Goal: Task Accomplishment & Management: Manage account settings

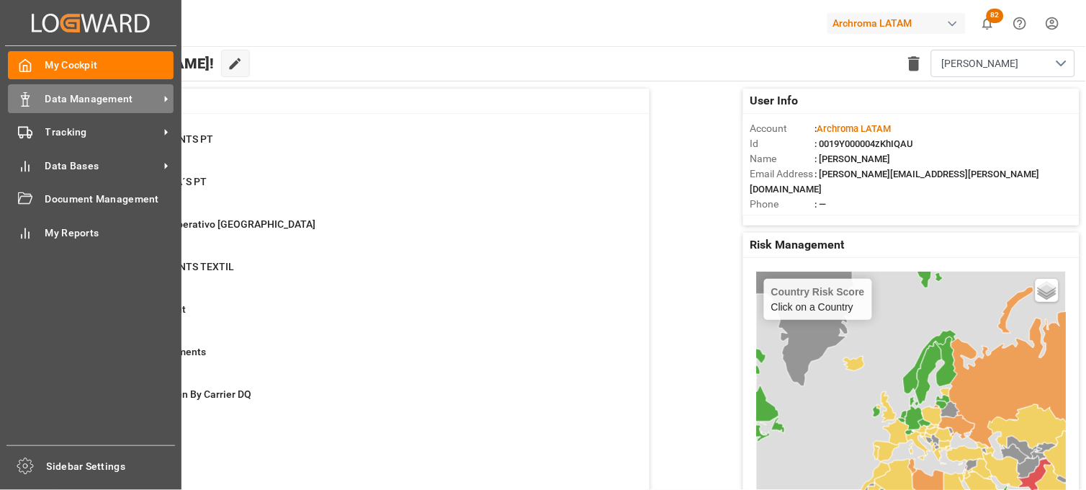
click at [33, 99] on div "Data Management Data Management" at bounding box center [91, 98] width 166 height 28
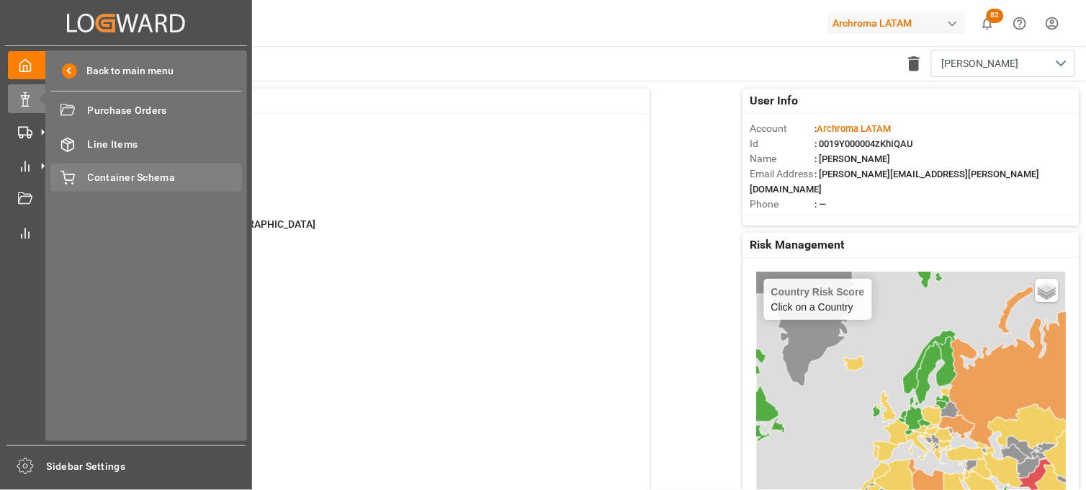
click at [94, 166] on div "Container Schema Container Schema" at bounding box center [146, 177] width 192 height 28
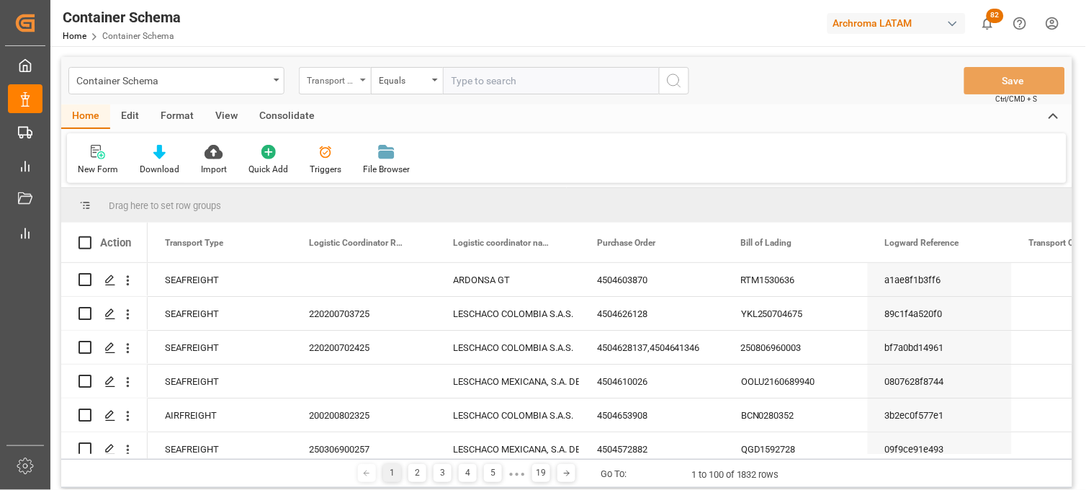
click at [351, 79] on div "Transport Type" at bounding box center [331, 79] width 49 height 17
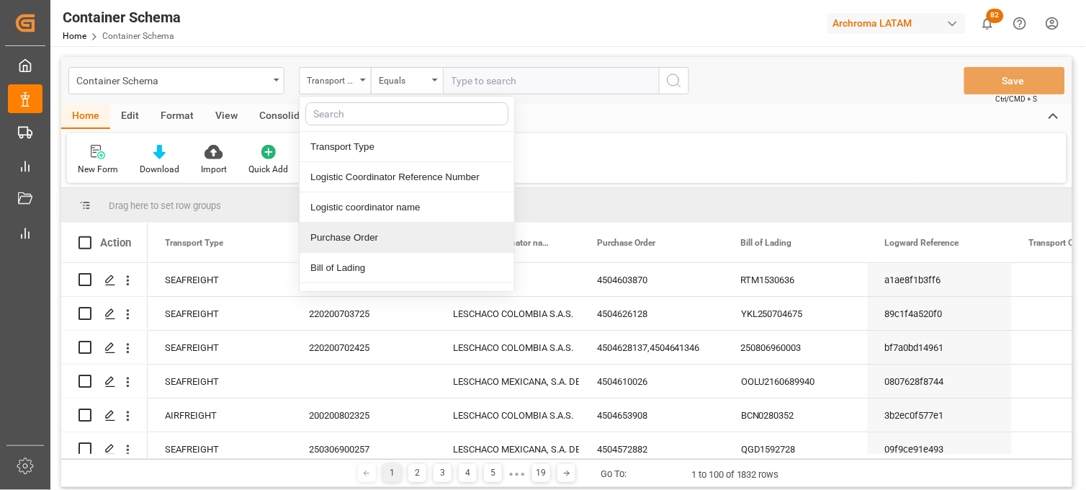
drag, startPoint x: 346, startPoint y: 236, endPoint x: 407, endPoint y: 118, distance: 132.1
click at [346, 234] on div "Purchase Order" at bounding box center [407, 238] width 215 height 30
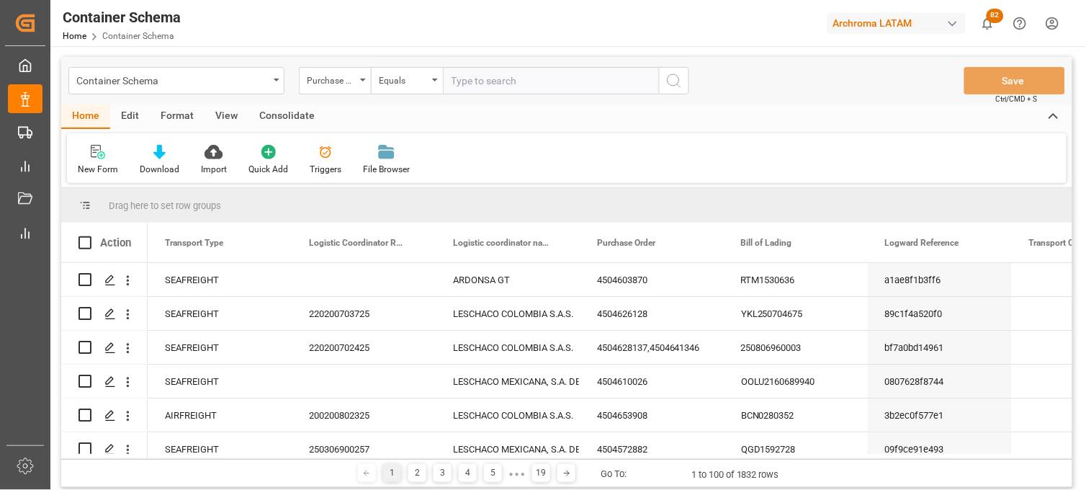
click at [469, 85] on input "text" at bounding box center [551, 80] width 216 height 27
paste input "4504646433"
type input "4504646433"
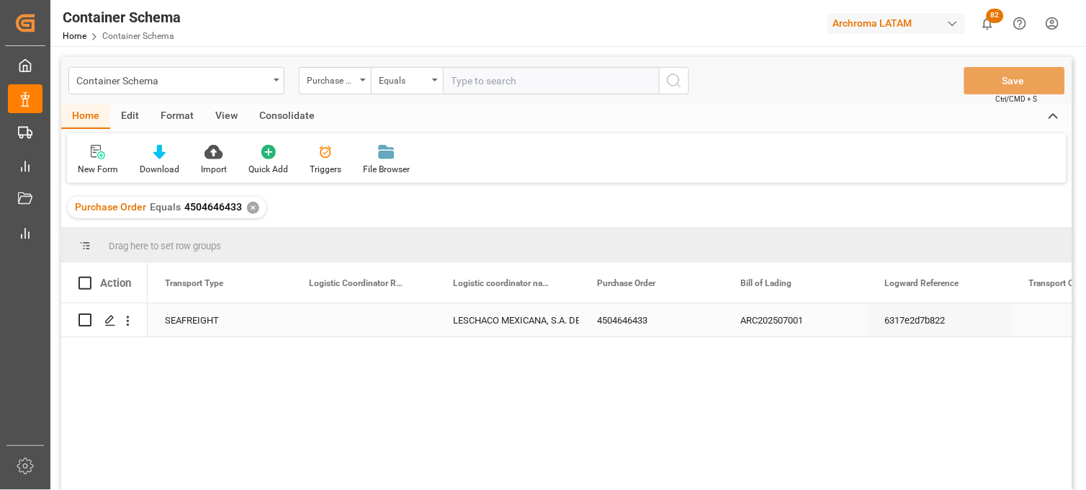
click at [346, 318] on div "Press SPACE to select this row." at bounding box center [364, 319] width 144 height 33
type input "250915080067"
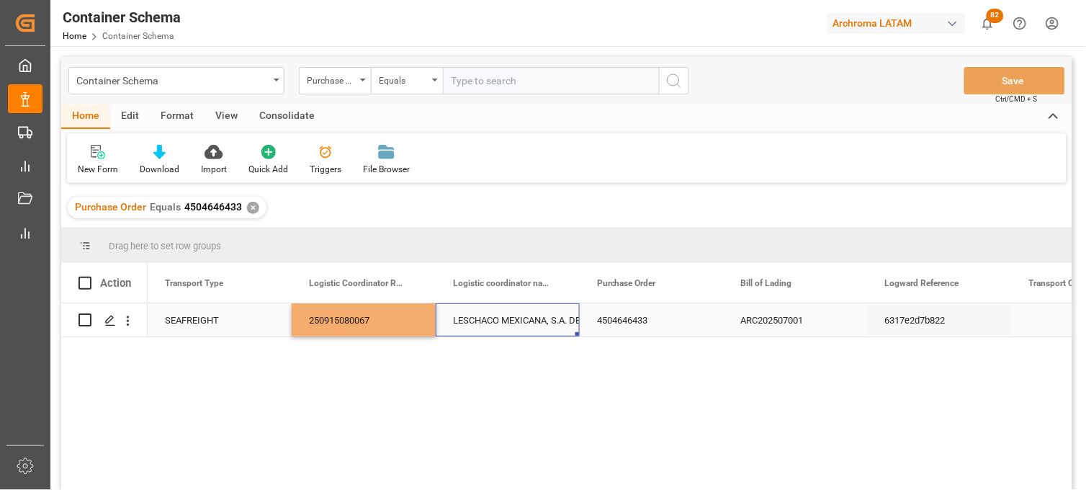
click at [490, 321] on div "LESCHACO MEXICANA, S.A. DE C.V." at bounding box center [507, 320] width 109 height 33
click at [988, 86] on button "Save" at bounding box center [1014, 80] width 101 height 27
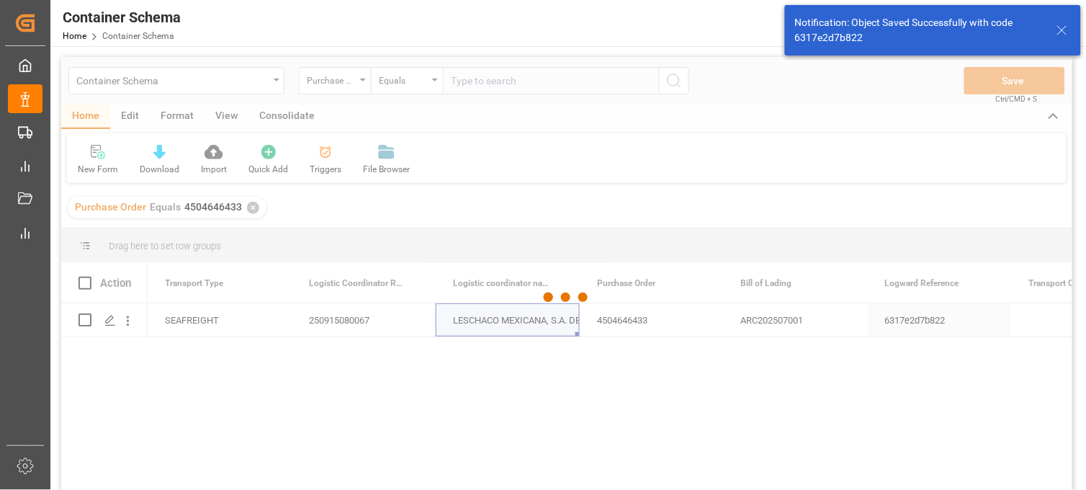
drag, startPoint x: 941, startPoint y: 424, endPoint x: 918, endPoint y: 411, distance: 27.1
click at [941, 424] on div at bounding box center [566, 297] width 1011 height 481
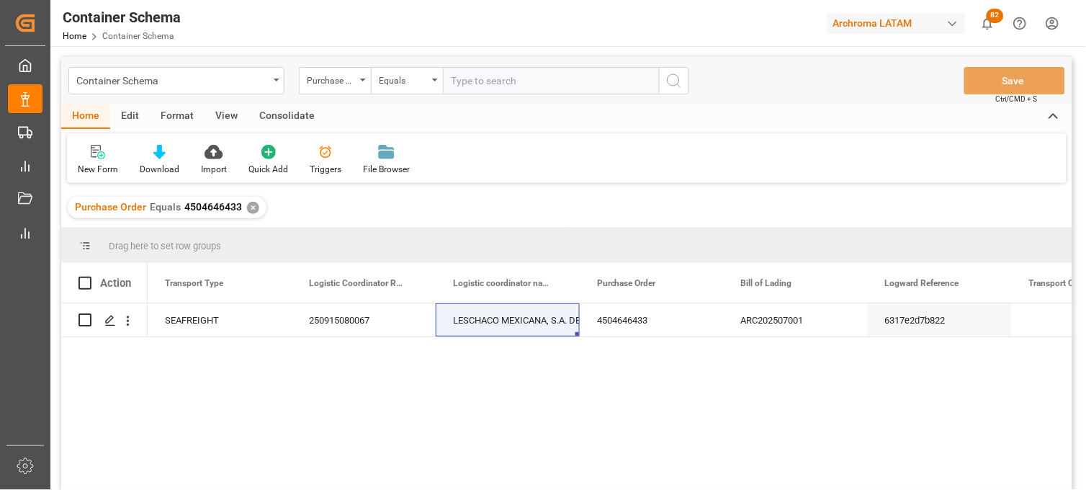
click at [247, 207] on div "✕" at bounding box center [253, 208] width 12 height 12
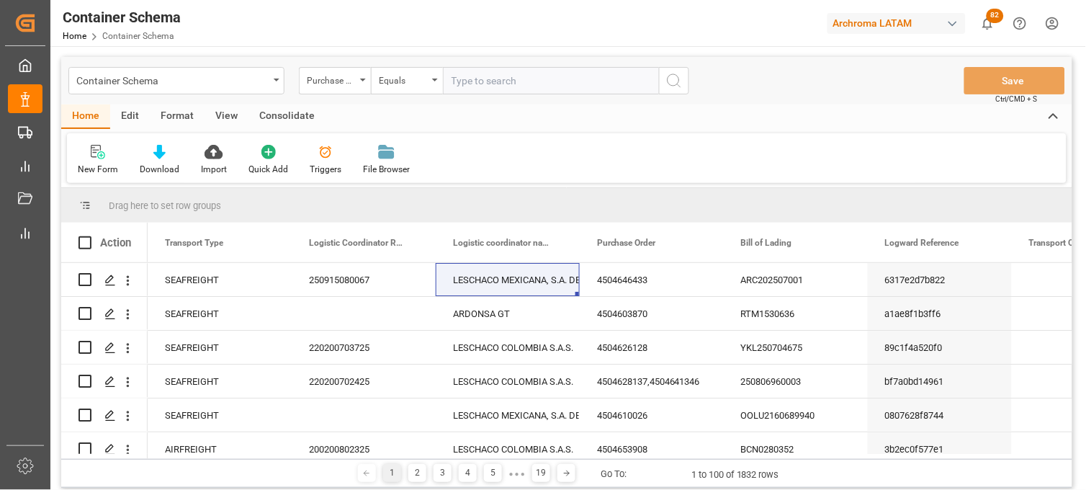
click at [465, 81] on input "text" at bounding box center [551, 80] width 216 height 27
paste input "4504629100"
type input "4504629100"
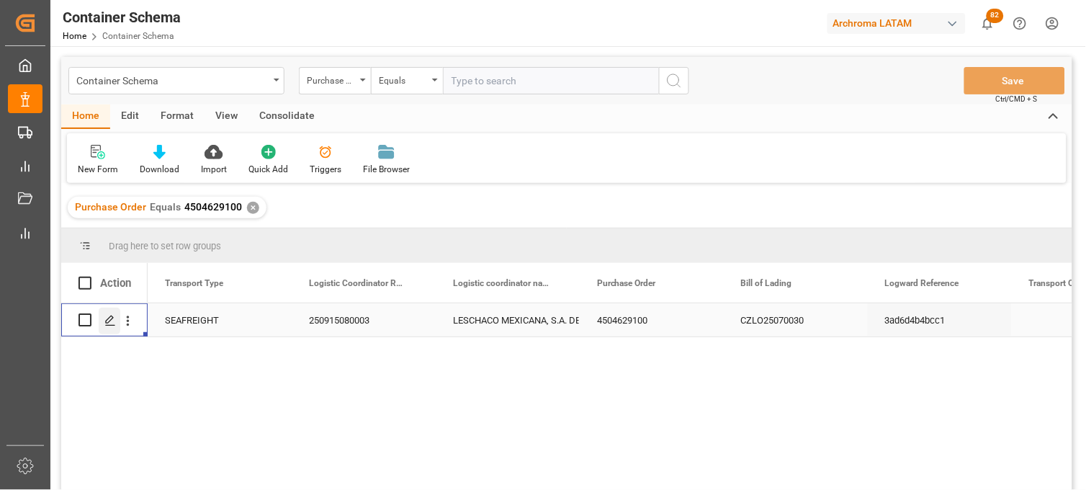
click at [112, 323] on icon "Press SPACE to select this row." at bounding box center [110, 321] width 12 height 12
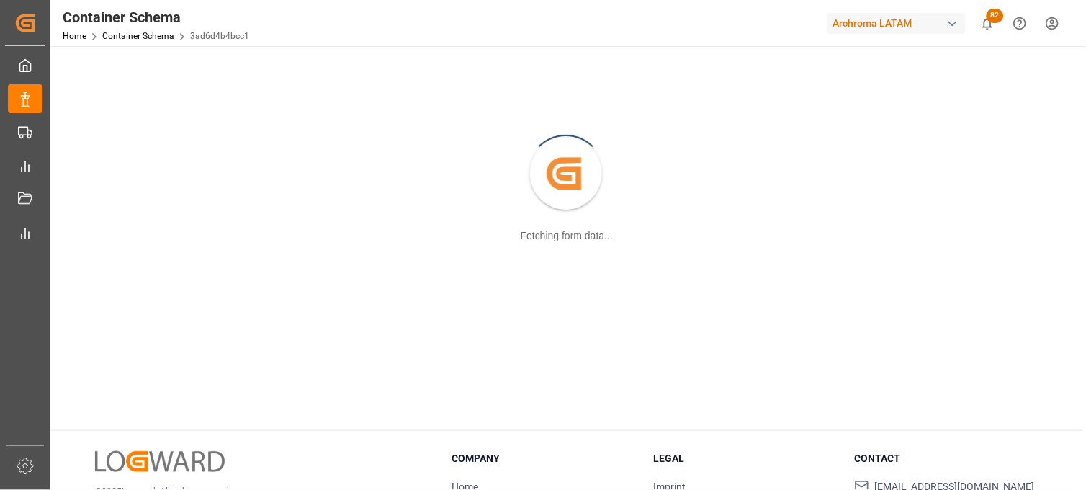
scroll to position [80, 0]
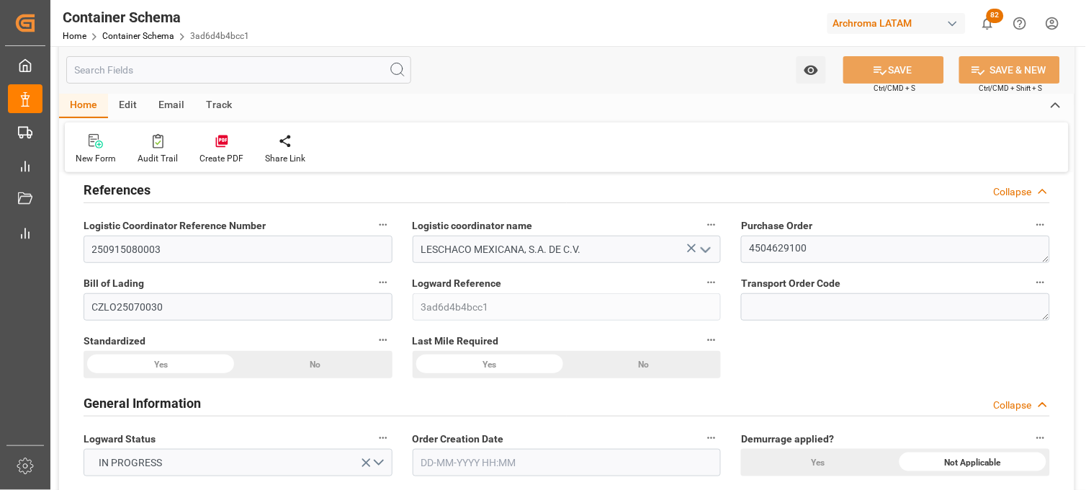
type input "0"
type input "7"
type input "1"
type input "20"
type input "3000"
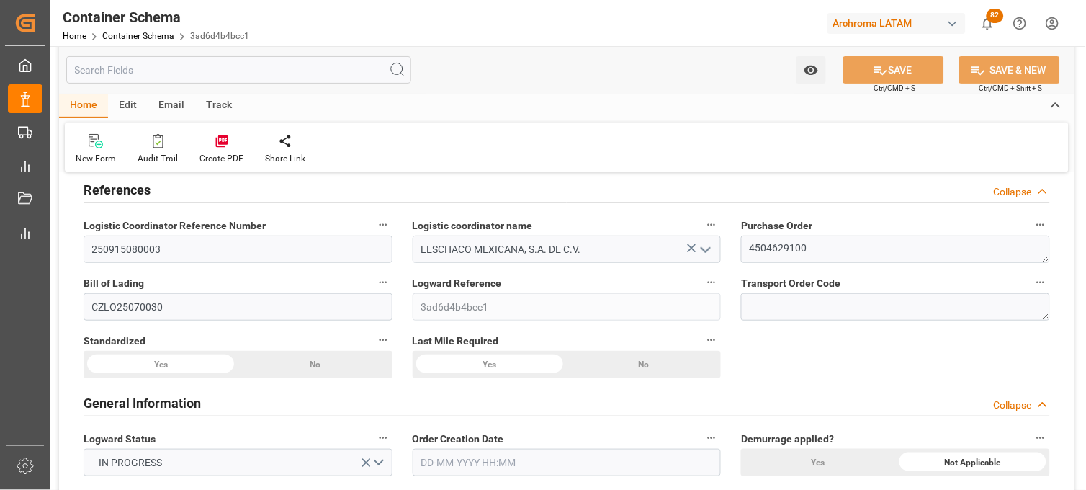
type input "3144"
type input "Sinokor"
type input "THBKK"
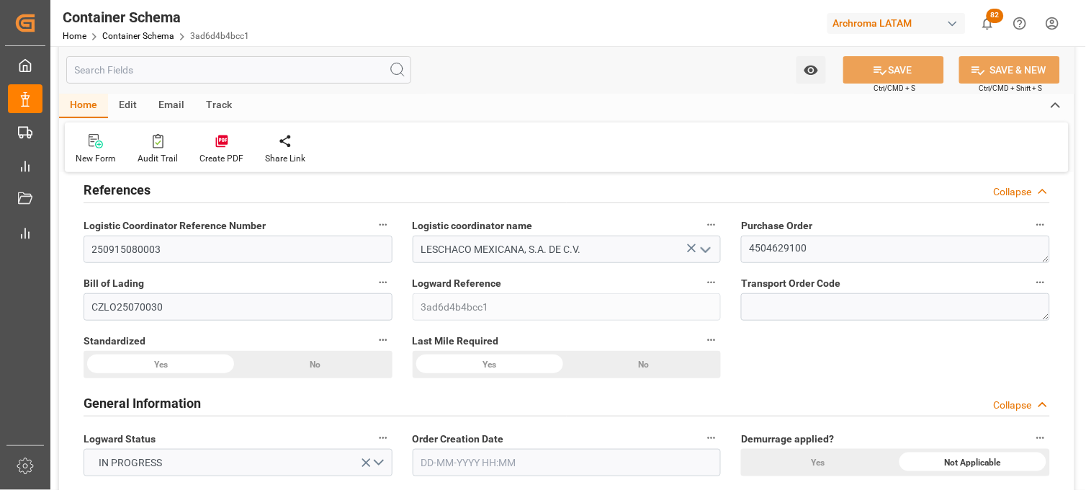
type input "MXZLO"
type input "9940760"
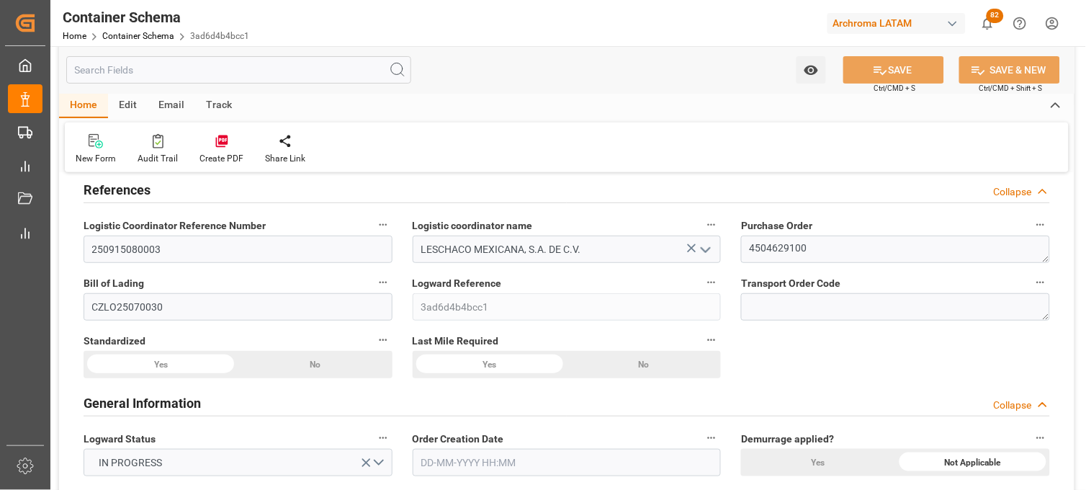
type input "9940760"
type input "15-07-2025 08:00"
type input "14-07-2025"
type input "15-07-2025"
type input "21-08-2025"
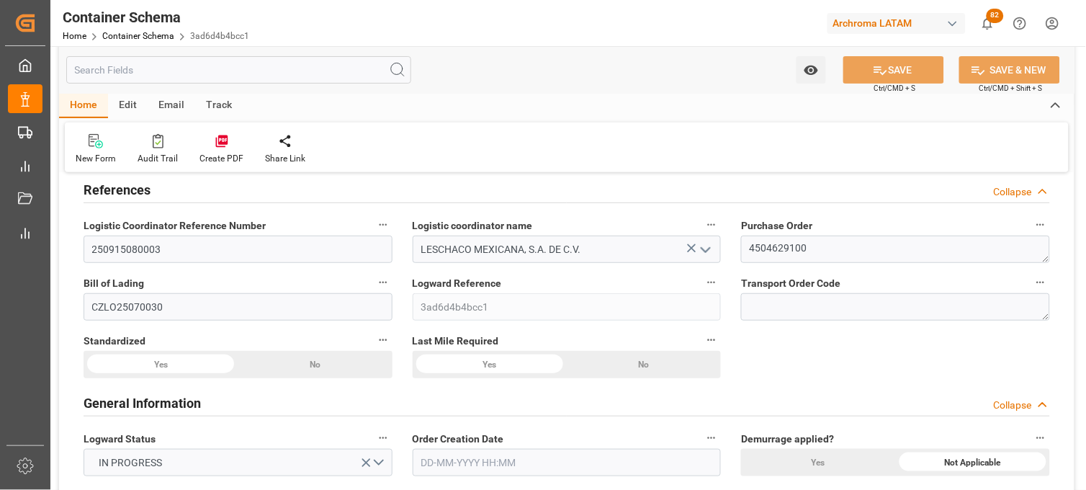
type input "10-07-2025 00:00"
type input "30-08-2025 00:00"
type input "21-08-2025 00:00"
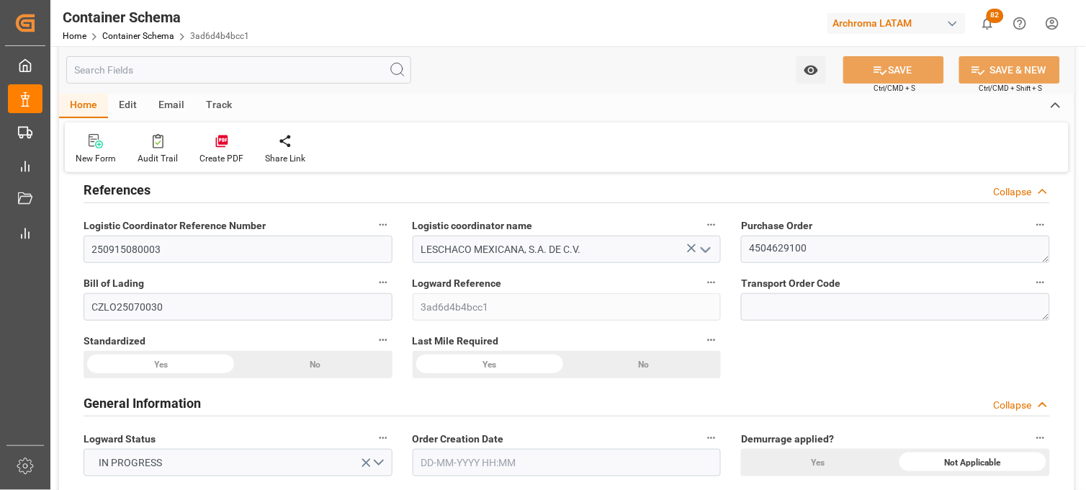
type input "21-08-2025 00:00"
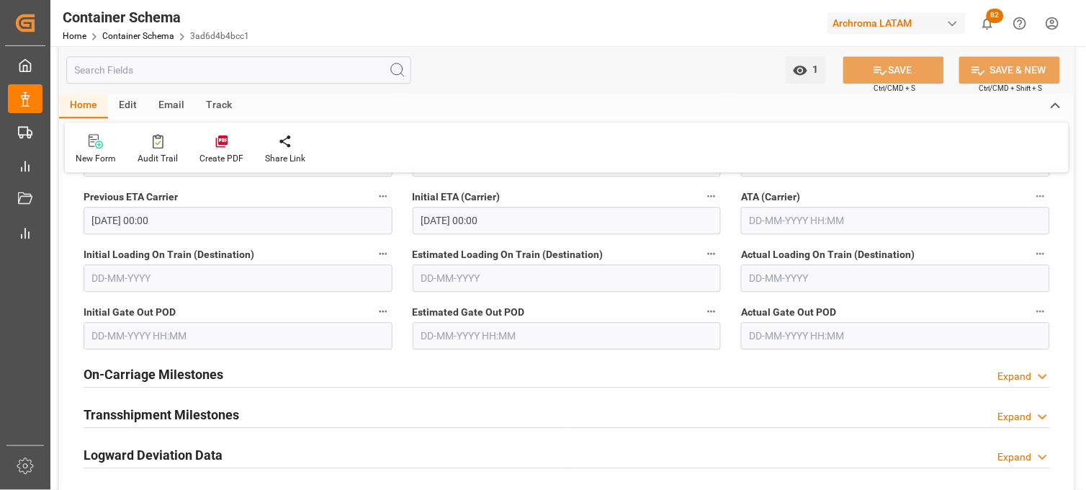
click at [189, 414] on h2 "Transshipment Milestones" at bounding box center [162, 414] width 156 height 19
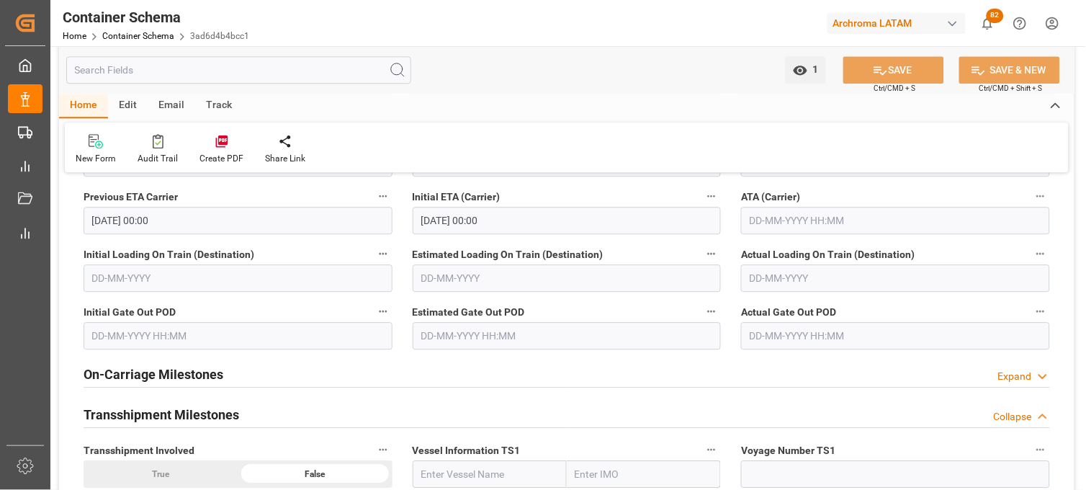
scroll to position [2080, 0]
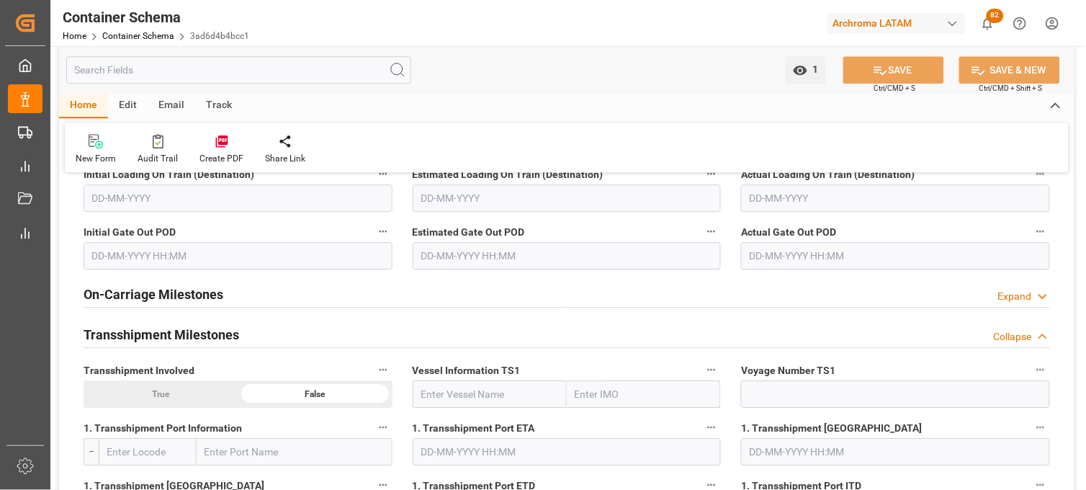
click at [126, 330] on h2 "Transshipment Milestones" at bounding box center [162, 334] width 156 height 19
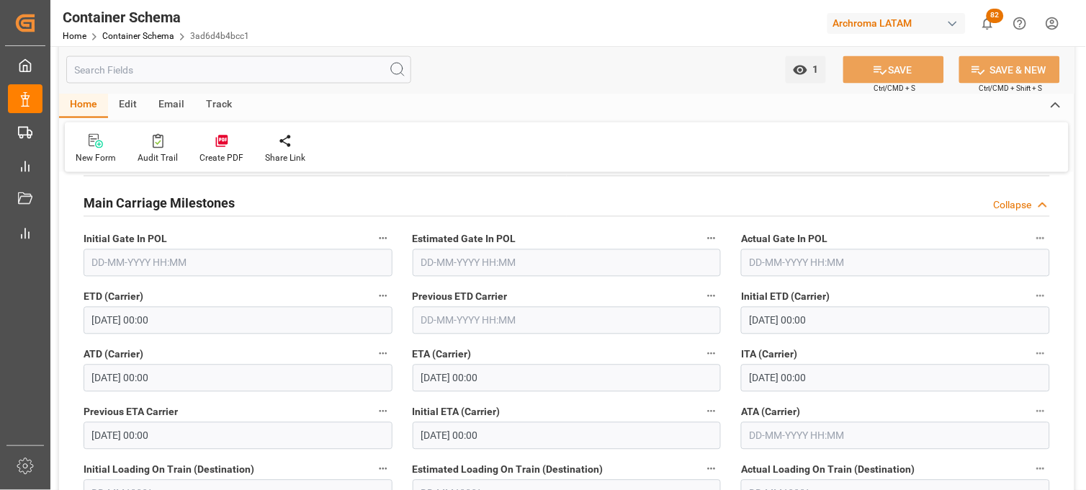
scroll to position [1760, 0]
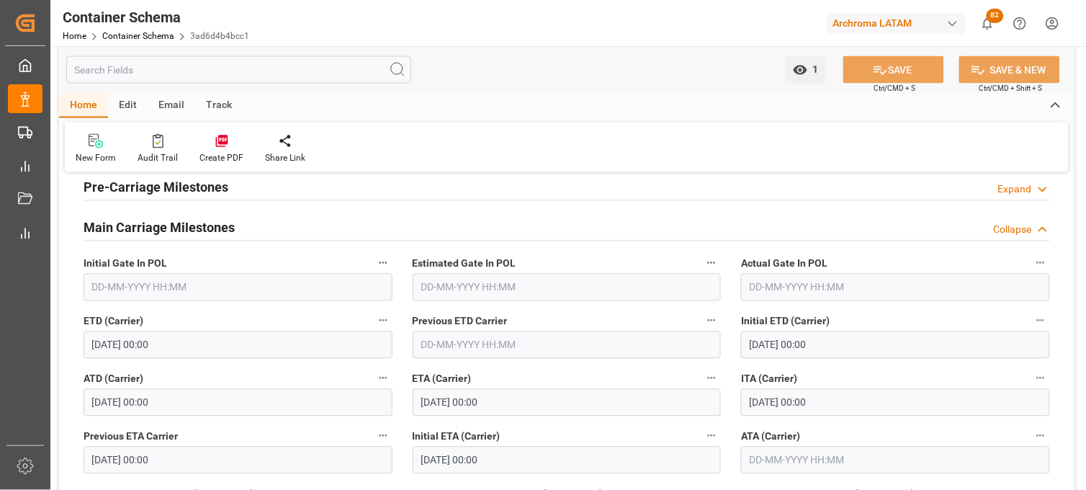
click at [460, 399] on input "30-08-2025 00:00" at bounding box center [567, 402] width 309 height 27
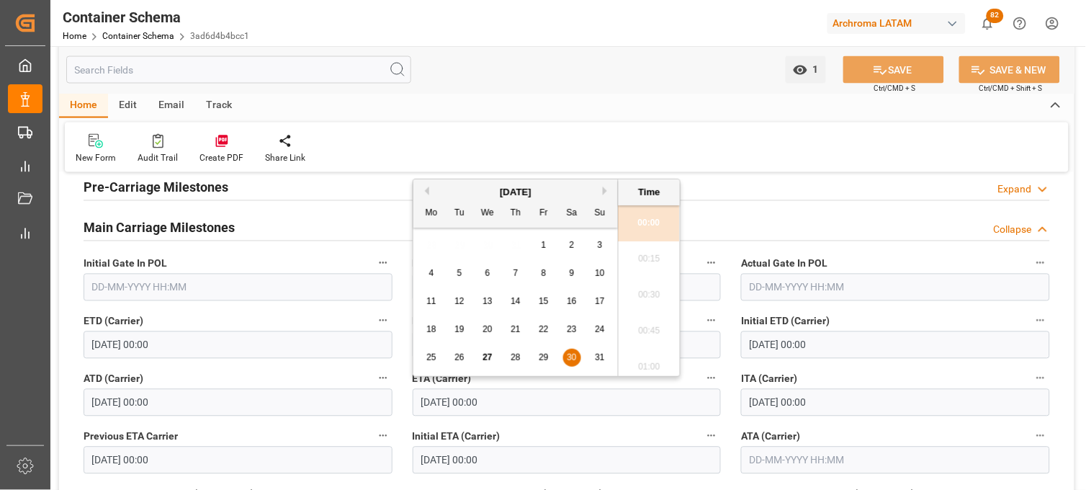
click at [730, 429] on div "Initial ETA (Carrier) 21-08-2025 00:00" at bounding box center [567, 450] width 329 height 58
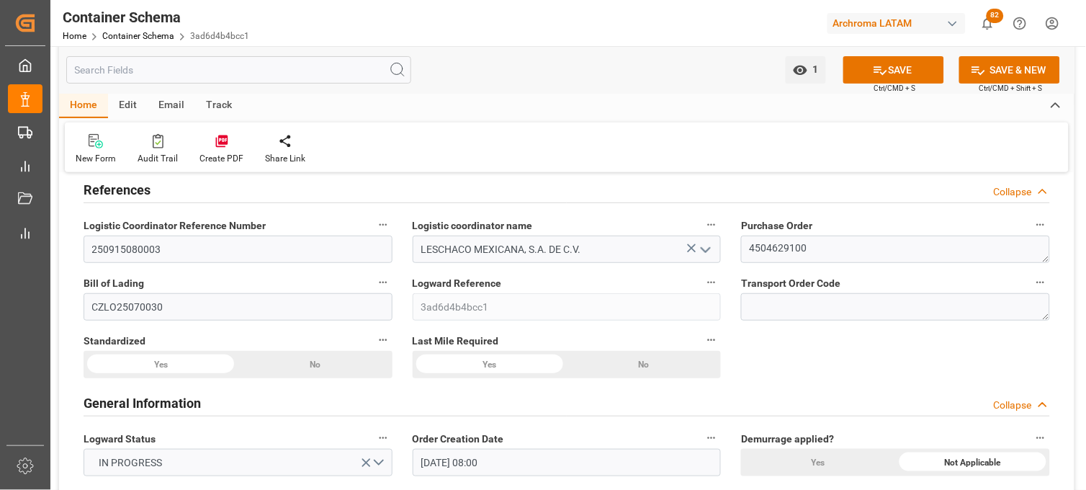
scroll to position [0, 0]
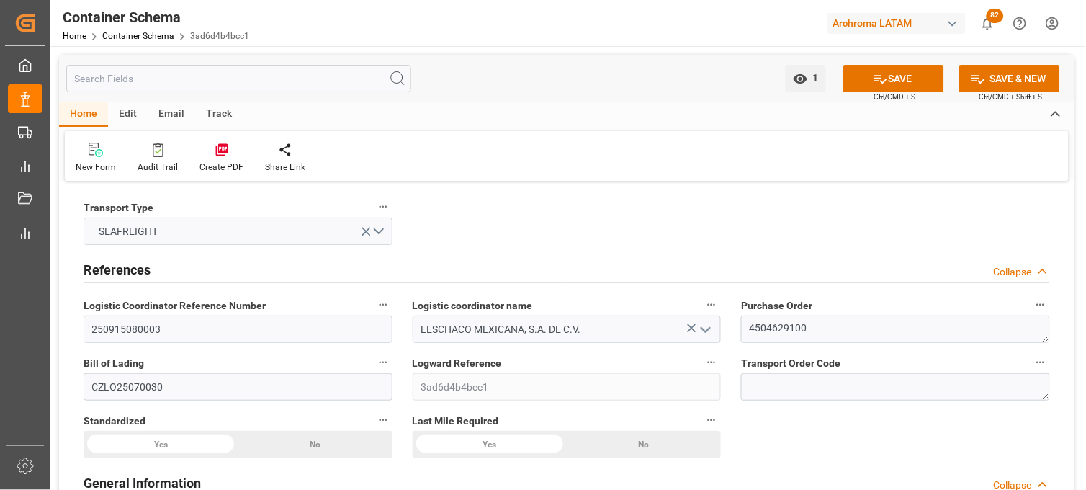
click at [138, 109] on div "Edit" at bounding box center [128, 114] width 40 height 24
click at [169, 112] on div "Email" at bounding box center [172, 114] width 48 height 24
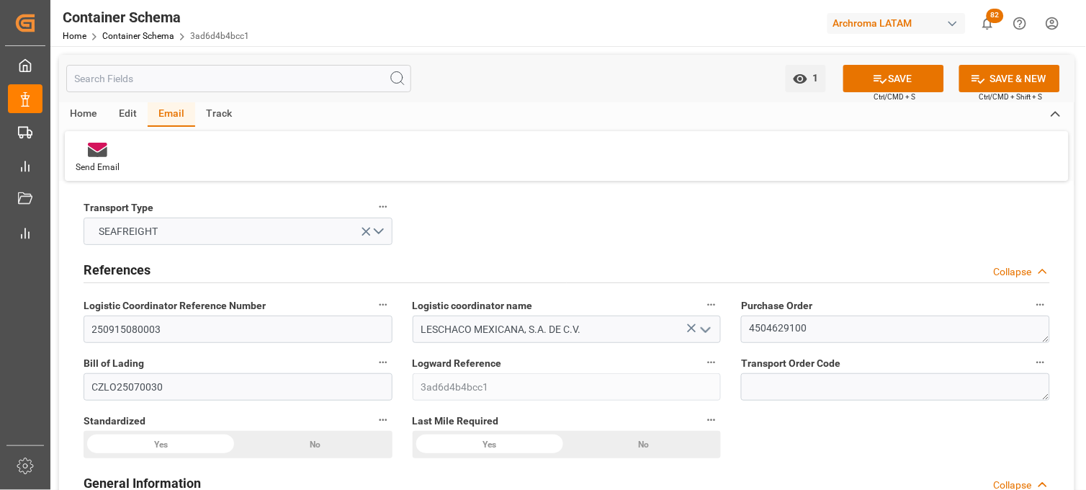
click at [223, 110] on div "Track" at bounding box center [219, 114] width 48 height 24
click at [130, 110] on div "Edit" at bounding box center [128, 114] width 40 height 24
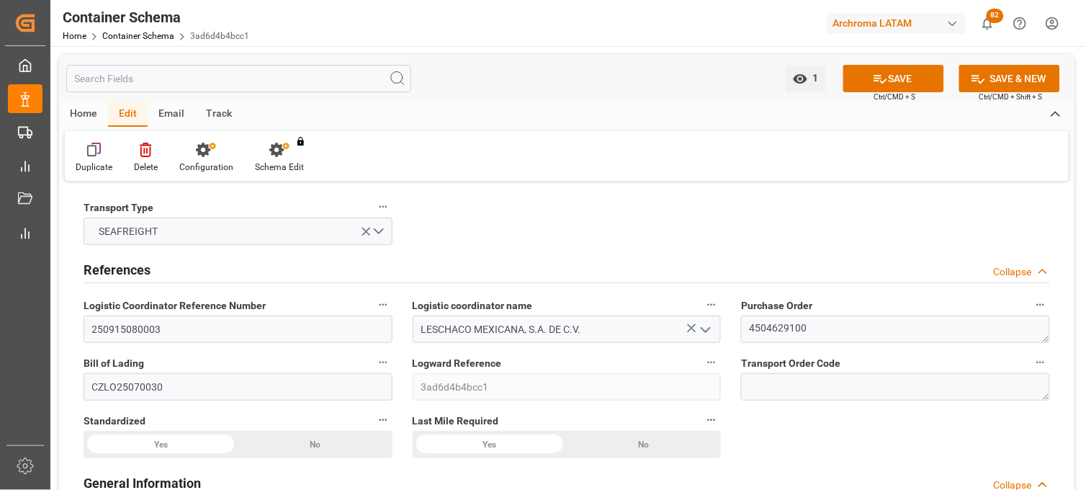
click at [95, 110] on div "Home" at bounding box center [83, 114] width 49 height 24
click at [125, 107] on div "Edit" at bounding box center [128, 114] width 40 height 24
click at [893, 85] on button "SAVE" at bounding box center [893, 78] width 101 height 27
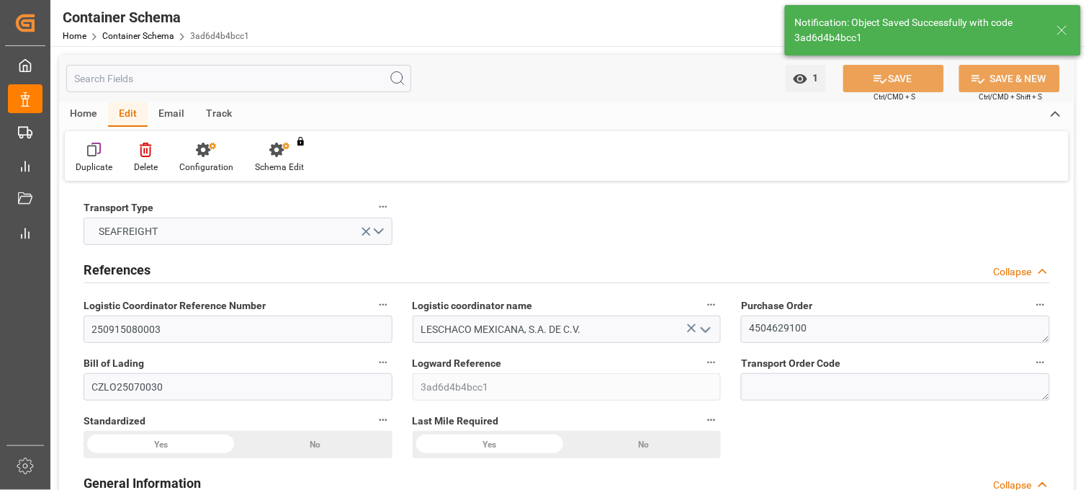
click at [171, 109] on div "Email" at bounding box center [172, 114] width 48 height 24
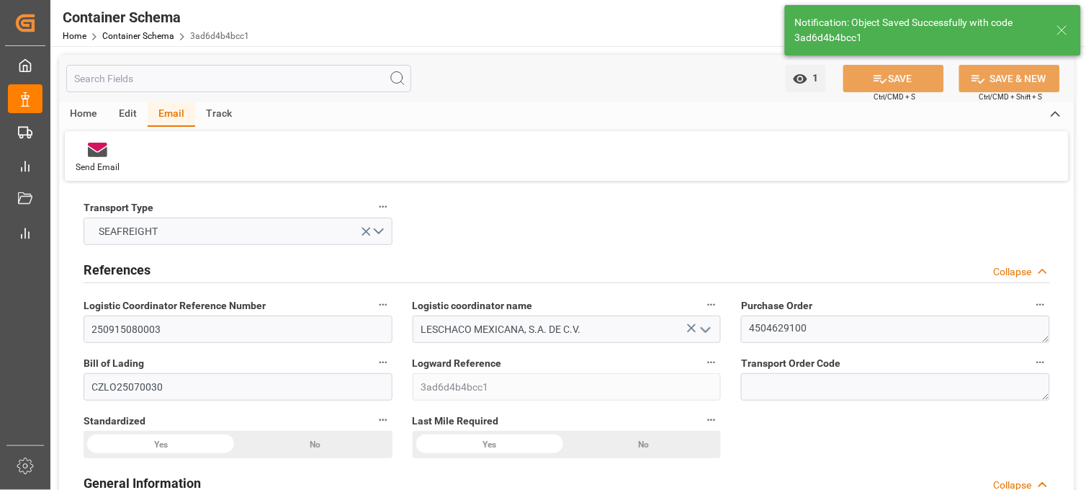
click at [215, 112] on div "Track" at bounding box center [219, 114] width 48 height 24
click at [171, 111] on div "Email" at bounding box center [172, 114] width 48 height 24
click at [133, 107] on div "Edit" at bounding box center [128, 114] width 40 height 24
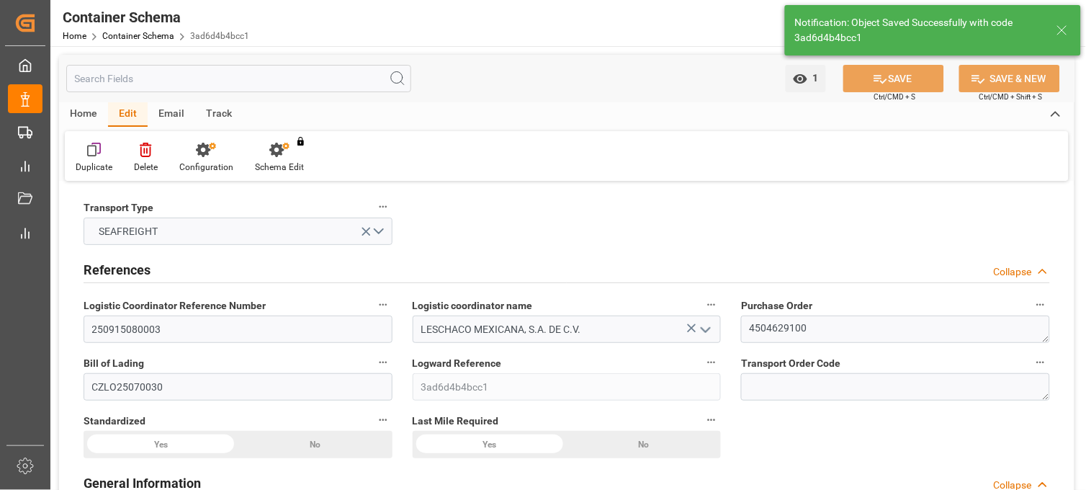
click at [97, 111] on div "Home" at bounding box center [83, 114] width 49 height 24
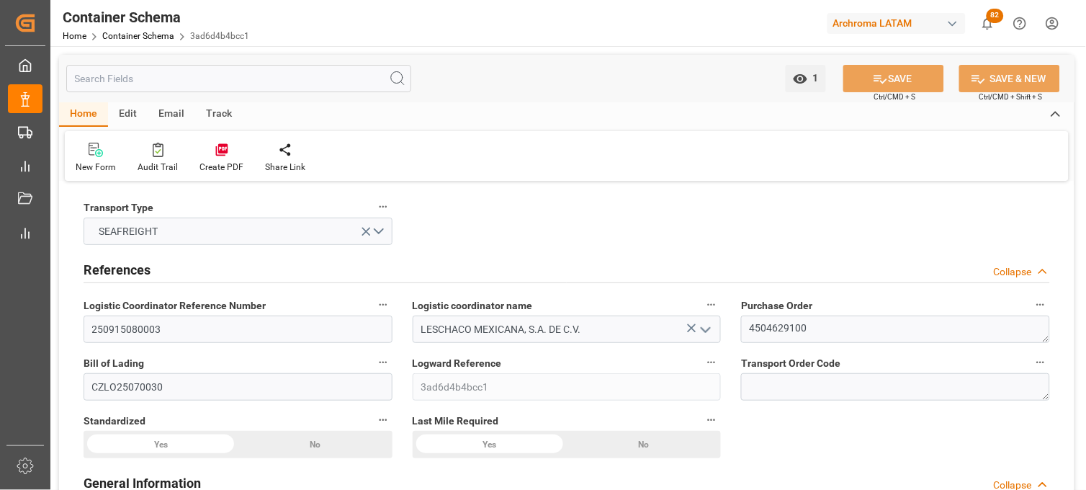
click at [135, 115] on div "Edit" at bounding box center [128, 114] width 40 height 24
click at [192, 152] on div at bounding box center [206, 149] width 54 height 15
type input "0"
type input "7"
type input "1"
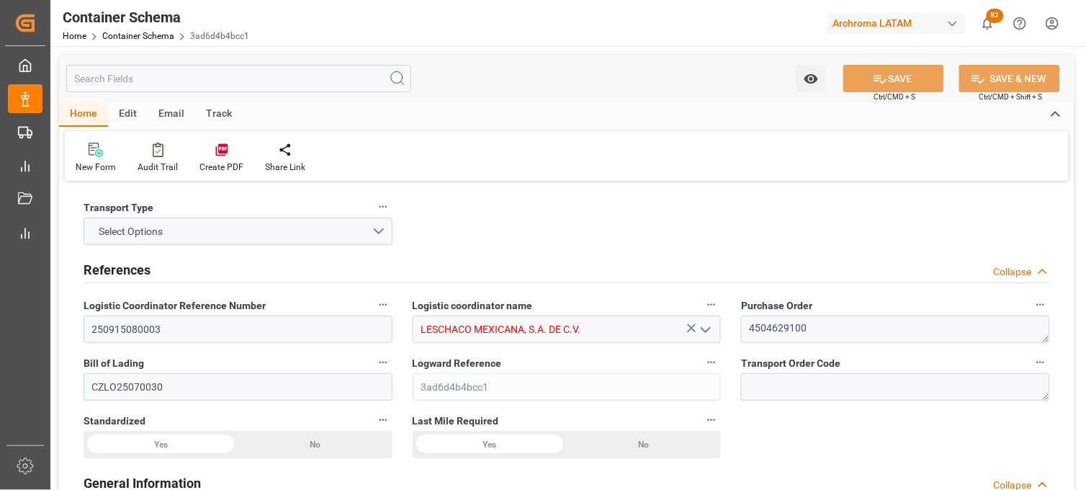
type input "20"
type input "3000"
type input "3144"
type input "Sinokor"
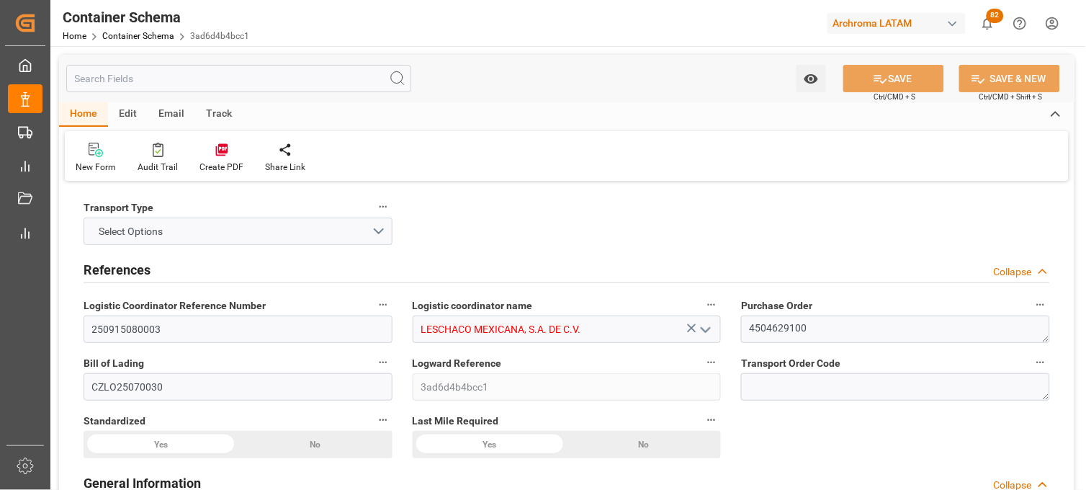
type input "THBKK"
type input "MXZLO"
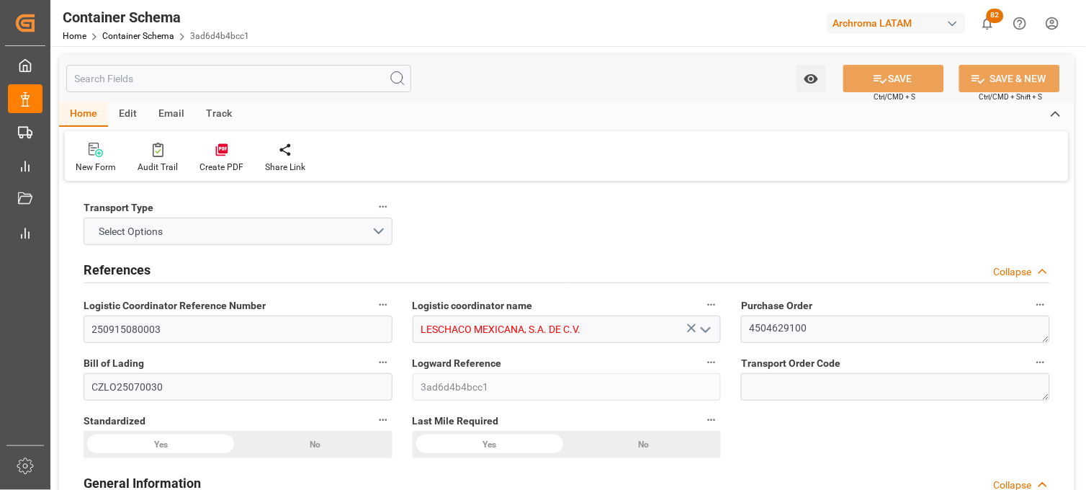
type input "9940760"
type input "15-07-2025 08:00"
type input "14-07-2025"
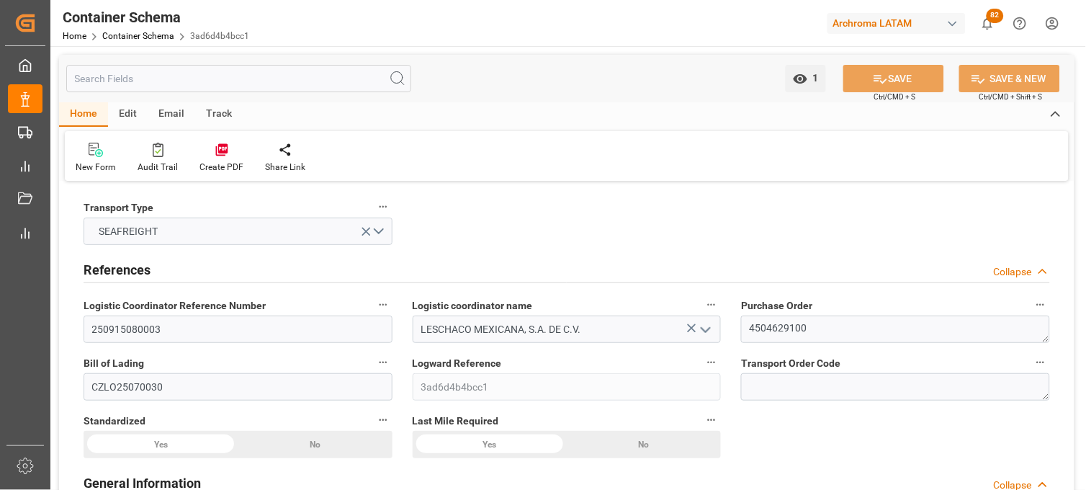
type input "15-07-2025"
type input "21-08-2025"
type input "10-07-2025 00:00"
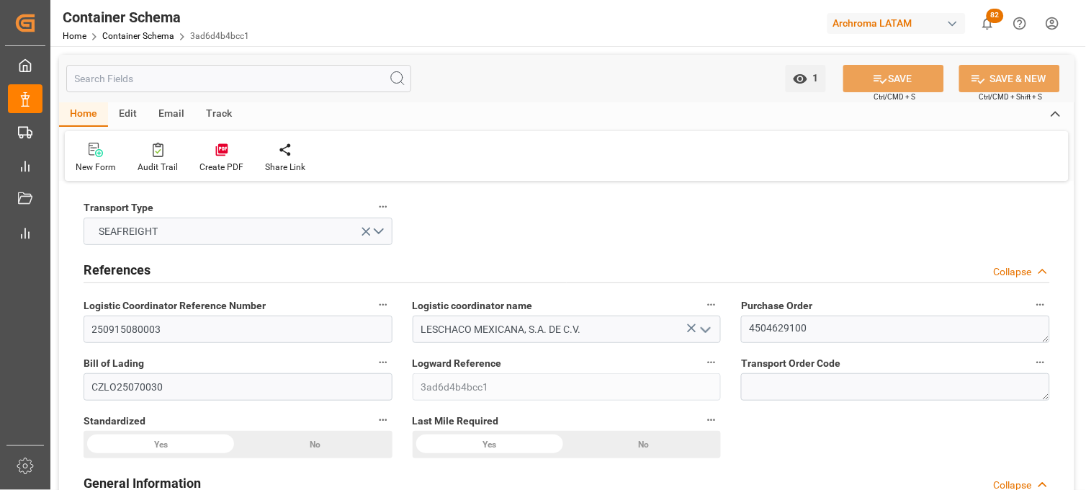
type input "30-08-2025 00:00"
type input "21-08-2025 00:00"
click at [140, 113] on div "Edit" at bounding box center [128, 114] width 40 height 24
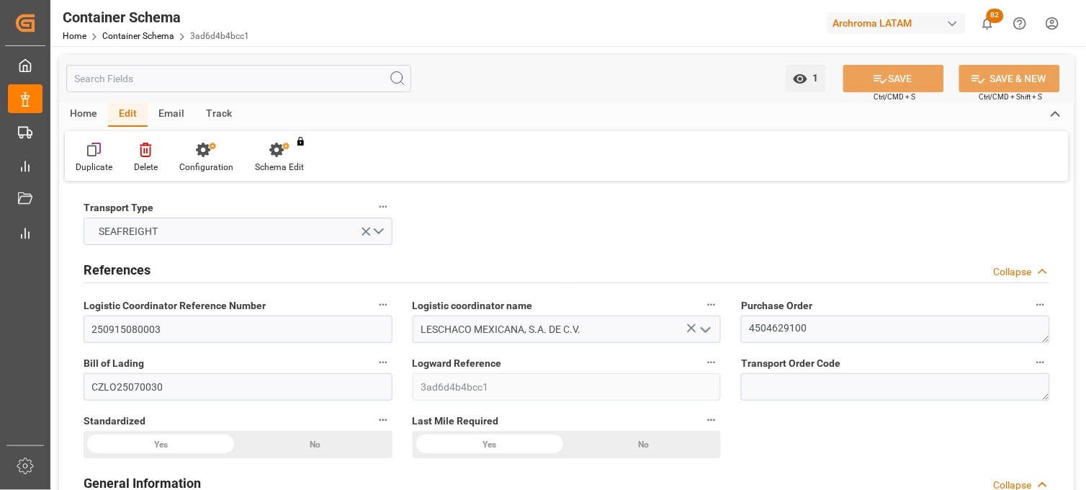
click at [171, 116] on div "Email" at bounding box center [172, 114] width 48 height 24
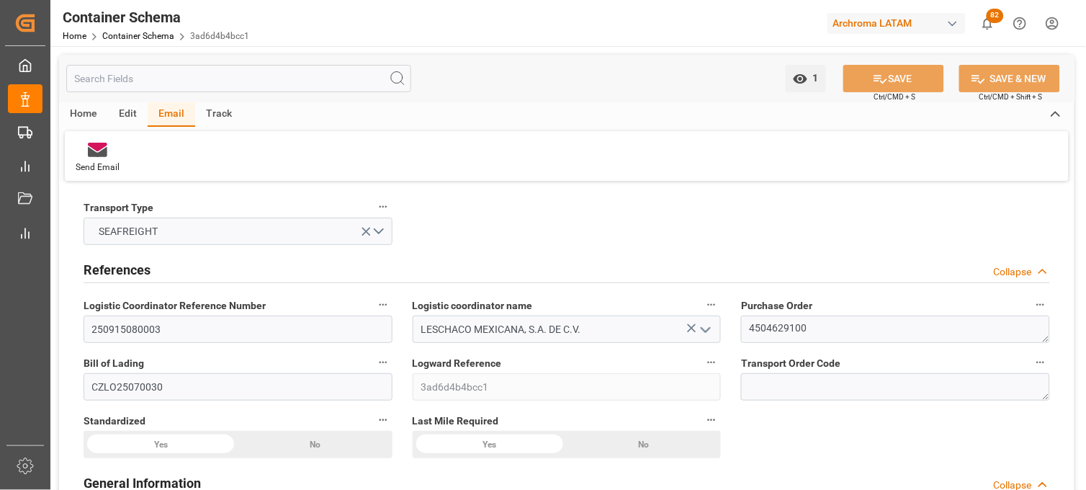
click at [138, 112] on div "Edit" at bounding box center [128, 114] width 40 height 24
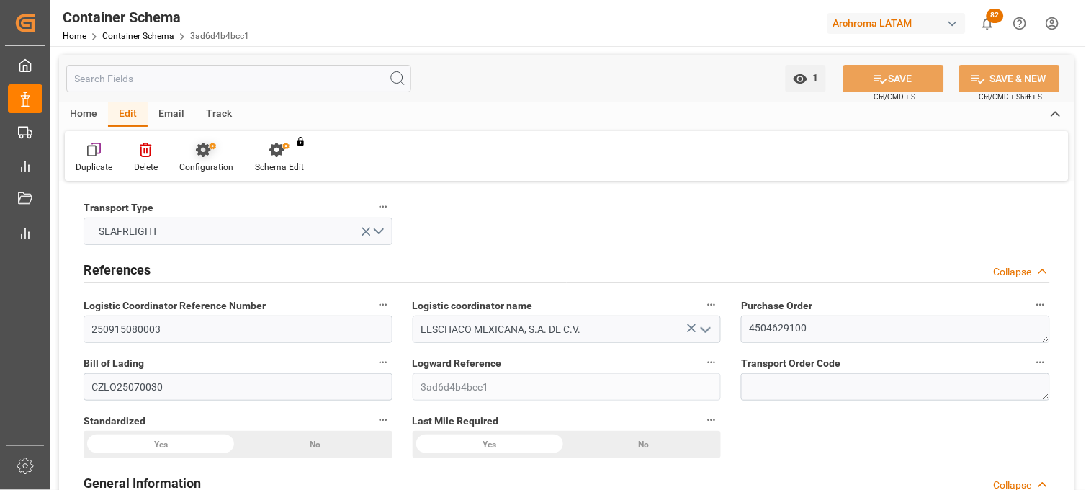
click at [192, 154] on div at bounding box center [206, 149] width 54 height 15
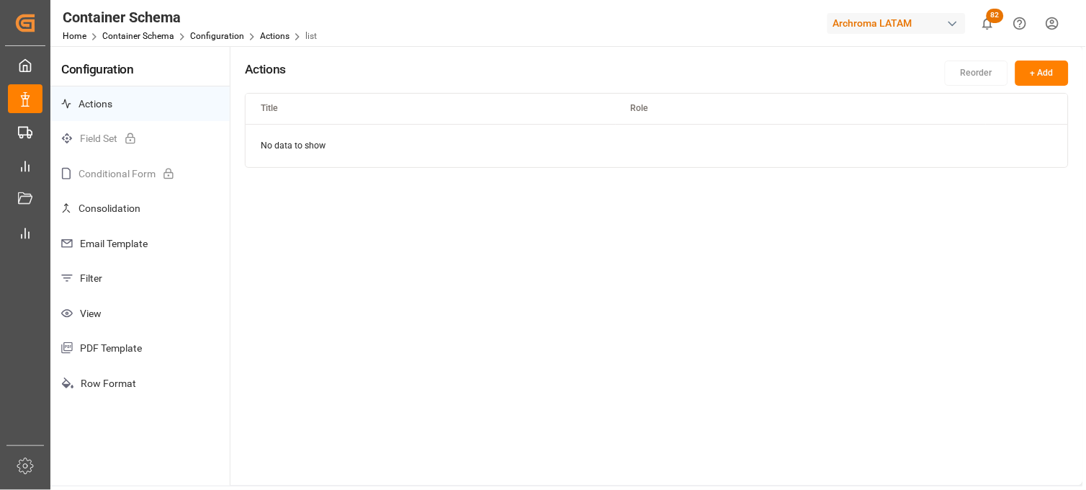
click at [76, 238] on p "Email Template" at bounding box center [139, 243] width 179 height 35
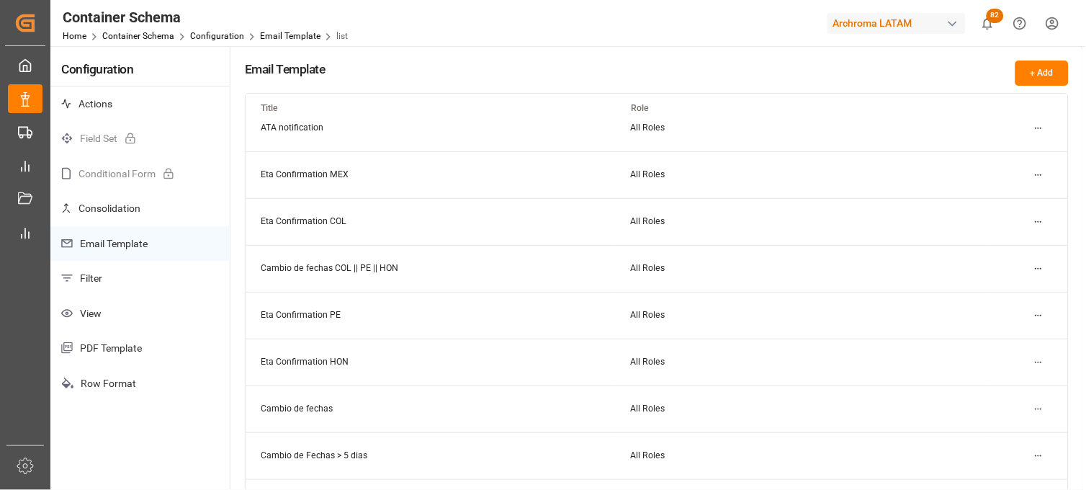
scroll to position [240, 0]
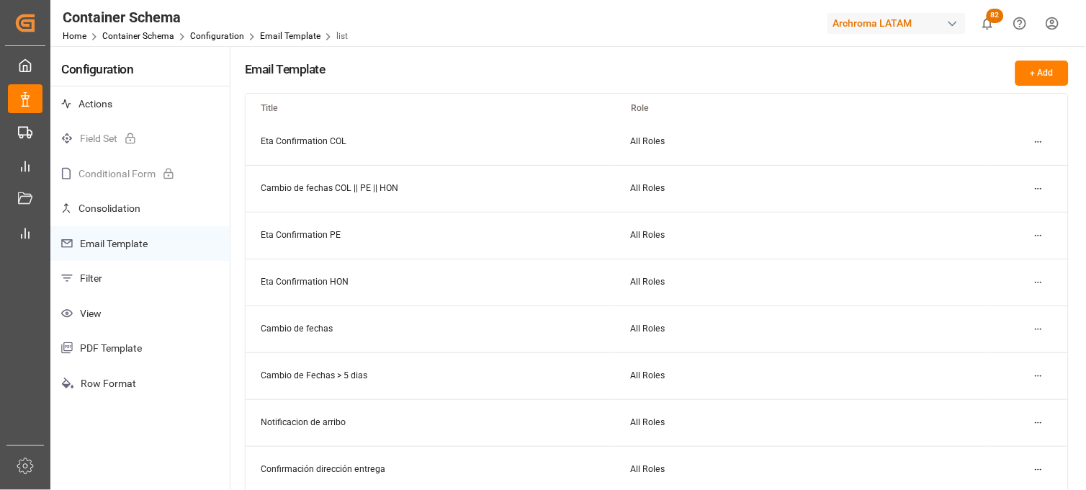
click at [1048, 326] on html "Created by potrace 1.15, written by Peter Selinger 2001-2017 Created by potrace…" at bounding box center [543, 245] width 1086 height 490
click at [1006, 354] on div "Edit" at bounding box center [1014, 357] width 74 height 20
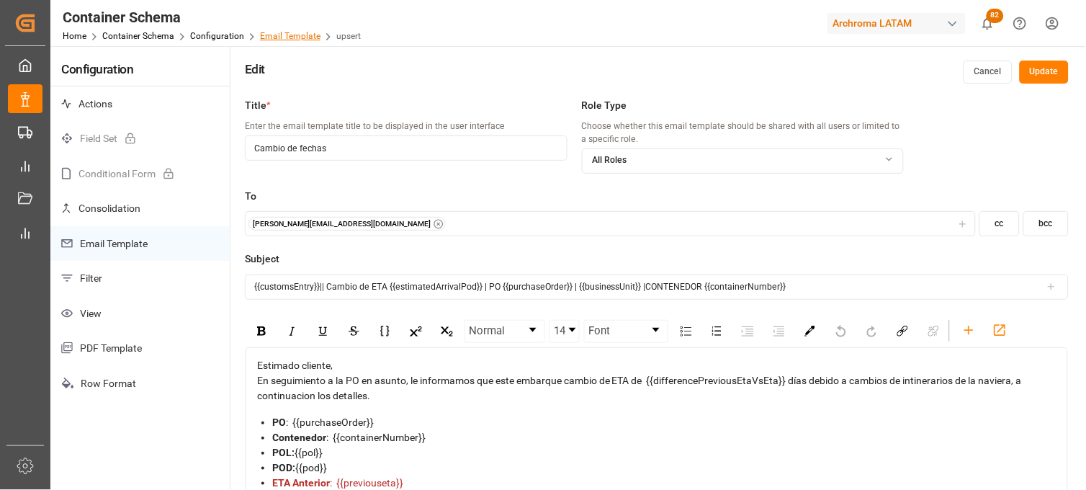
click at [278, 34] on link "Email Template" at bounding box center [290, 36] width 61 height 10
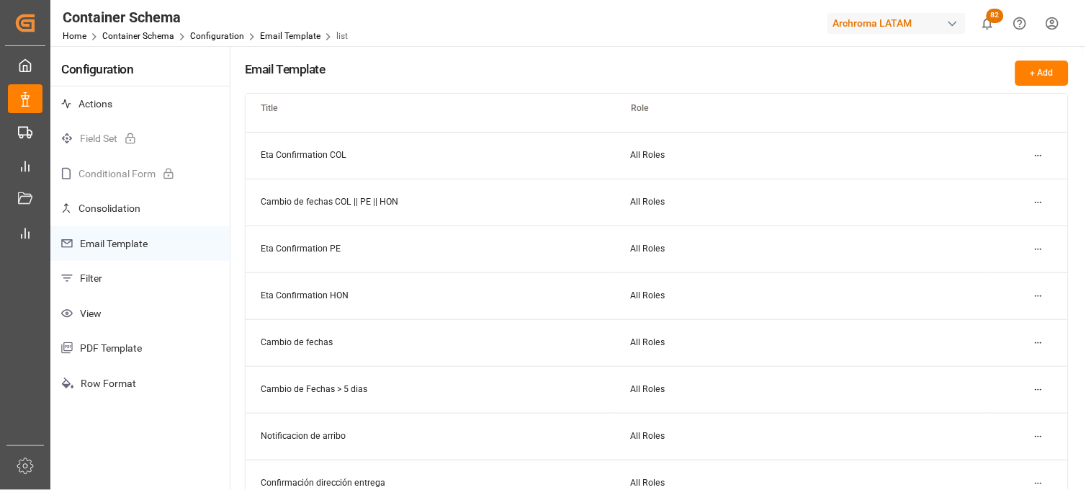
scroll to position [240, 0]
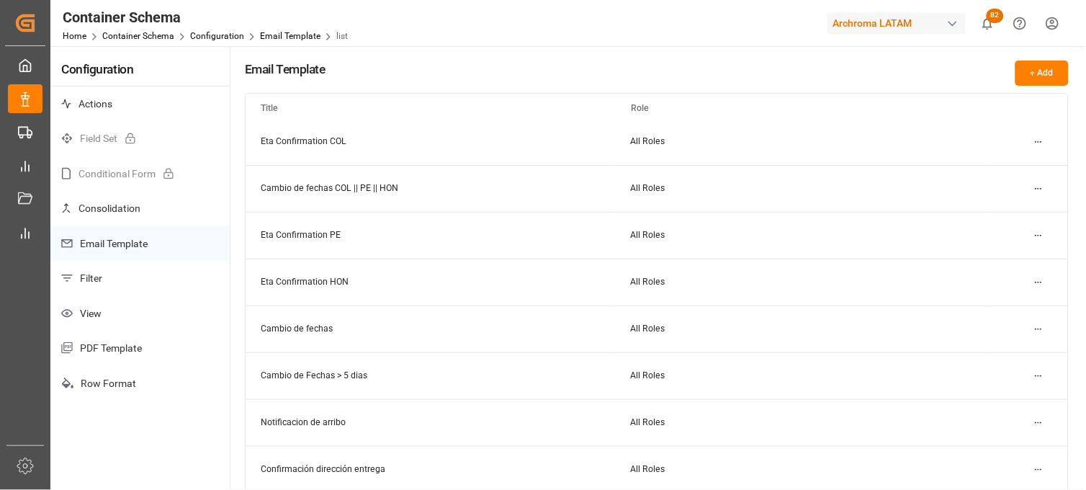
click at [1042, 379] on html "Created by potrace 1.15, written by Peter Selinger 2001-2017 Created by potrace…" at bounding box center [543, 245] width 1086 height 490
click at [991, 401] on small "Edit" at bounding box center [989, 404] width 15 height 9
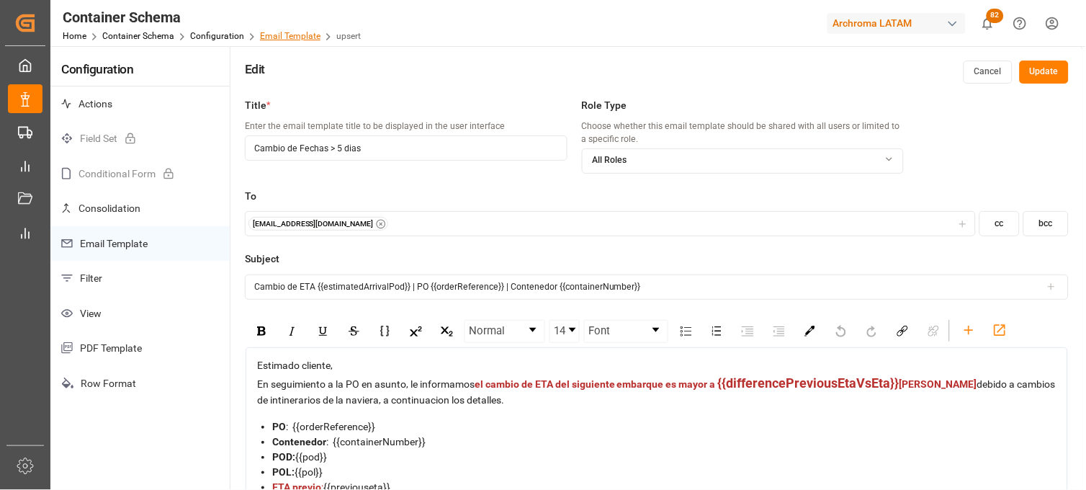
click at [282, 38] on link "Email Template" at bounding box center [290, 36] width 61 height 10
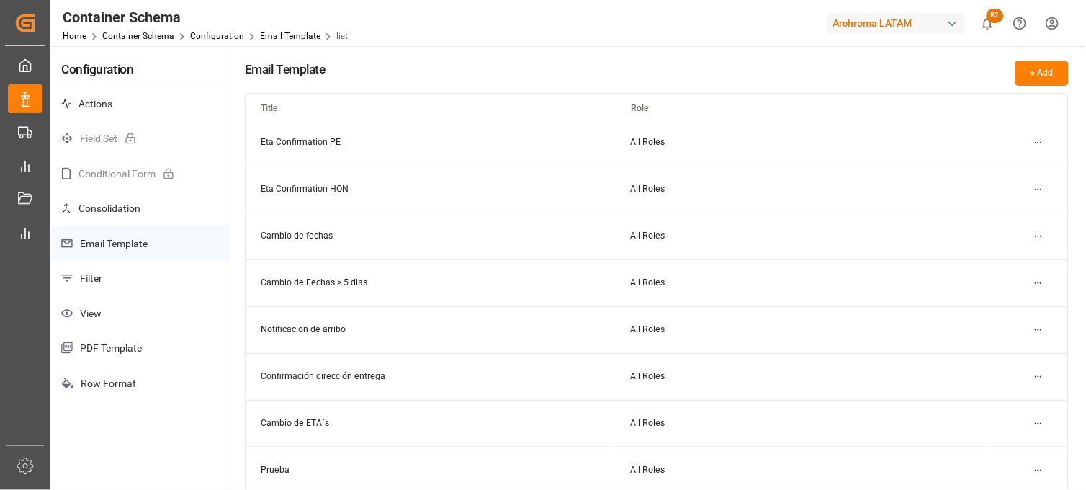
scroll to position [337, 0]
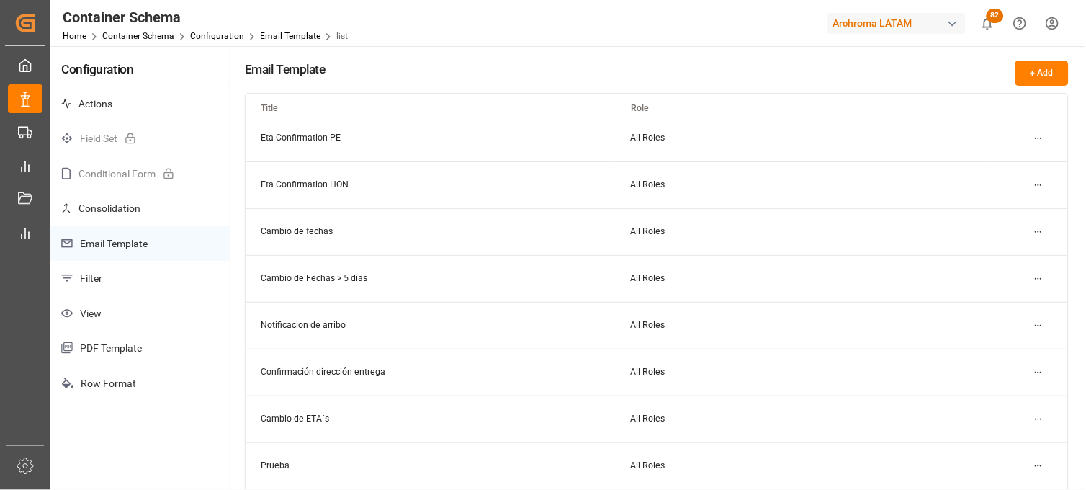
click at [1039, 416] on html "Created by potrace 1.15, written by Peter Selinger 2001-2017 Created by potrace…" at bounding box center [543, 245] width 1086 height 490
click at [998, 341] on div "Edit" at bounding box center [1014, 349] width 74 height 20
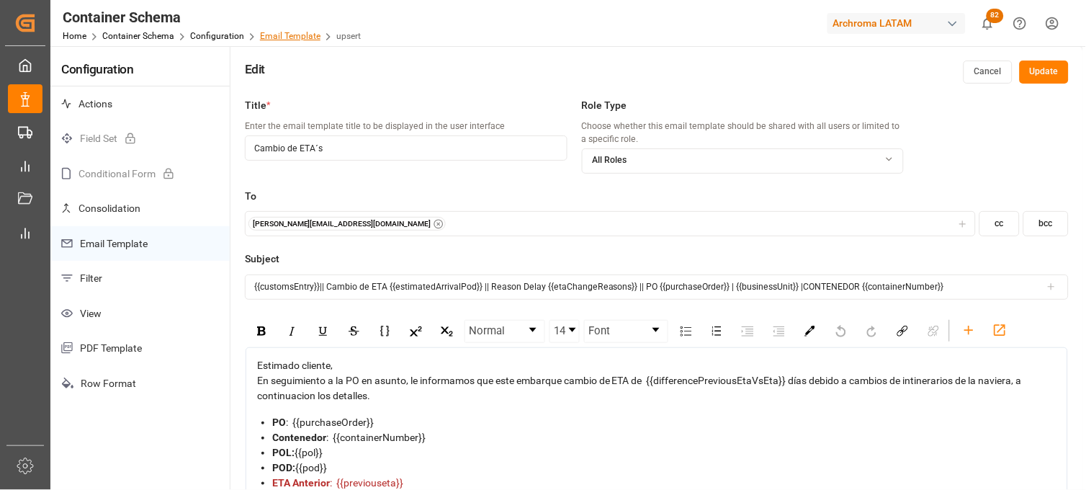
click at [276, 36] on link "Email Template" at bounding box center [290, 36] width 61 height 10
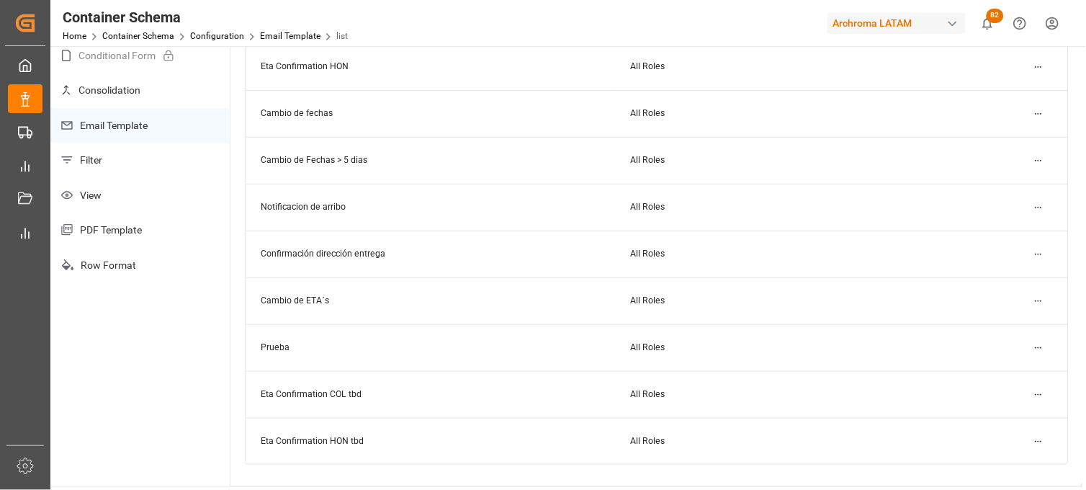
scroll to position [257, 0]
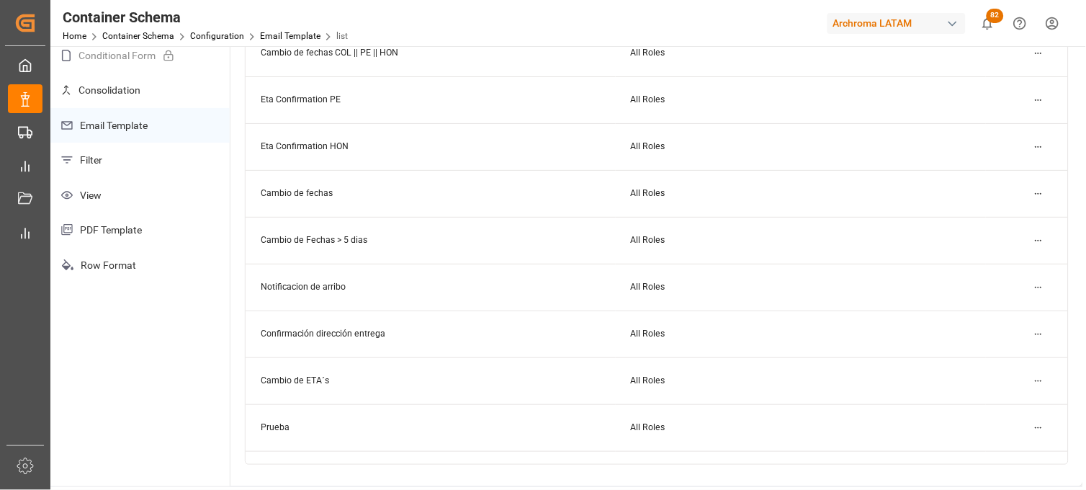
click at [1042, 377] on html "Created by potrace 1.15, written by Peter Selinger 2001-2017 Created by potrace…" at bounding box center [543, 245] width 1086 height 490
click at [993, 406] on small "Edit" at bounding box center [989, 408] width 15 height 9
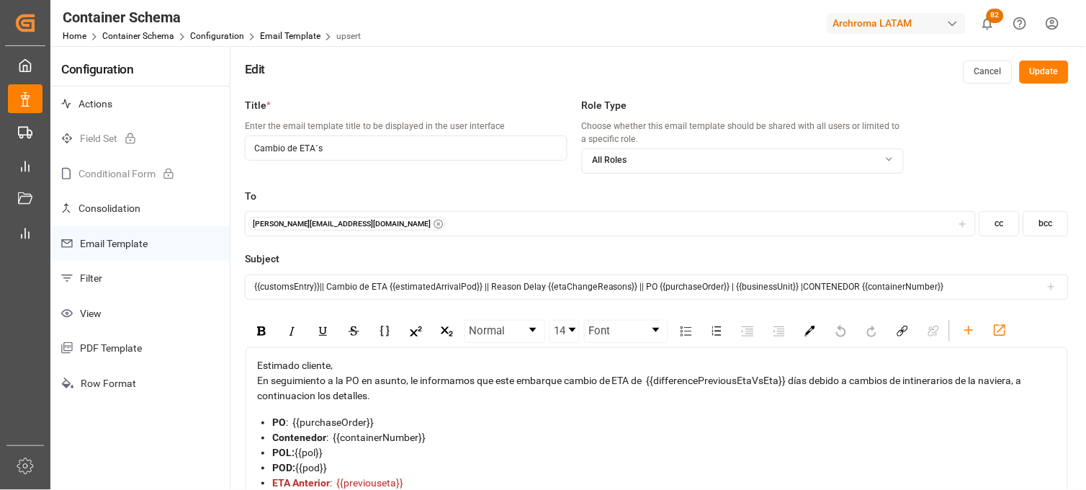
click at [956, 150] on div "Title * Enter the email template title to be displayed in the user interface Ca…" at bounding box center [656, 336] width 853 height 490
click at [297, 37] on link "Email Template" at bounding box center [290, 36] width 61 height 10
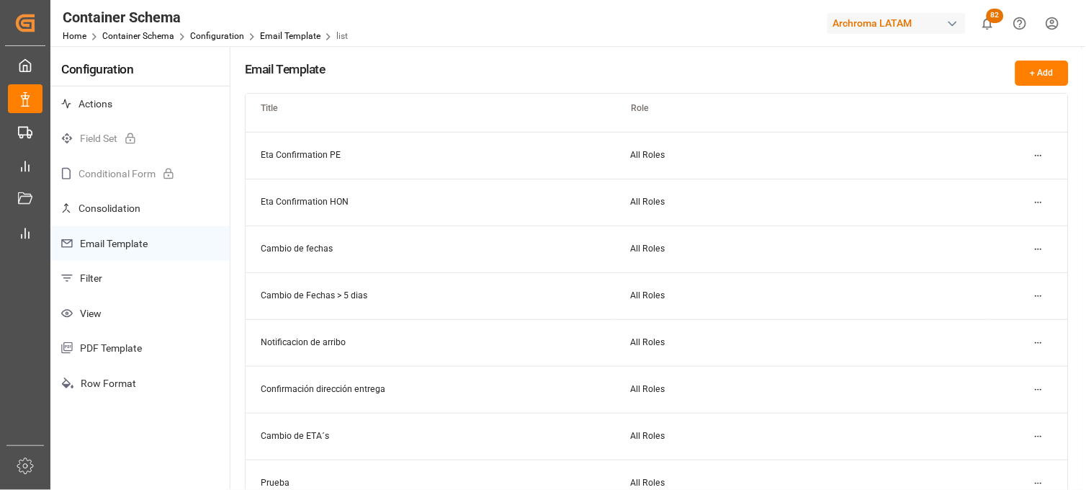
scroll to position [337, 0]
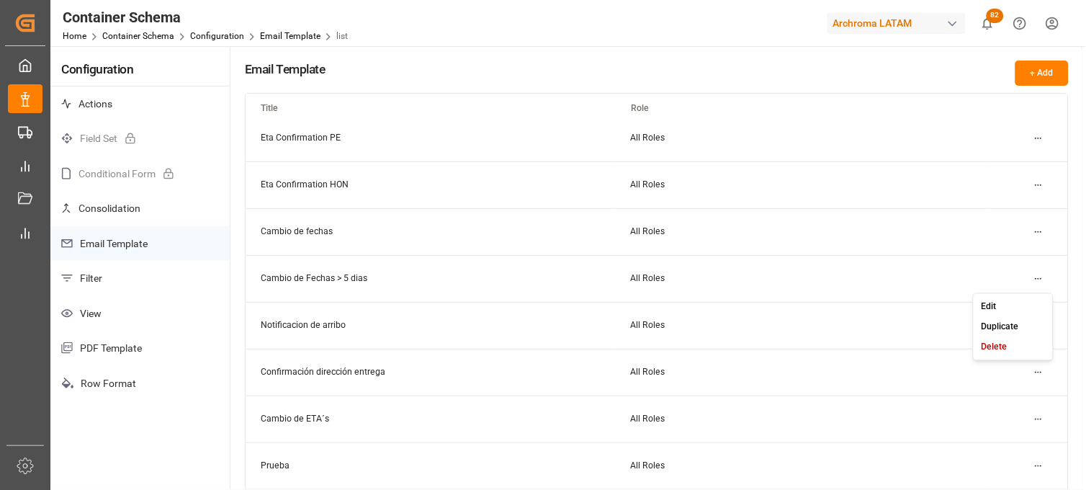
click at [1044, 278] on html "Created by potrace 1.15, written by Peter Selinger 2001-2017 Created by potrace…" at bounding box center [543, 245] width 1086 height 490
click at [990, 305] on small "Edit" at bounding box center [989, 306] width 15 height 9
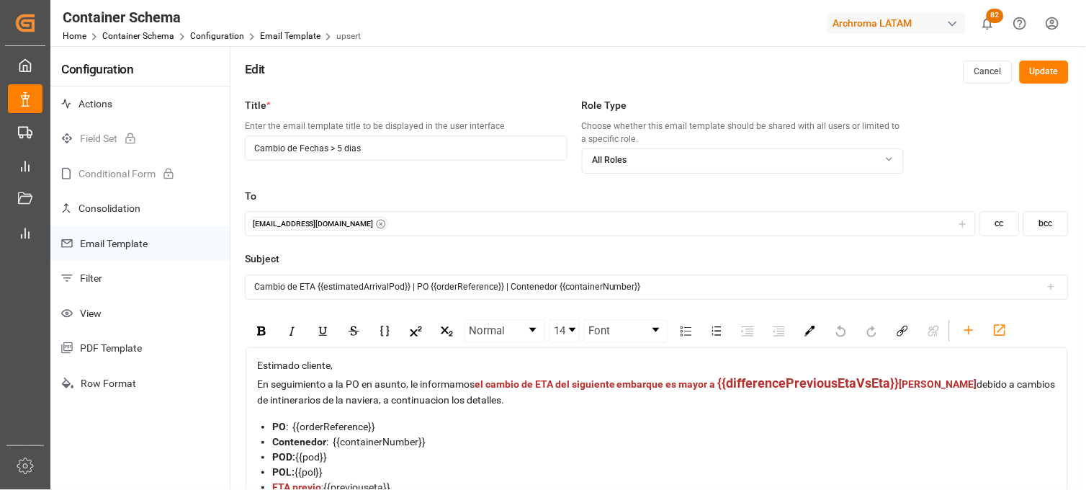
drag, startPoint x: 292, startPoint y: 39, endPoint x: 296, endPoint y: 45, distance: 7.8
click at [292, 39] on link "Email Template" at bounding box center [290, 36] width 61 height 10
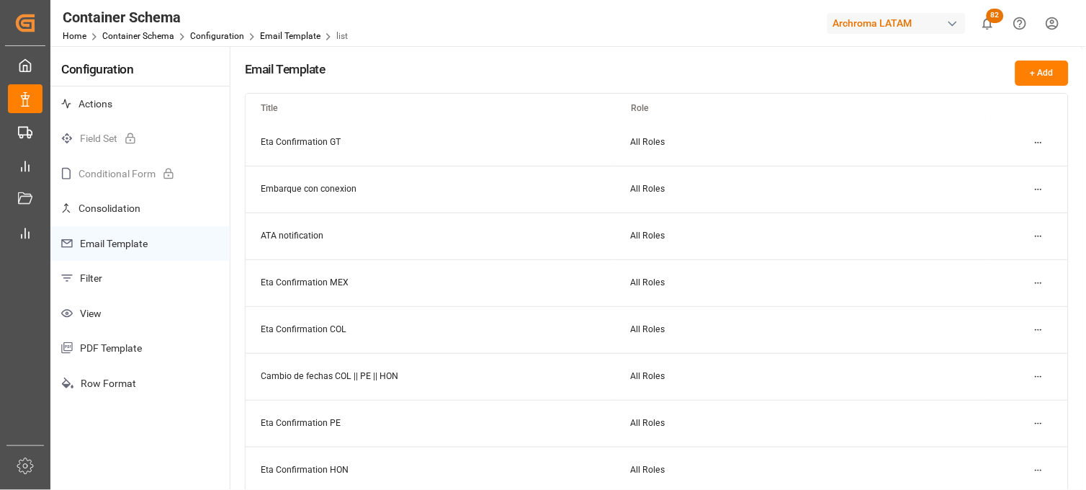
scroll to position [80, 0]
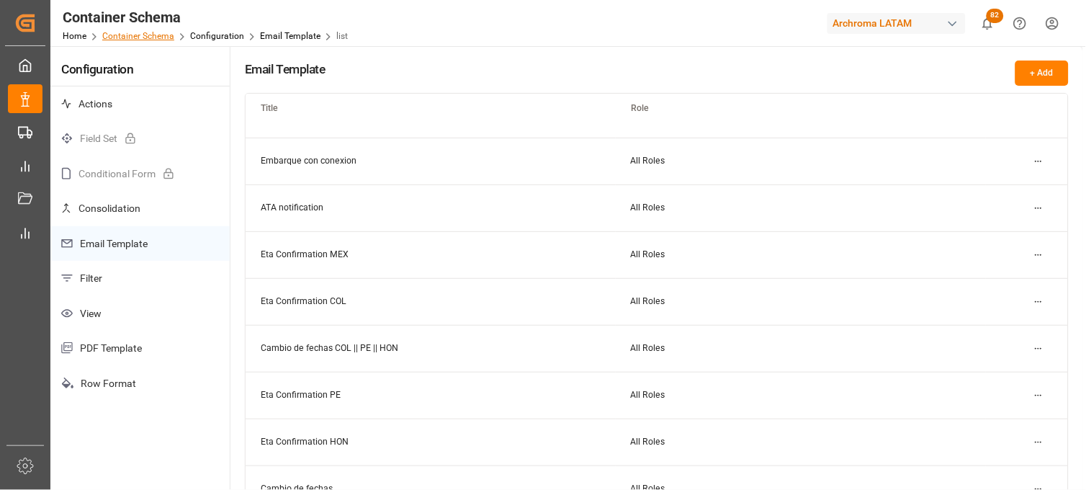
click at [151, 38] on link "Container Schema" at bounding box center [138, 36] width 72 height 10
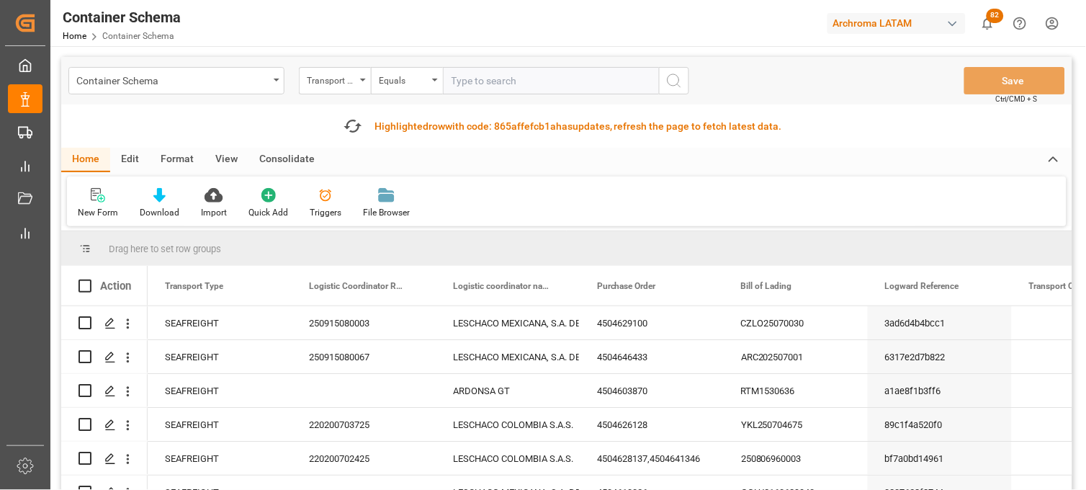
click at [850, 204] on div "New Form Download Import Quick Add Triggers File Browser" at bounding box center [567, 201] width 1000 height 50
drag, startPoint x: 850, startPoint y: 204, endPoint x: 346, endPoint y: 125, distance: 510.4
click at [346, 125] on icon "button" at bounding box center [352, 126] width 23 height 23
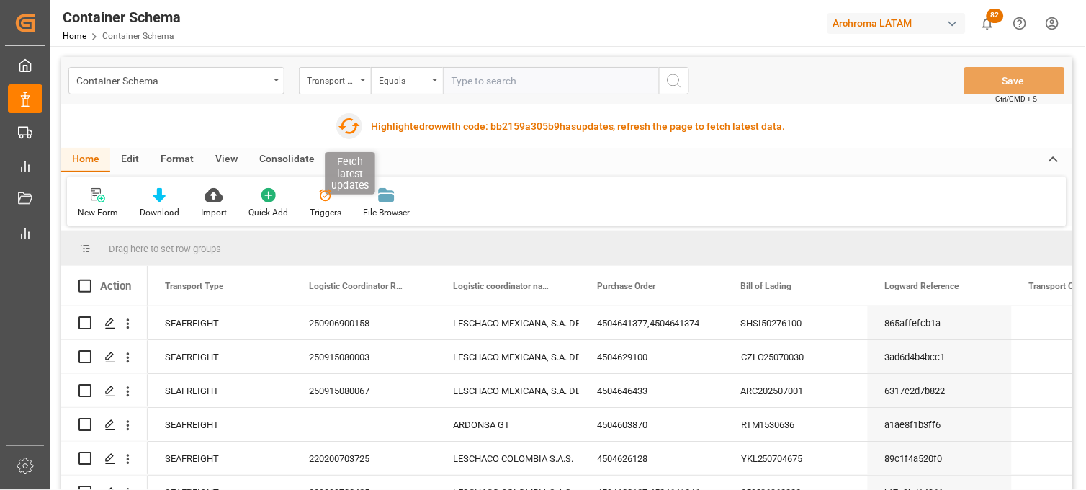
click at [338, 124] on icon "button" at bounding box center [349, 126] width 23 height 23
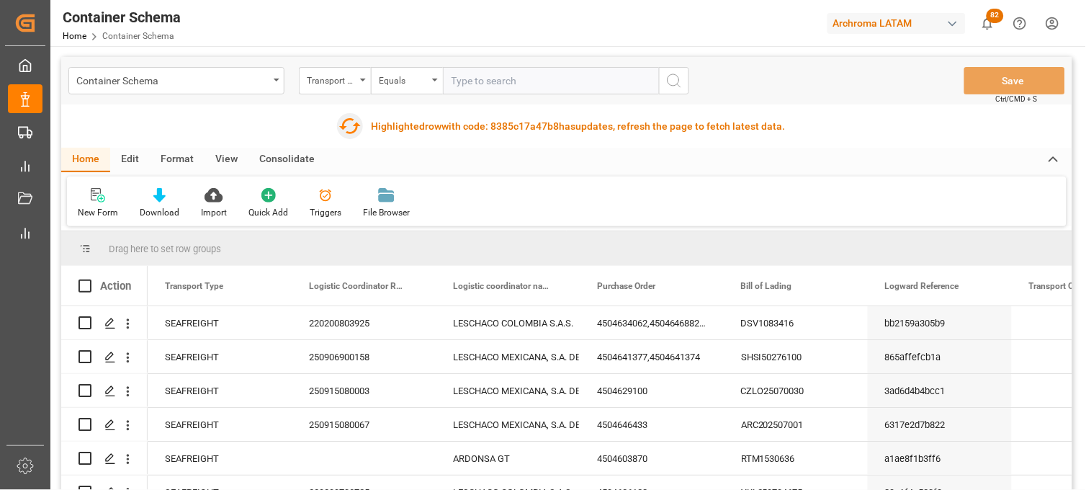
drag, startPoint x: 354, startPoint y: 125, endPoint x: 433, endPoint y: 216, distance: 121.0
click at [354, 125] on icon "button" at bounding box center [350, 126] width 22 height 16
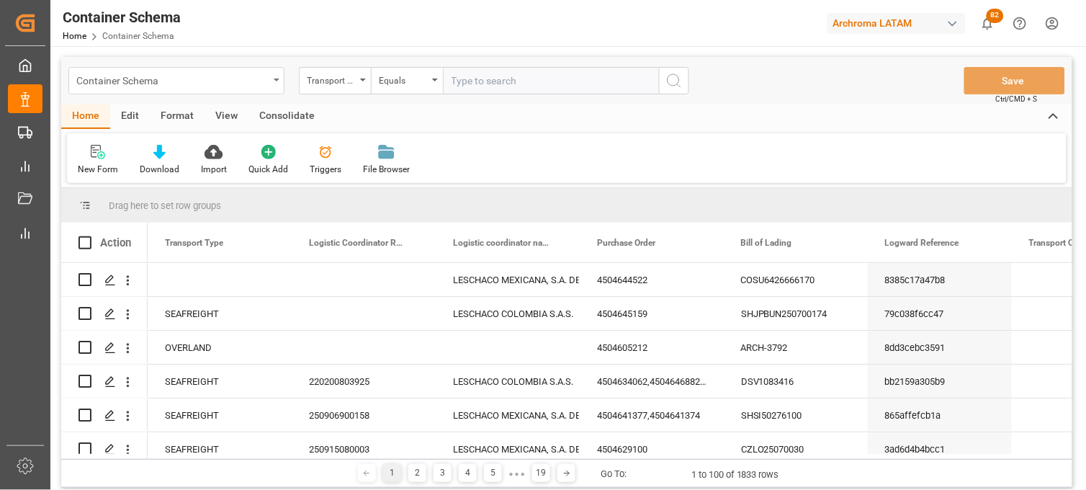
click at [174, 82] on div "Container Schema" at bounding box center [172, 80] width 192 height 18
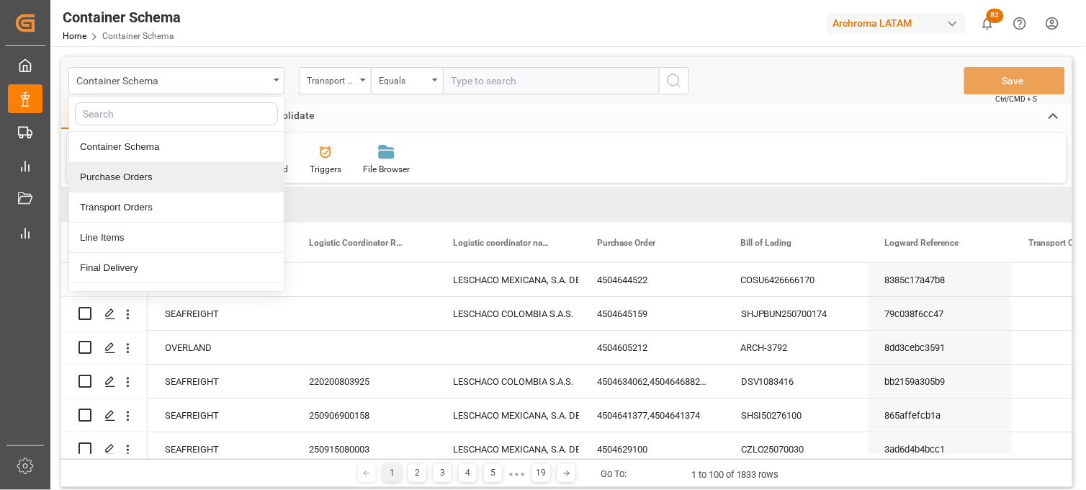
click at [131, 177] on div "Purchase Orders" at bounding box center [176, 177] width 215 height 30
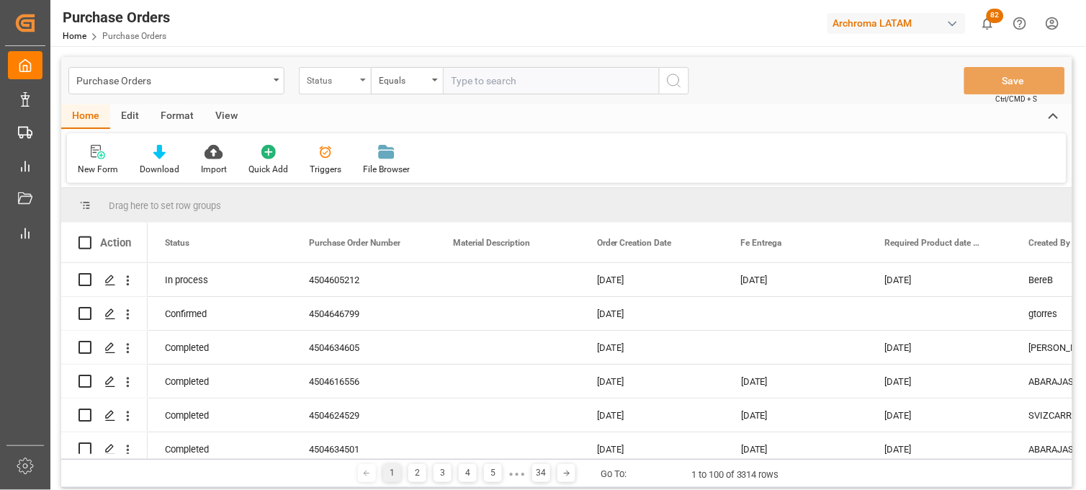
click at [360, 79] on div "Status" at bounding box center [335, 80] width 72 height 27
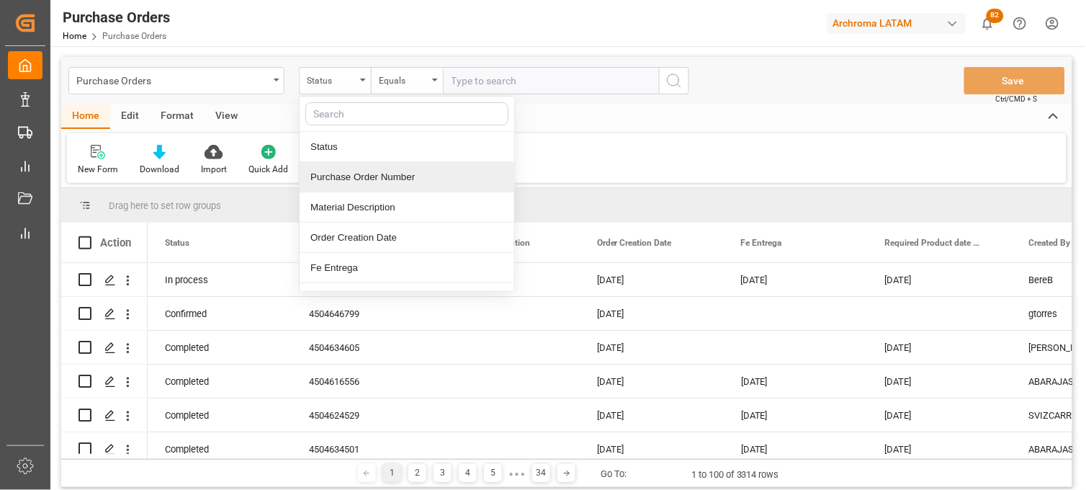
click at [344, 182] on div "Purchase Order Number" at bounding box center [407, 177] width 215 height 30
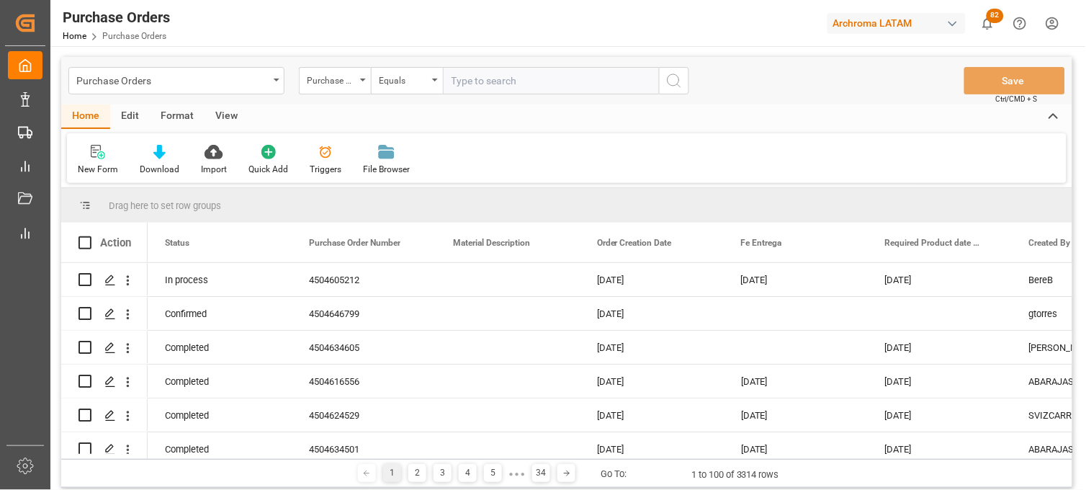
click at [500, 82] on input "text" at bounding box center [551, 80] width 216 height 27
paste input "4504650454"
type input "4504650454"
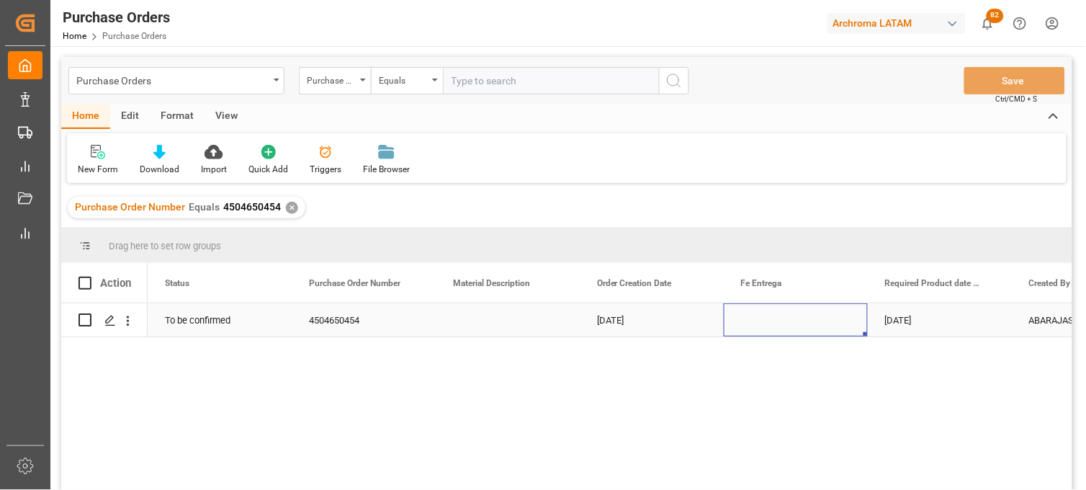
click at [780, 322] on div "Press SPACE to select this row." at bounding box center [796, 319] width 144 height 33
click at [117, 322] on div "Press SPACE to select this row." at bounding box center [110, 321] width 22 height 27
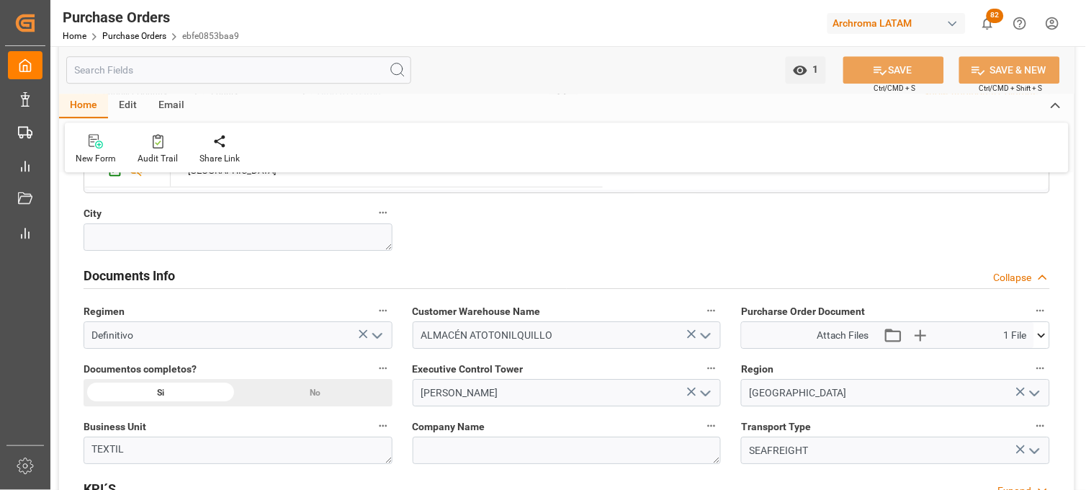
scroll to position [960, 0]
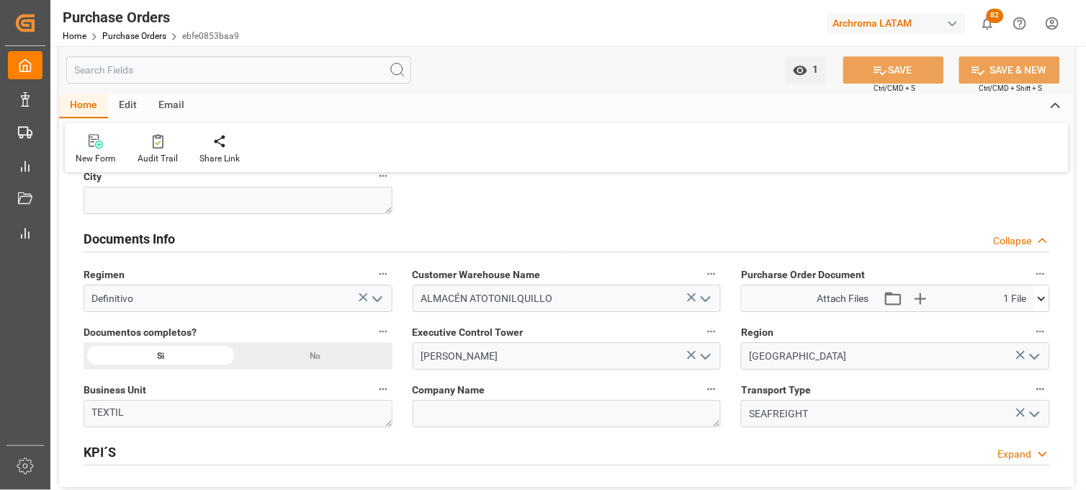
click at [1035, 297] on icon at bounding box center [1041, 298] width 15 height 15
click at [1031, 323] on icon at bounding box center [1033, 325] width 15 height 15
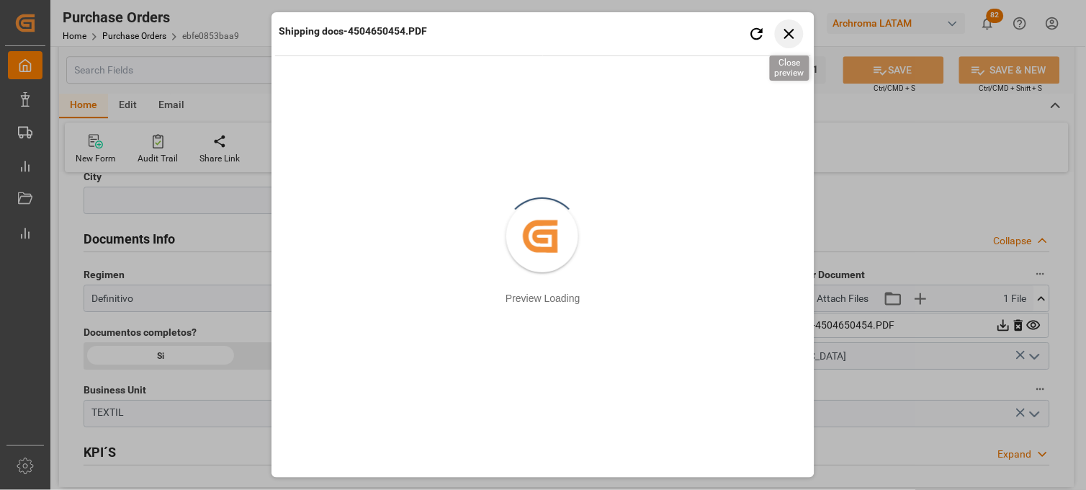
click at [790, 29] on icon "button" at bounding box center [790, 33] width 18 height 18
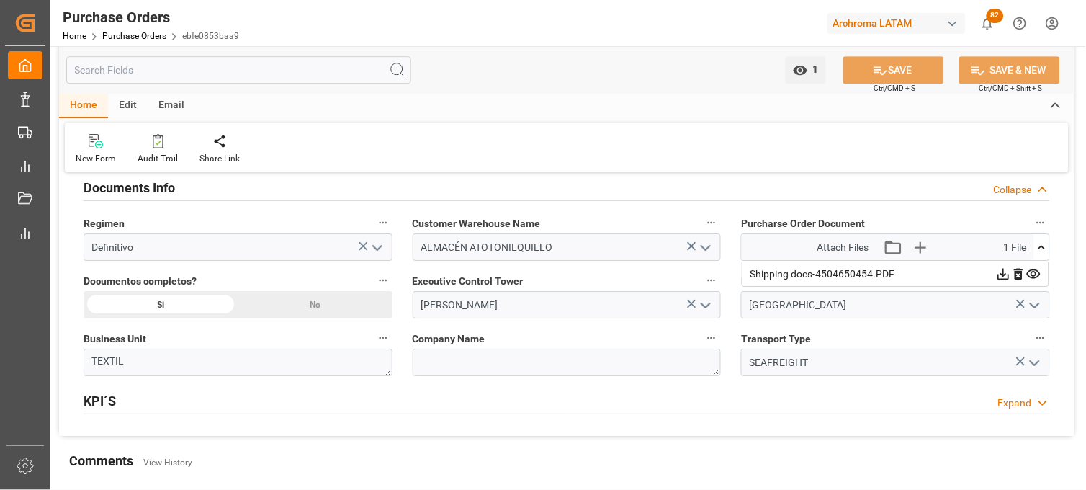
scroll to position [1040, 0]
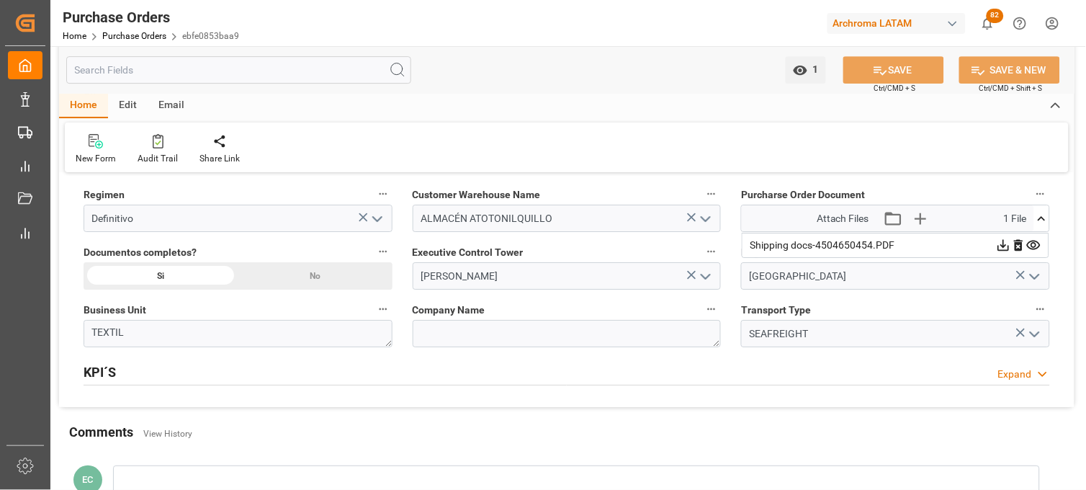
click at [444, 313] on span "Company Name" at bounding box center [449, 310] width 73 height 15
click at [702, 313] on button "Company Name" at bounding box center [711, 309] width 19 height 19
click at [596, 313] on div at bounding box center [543, 245] width 1086 height 490
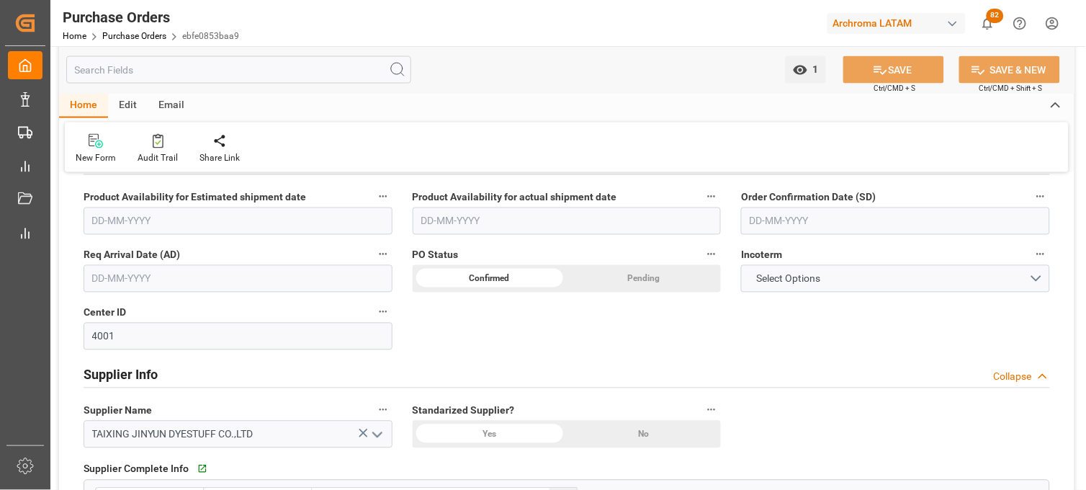
scroll to position [480, 0]
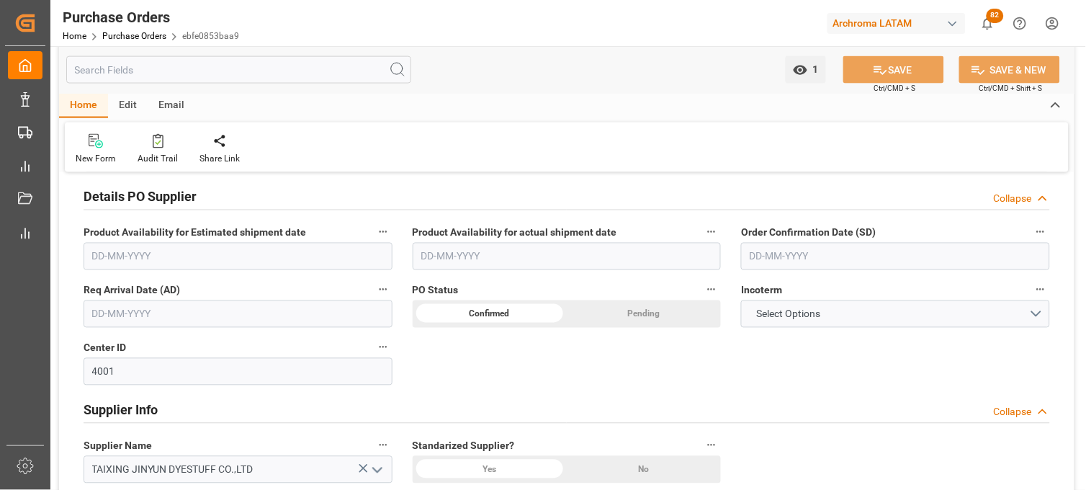
click at [152, 315] on input "text" at bounding box center [238, 313] width 309 height 27
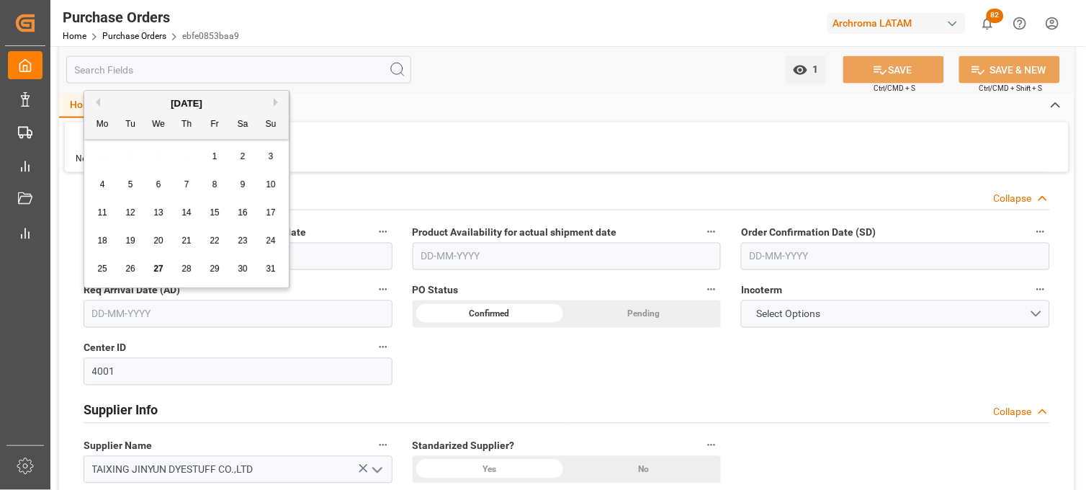
click at [276, 99] on button "Next Month" at bounding box center [278, 102] width 9 height 9
click at [156, 190] on div "10" at bounding box center [159, 184] width 18 height 17
type input "[DATE]"
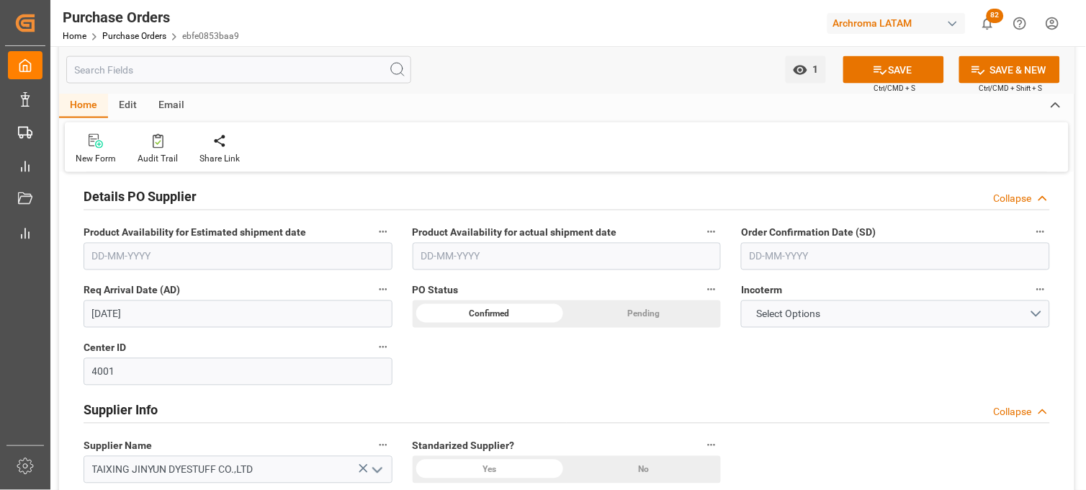
click at [769, 255] on input "text" at bounding box center [895, 256] width 309 height 27
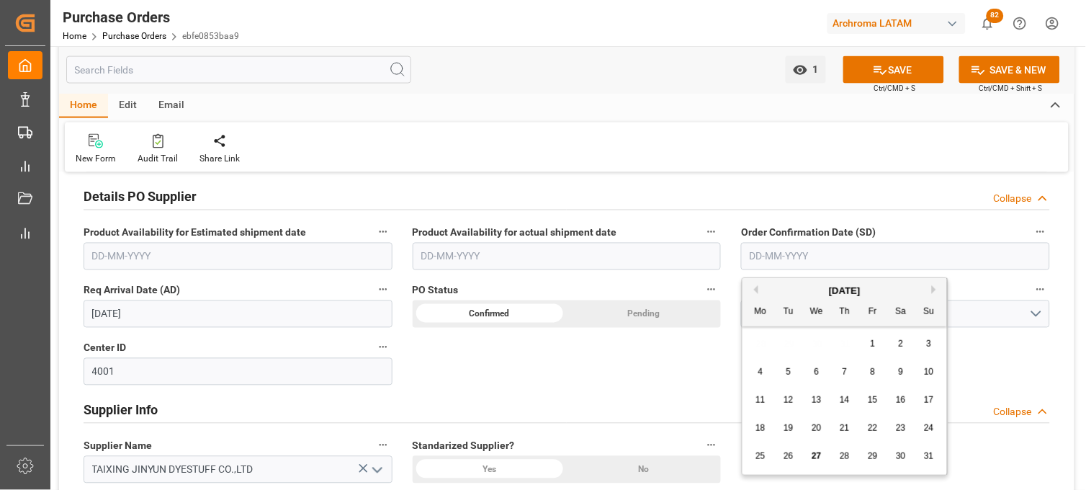
drag, startPoint x: 758, startPoint y: 341, endPoint x: 762, endPoint y: 349, distance: 9.4
click at [758, 341] on div "28 29 30 31 1 2 3" at bounding box center [845, 344] width 197 height 28
click at [765, 460] on span "25" at bounding box center [760, 456] width 9 height 10
type input "25-08-2025"
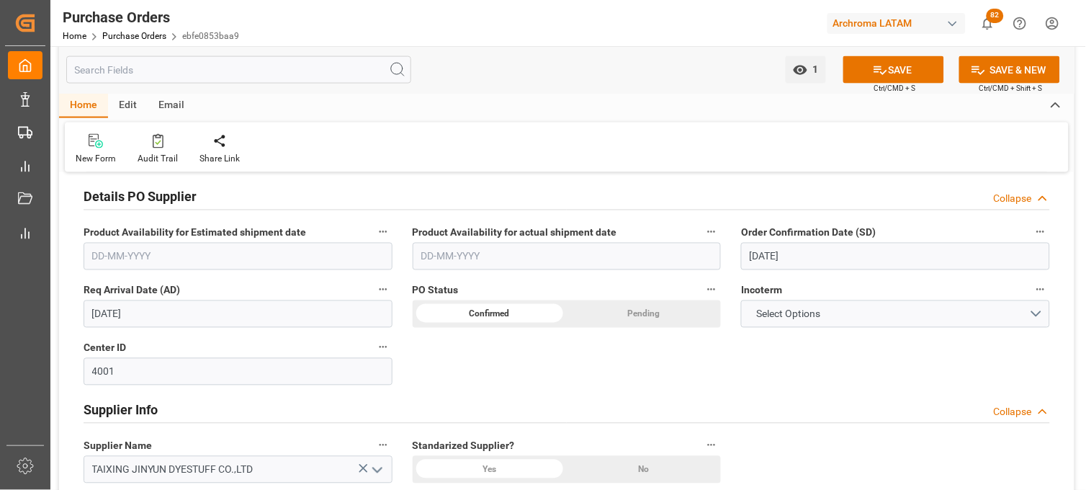
scroll to position [400, 0]
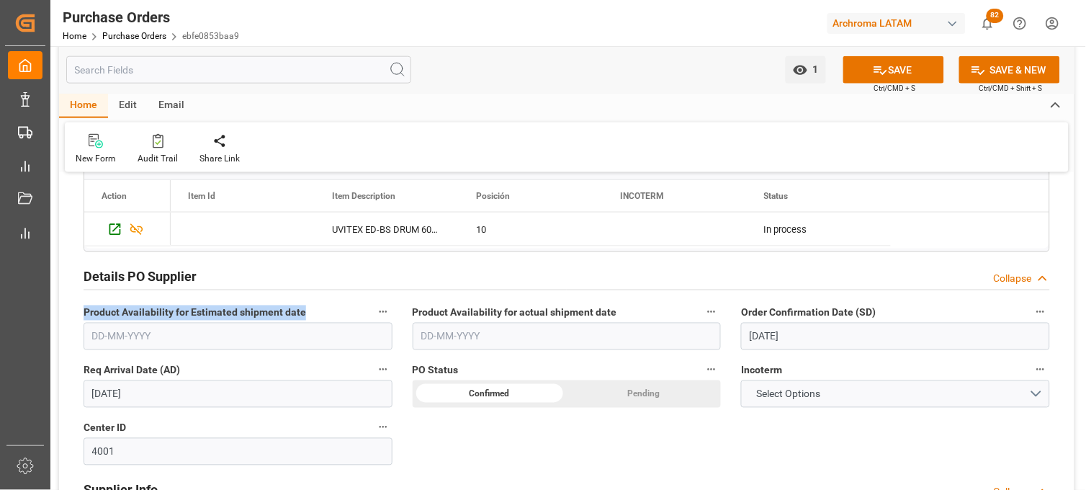
drag, startPoint x: 81, startPoint y: 314, endPoint x: 305, endPoint y: 315, distance: 224.0
click at [305, 315] on div "Product Availability for Estimated shipment date" at bounding box center [237, 326] width 329 height 58
copy span "Product Availability for Estimated shipment date"
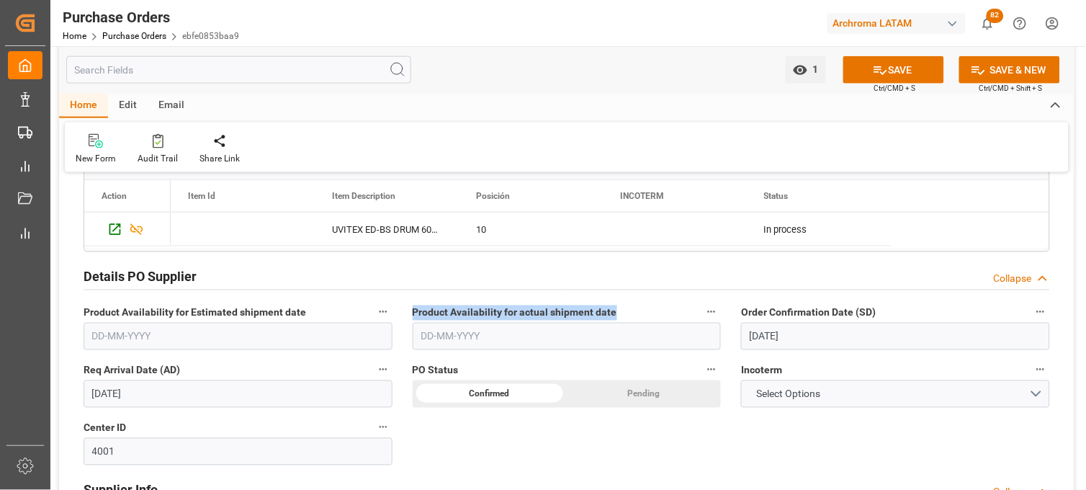
drag, startPoint x: 409, startPoint y: 314, endPoint x: 621, endPoint y: 311, distance: 211.8
click at [621, 311] on div "Product Availability for actual shipment date" at bounding box center [567, 326] width 329 height 58
copy span "Product Availability for actual shipment date"
click at [578, 360] on label "PO Status" at bounding box center [567, 370] width 309 height 20
click at [702, 360] on button "PO Status" at bounding box center [711, 369] width 19 height 19
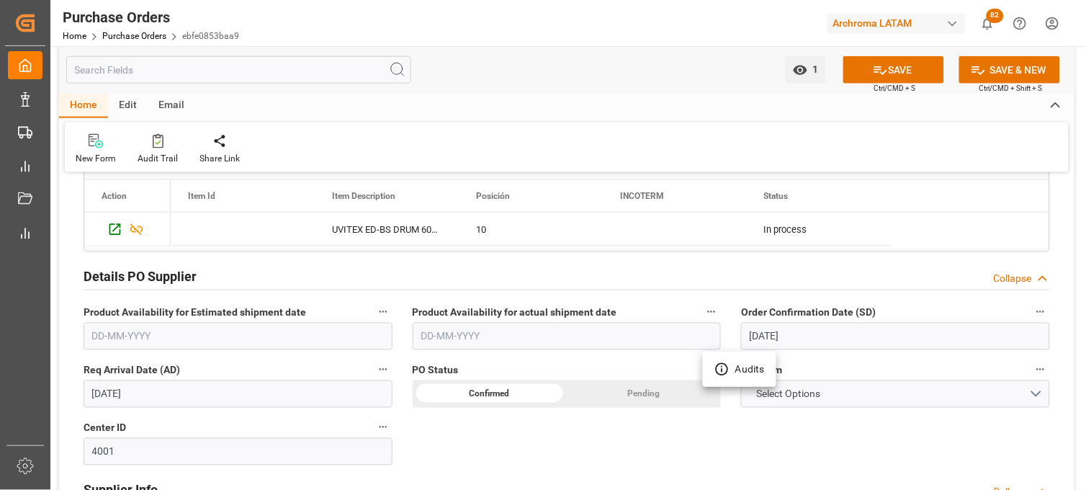
click at [506, 299] on div at bounding box center [543, 245] width 1086 height 490
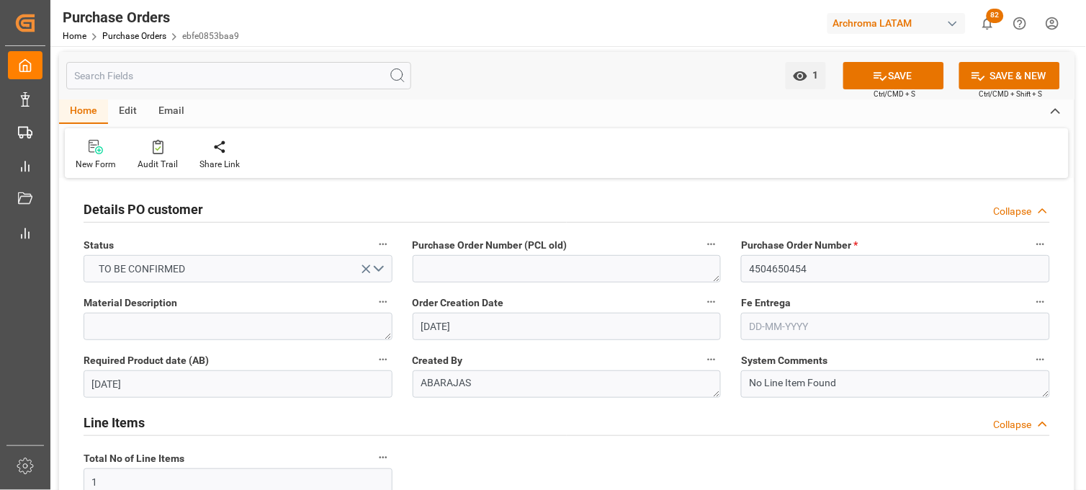
scroll to position [0, 0]
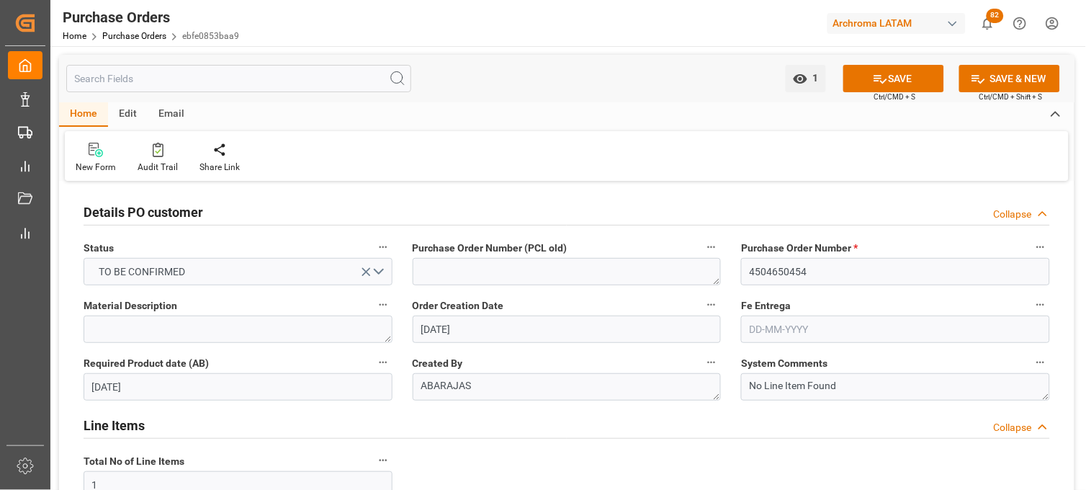
click at [759, 325] on input "text" at bounding box center [895, 328] width 309 height 27
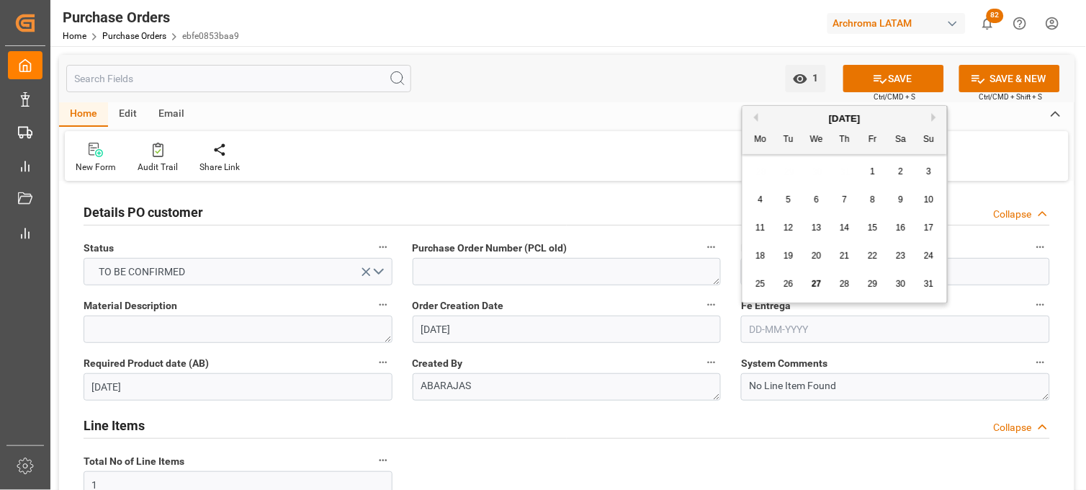
click at [933, 117] on button "Next Month" at bounding box center [936, 117] width 9 height 9
click at [793, 256] on span "23" at bounding box center [788, 256] width 9 height 10
type input "23-09-2025"
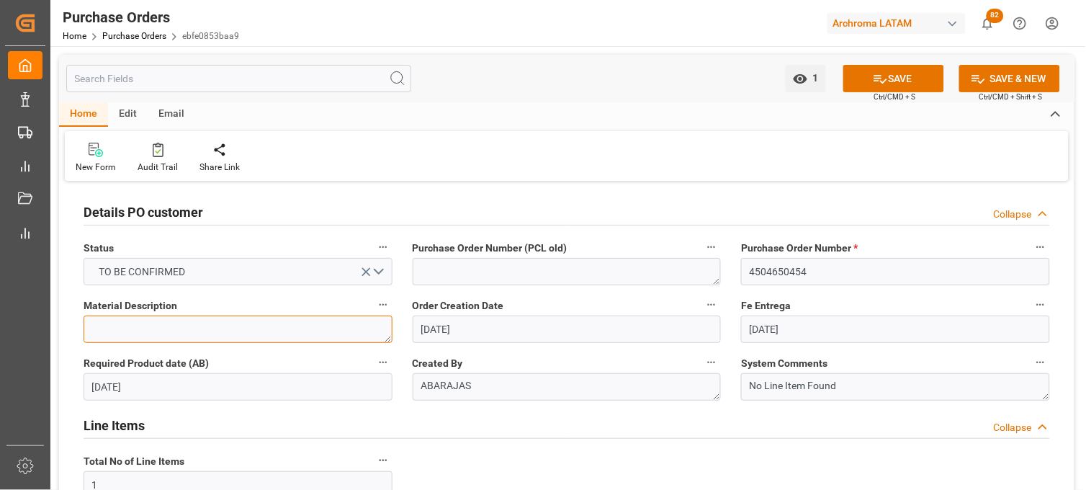
click at [257, 331] on textarea at bounding box center [238, 328] width 309 height 27
paste textarea "DRIMAREN RED CL-5B P"
type textarea "DRIMAREN RED CL-5B P"
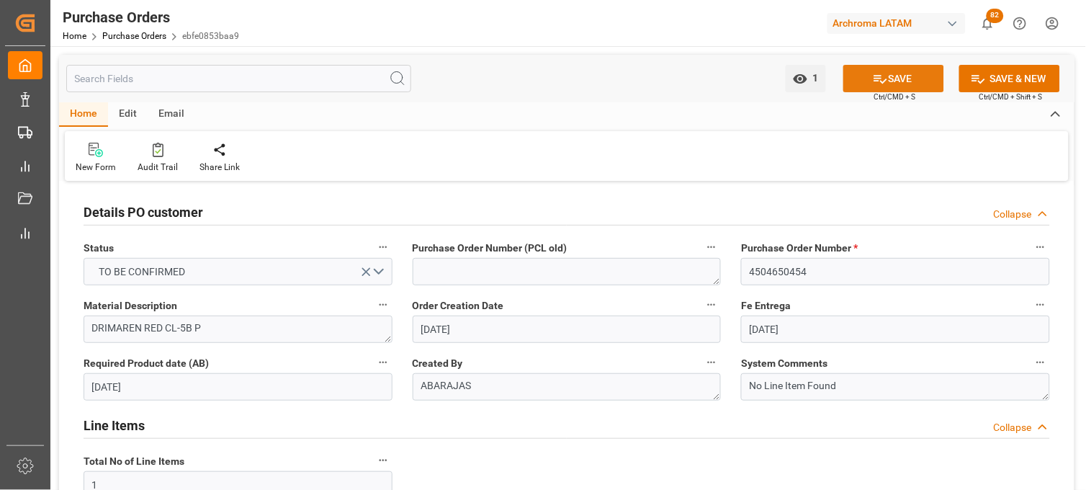
click at [880, 76] on icon at bounding box center [880, 78] width 15 height 15
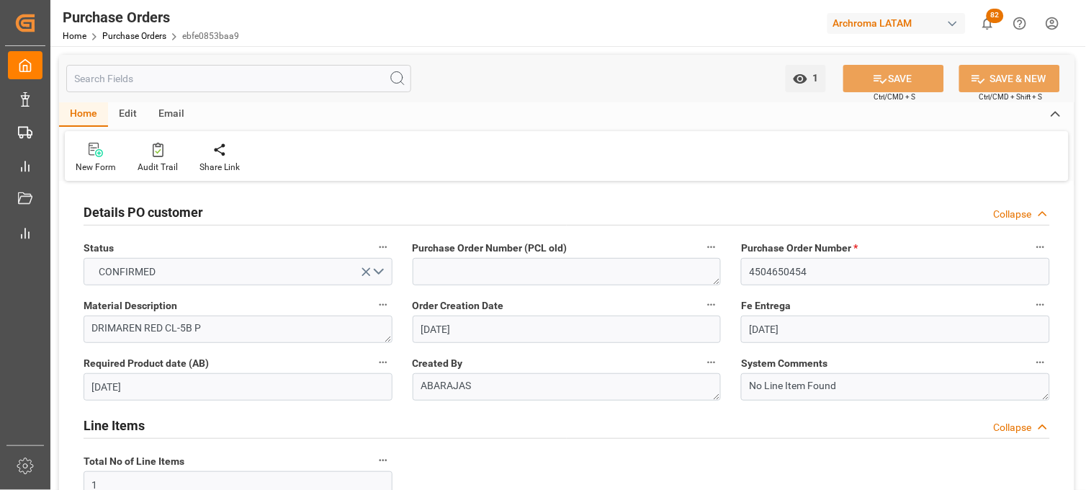
click at [746, 313] on label "Fe Entrega" at bounding box center [895, 305] width 309 height 20
click at [1031, 313] on button "Fe Entrega" at bounding box center [1040, 304] width 19 height 19
click at [769, 359] on div at bounding box center [543, 245] width 1086 height 490
click at [403, 271] on div "Purchase Order Number (PCL old)" at bounding box center [567, 262] width 329 height 58
click at [887, 146] on div "New Form Audit Trail Share Link" at bounding box center [567, 156] width 1004 height 50
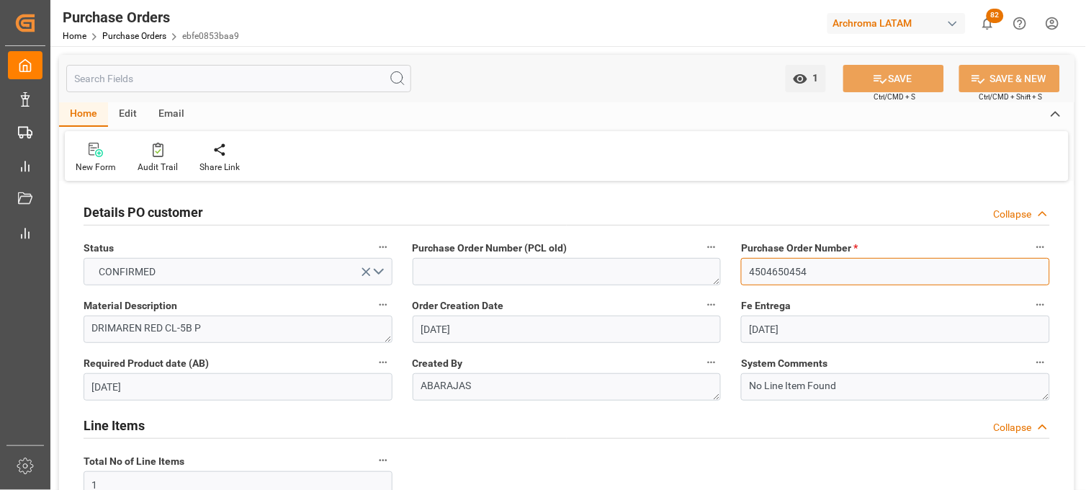
click at [778, 275] on input "4504650454" at bounding box center [895, 271] width 309 height 27
click at [122, 35] on link "Purchase Orders" at bounding box center [134, 36] width 64 height 10
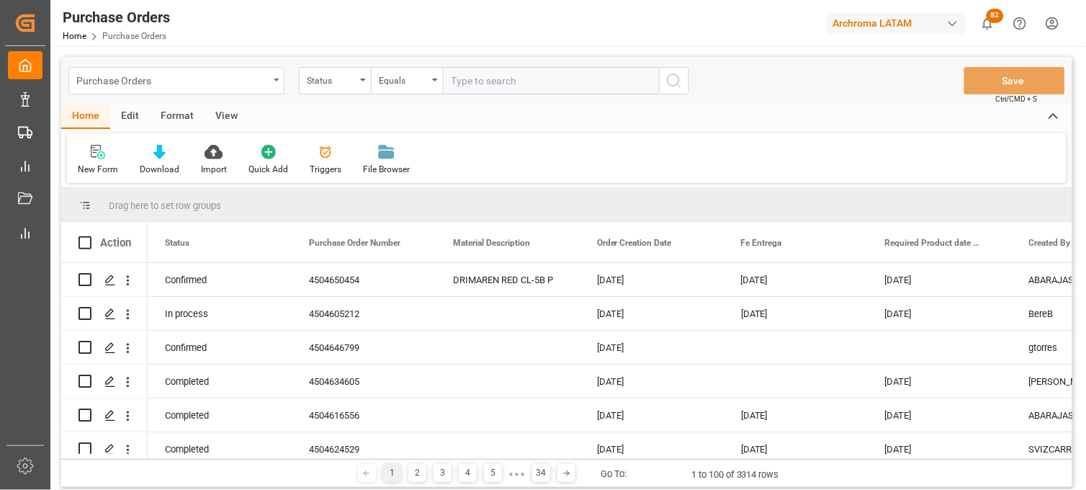
click at [277, 81] on div "Purchase Orders" at bounding box center [176, 80] width 216 height 27
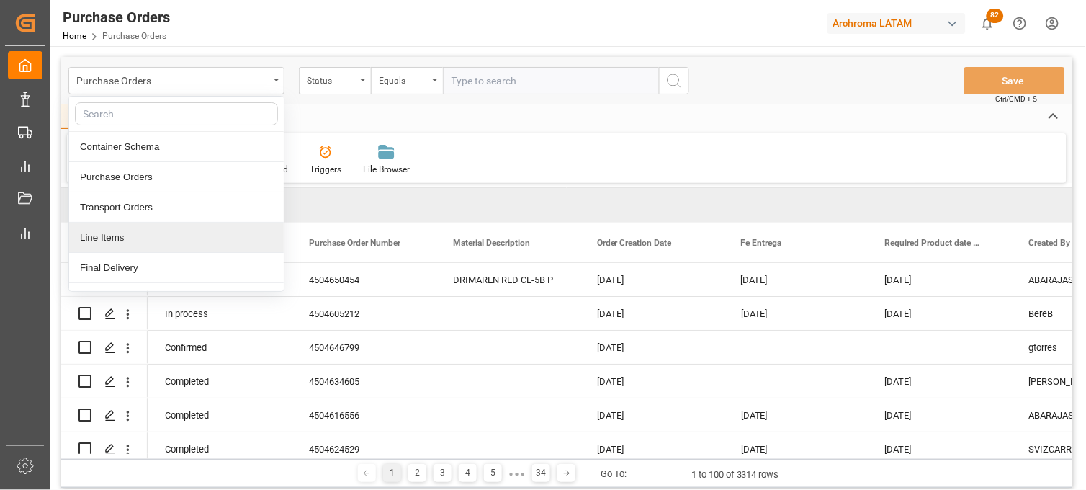
drag, startPoint x: 178, startPoint y: 236, endPoint x: 223, endPoint y: 164, distance: 85.1
click at [177, 236] on div "Line Items" at bounding box center [176, 238] width 215 height 30
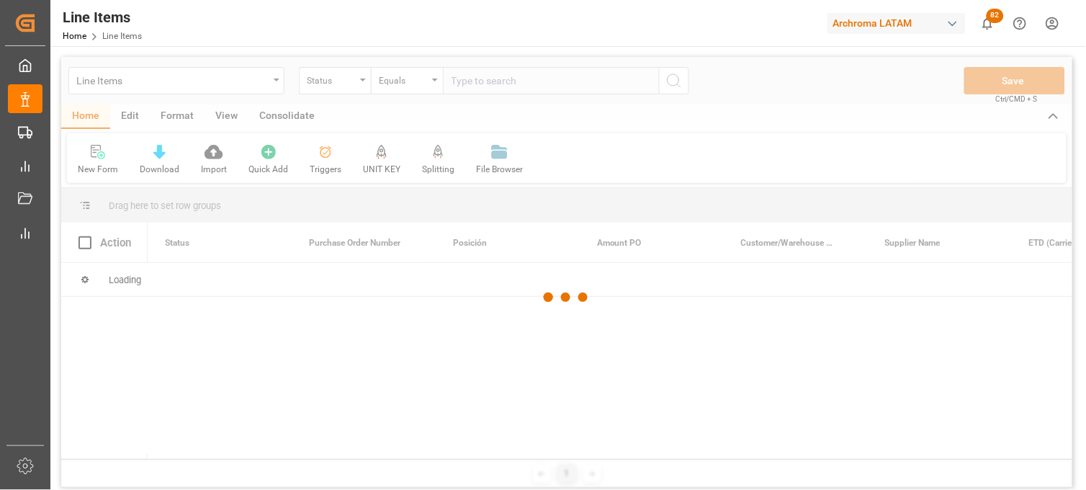
click at [344, 84] on div at bounding box center [566, 297] width 1011 height 481
click at [357, 84] on div at bounding box center [566, 297] width 1011 height 481
click at [362, 84] on div "Status" at bounding box center [335, 80] width 72 height 27
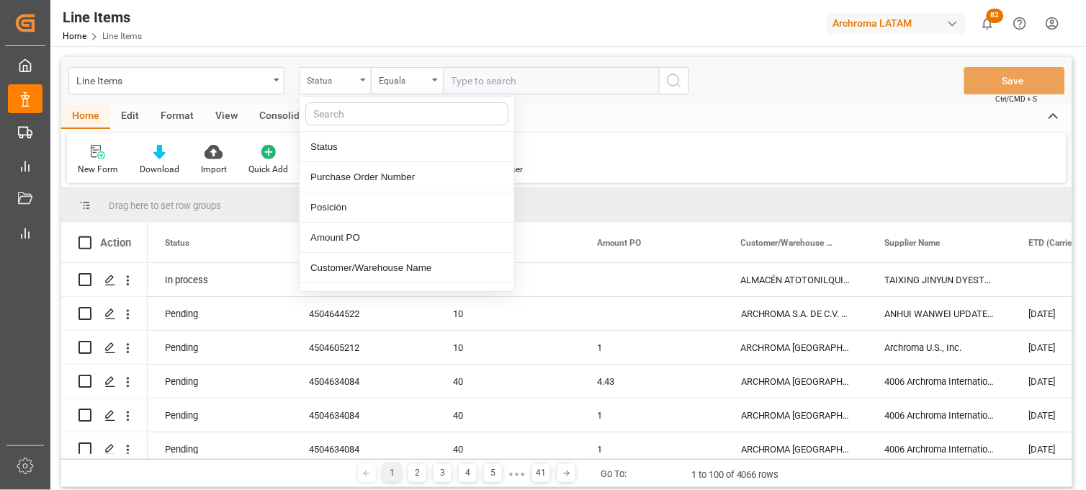
click at [366, 81] on div "Status" at bounding box center [335, 80] width 72 height 27
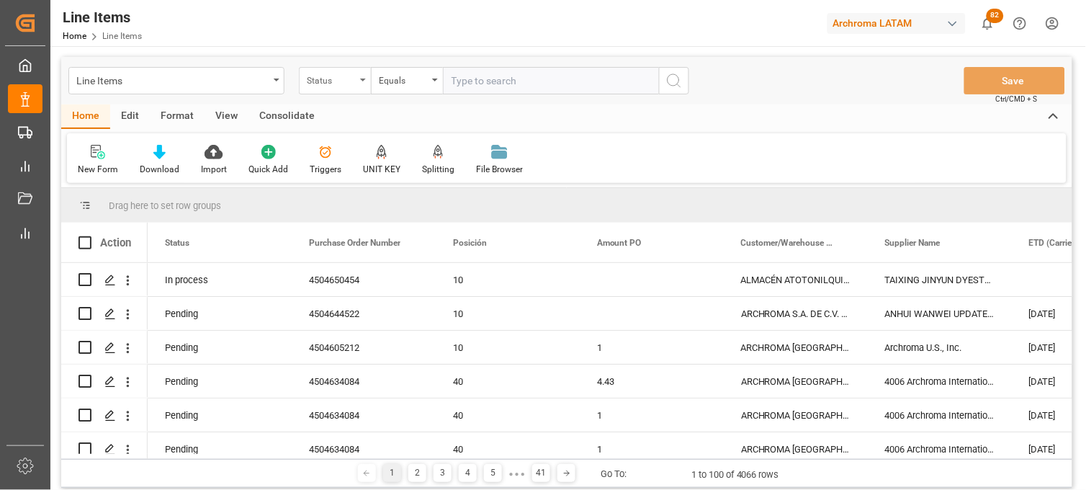
click at [354, 89] on div "Status" at bounding box center [335, 80] width 72 height 27
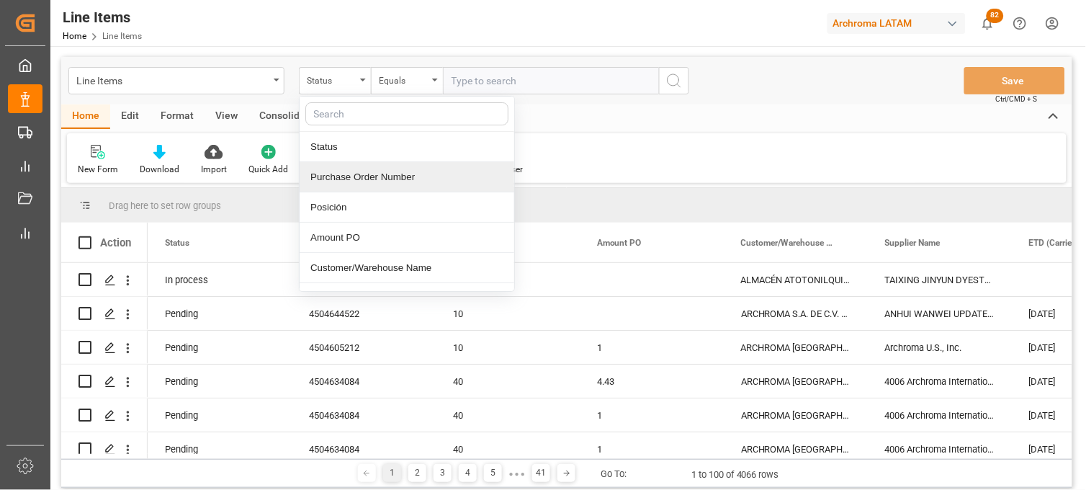
click at [355, 181] on div "Purchase Order Number" at bounding box center [407, 177] width 215 height 30
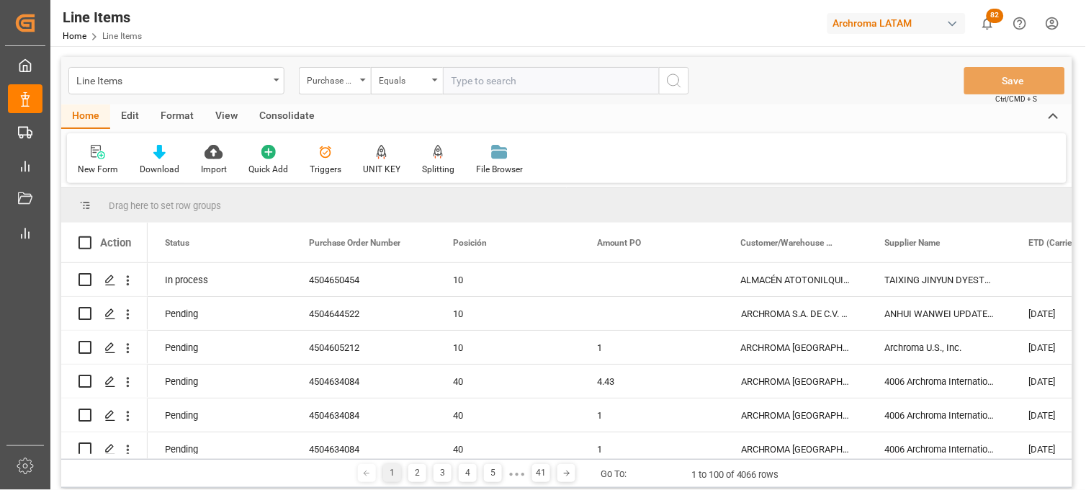
click at [462, 80] on input "text" at bounding box center [551, 80] width 216 height 27
paste input "4504650454"
type input "4504650454"
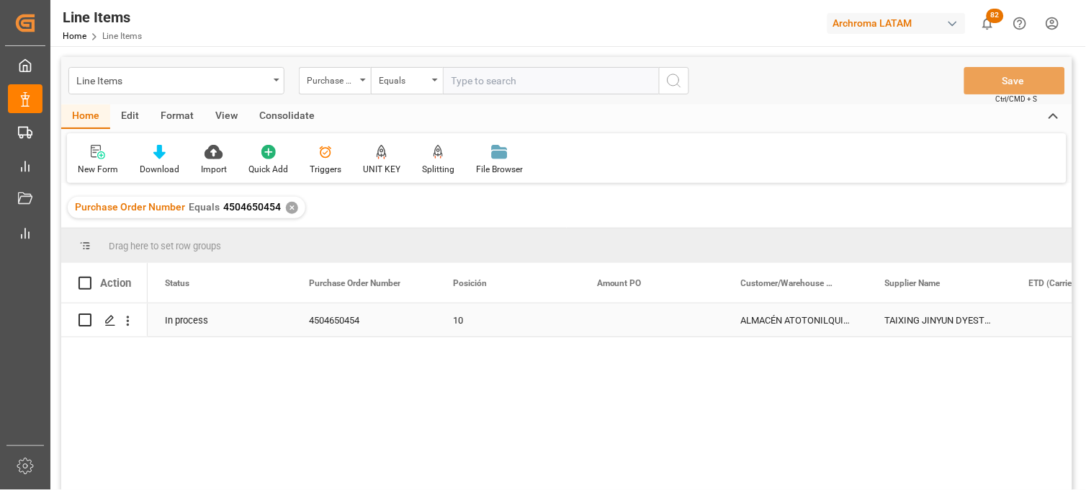
click at [617, 327] on div "Press SPACE to select this row." at bounding box center [652, 319] width 144 height 33
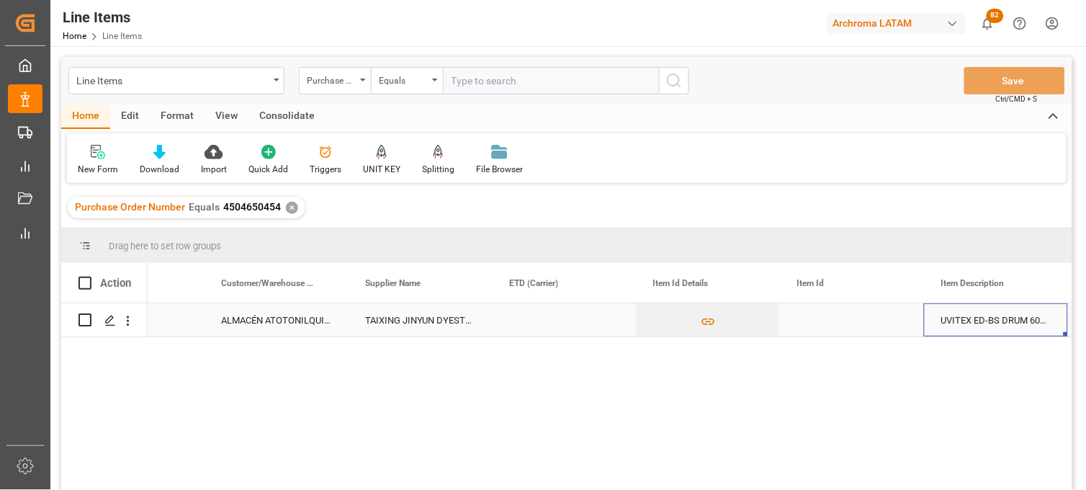
scroll to position [0, 664]
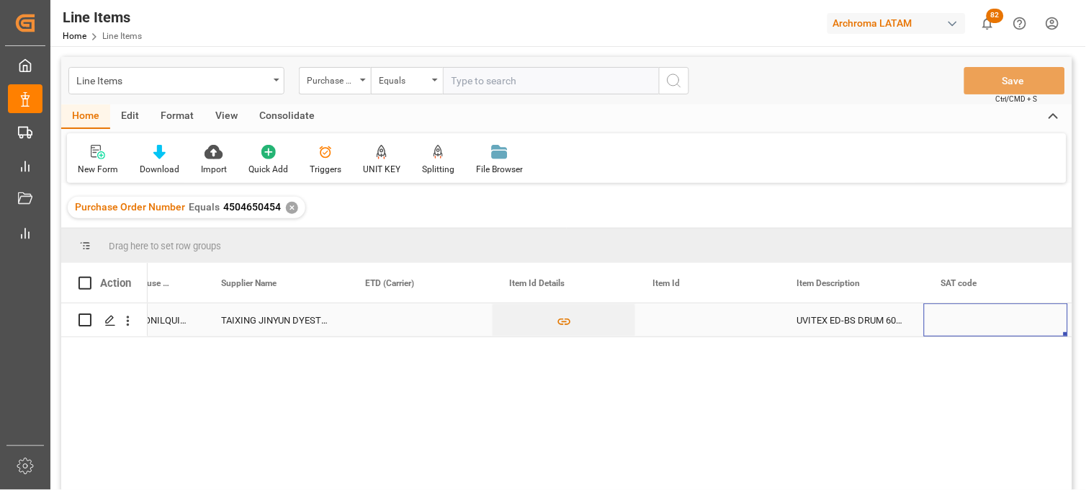
click at [672, 321] on div "Press SPACE to select this row." at bounding box center [708, 319] width 144 height 33
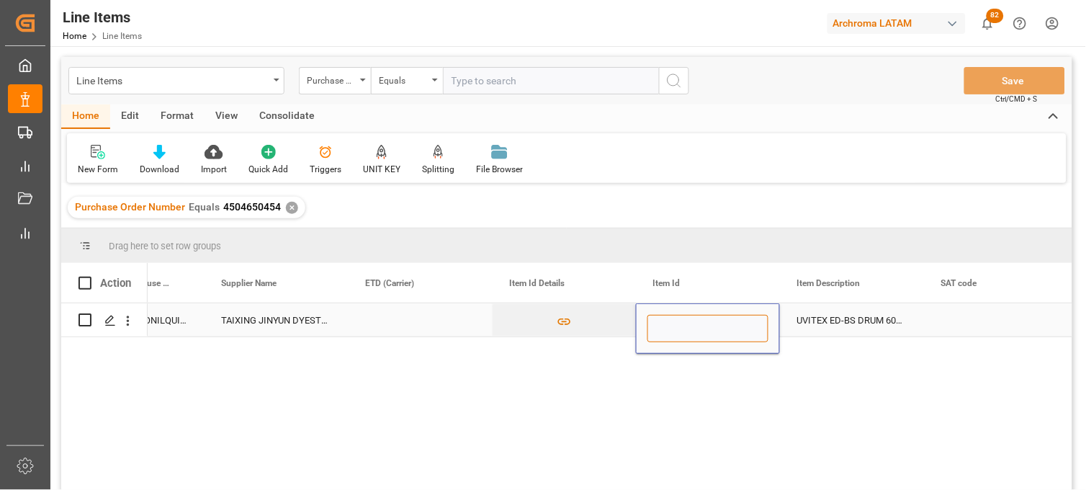
click at [672, 321] on input "Press SPACE to select this row." at bounding box center [708, 328] width 121 height 27
paste input "10831810414"
type input "10831810414"
click at [833, 319] on div "UVITEX ED-BS DRUM 60KG" at bounding box center [852, 319] width 144 height 33
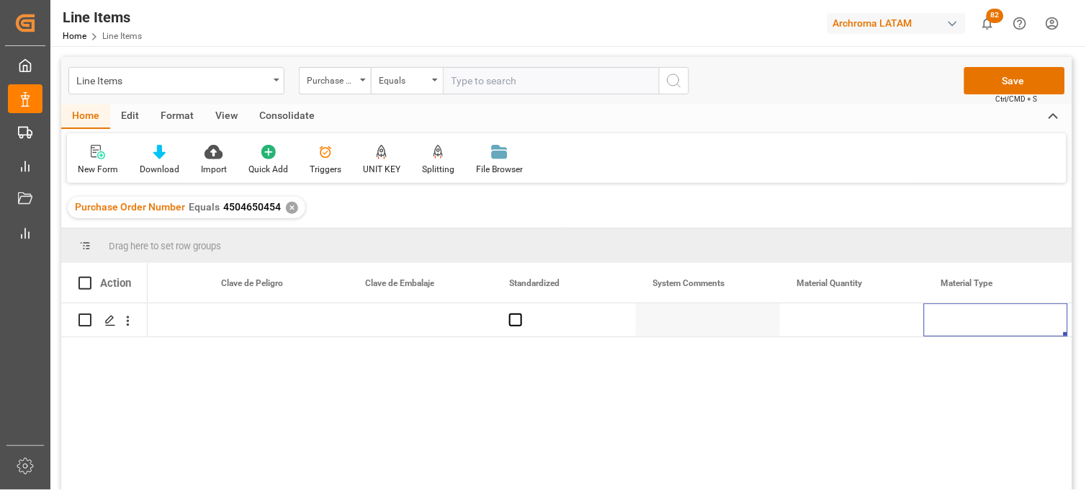
scroll to position [0, 1672]
click at [660, 326] on div "Press SPACE to select this row." at bounding box center [708, 319] width 144 height 33
click at [681, 325] on div "Press SPACE to select this row." at bounding box center [708, 319] width 144 height 33
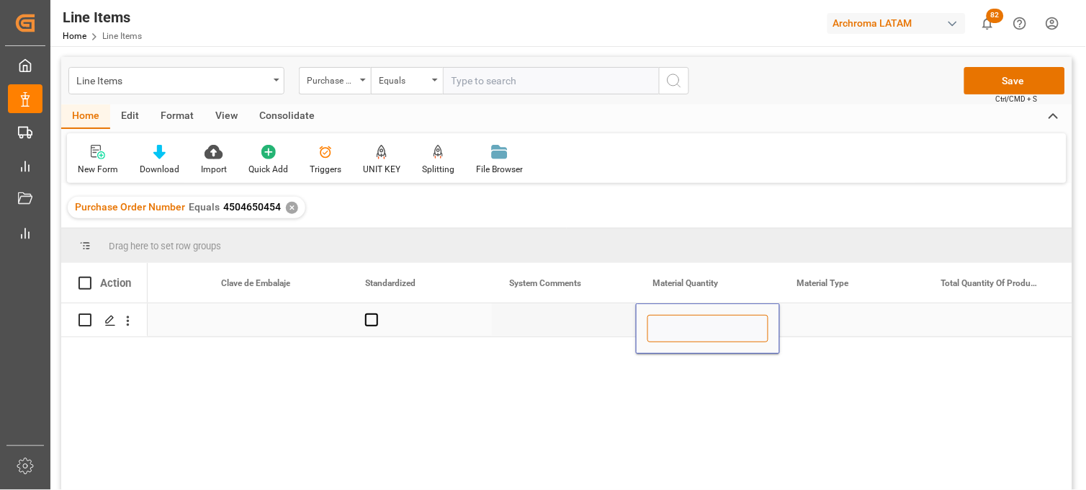
click at [681, 325] on input "Press SPACE to select this row." at bounding box center [708, 328] width 121 height 27
type input "36"
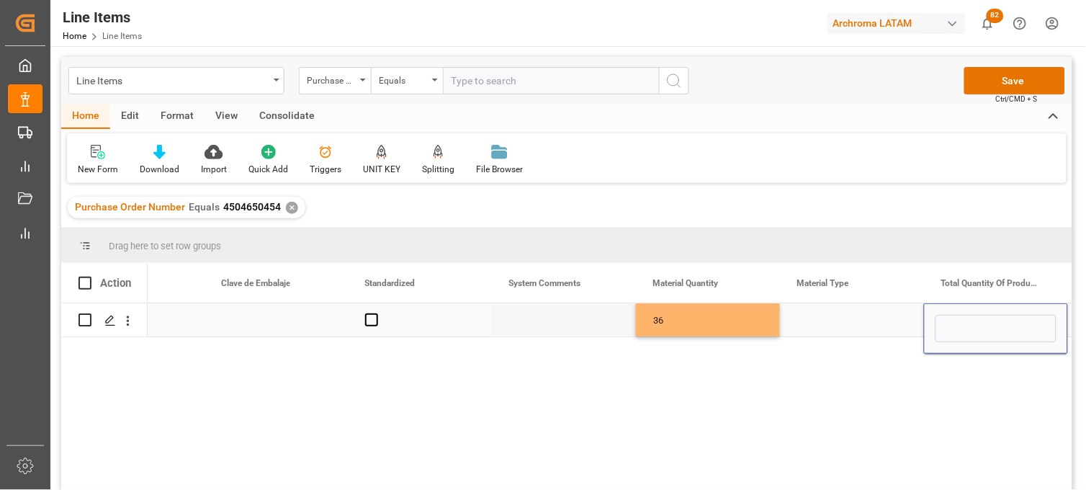
click at [789, 318] on div "Press SPACE to select this row." at bounding box center [852, 319] width 144 height 33
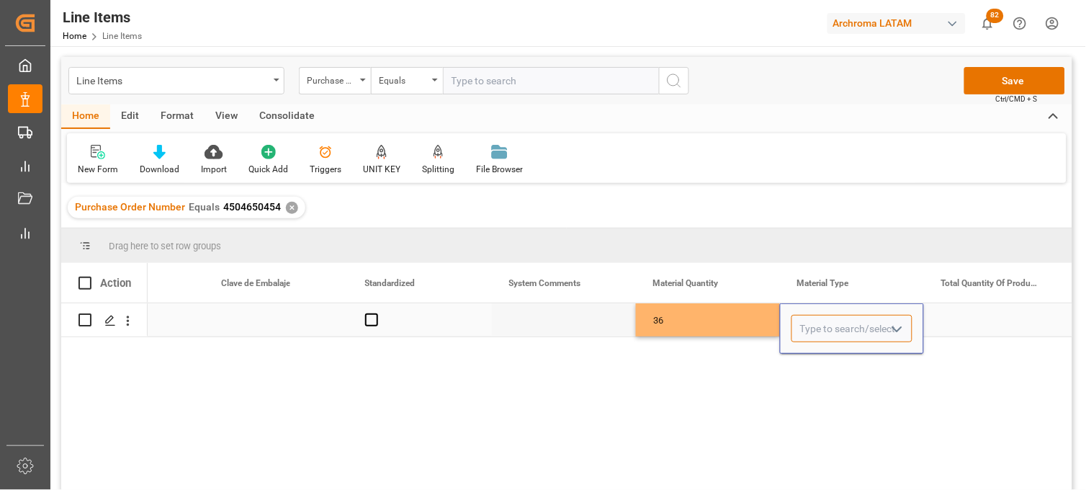
click at [797, 321] on input "Press SPACE to select this row." at bounding box center [852, 328] width 121 height 27
click at [870, 364] on div "BOX" at bounding box center [852, 369] width 120 height 50
type input "BOX"
click at [1011, 319] on div "Press SPACE to select this row." at bounding box center [996, 319] width 144 height 33
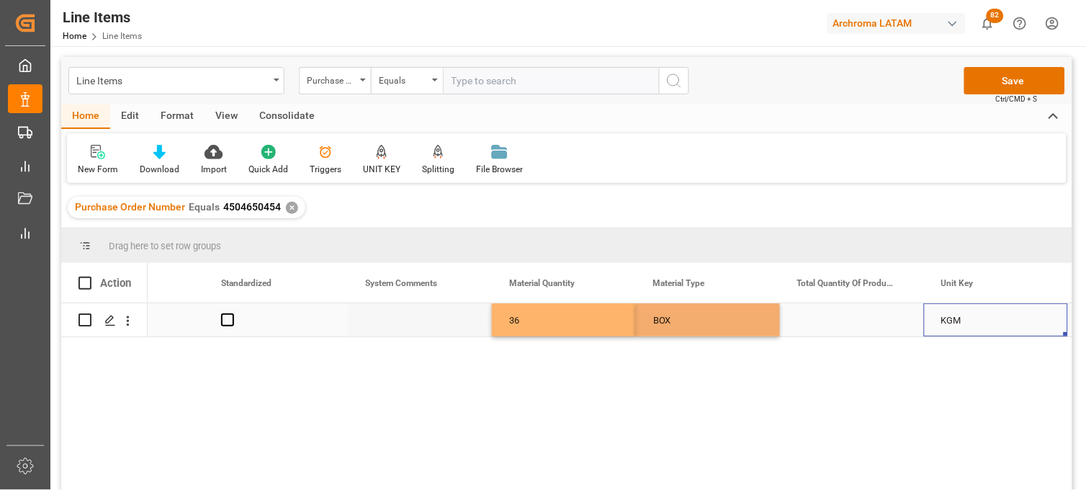
scroll to position [0, 0]
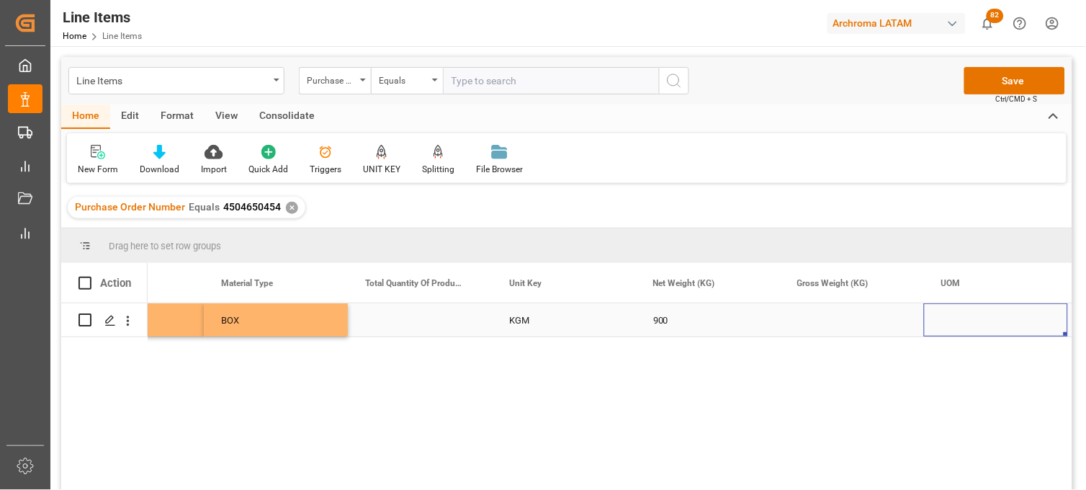
click at [823, 318] on div "Press SPACE to select this row." at bounding box center [852, 319] width 144 height 33
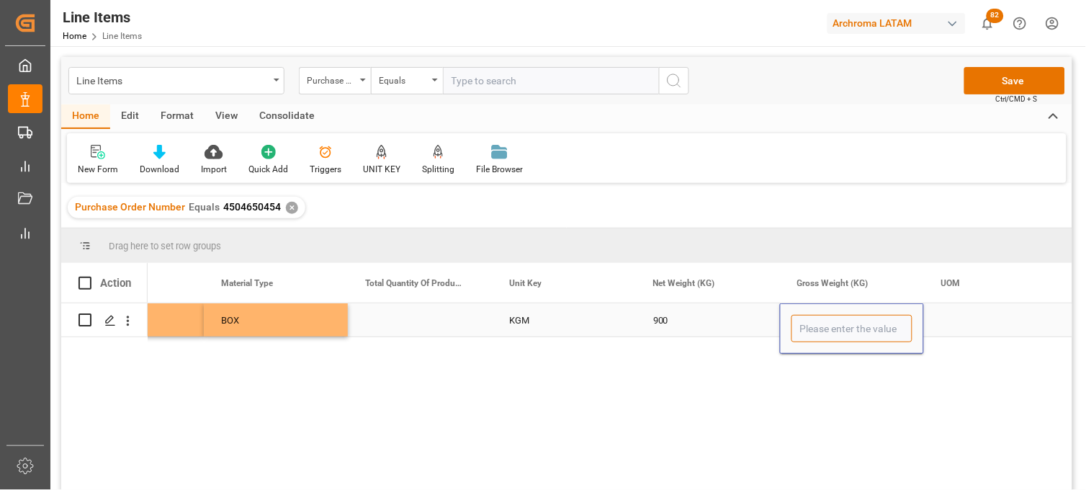
click at [823, 318] on input "Press SPACE to select this row." at bounding box center [852, 328] width 121 height 27
type input "957.60"
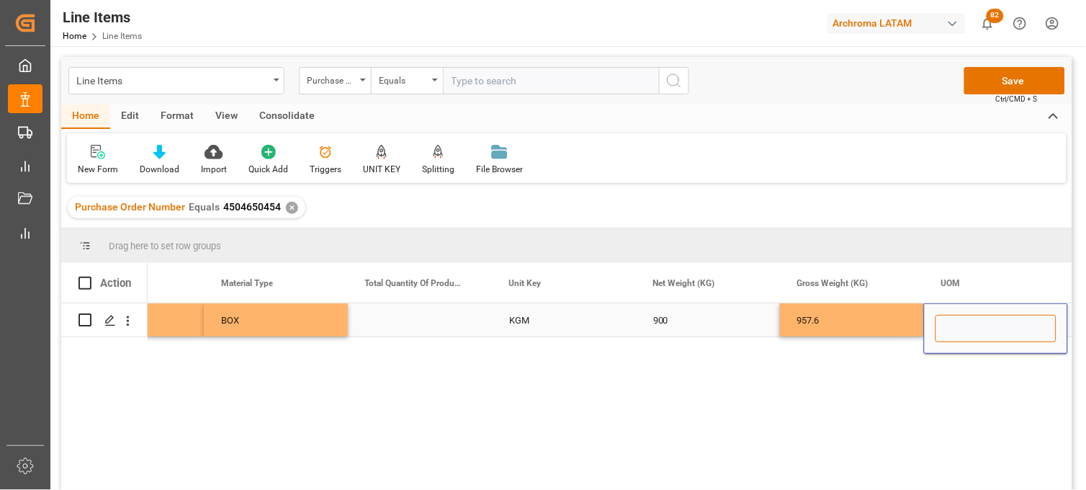
click at [956, 319] on input "Press SPACE to select this row." at bounding box center [996, 328] width 121 height 27
type input "KG"
click at [874, 323] on div "957.6" at bounding box center [852, 319] width 144 height 33
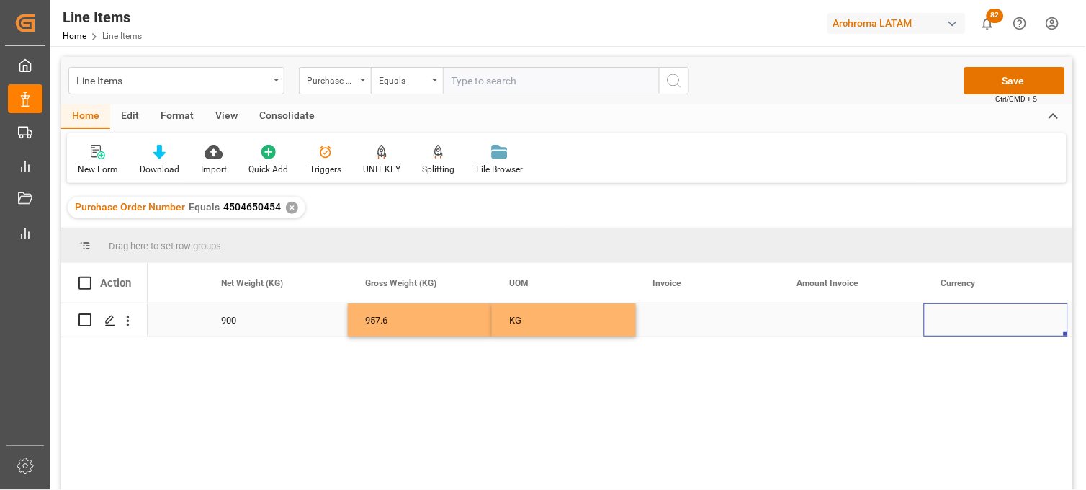
click at [671, 319] on div "Press SPACE to select this row." at bounding box center [708, 319] width 144 height 33
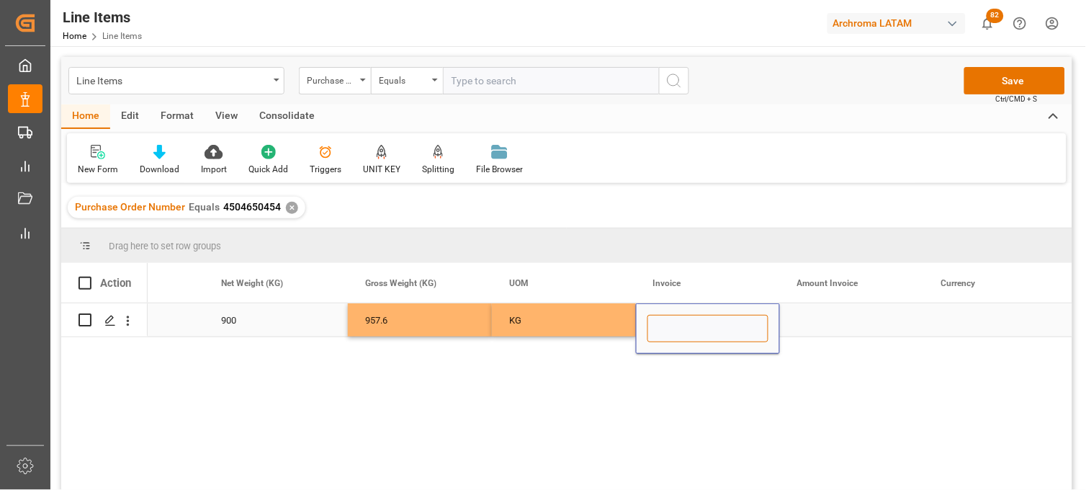
click at [671, 320] on input "Press SPACE to select this row." at bounding box center [708, 328] width 121 height 27
paste input "TX20250811MX"
type input "TX20250811MX"
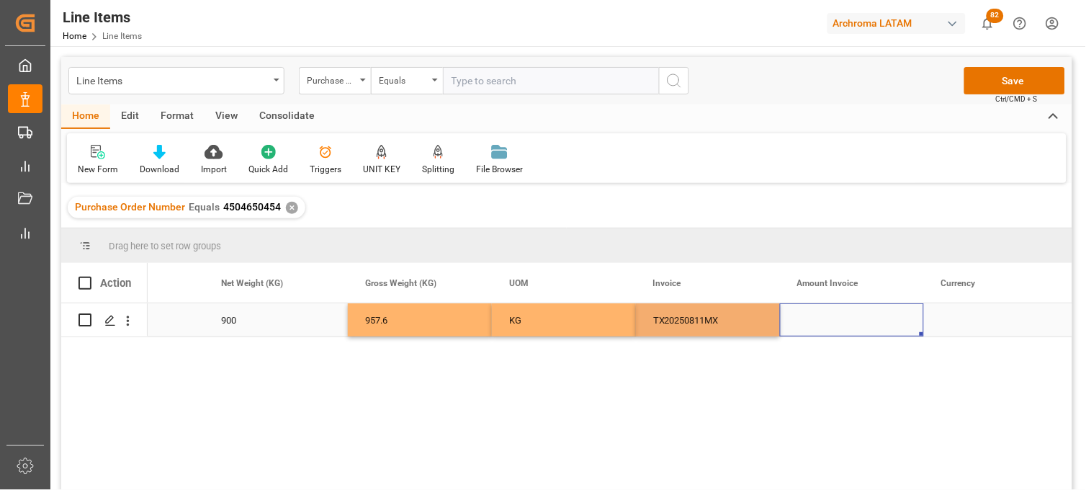
click at [825, 318] on div "Press SPACE to select this row." at bounding box center [852, 319] width 144 height 33
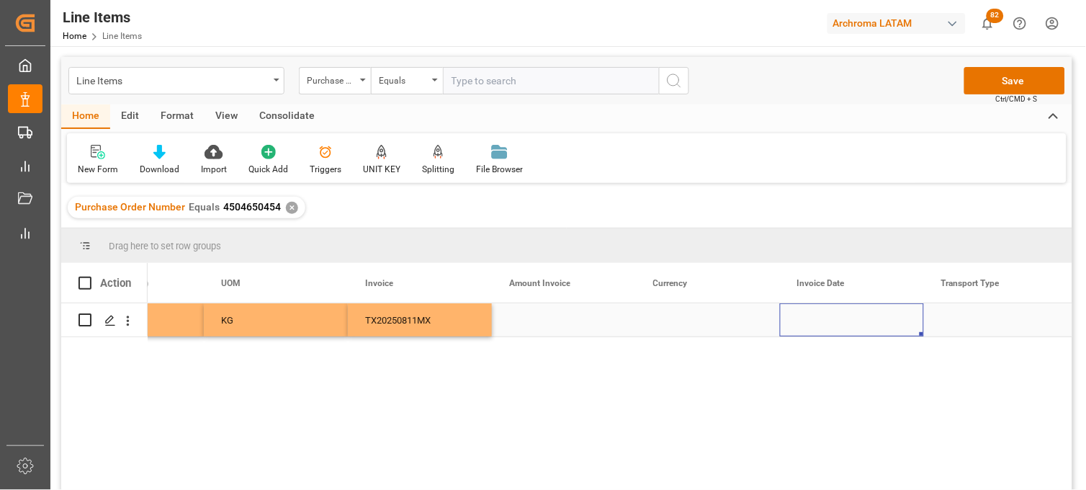
click at [823, 321] on div "Press SPACE to select this row." at bounding box center [852, 319] width 144 height 33
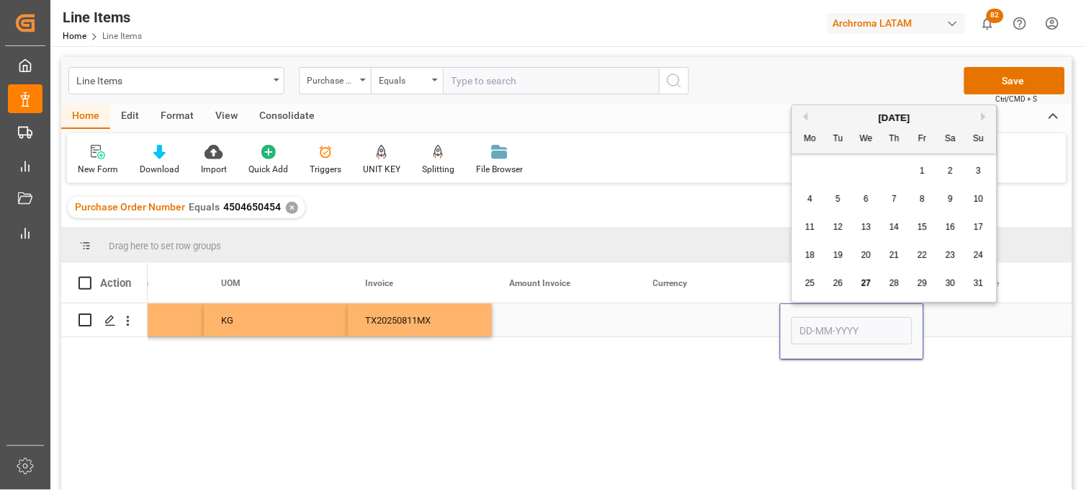
type input "S"
click at [807, 228] on span "11" at bounding box center [809, 227] width 9 height 10
type input "11-08-2025"
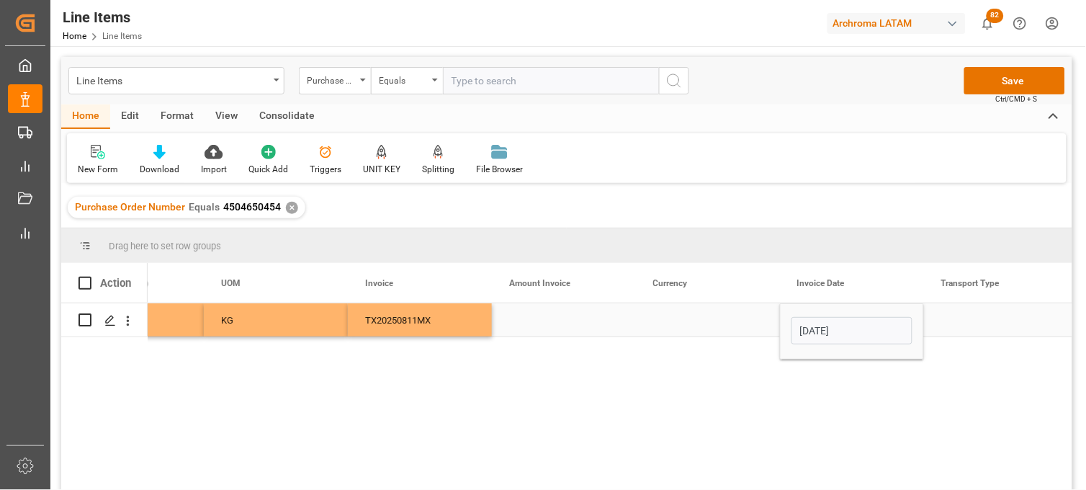
click at [689, 318] on div "Press SPACE to select this row." at bounding box center [708, 319] width 144 height 33
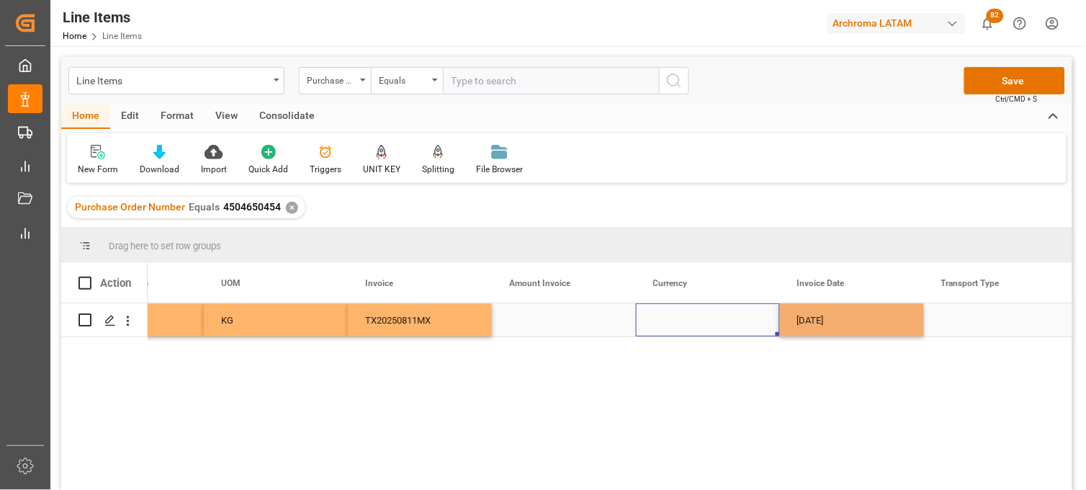
click at [689, 318] on div "Press SPACE to select this row." at bounding box center [708, 319] width 144 height 33
click at [689, 318] on input "Press SPACE to select this row." at bounding box center [708, 328] width 121 height 27
click at [680, 359] on div "USD" at bounding box center [708, 369] width 120 height 50
type input "USD"
click at [581, 330] on div "Press SPACE to select this row." at bounding box center [564, 319] width 144 height 33
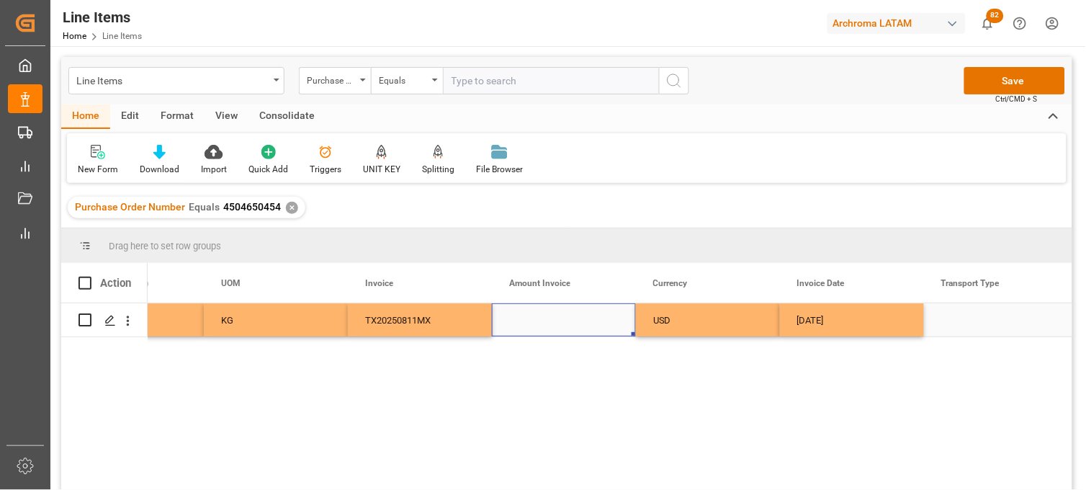
click at [556, 326] on div "Press SPACE to select this row." at bounding box center [564, 319] width 144 height 33
click at [556, 326] on input "Press SPACE to select this row." at bounding box center [563, 328] width 121 height 27
type input "2790"
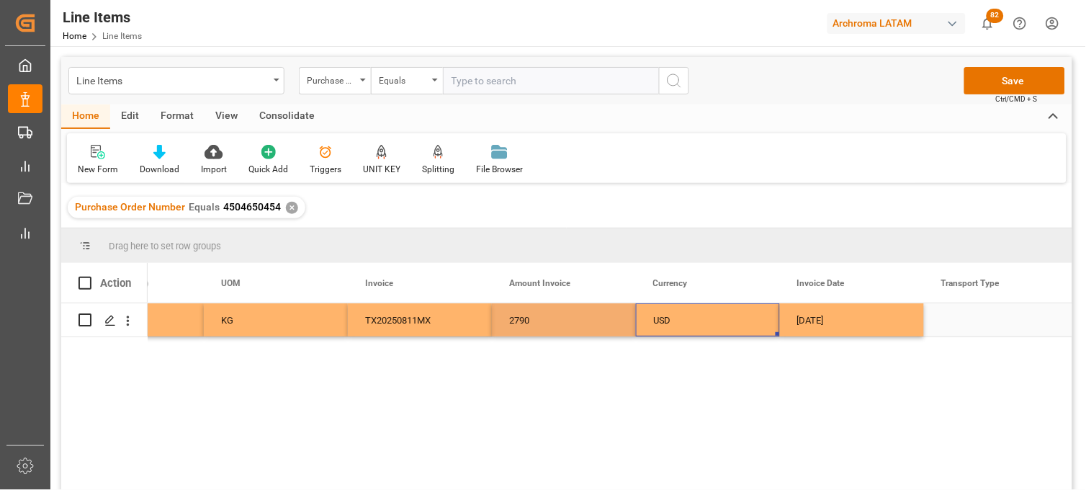
click at [665, 318] on div "USD" at bounding box center [707, 320] width 109 height 33
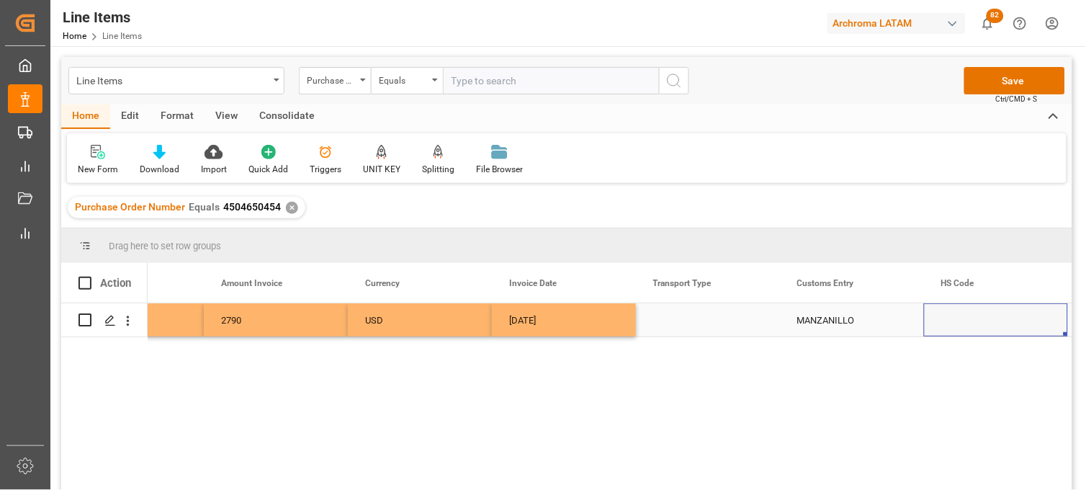
click at [673, 313] on div "Press SPACE to select this row." at bounding box center [708, 319] width 144 height 33
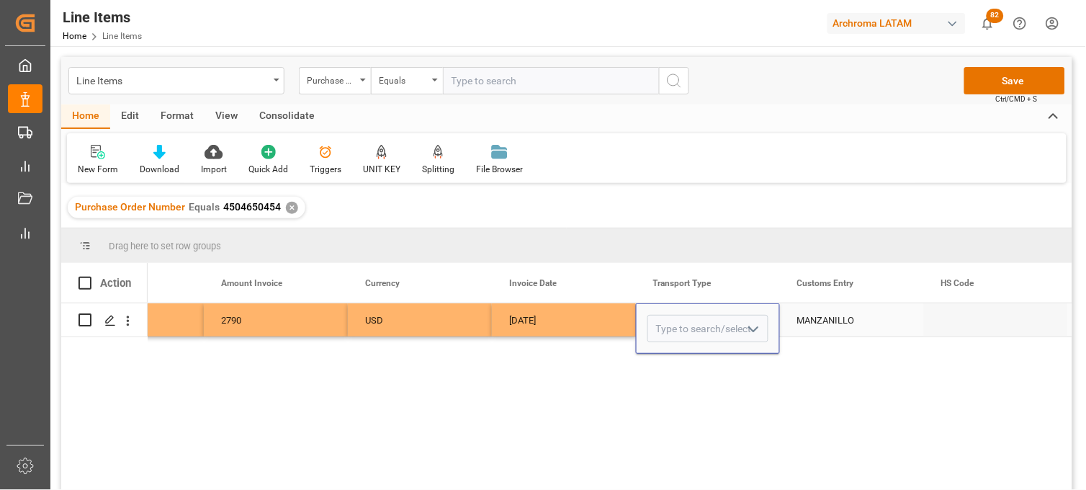
click at [673, 313] on div "Press SPACE to select this row." at bounding box center [708, 328] width 144 height 50
click at [675, 331] on input "Press SPACE to select this row." at bounding box center [708, 328] width 121 height 27
click at [678, 363] on div "SEAFREIGHT" at bounding box center [708, 369] width 120 height 50
type input "SEAFREIGHT"
click at [807, 325] on div "MANZANILLO" at bounding box center [852, 319] width 144 height 33
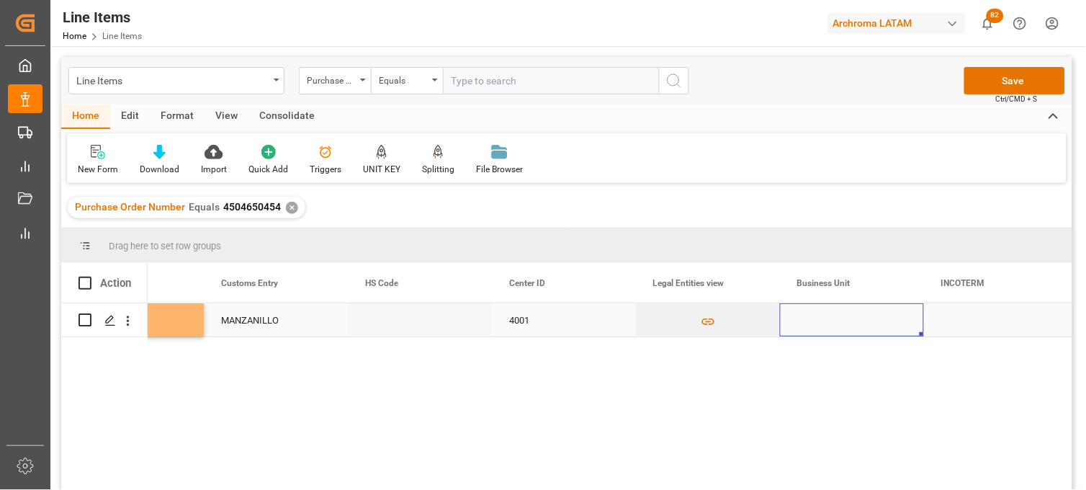
click at [817, 320] on div "Press SPACE to select this row." at bounding box center [852, 319] width 144 height 33
click at [817, 320] on input "Press SPACE to select this row." at bounding box center [852, 328] width 121 height 27
type input "TEXTIL"
click at [956, 326] on div "Press SPACE to select this row." at bounding box center [996, 319] width 144 height 33
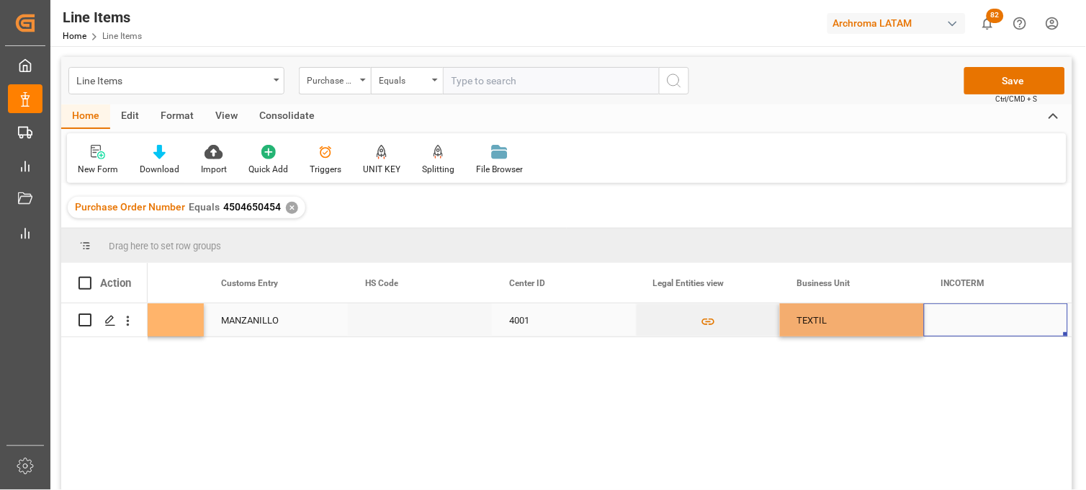
scroll to position [0, 3977]
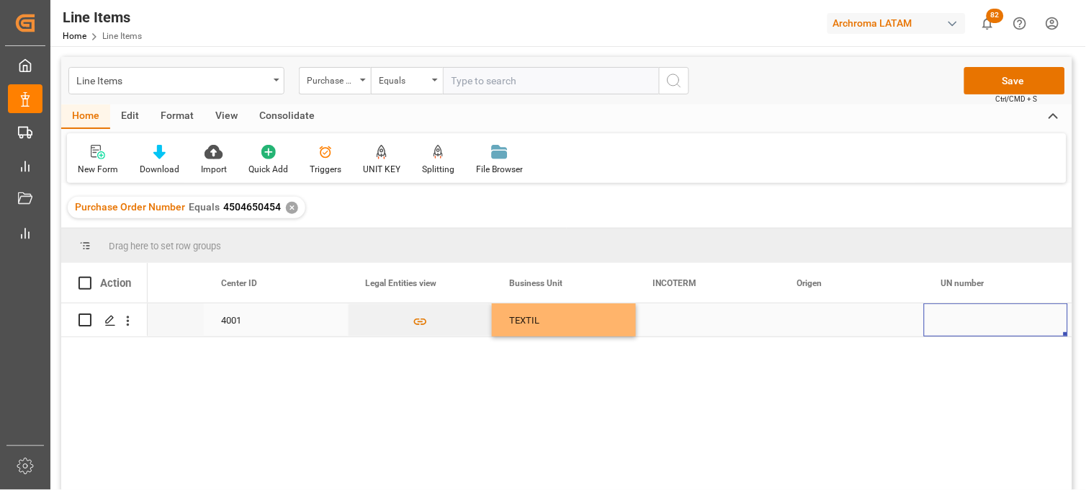
click at [814, 326] on div "Press SPACE to select this row." at bounding box center [852, 319] width 144 height 33
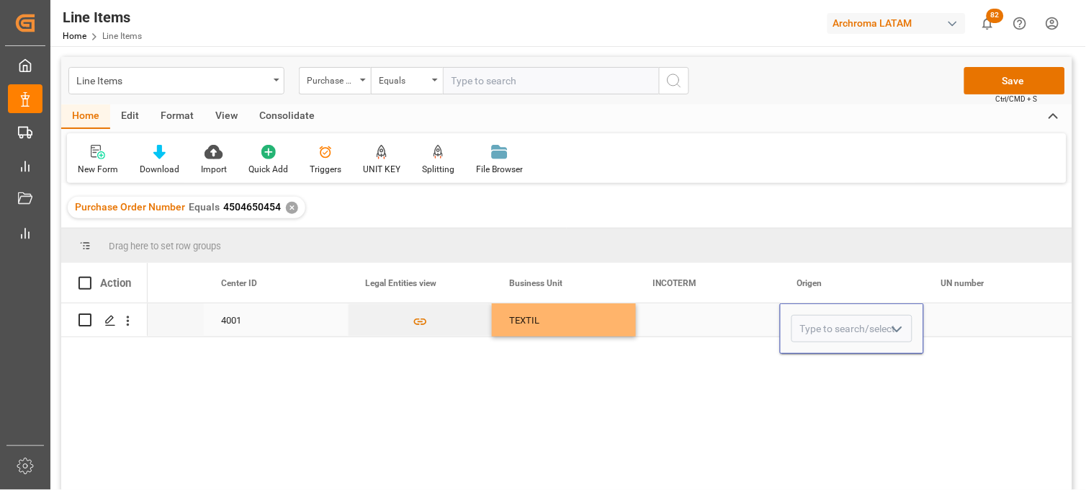
click at [814, 326] on input "Press SPACE to select this row." at bounding box center [852, 328] width 121 height 27
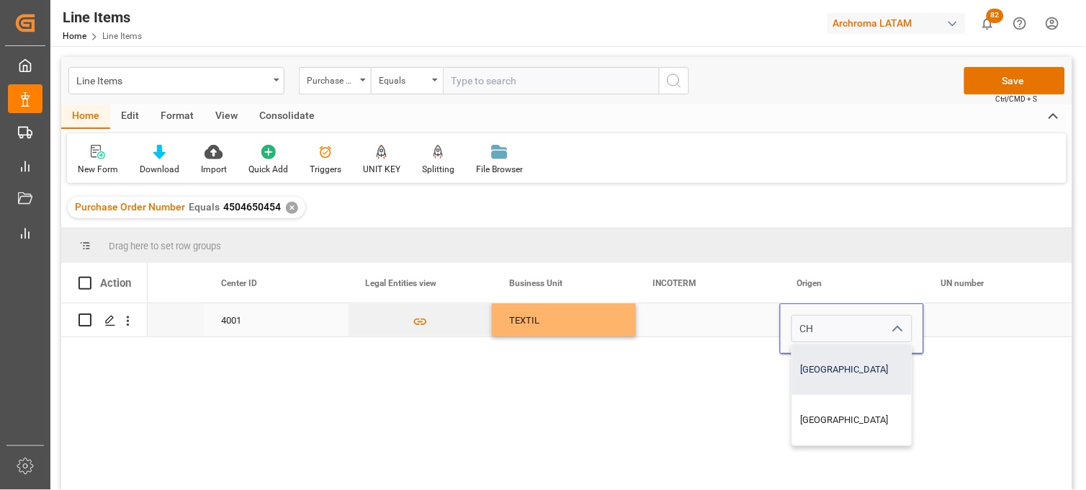
click at [818, 356] on div "CHINA" at bounding box center [852, 369] width 120 height 50
type input "CHINA"
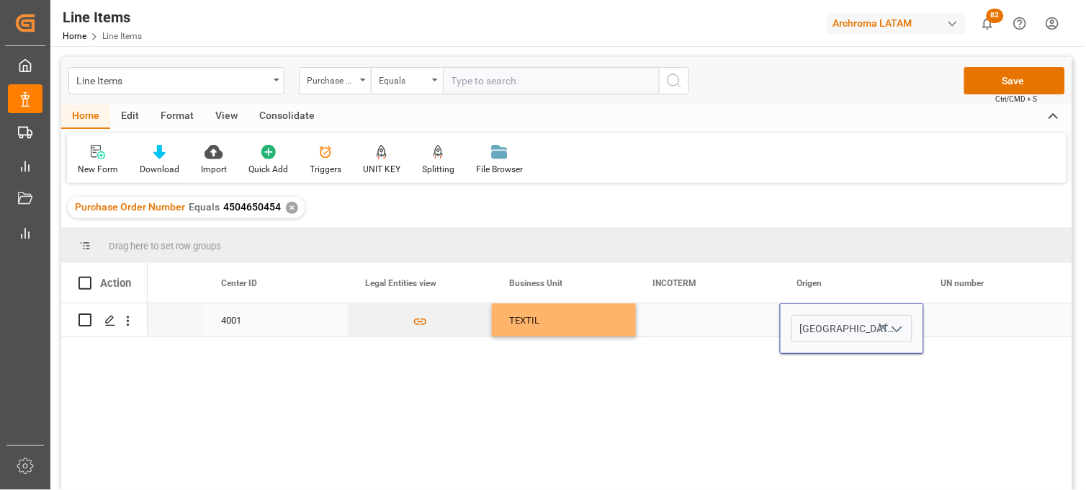
click at [679, 318] on div "Press SPACE to select this row." at bounding box center [708, 319] width 144 height 33
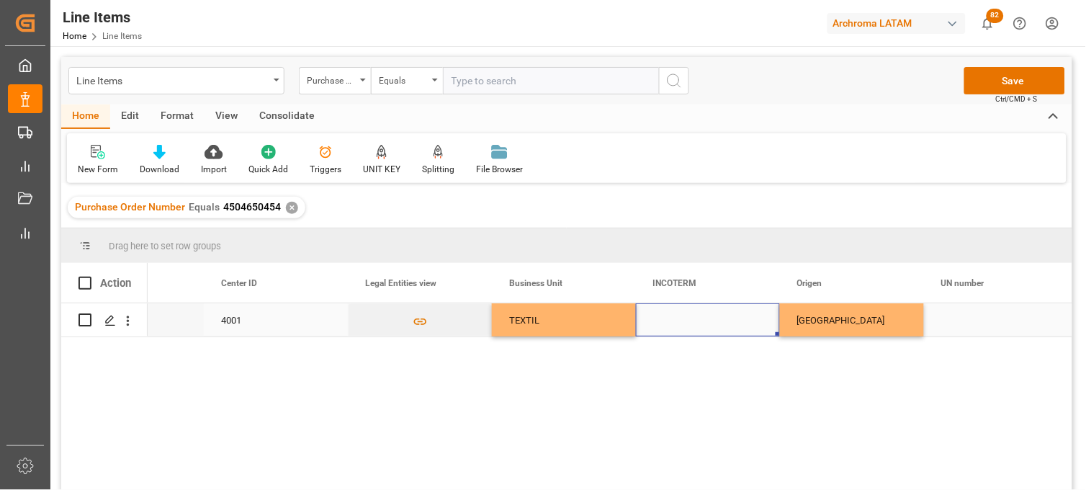
click at [657, 320] on div "Press SPACE to select this row." at bounding box center [708, 319] width 144 height 33
click at [657, 320] on input "Press SPACE to select this row." at bounding box center [708, 328] width 121 height 27
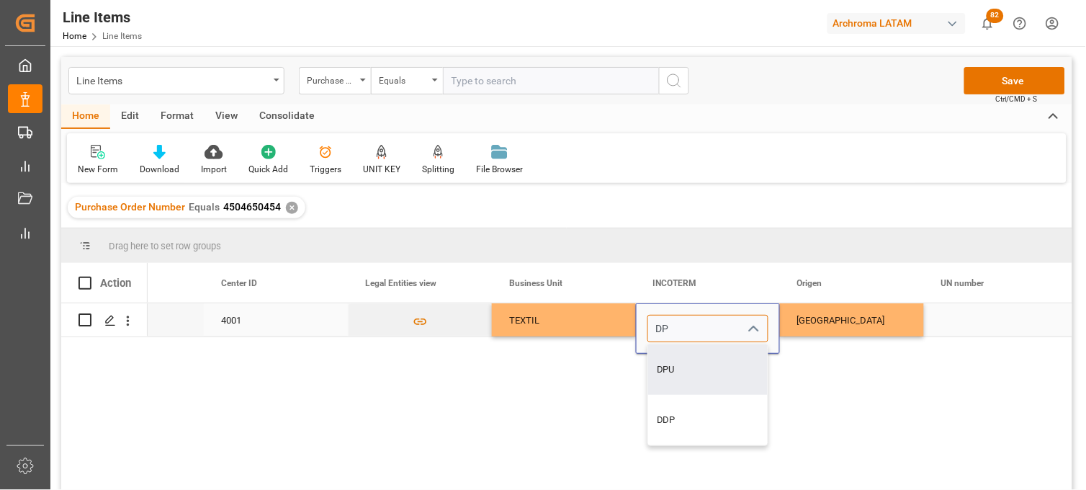
click at [666, 358] on div "DPU" at bounding box center [708, 369] width 120 height 50
type input "DPU"
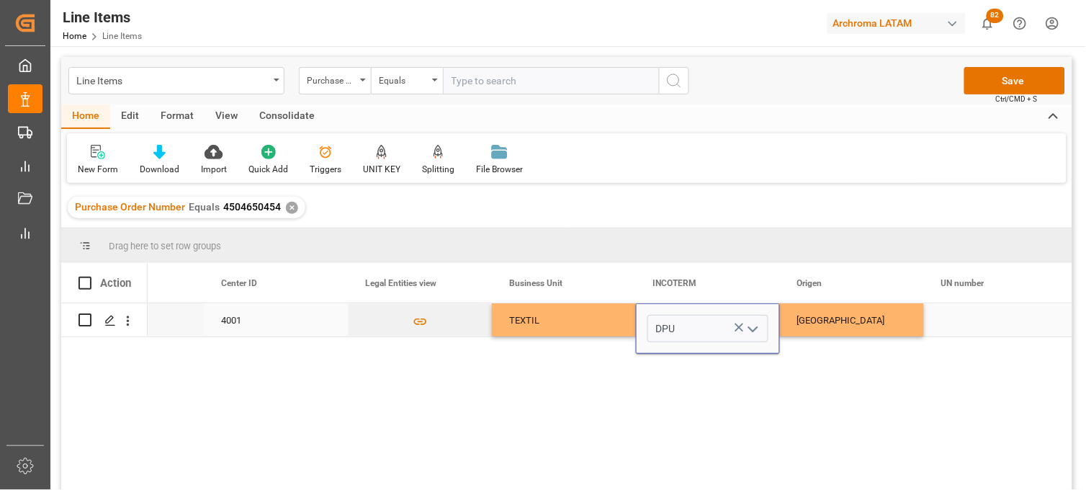
click at [811, 321] on div "CHINA" at bounding box center [851, 320] width 109 height 33
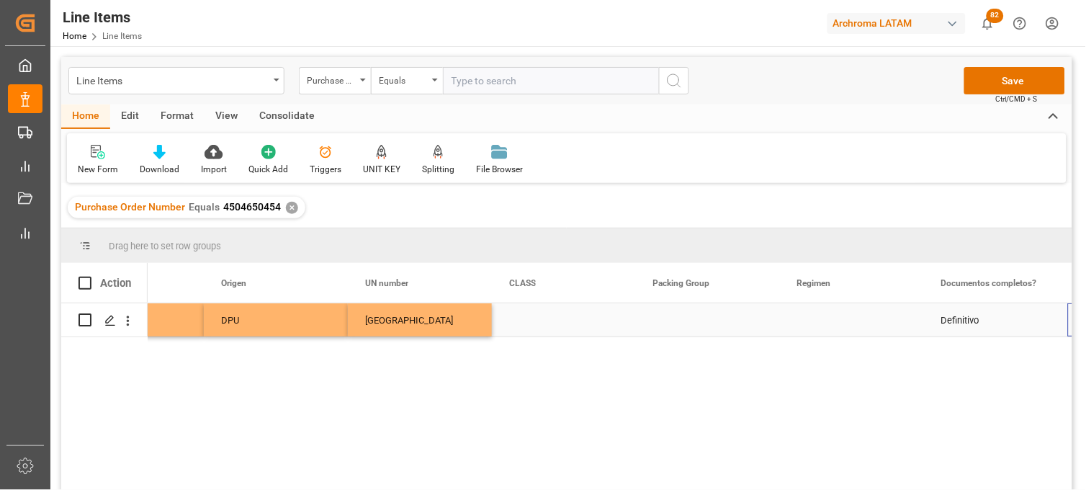
scroll to position [0, 4697]
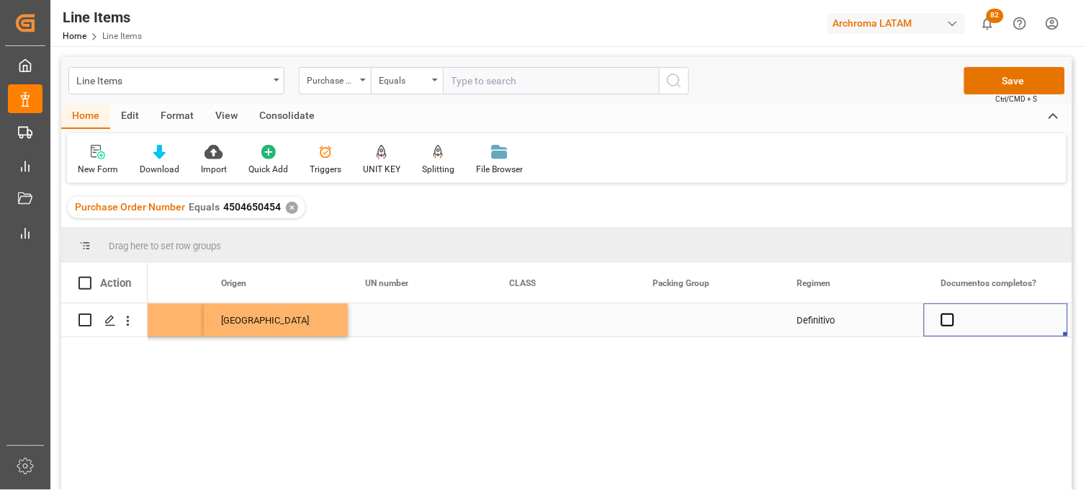
drag, startPoint x: 945, startPoint y: 319, endPoint x: 984, endPoint y: 239, distance: 88.9
click at [946, 319] on span "Press SPACE to select this row." at bounding box center [947, 319] width 13 height 13
click at [952, 313] on input "Press SPACE to select this row." at bounding box center [952, 313] width 0 height 0
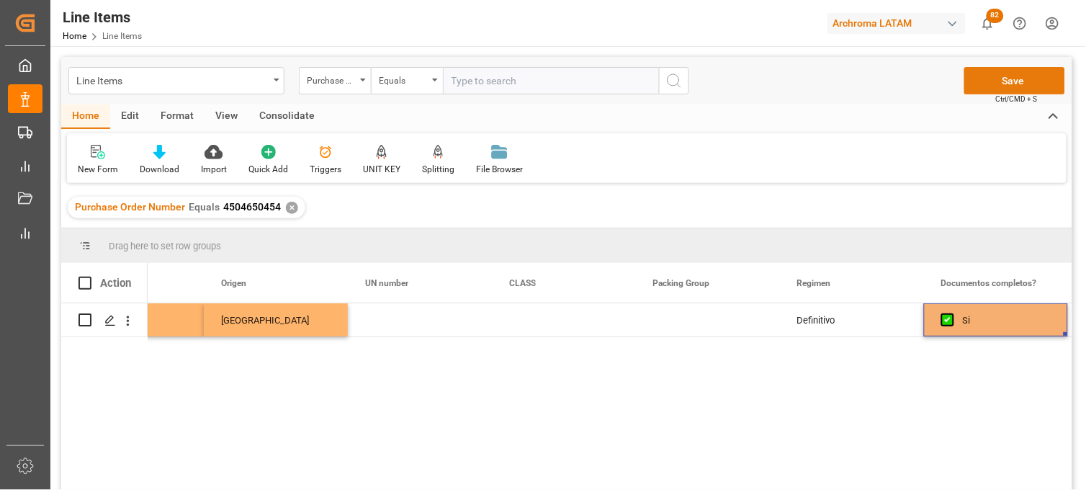
click at [1009, 81] on button "Save" at bounding box center [1014, 80] width 101 height 27
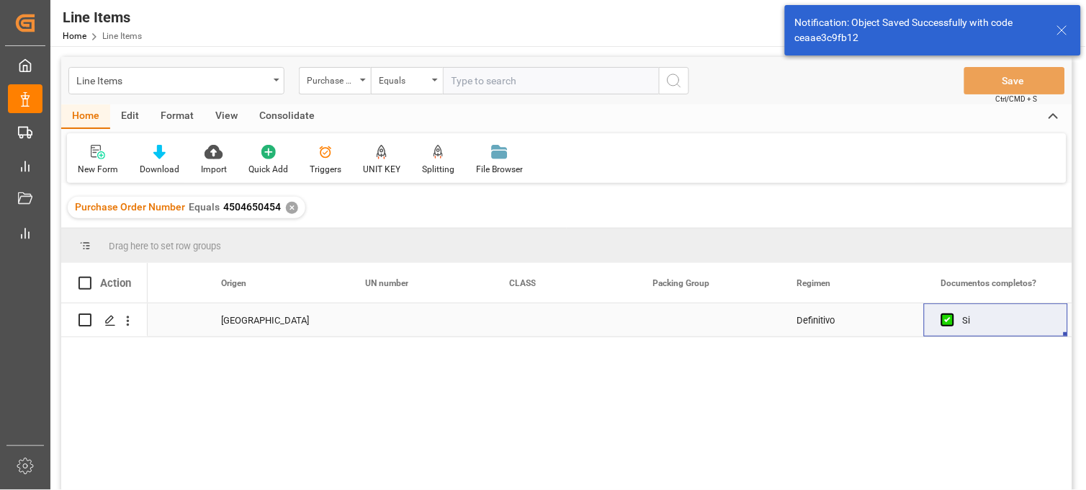
click at [387, 325] on div "Press SPACE to select this row." at bounding box center [420, 319] width 144 height 33
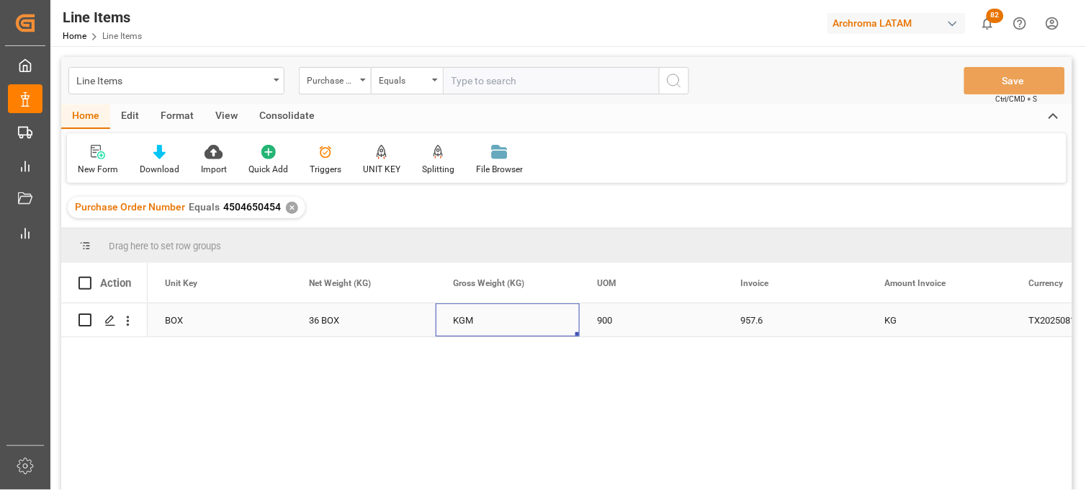
scroll to position [0, 1729]
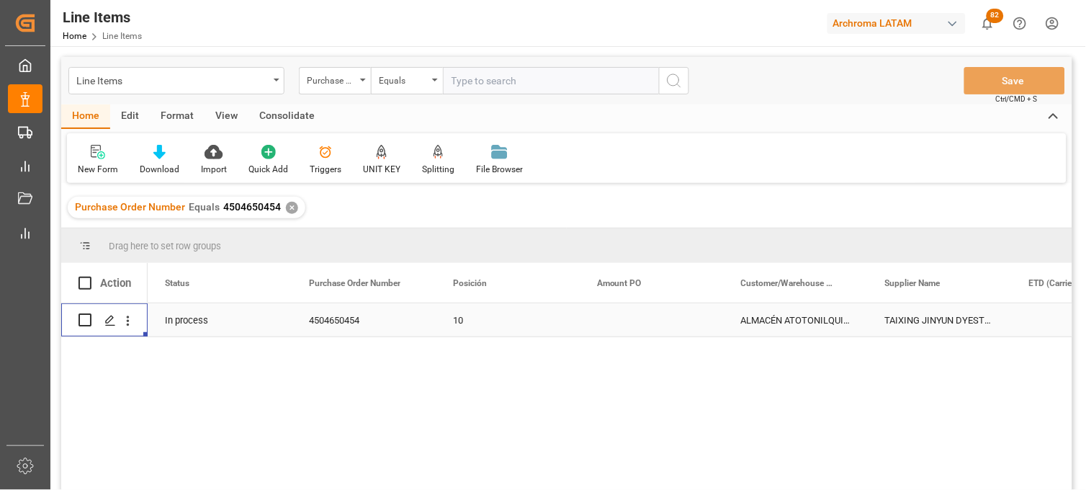
click at [740, 318] on div "ALMACÉN ATOTONILQUILLO" at bounding box center [796, 319] width 144 height 33
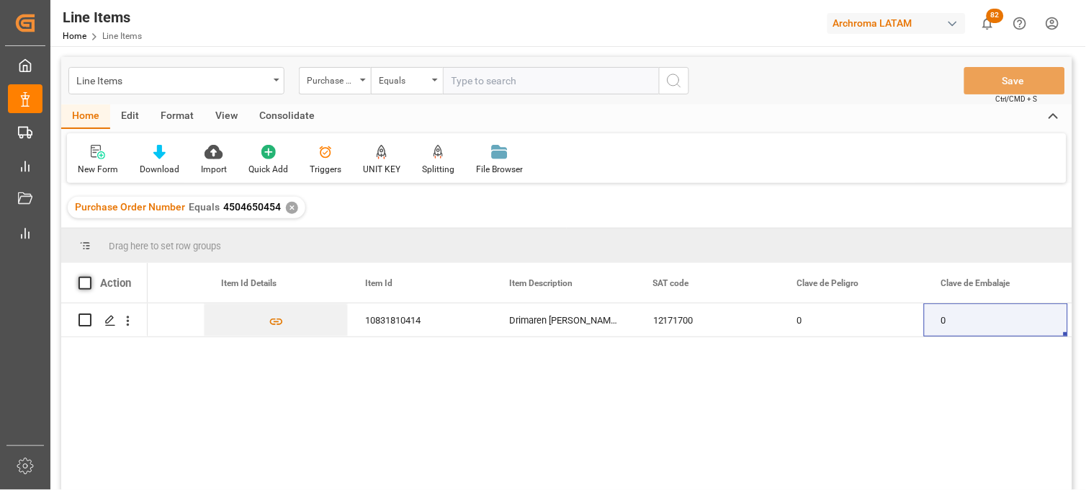
click at [80, 281] on span at bounding box center [85, 283] width 13 height 13
click at [89, 277] on input "checkbox" at bounding box center [89, 277] width 0 height 0
checkbox input "true"
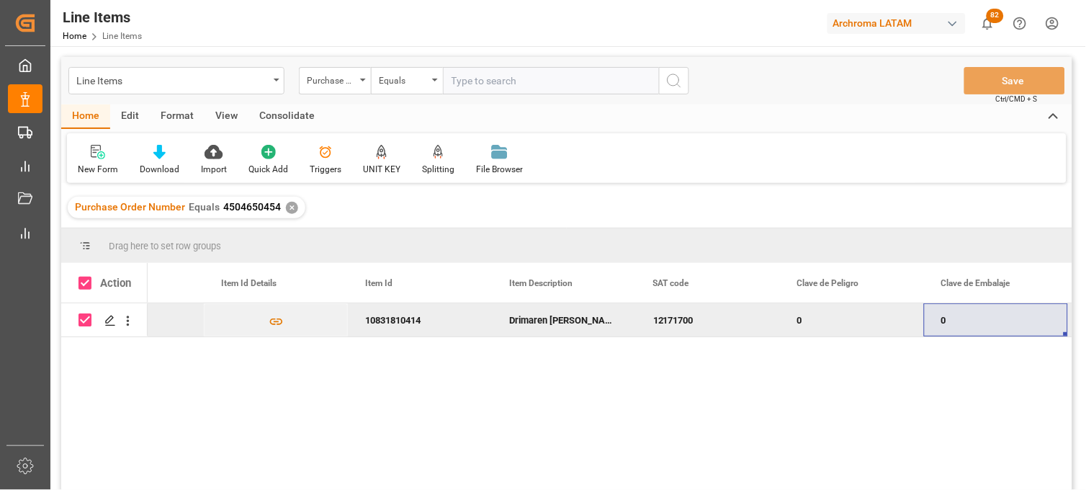
click at [264, 120] on div "Consolidate" at bounding box center [286, 116] width 77 height 24
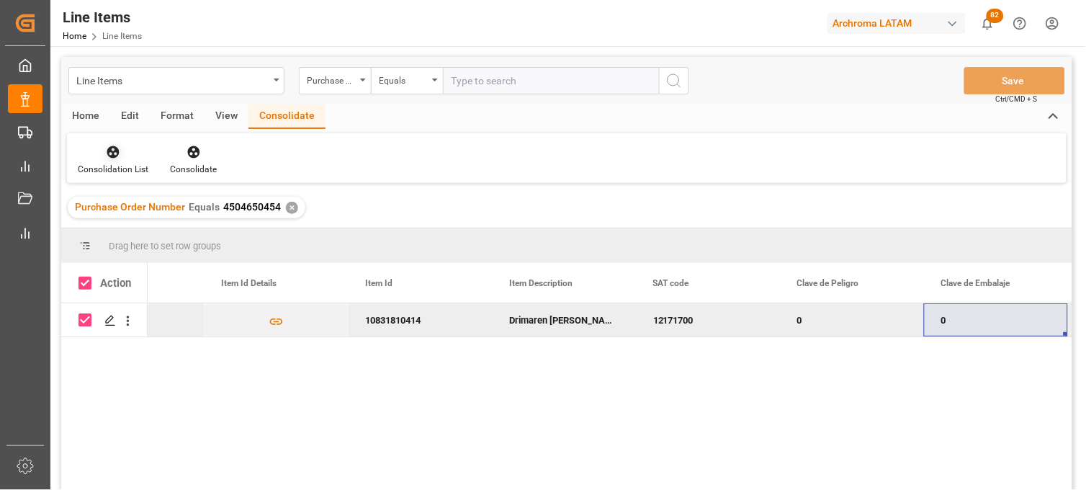
click at [134, 157] on div at bounding box center [113, 151] width 71 height 15
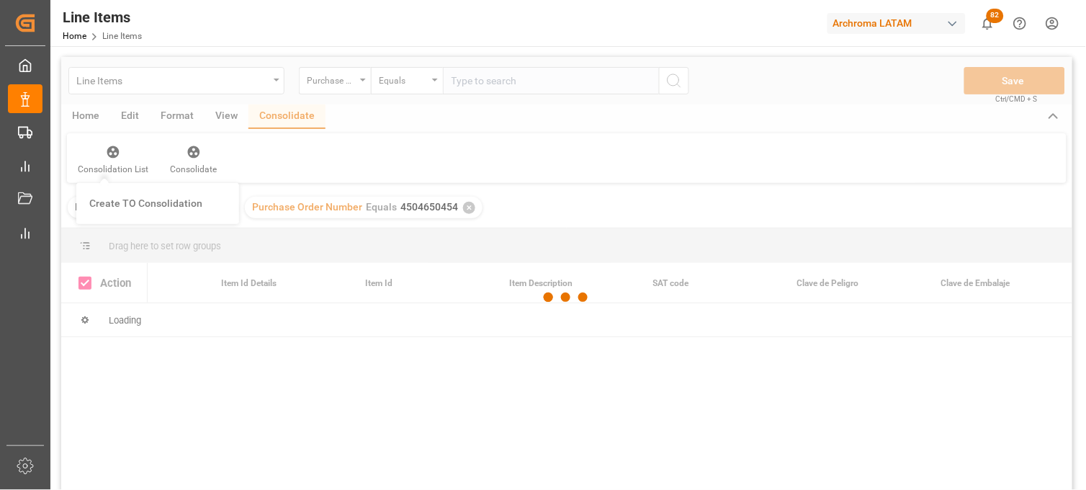
click at [108, 205] on div "Line Items Purchase Order Number Equals Save Ctrl/CMD + S Home Edit Format View…" at bounding box center [566, 292] width 1011 height 471
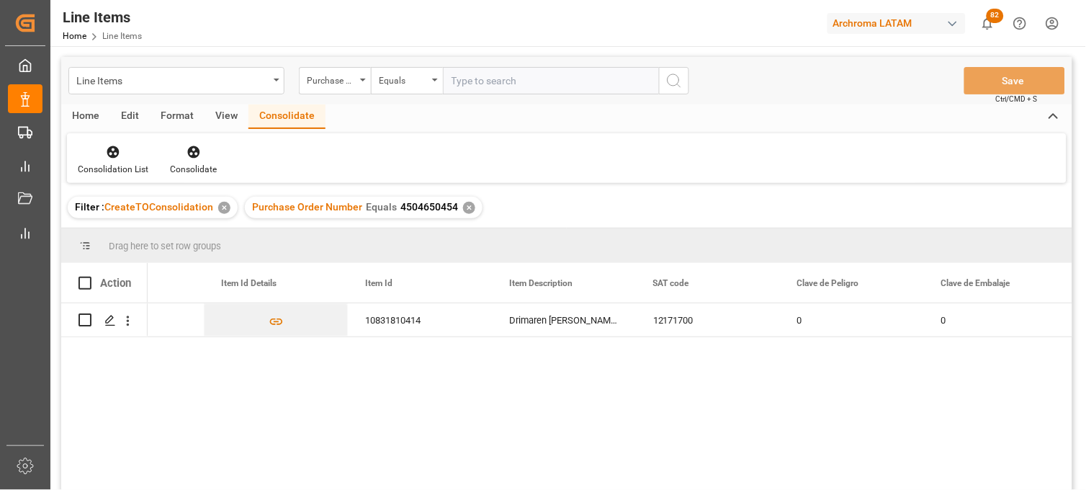
click at [103, 278] on div "Action" at bounding box center [115, 283] width 31 height 13
click at [89, 284] on span at bounding box center [85, 283] width 13 height 13
click at [89, 277] on input "checkbox" at bounding box center [89, 277] width 0 height 0
checkbox input "true"
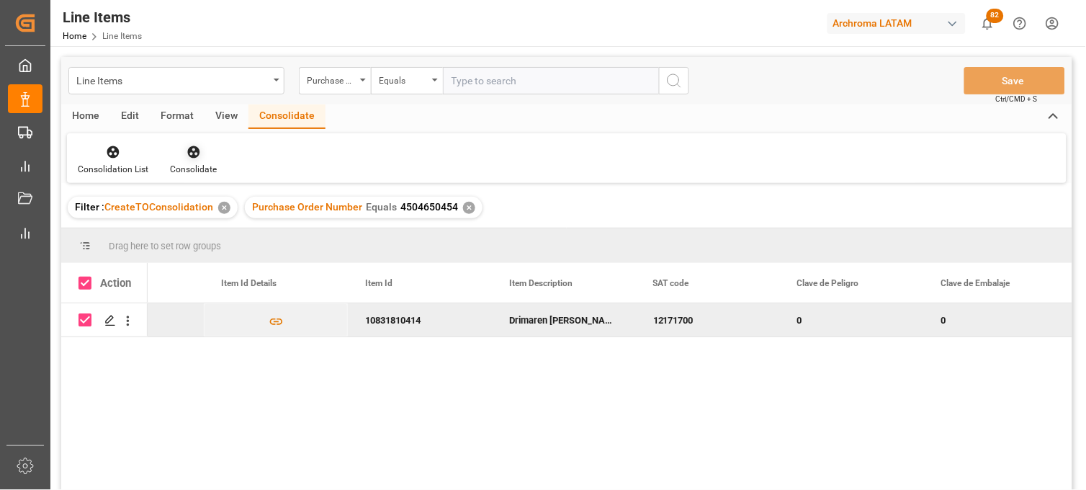
click at [188, 170] on div "Consolidate" at bounding box center [193, 169] width 47 height 13
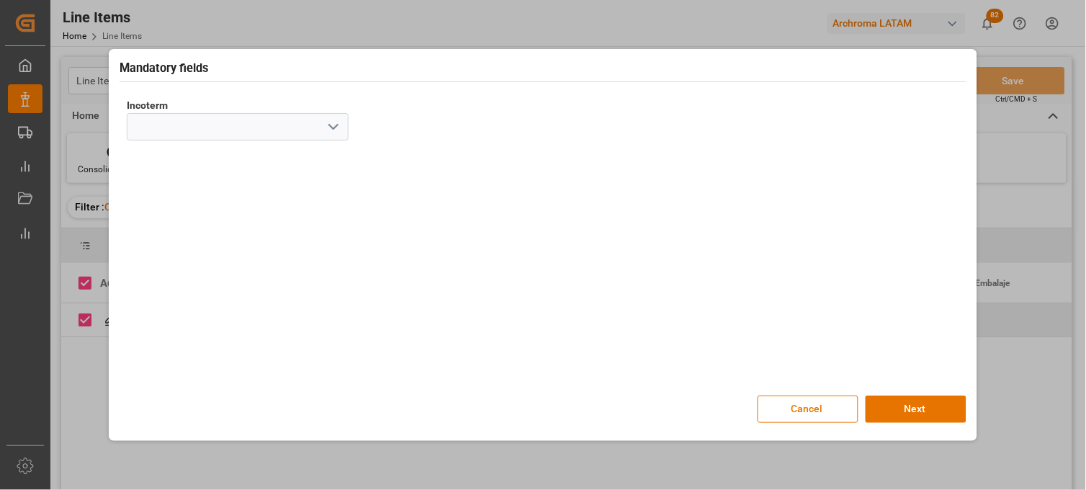
click at [326, 130] on icon "open menu" at bounding box center [333, 126] width 17 height 17
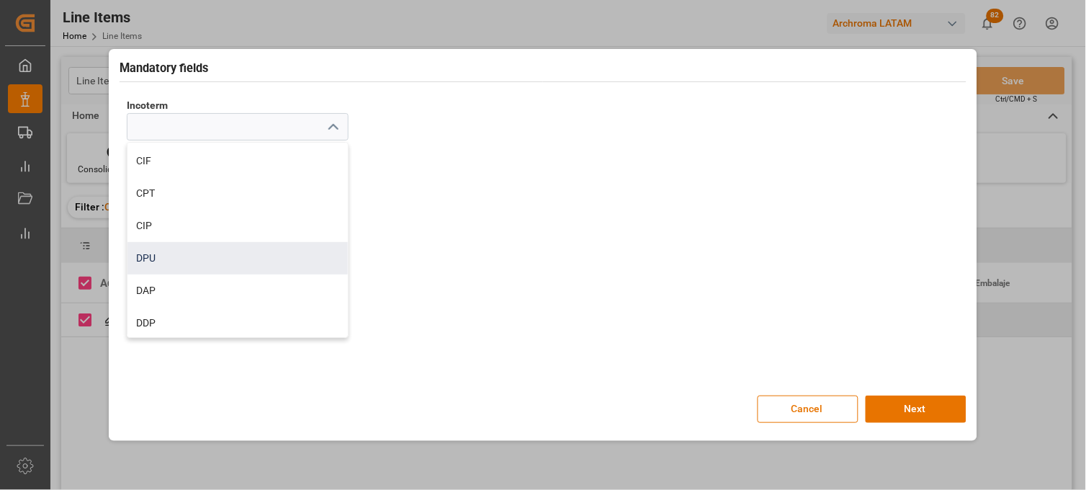
click at [150, 260] on div "DPU" at bounding box center [237, 258] width 220 height 32
type input "DPU"
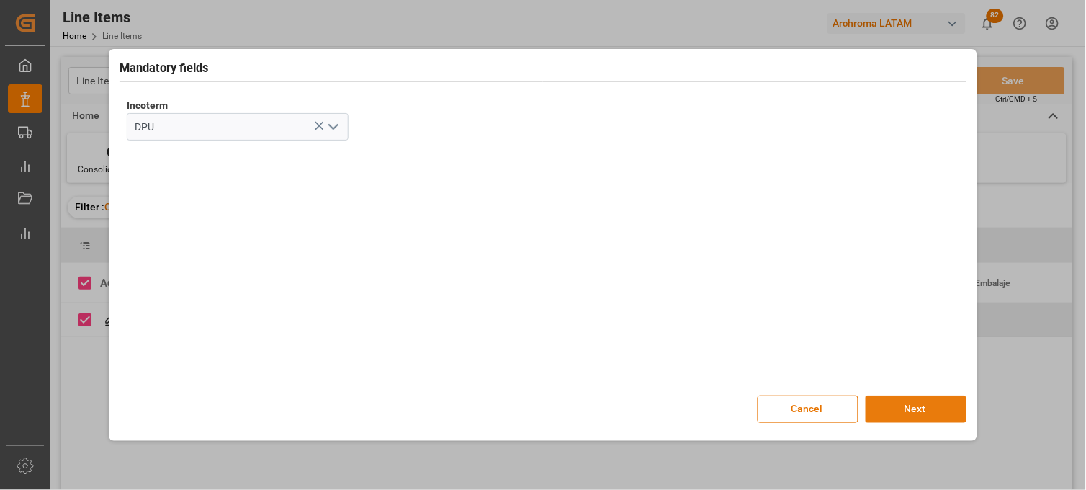
click at [906, 413] on button "Next" at bounding box center [916, 408] width 101 height 27
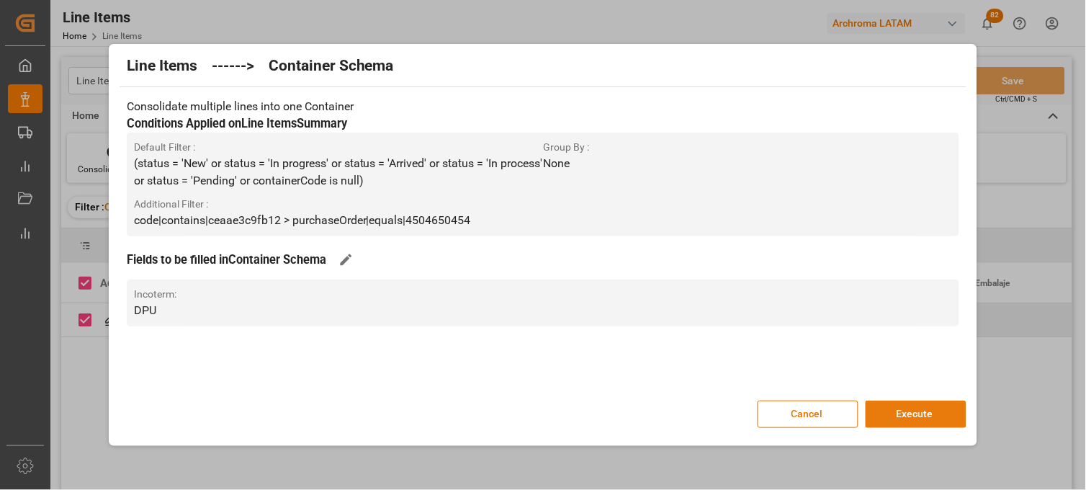
click at [881, 403] on button "Execute" at bounding box center [916, 413] width 101 height 27
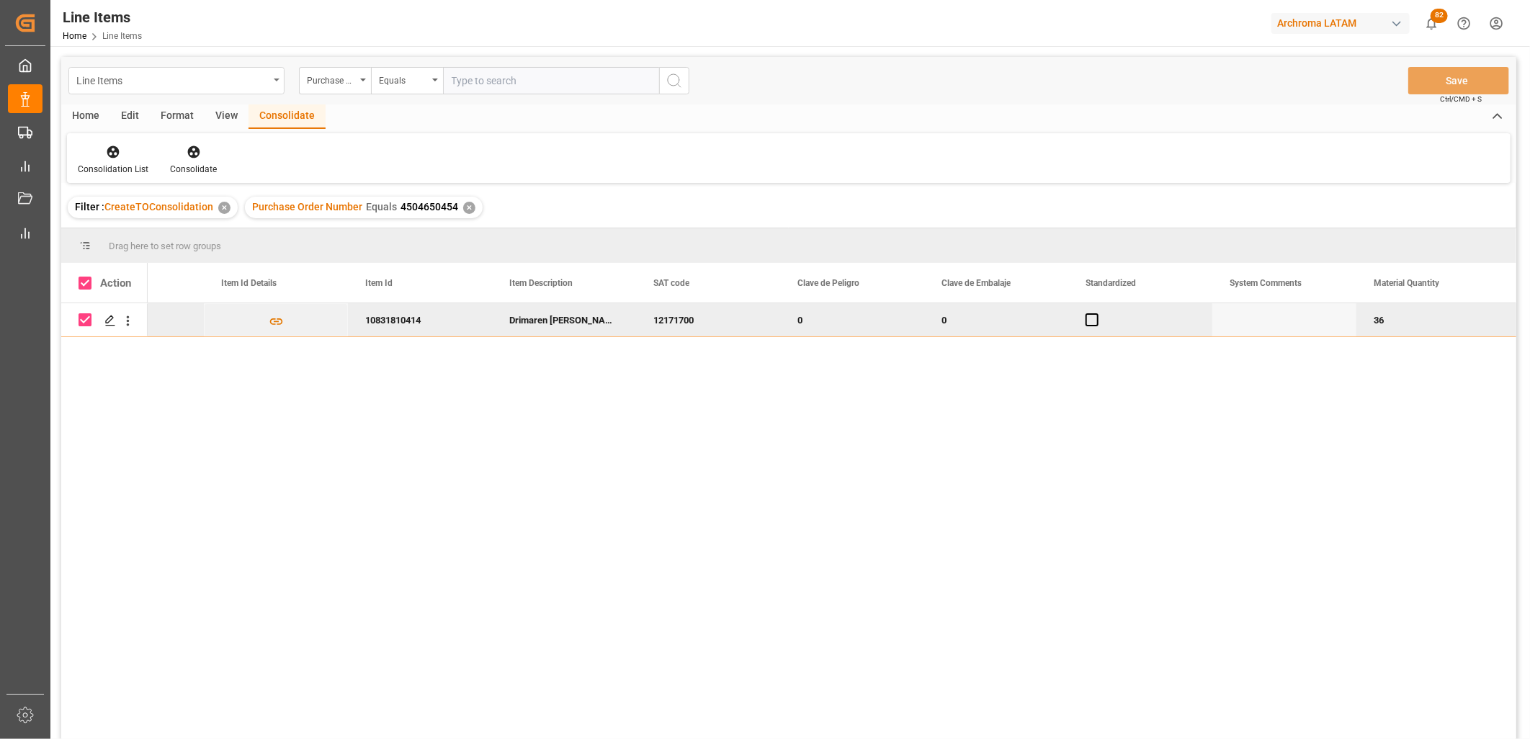
drag, startPoint x: 156, startPoint y: 78, endPoint x: 156, endPoint y: 91, distance: 13.7
click at [156, 79] on div "Line Items" at bounding box center [172, 80] width 192 height 18
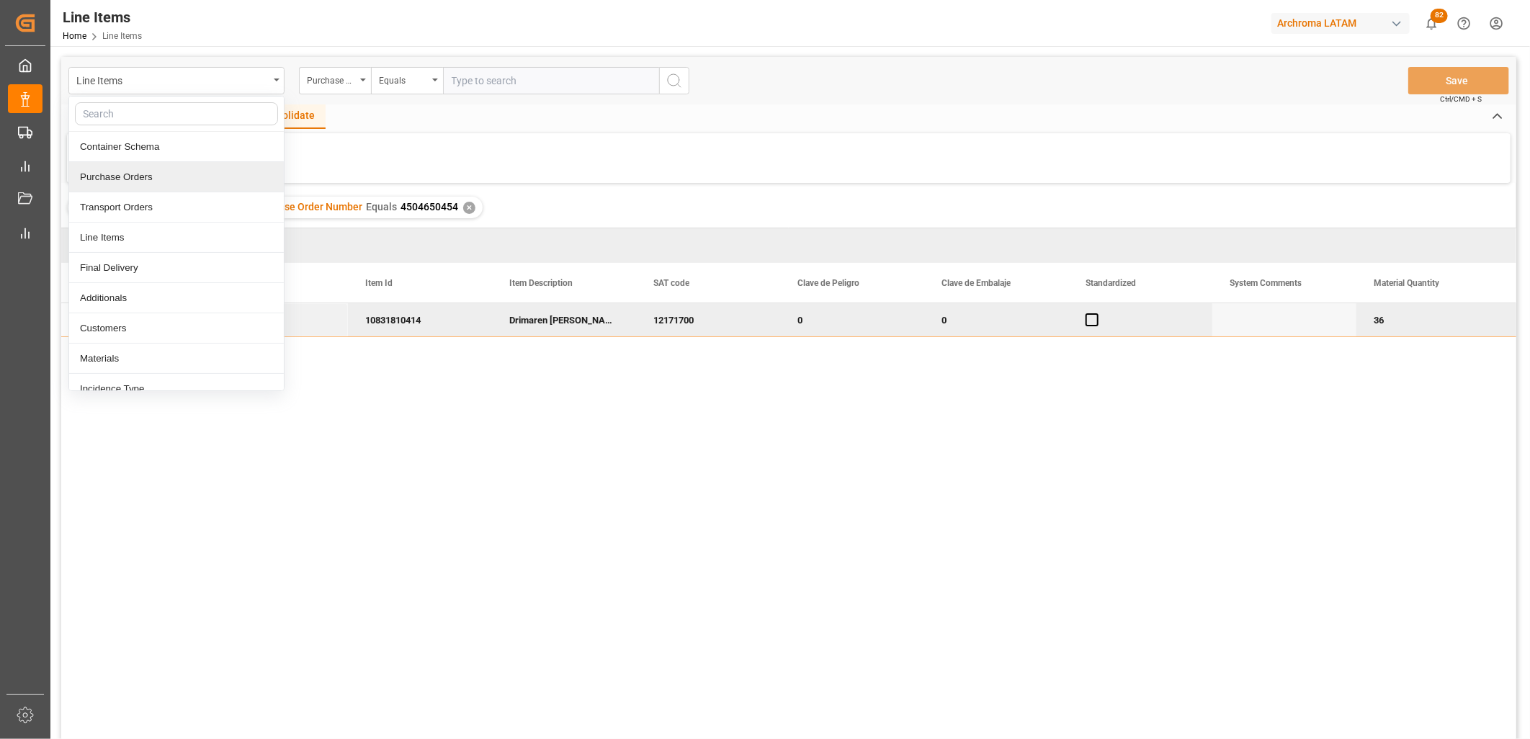
click at [154, 179] on div "Purchase Orders" at bounding box center [176, 177] width 215 height 30
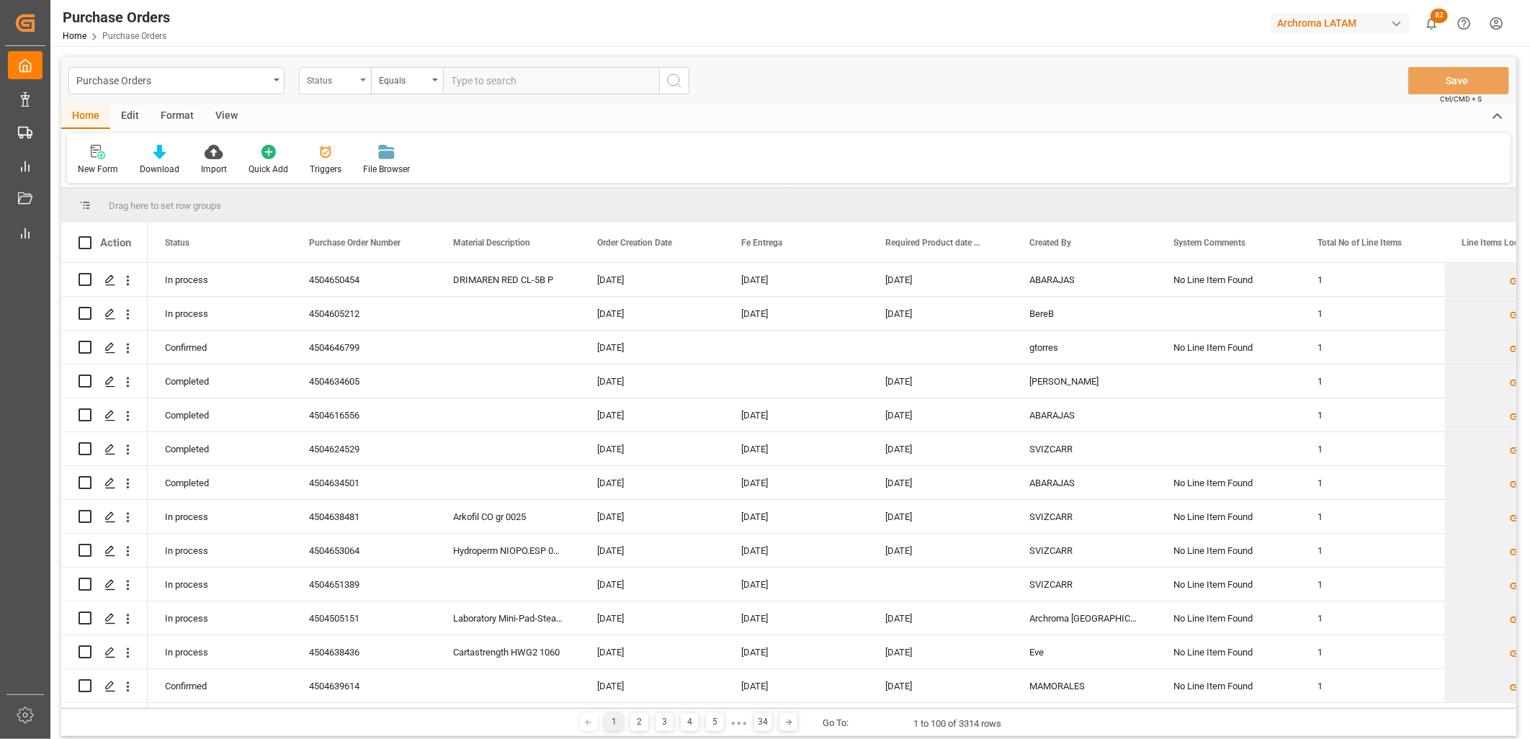
click at [340, 84] on div "Status" at bounding box center [331, 79] width 49 height 17
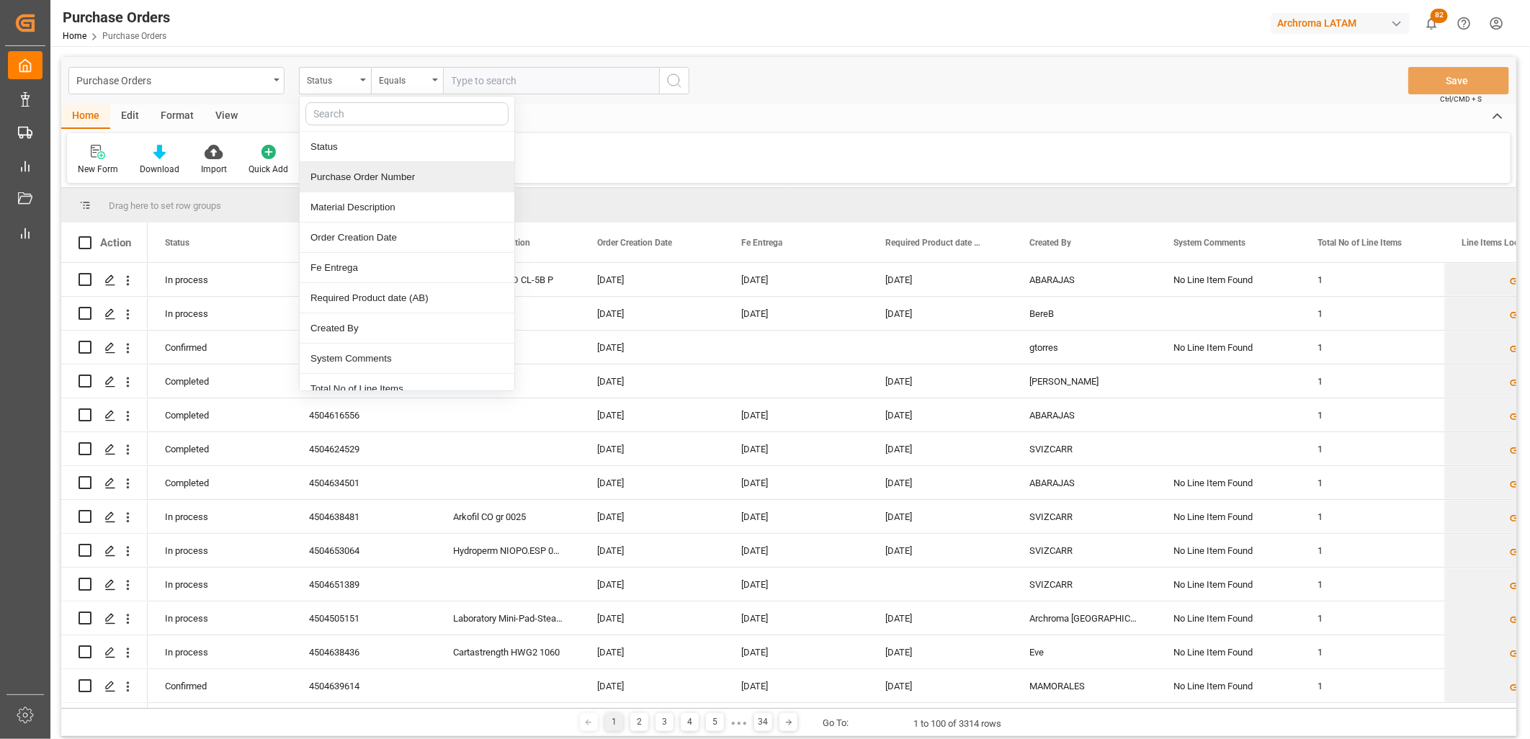
click at [368, 176] on div "Purchase Order Number" at bounding box center [407, 177] width 215 height 30
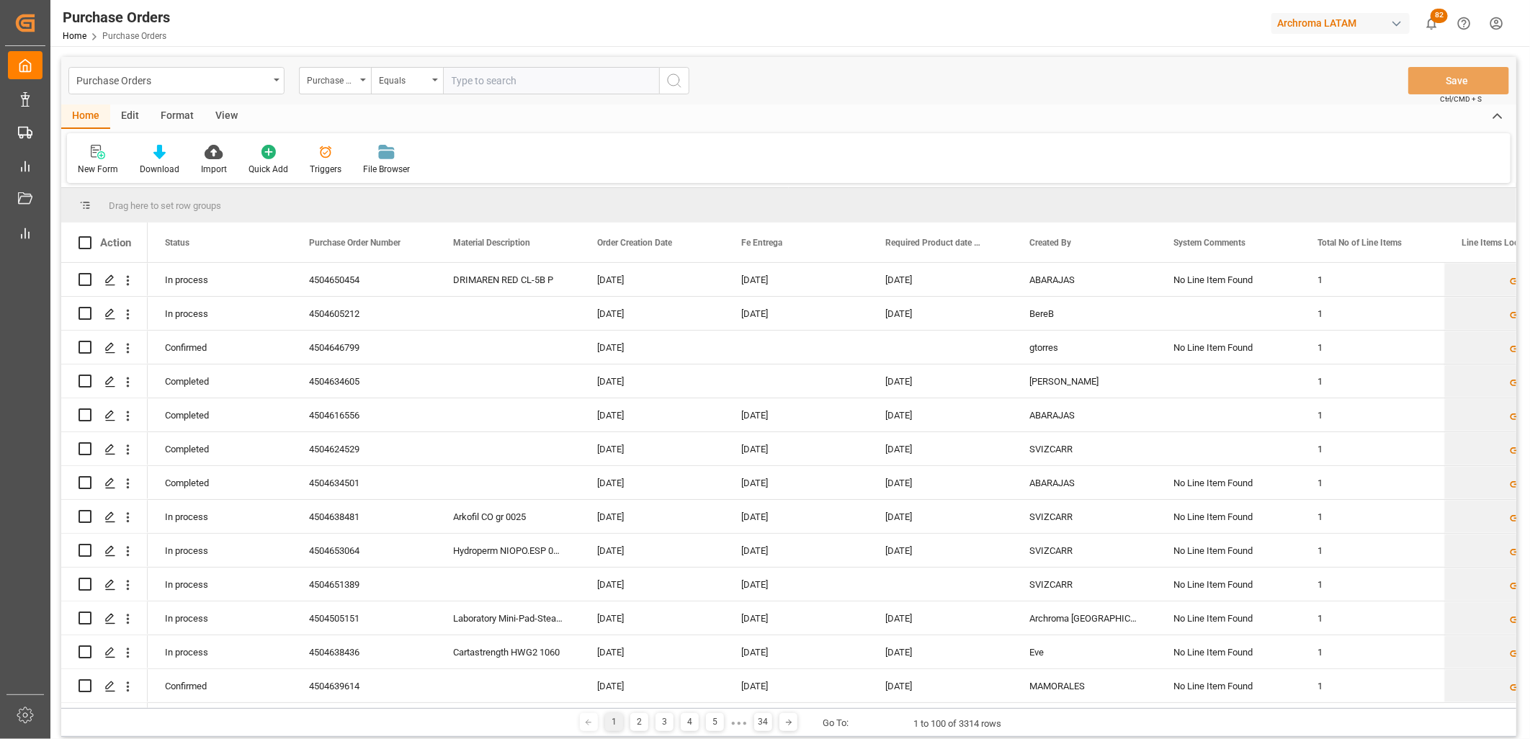
click at [466, 88] on input "text" at bounding box center [551, 80] width 216 height 27
paste input "4504600994"
type input "4504600994"
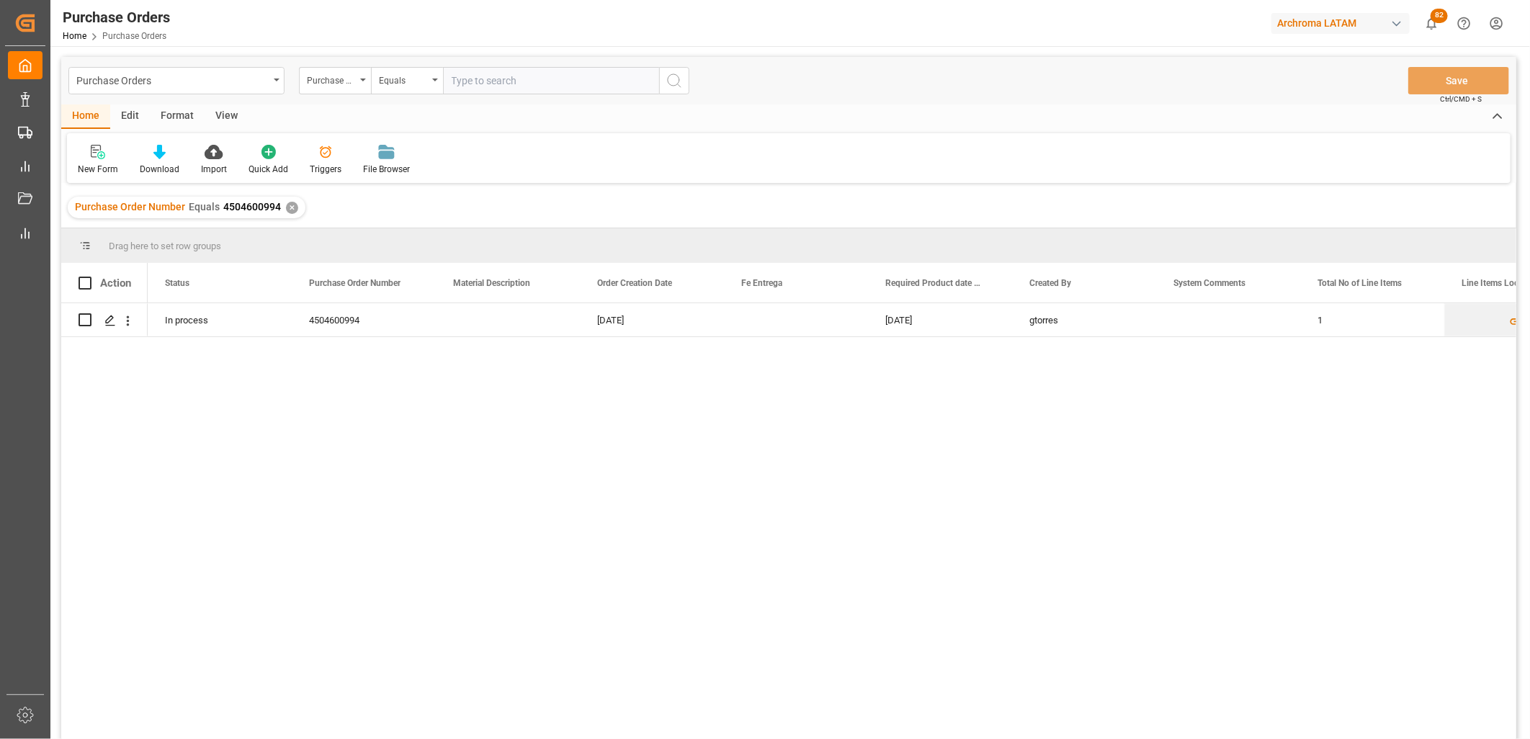
click at [772, 332] on div "Press SPACE to select this row." at bounding box center [796, 319] width 144 height 33
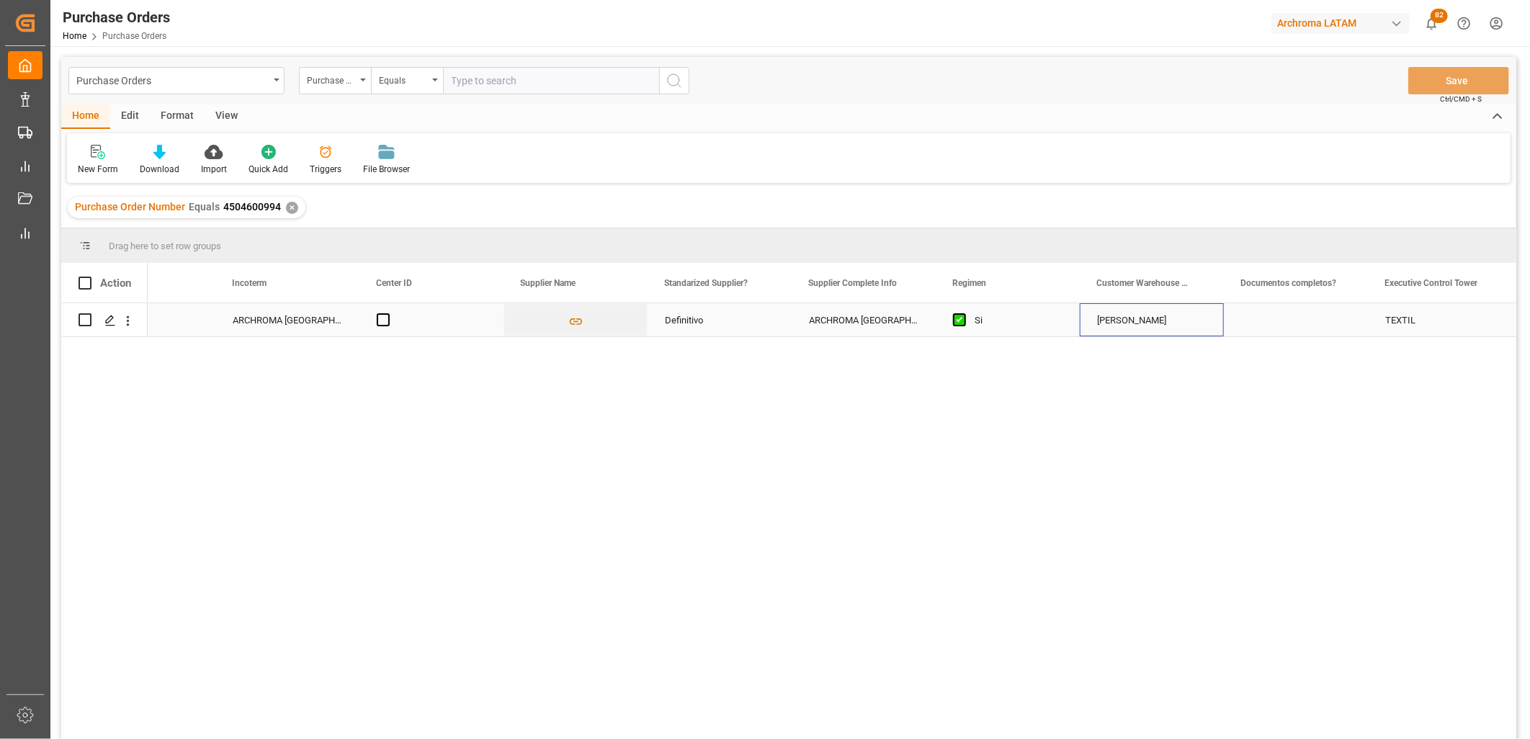
scroll to position [0, 2381]
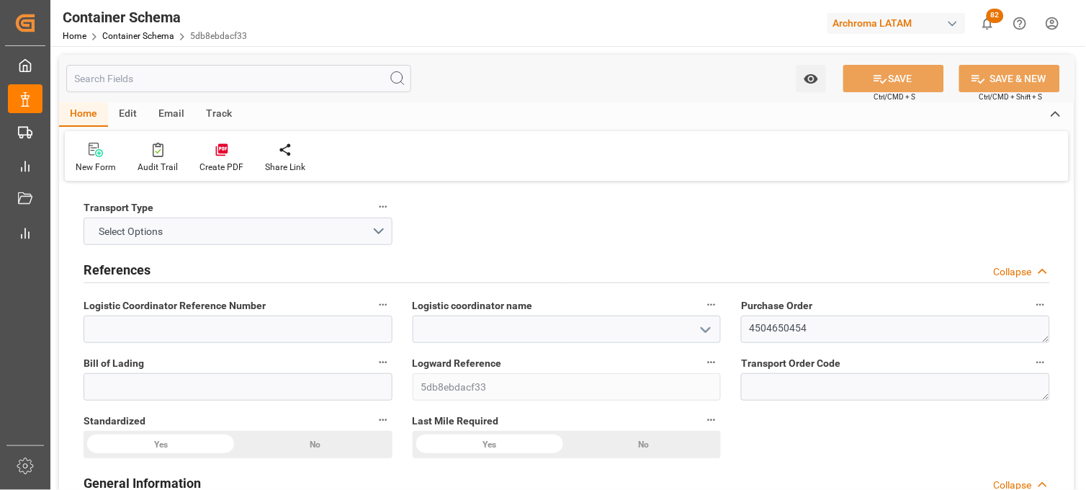
type input "0"
type input "1"
type input "36"
type input "900"
type input "957.6"
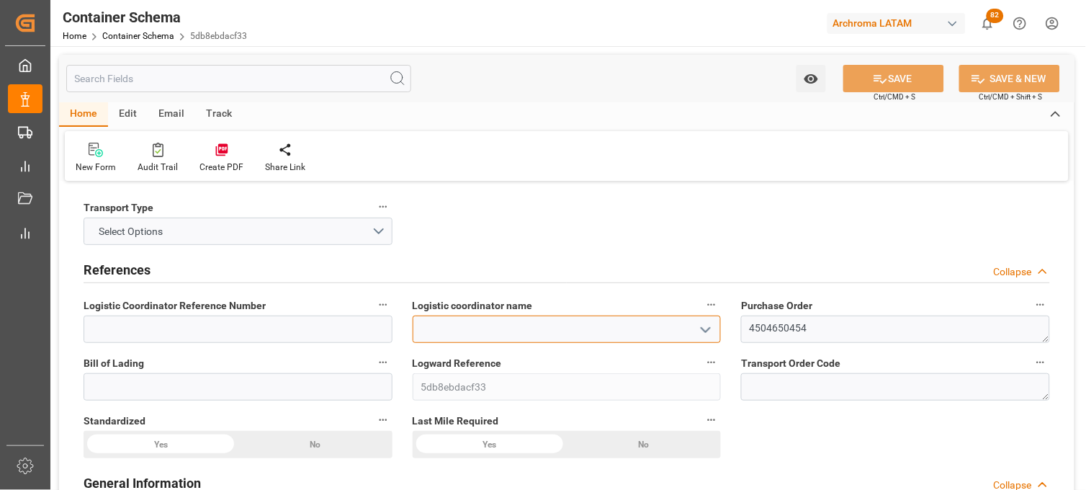
click at [593, 329] on input at bounding box center [567, 328] width 309 height 27
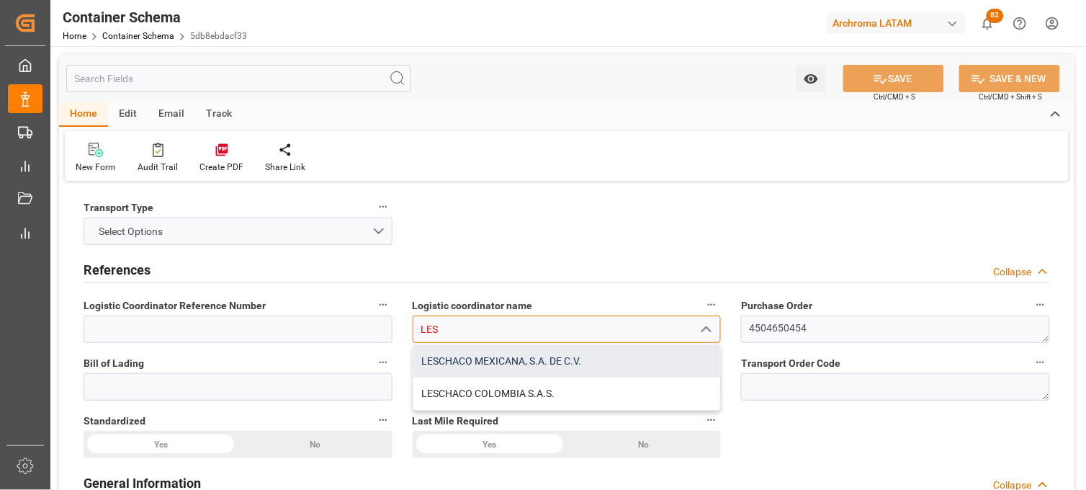
click at [567, 346] on div "LESCHACO MEXICANA, S.A. DE C.V." at bounding box center [567, 361] width 308 height 32
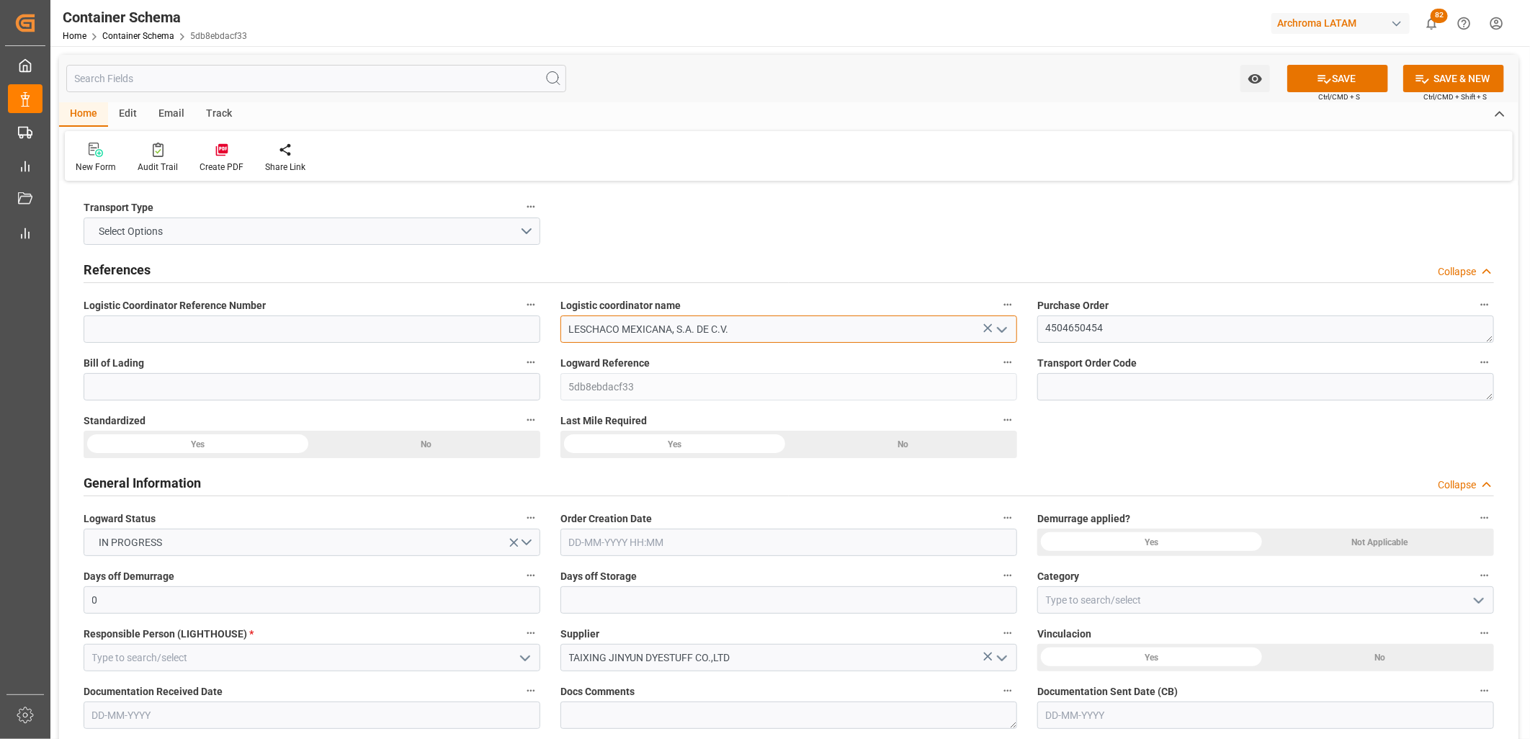
type input "LESCHACO MEXICANA, S.A. DE C.V."
click at [537, 386] on input at bounding box center [312, 386] width 457 height 27
click at [406, 384] on input at bounding box center [312, 386] width 457 height 27
paste input "GXDRN25080567"
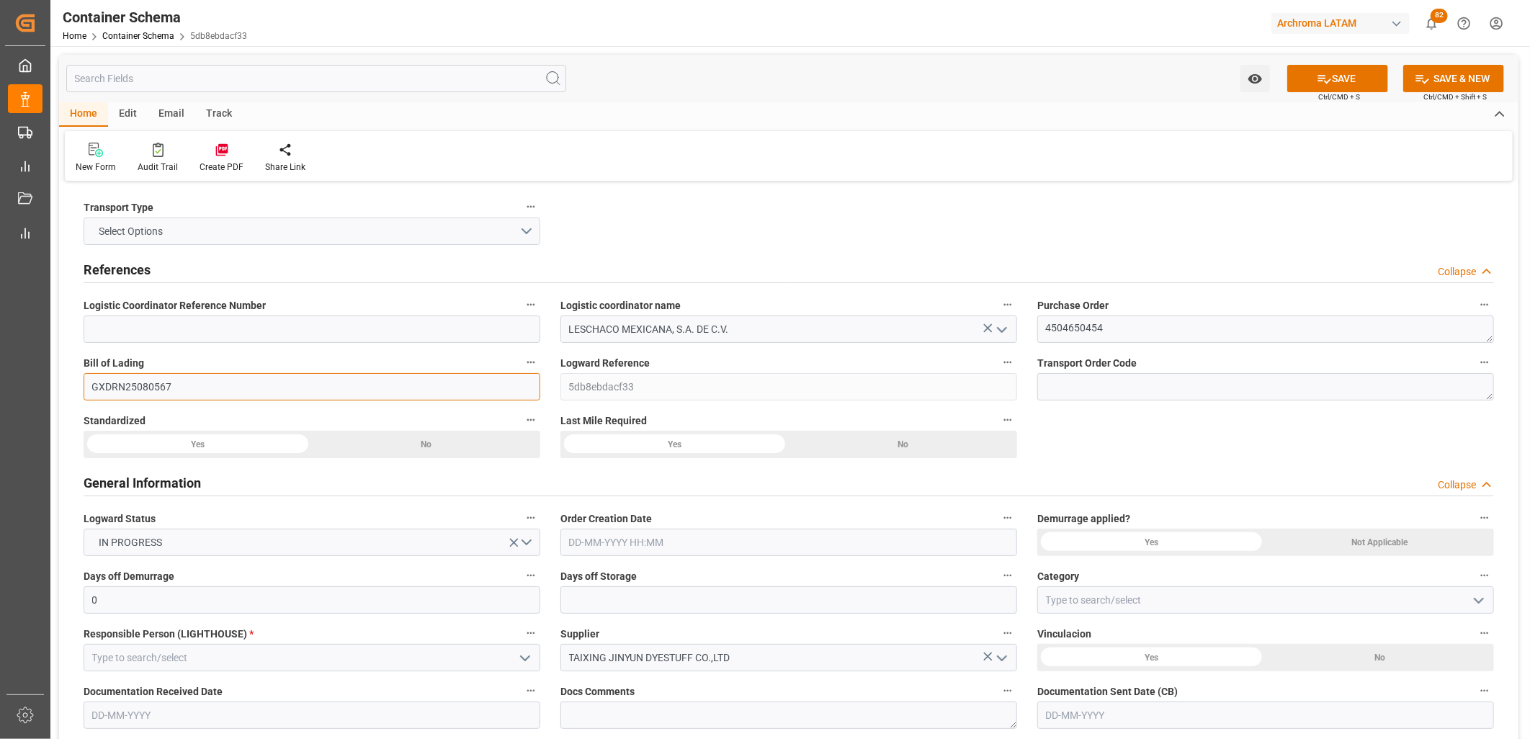
type input "GXDRN25080567"
click at [393, 230] on button "Select Options" at bounding box center [312, 231] width 457 height 27
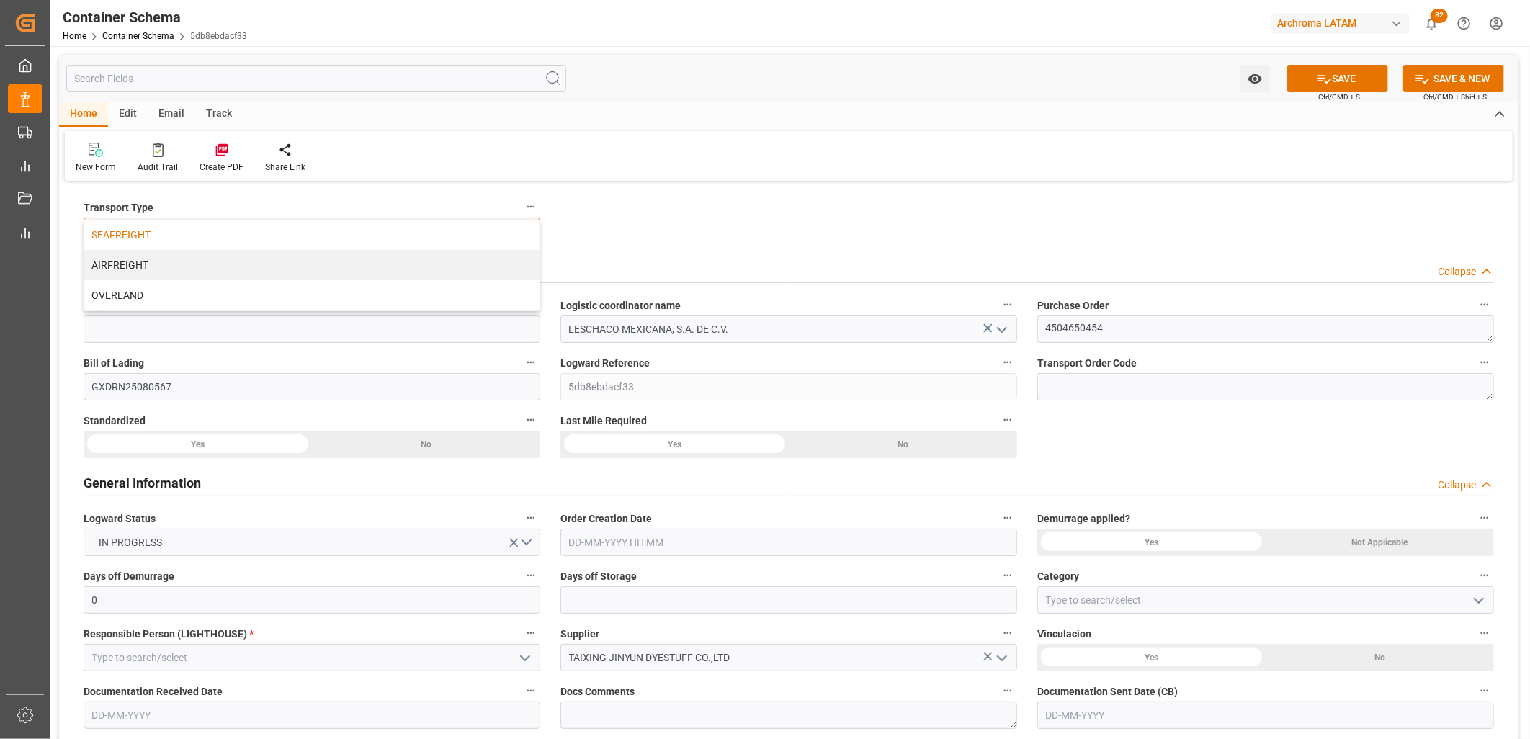
click at [370, 239] on div "SEAFREIGHT" at bounding box center [311, 235] width 455 height 30
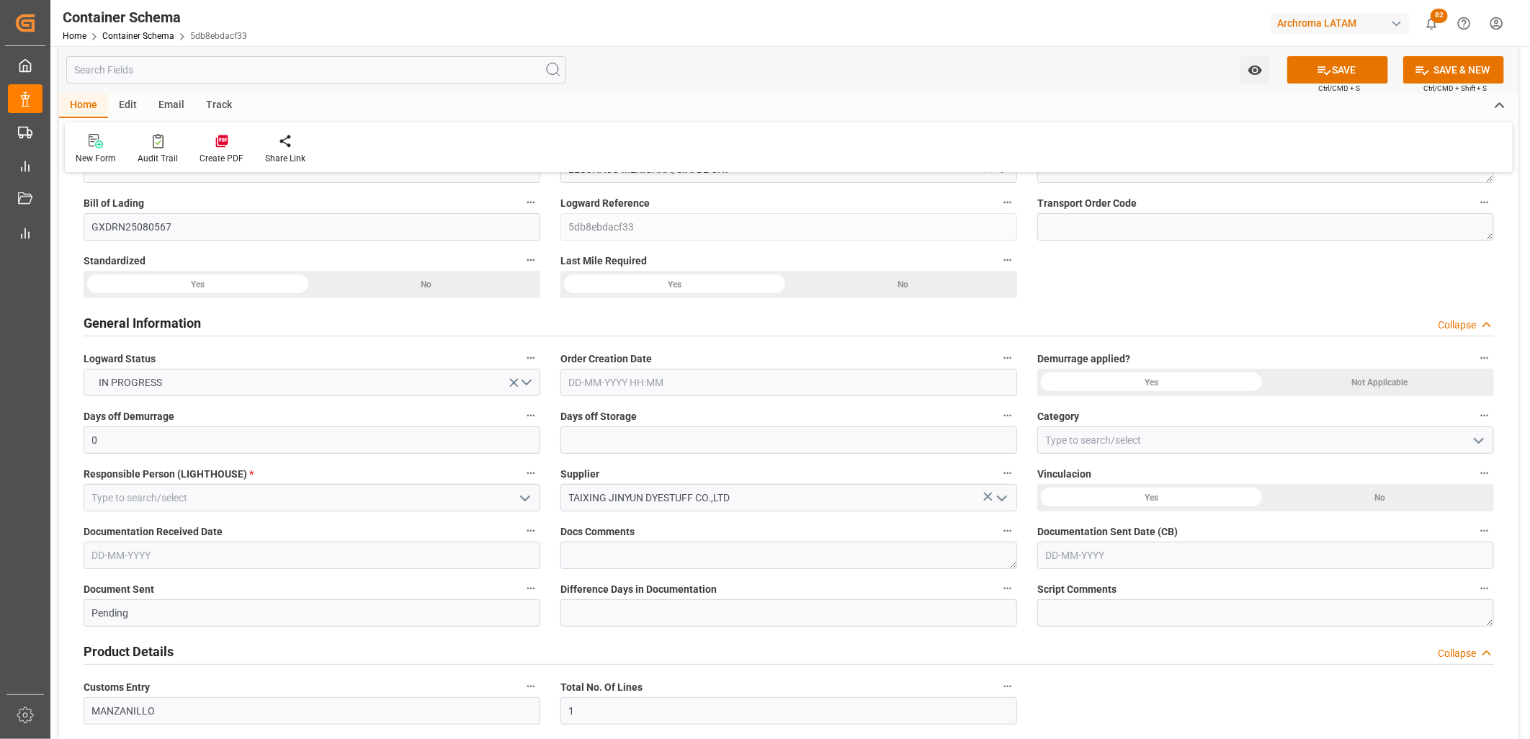
scroll to position [240, 0]
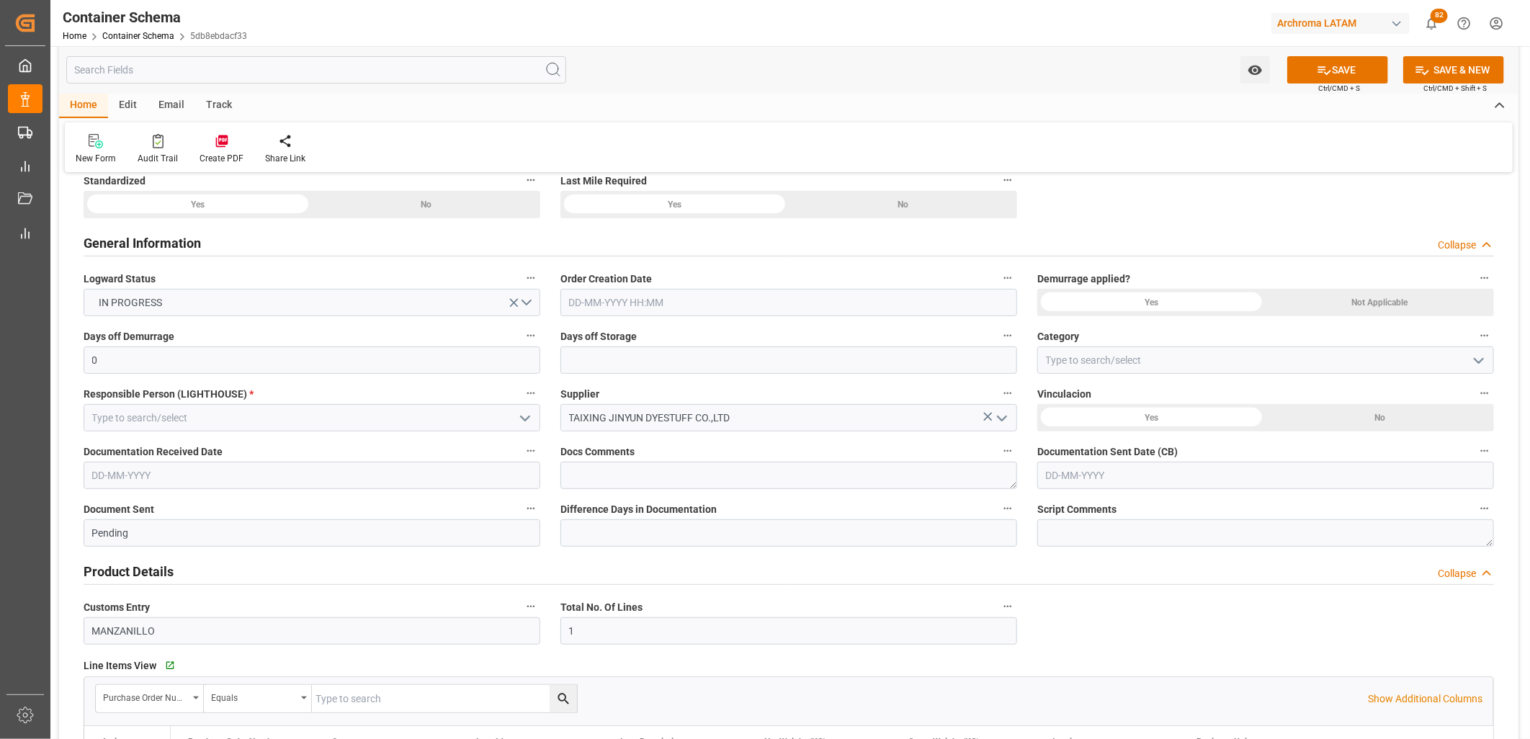
click at [596, 303] on input "text" at bounding box center [788, 302] width 457 height 27
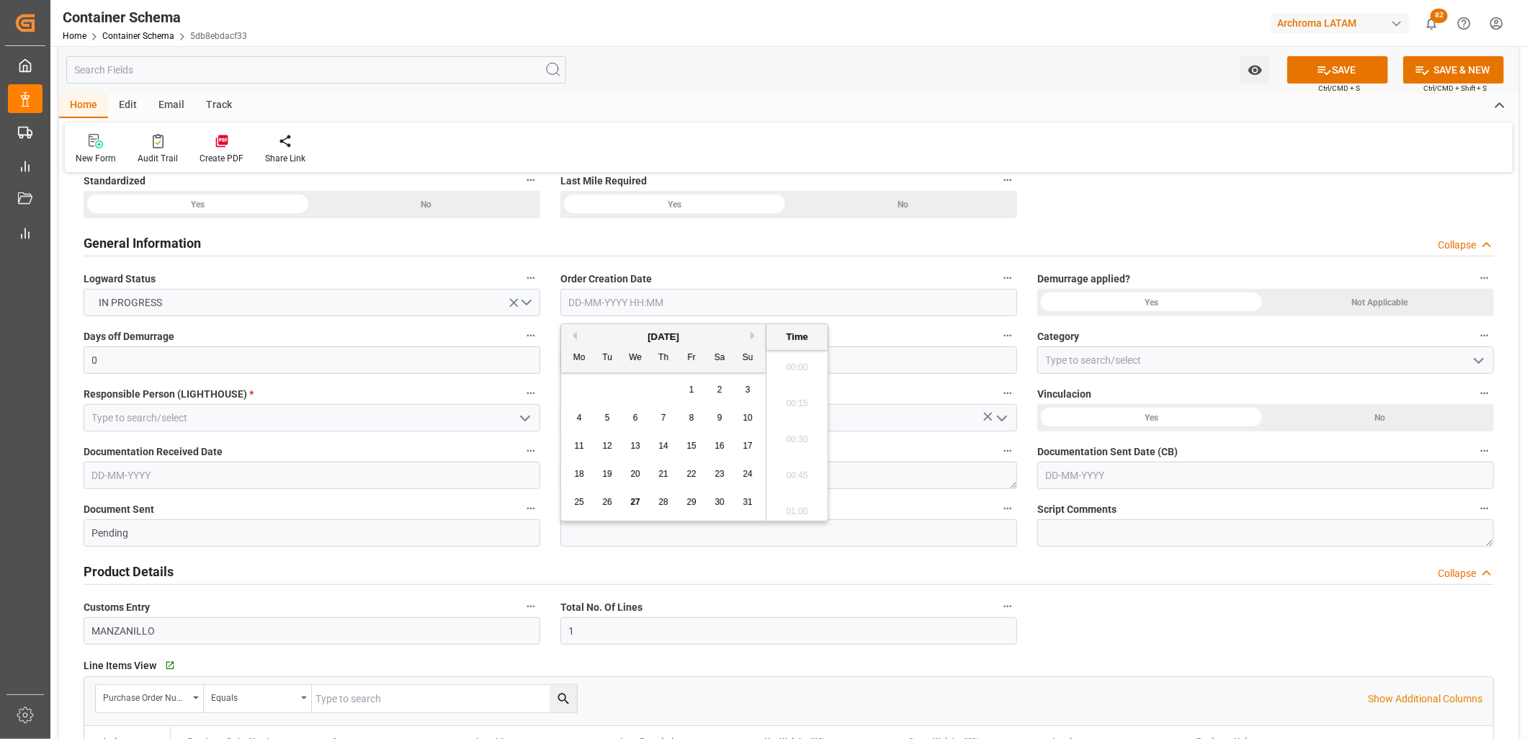
scroll to position [1301, 0]
click at [583, 377] on div "28 29 30 31 1 2 3" at bounding box center [663, 390] width 197 height 28
click at [638, 489] on span "27" at bounding box center [634, 502] width 9 height 10
click at [801, 380] on li "09:00" at bounding box center [796, 364] width 61 height 36
type input "[DATE] 09:00"
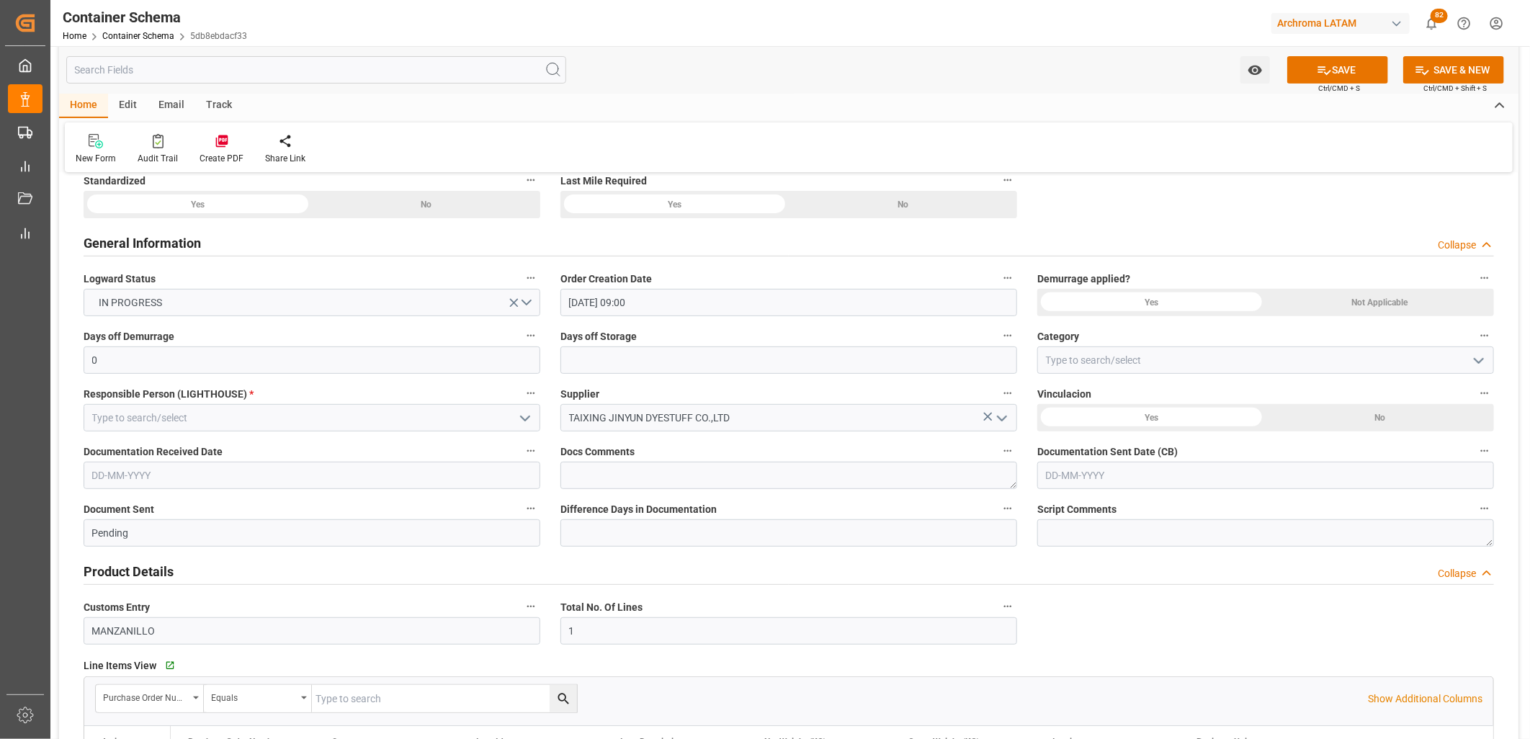
click at [1085, 296] on div "Not Applicable" at bounding box center [1379, 302] width 228 height 27
click at [678, 364] on input "text" at bounding box center [788, 359] width 457 height 27
type input "7"
click at [1043, 361] on input at bounding box center [1265, 359] width 457 height 27
type input "On time"
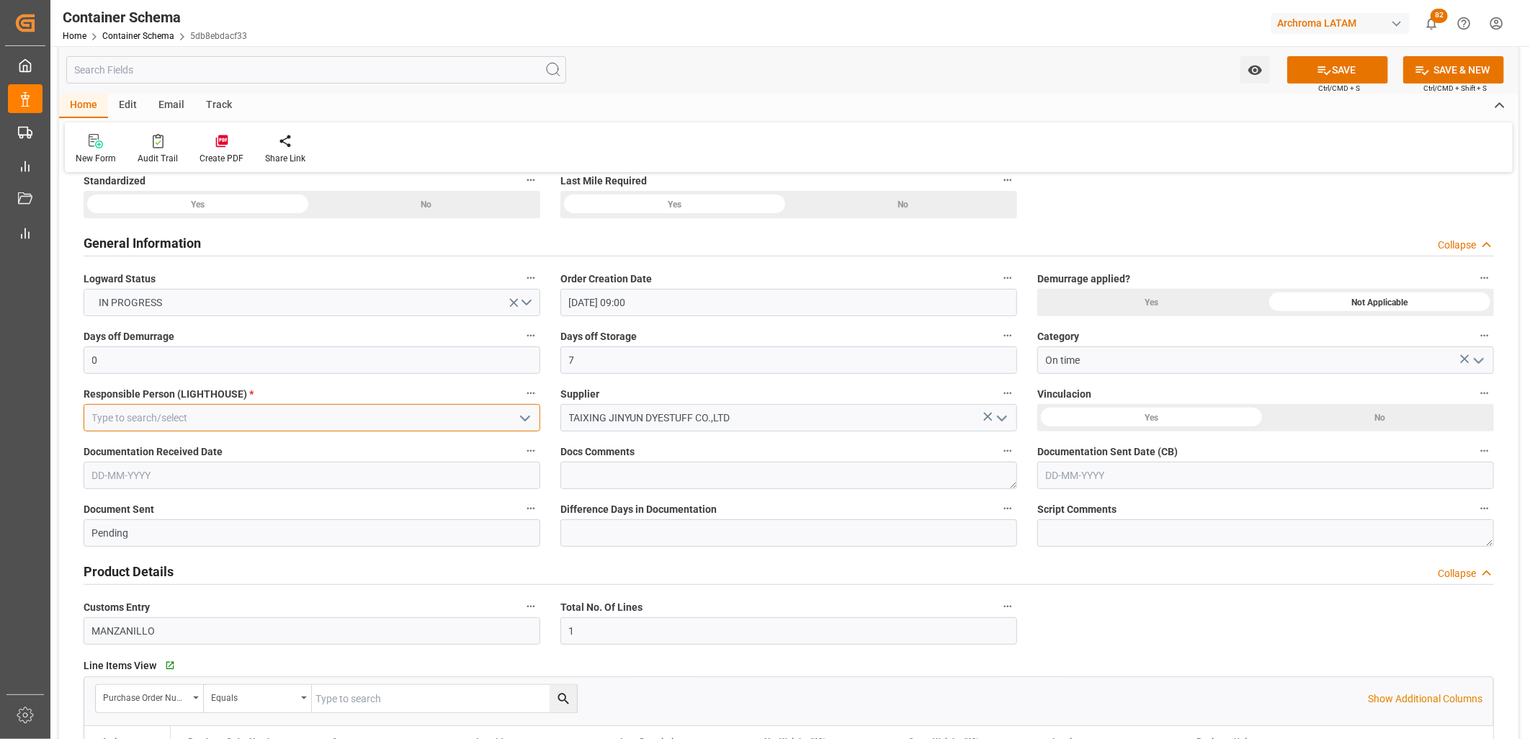
click at [270, 418] on input at bounding box center [312, 417] width 457 height 27
click at [248, 443] on div "[PERSON_NAME]" at bounding box center [311, 450] width 455 height 32
type input "[PERSON_NAME]"
click at [1085, 418] on div "No" at bounding box center [1379, 417] width 228 height 27
click at [256, 478] on input "text" at bounding box center [312, 475] width 457 height 27
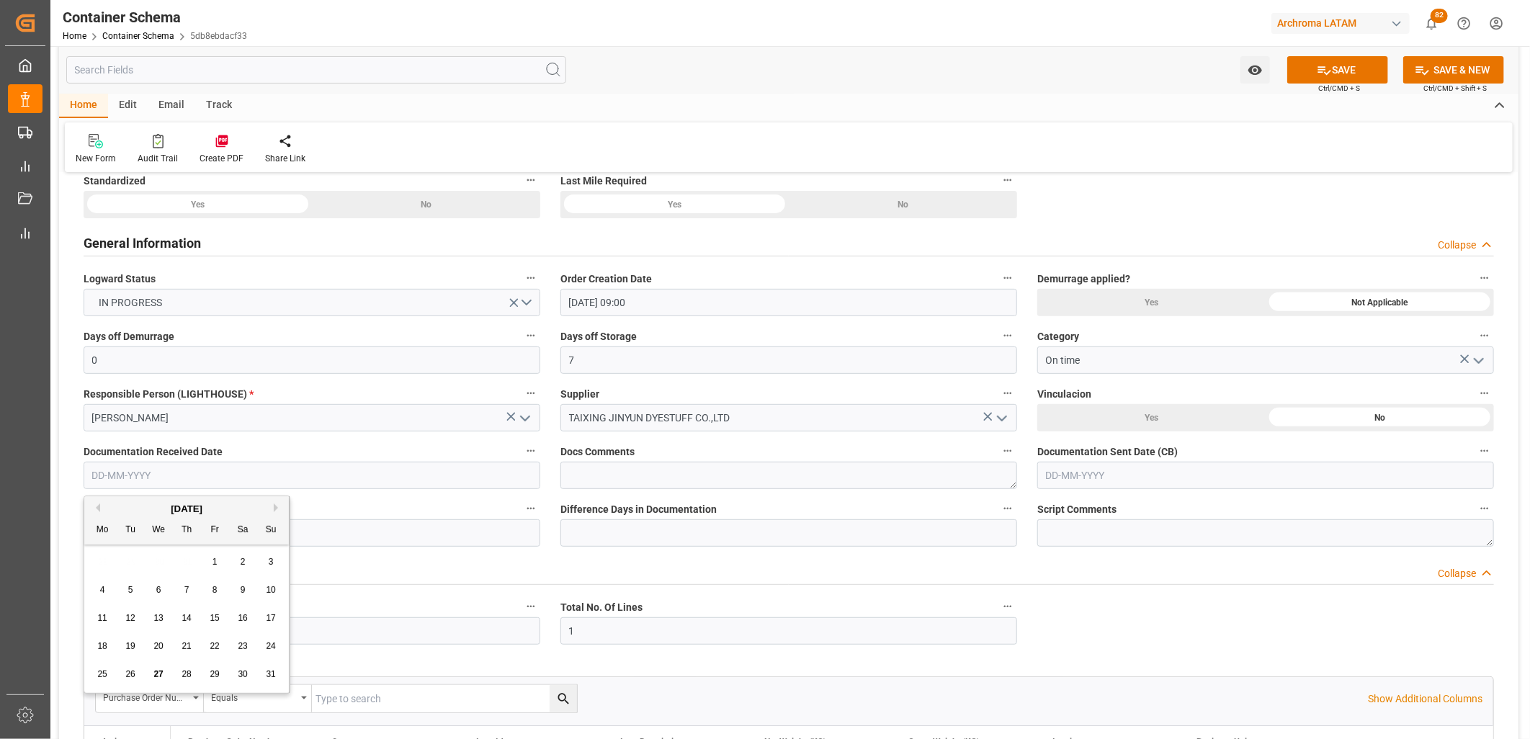
click at [102, 489] on div "28 29 30 31 1 2 3" at bounding box center [187, 562] width 197 height 28
click at [131, 489] on span "26" at bounding box center [129, 674] width 9 height 10
type input "[DATE]"
click at [1049, 477] on input "text" at bounding box center [1265, 475] width 457 height 27
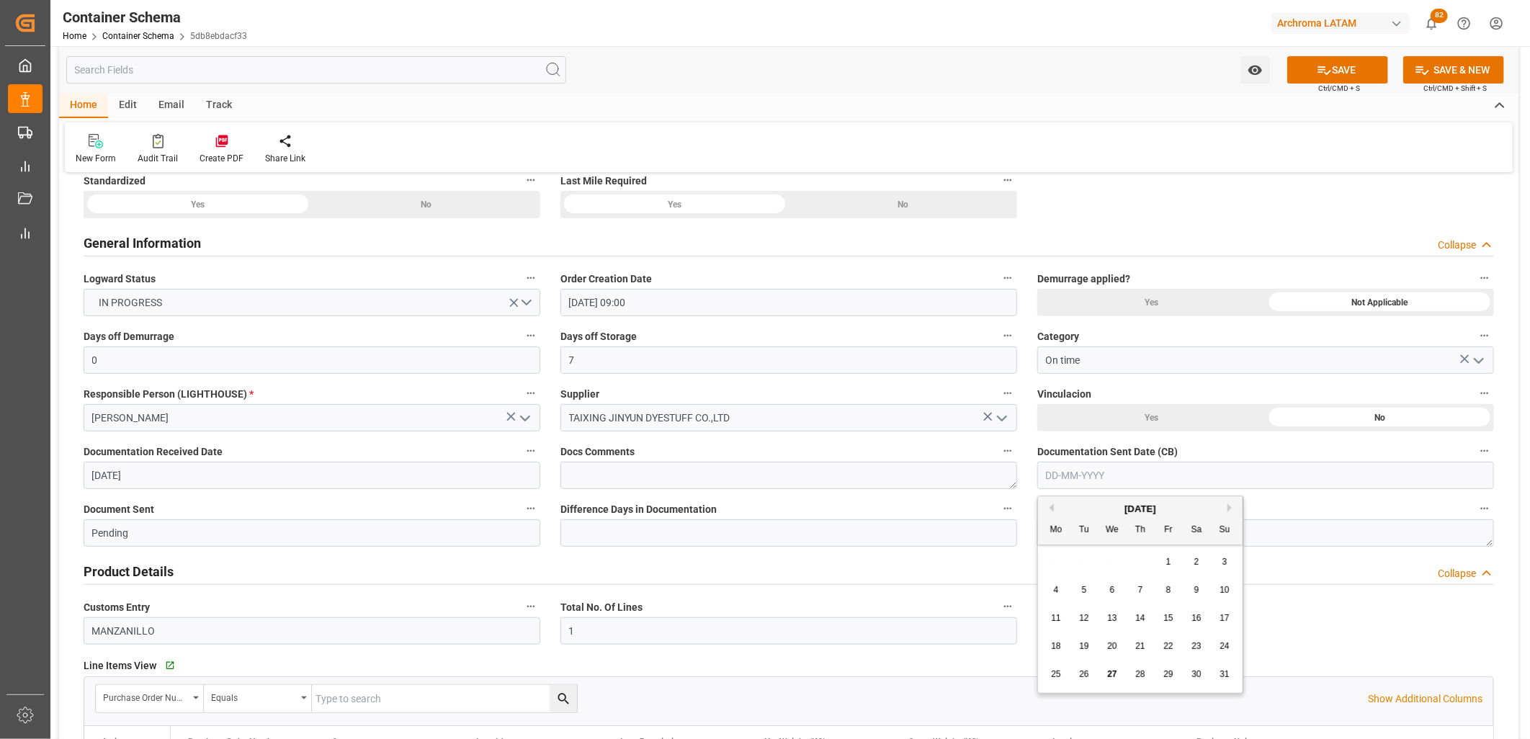
drag, startPoint x: 1048, startPoint y: 569, endPoint x: 1059, endPoint y: 572, distance: 11.9
click at [1048, 489] on div "28 29 30 31 1 2 3" at bounding box center [1140, 562] width 197 height 28
click at [1085, 489] on span "27" at bounding box center [1111, 674] width 9 height 10
type input "[DATE]"
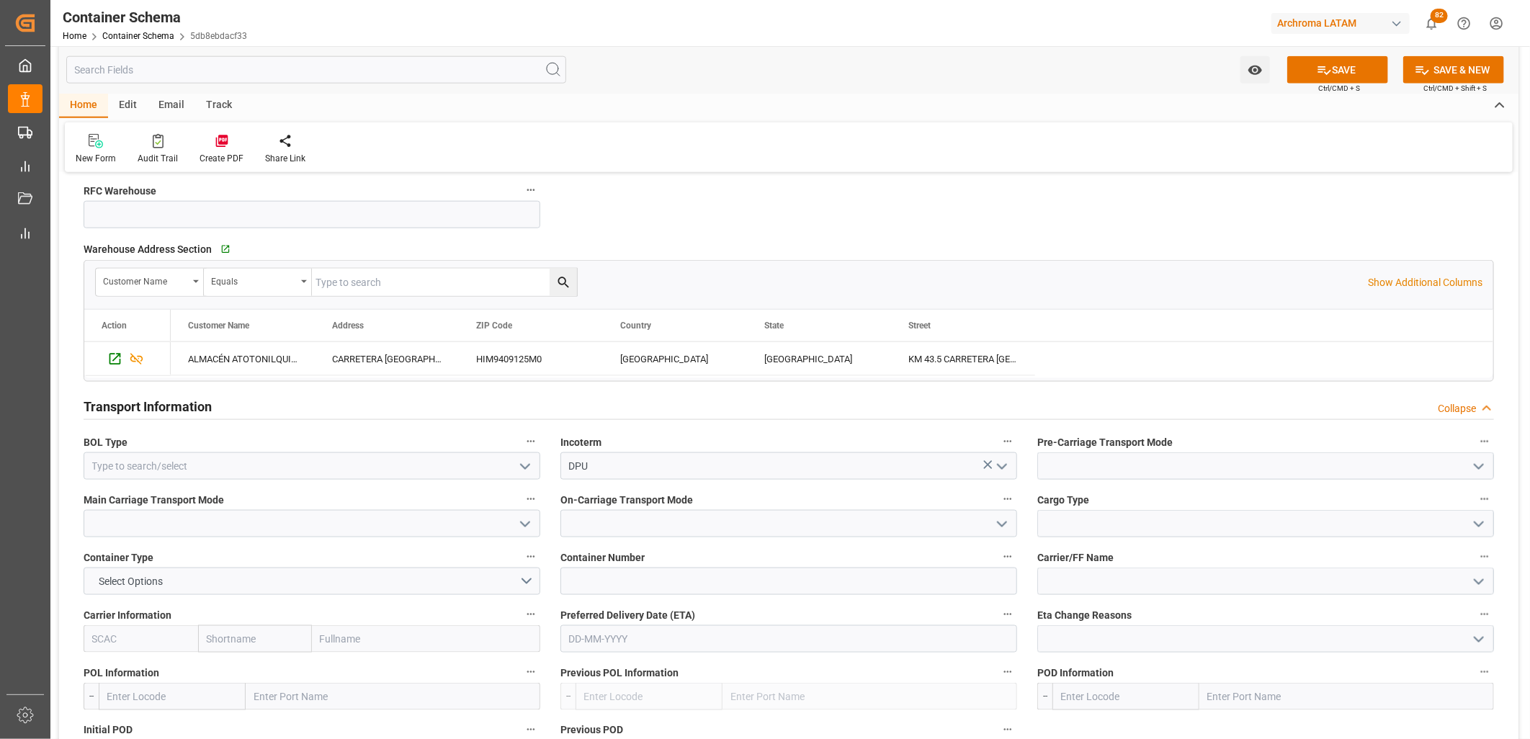
scroll to position [1120, 0]
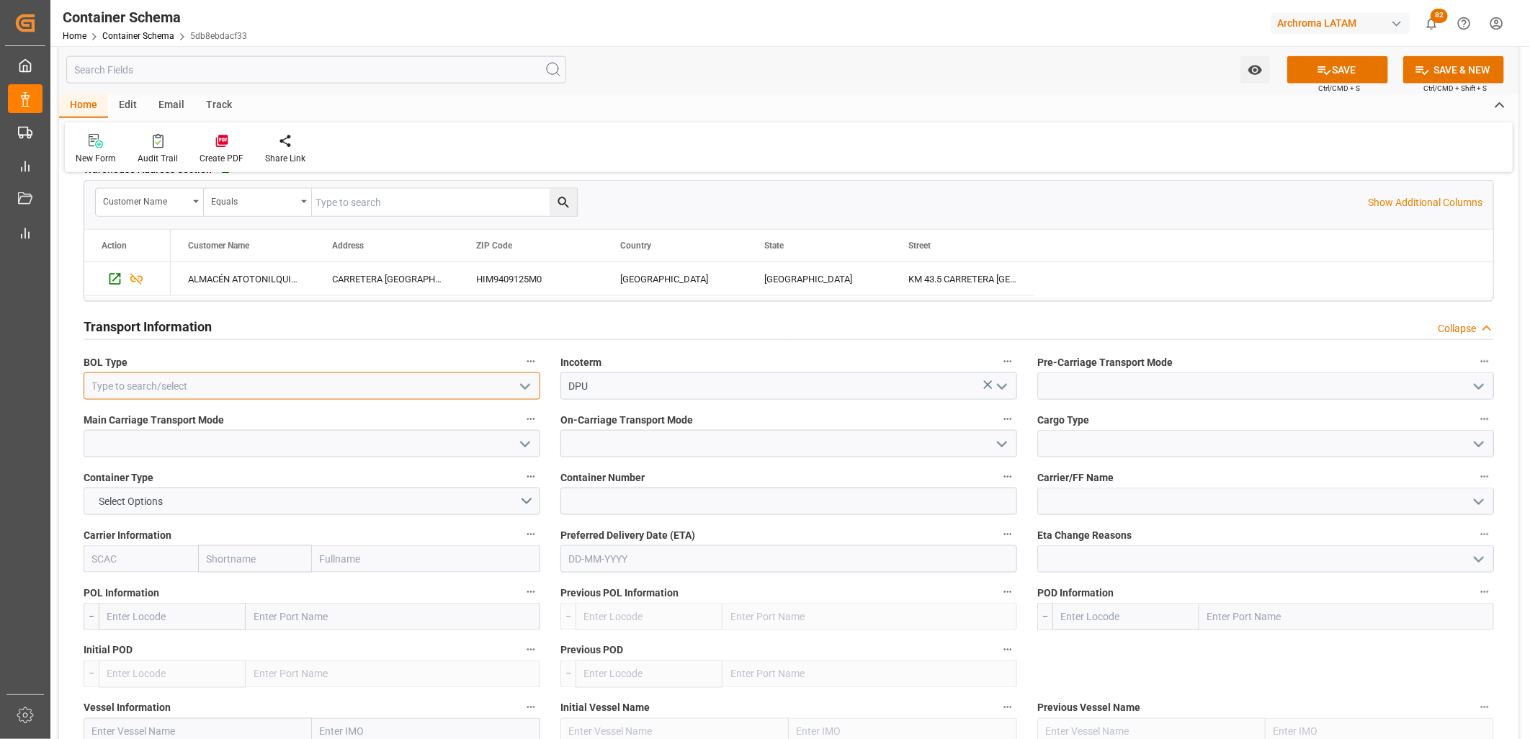
click at [404, 384] on input at bounding box center [312, 385] width 457 height 27
click at [395, 411] on div "HOUSE" at bounding box center [311, 418] width 455 height 32
type input "HOUSE"
click at [1085, 379] on input at bounding box center [1265, 385] width 457 height 27
click at [1085, 399] on input "T" at bounding box center [1265, 385] width 457 height 27
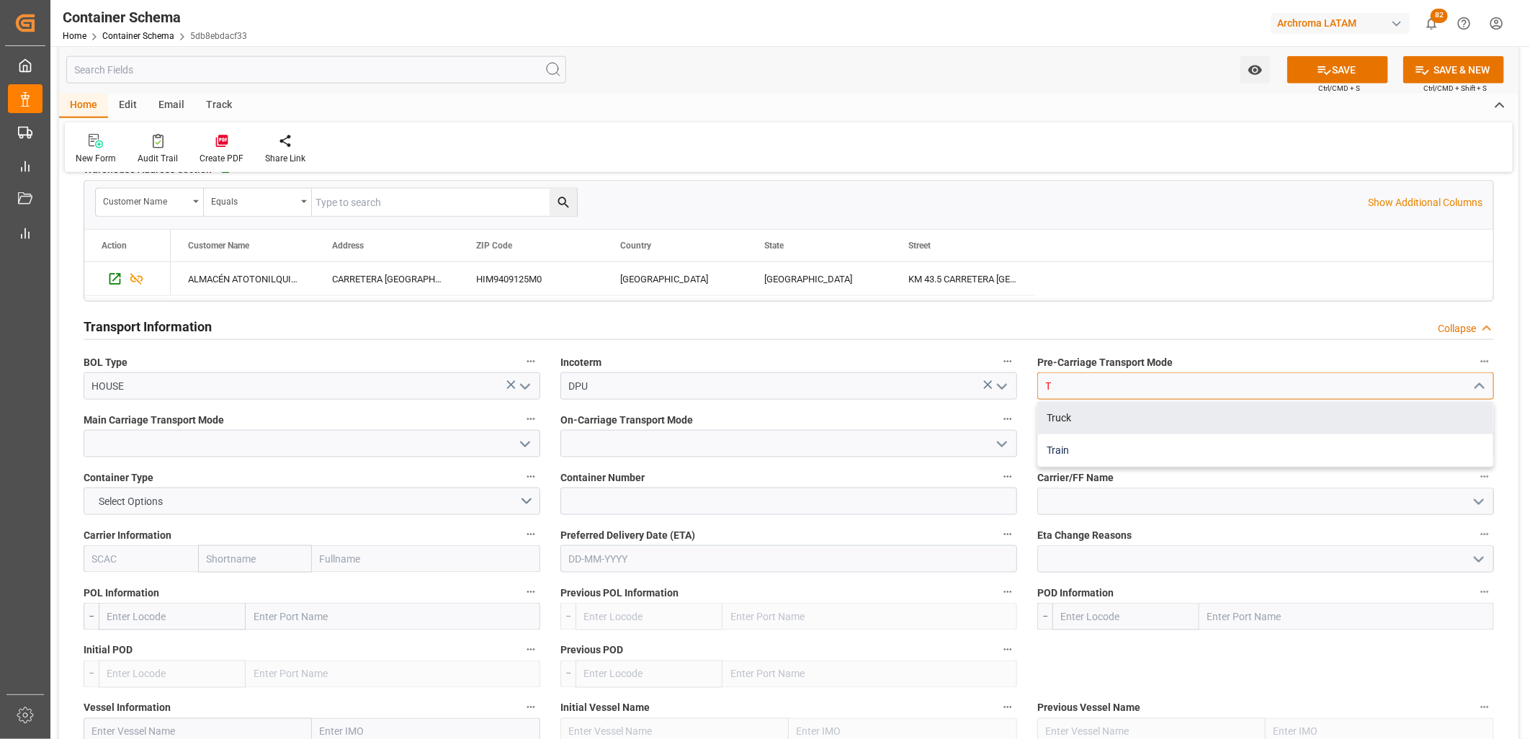
click at [1057, 434] on div "Train" at bounding box center [1265, 450] width 455 height 32
drag, startPoint x: 1062, startPoint y: 391, endPoint x: 1115, endPoint y: 390, distance: 52.6
click at [1085, 390] on input "Train" at bounding box center [1265, 385] width 457 height 27
click at [1085, 426] on div "Truck" at bounding box center [1265, 418] width 455 height 32
type input "Truck"
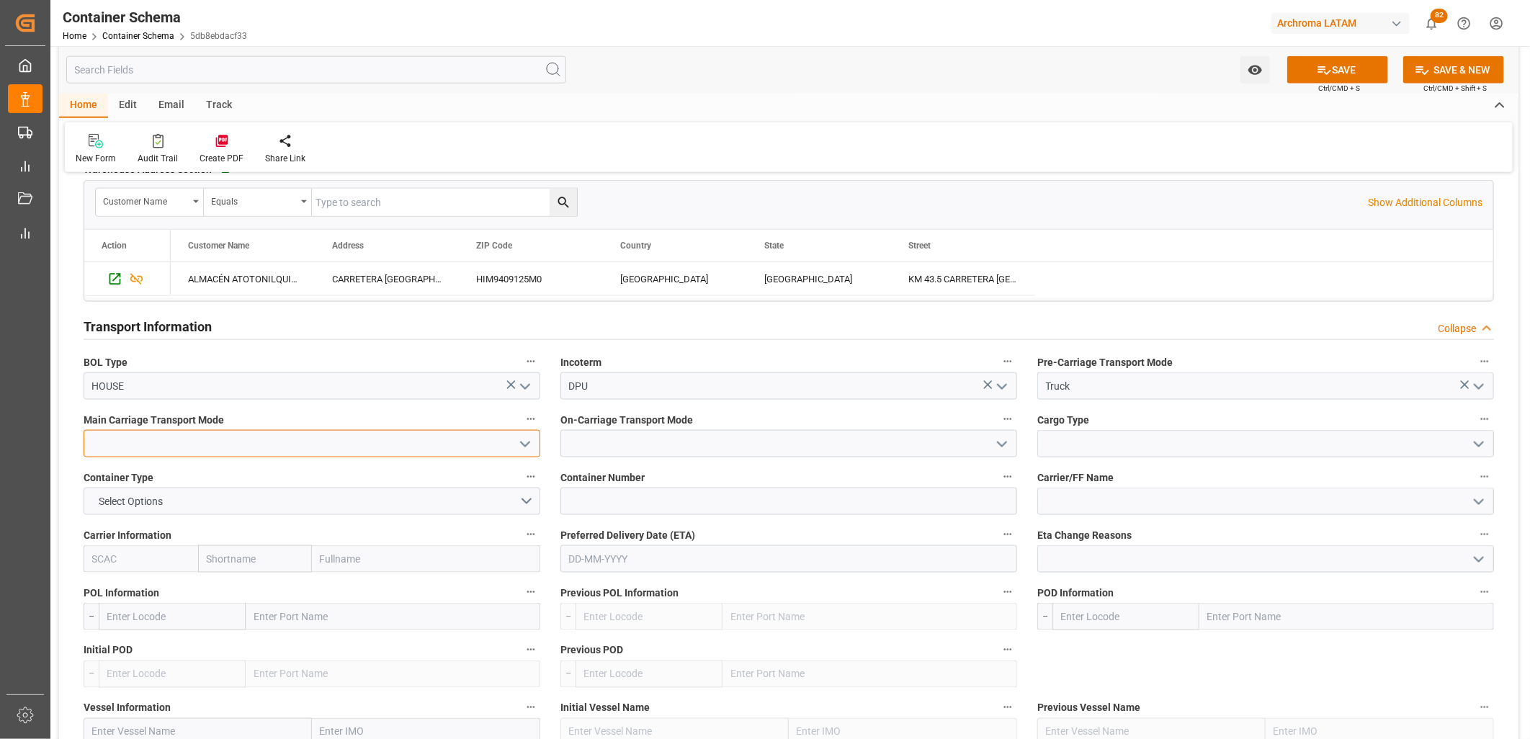
click at [413, 443] on input at bounding box center [312, 443] width 457 height 27
type input "SE"
click at [397, 489] on div "Transport Type SEAFREIGHT References Collapse Logistic Coordinator Reference Nu…" at bounding box center [788, 368] width 1459 height 2606
click at [310, 447] on input at bounding box center [312, 443] width 457 height 27
click at [314, 465] on div "Sea Ship" at bounding box center [311, 476] width 455 height 32
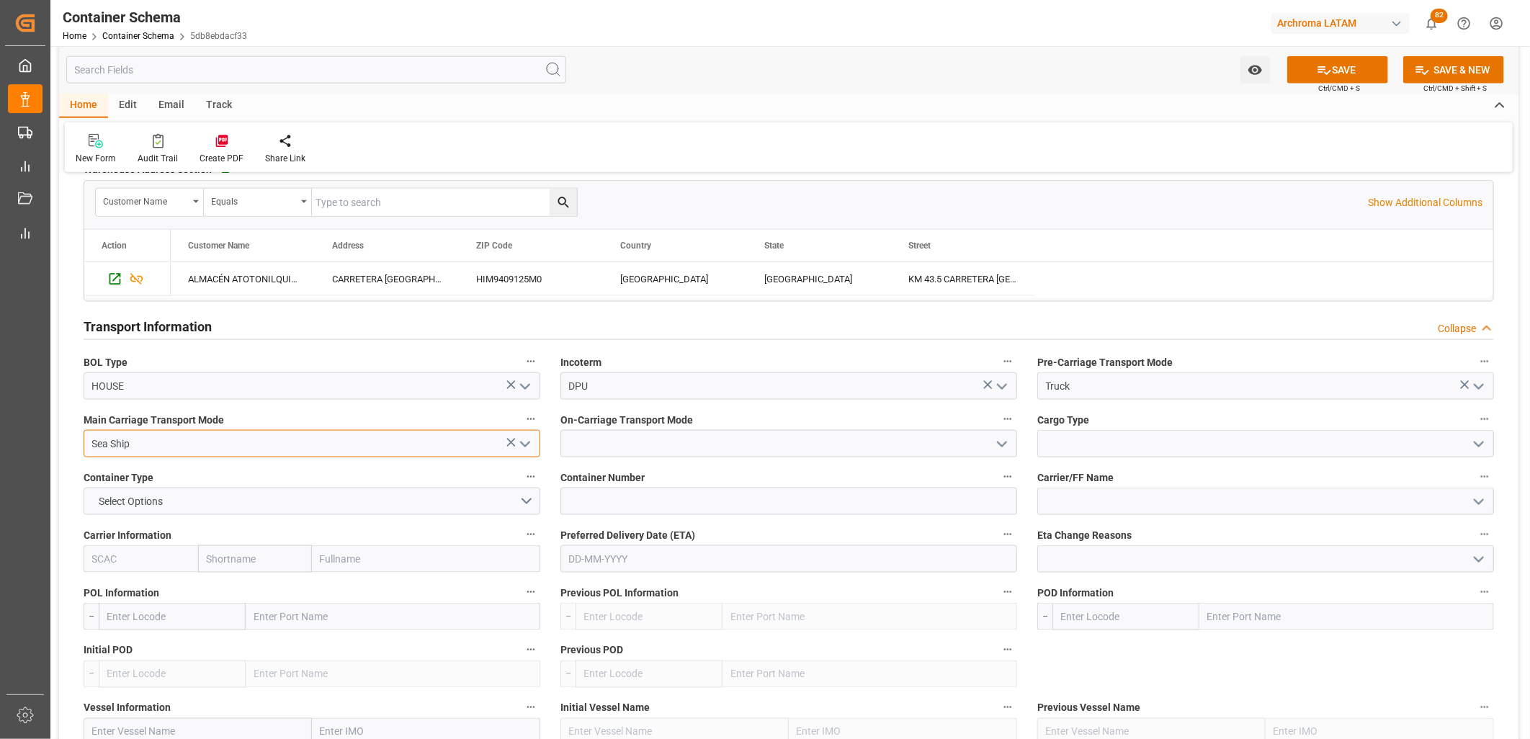
type input "Sea Ship"
click at [572, 443] on input at bounding box center [788, 443] width 457 height 27
click at [591, 472] on div "Truck" at bounding box center [788, 476] width 455 height 32
type input "Truck"
click at [1085, 452] on input at bounding box center [1265, 443] width 457 height 27
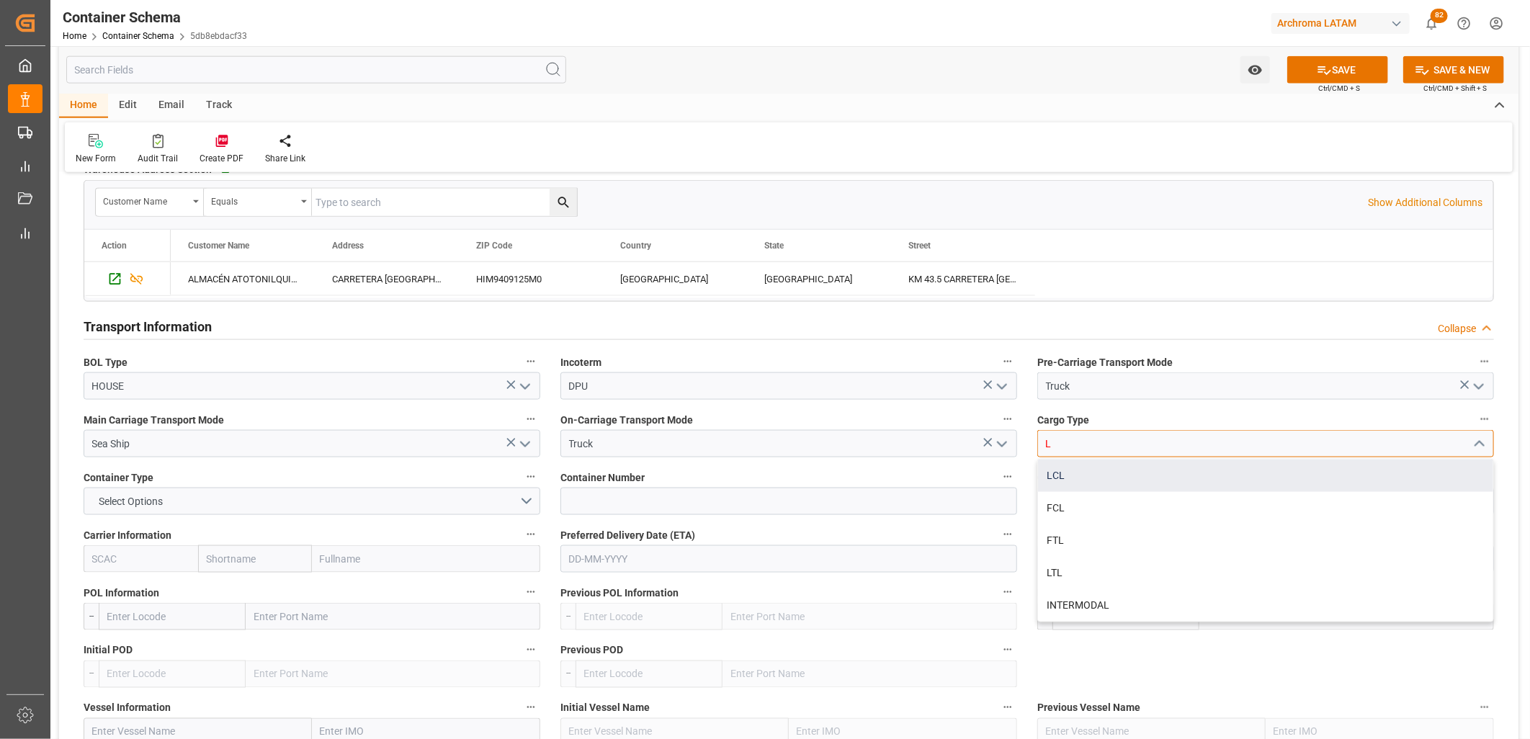
click at [1071, 472] on div "LCL" at bounding box center [1265, 476] width 455 height 32
type input "LCL"
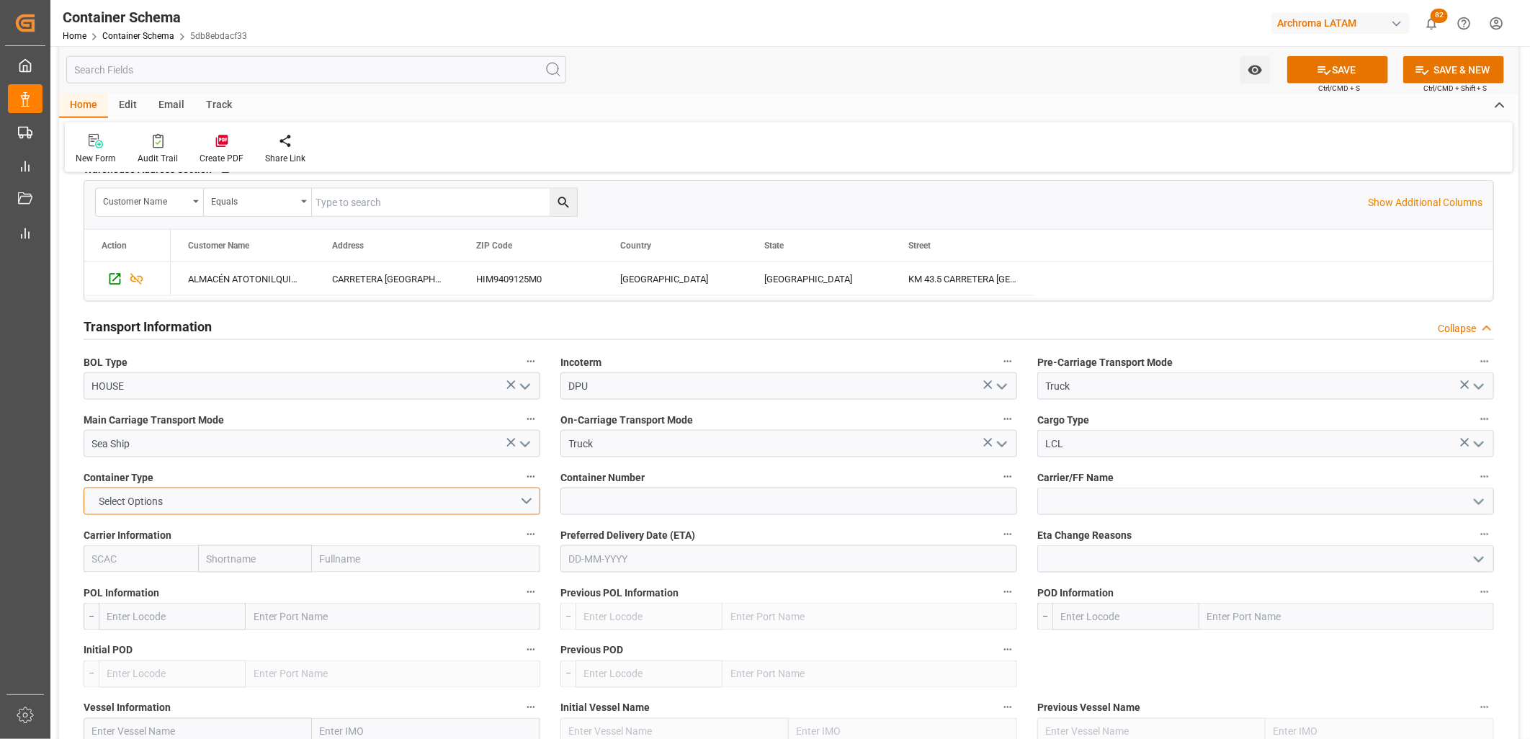
click at [530, 489] on button "Select Options" at bounding box center [312, 501] width 457 height 27
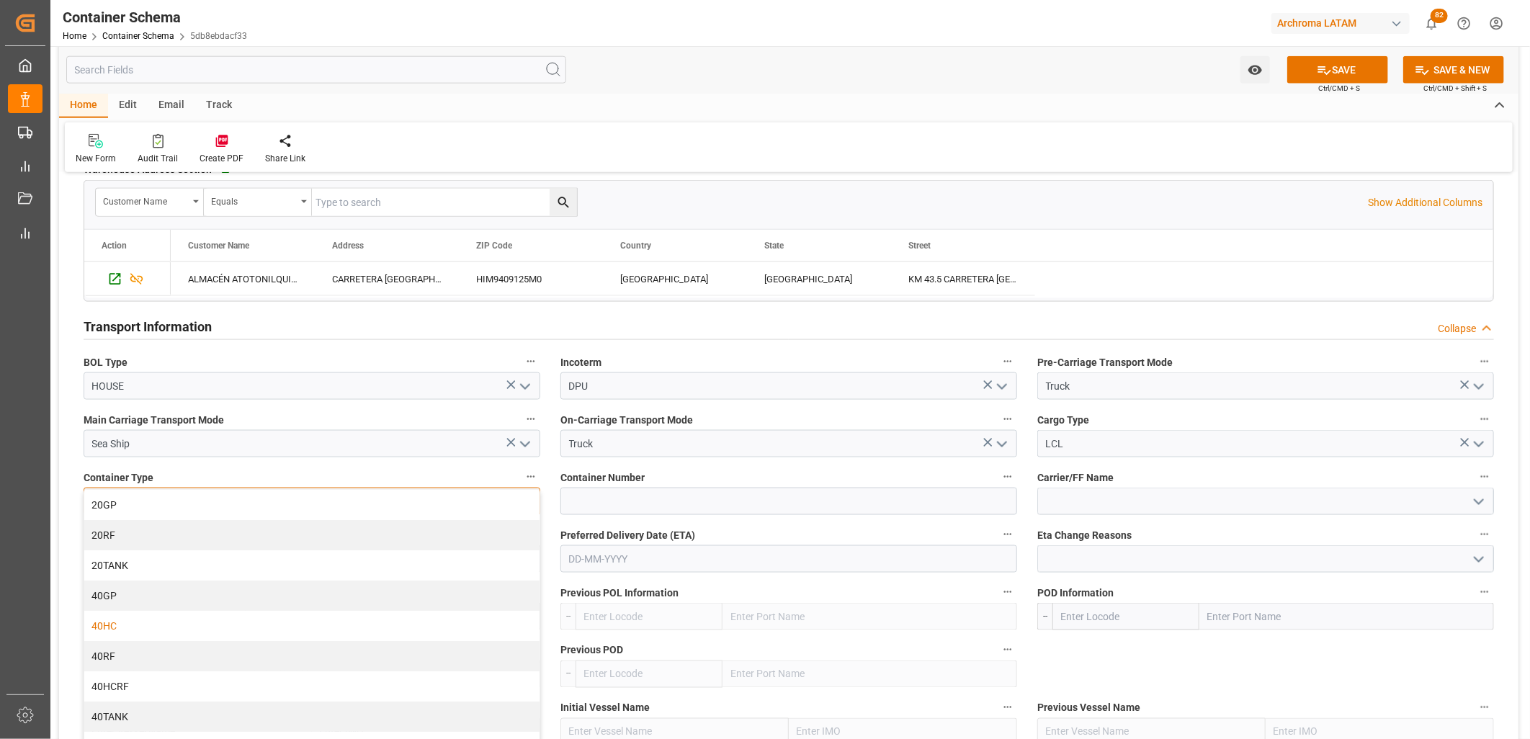
click at [400, 489] on div "40HC" at bounding box center [311, 626] width 455 height 30
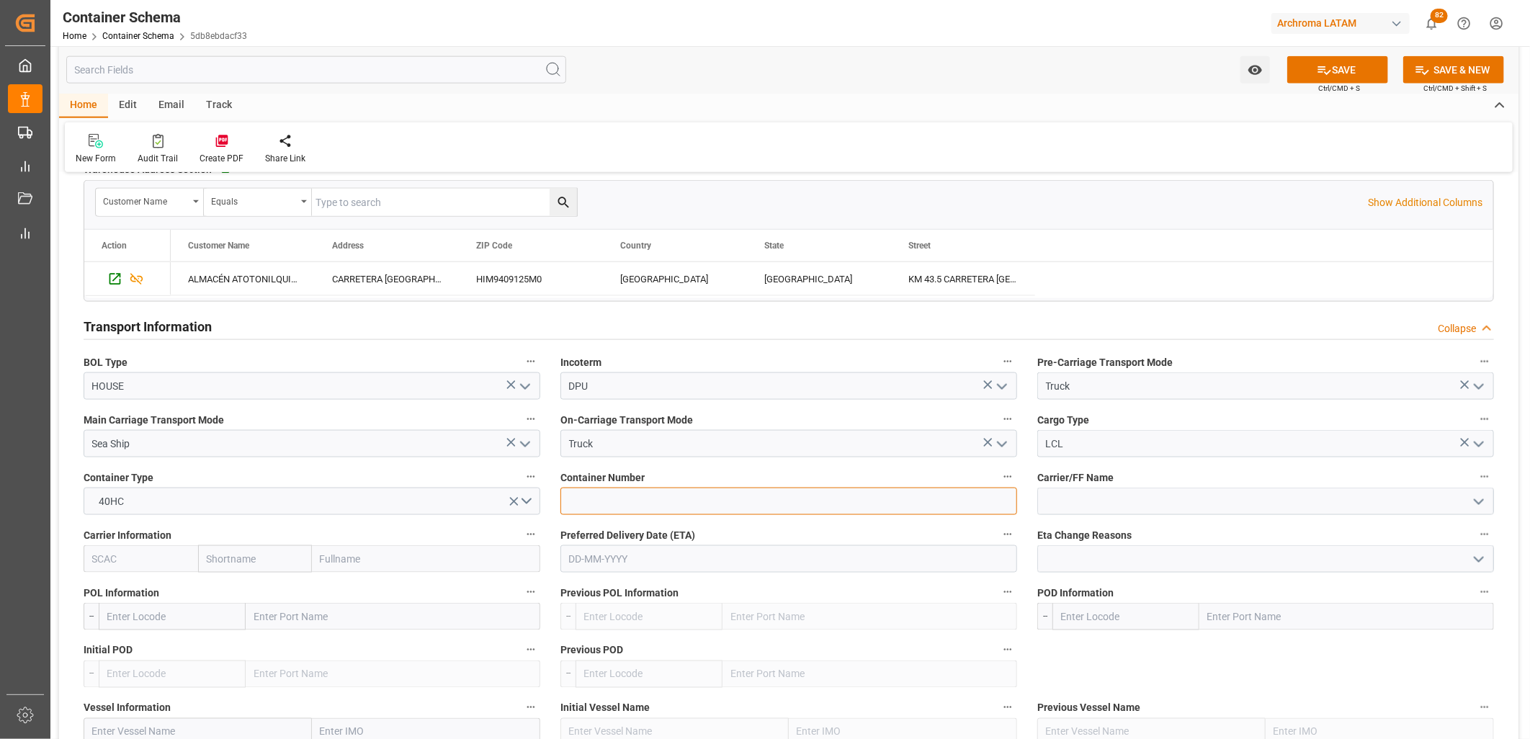
click at [681, 489] on input at bounding box center [788, 501] width 457 height 27
paste input "OERU4077524"
type input "OERU4077524"
click at [1050, 489] on input at bounding box center [1265, 501] width 457 height 27
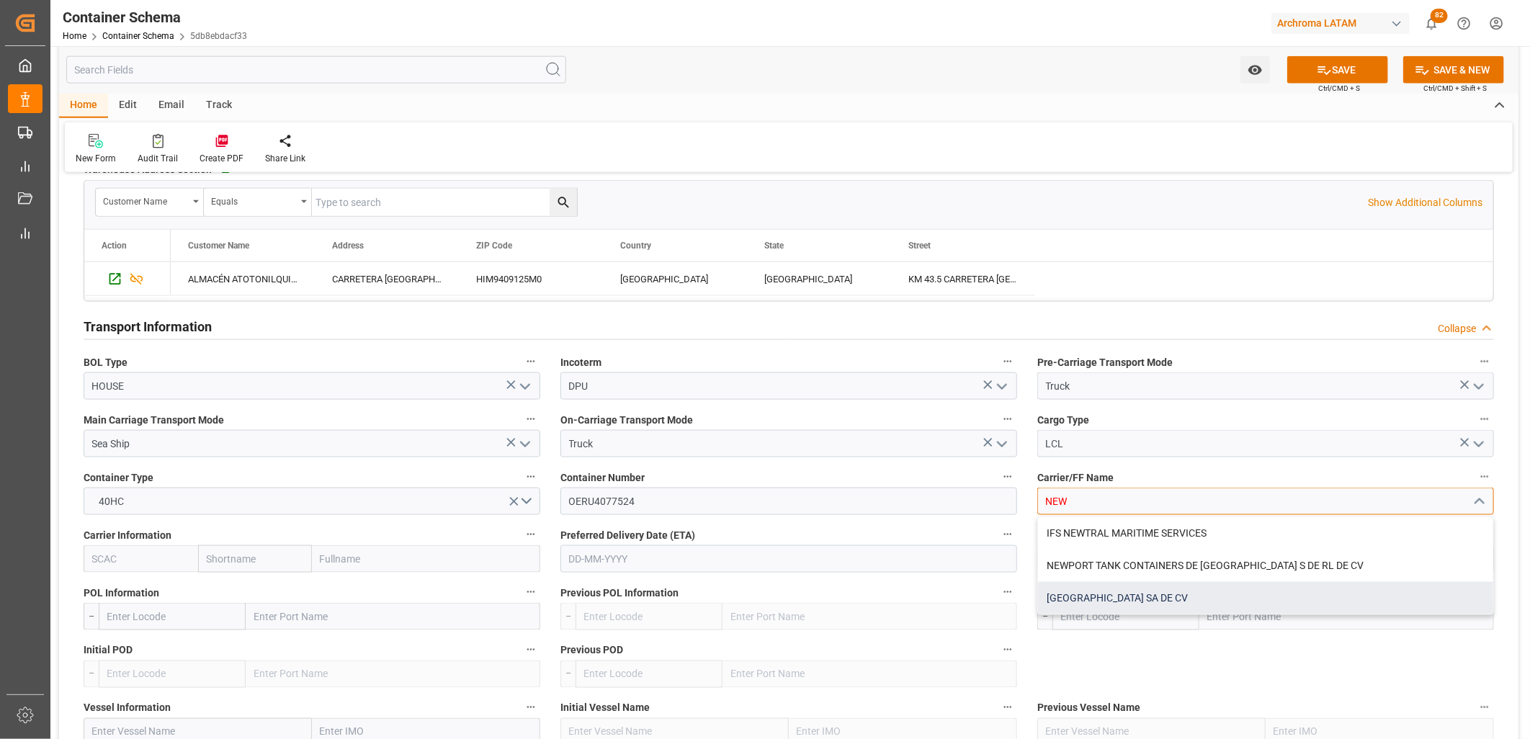
click at [1062, 489] on div "[GEOGRAPHIC_DATA] SA DE CV" at bounding box center [1265, 598] width 455 height 32
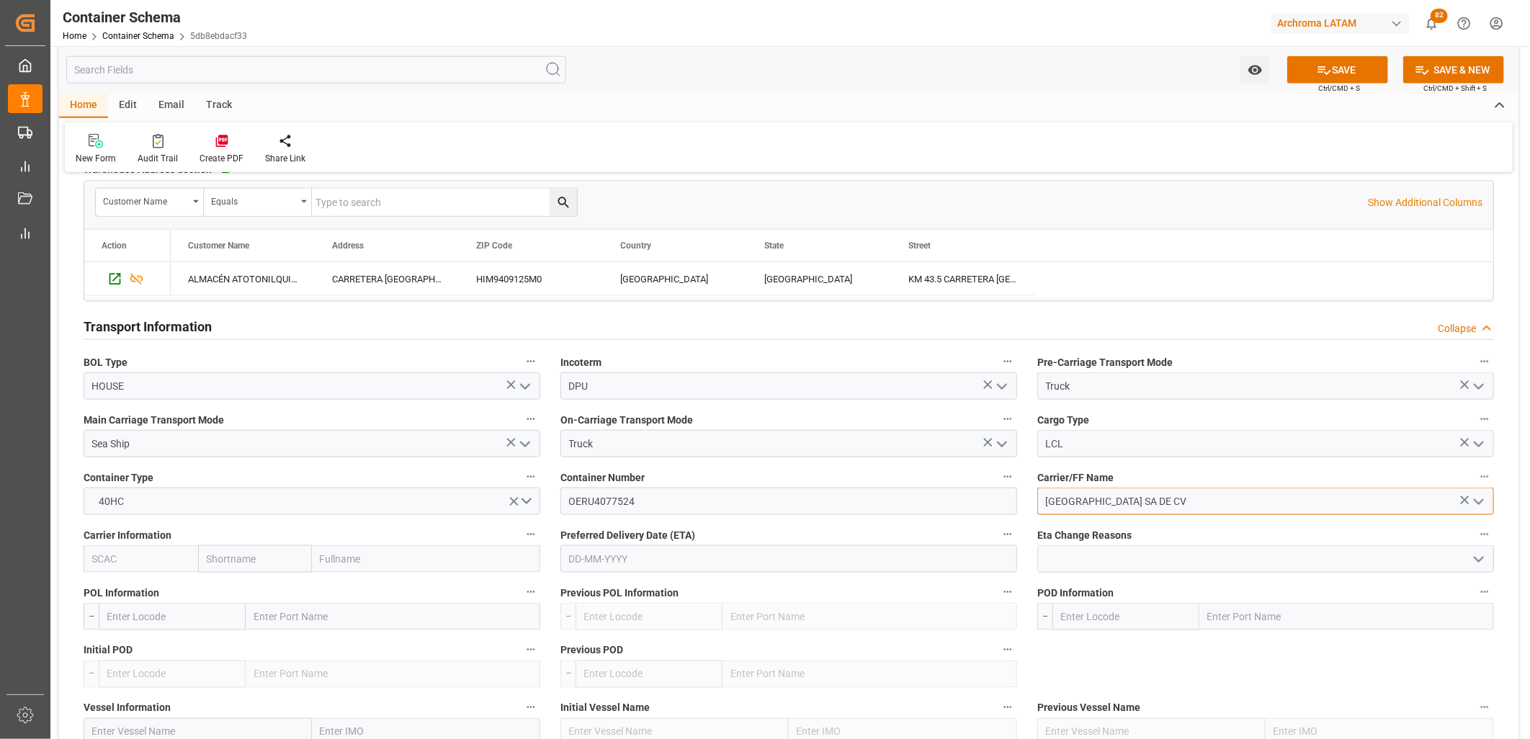
type input "[GEOGRAPHIC_DATA] SA DE CV"
click at [275, 489] on input "text" at bounding box center [255, 558] width 115 height 27
type input "COSCO"
click at [223, 489] on b "Cosco" at bounding box center [221, 591] width 28 height 12
type input "COSU"
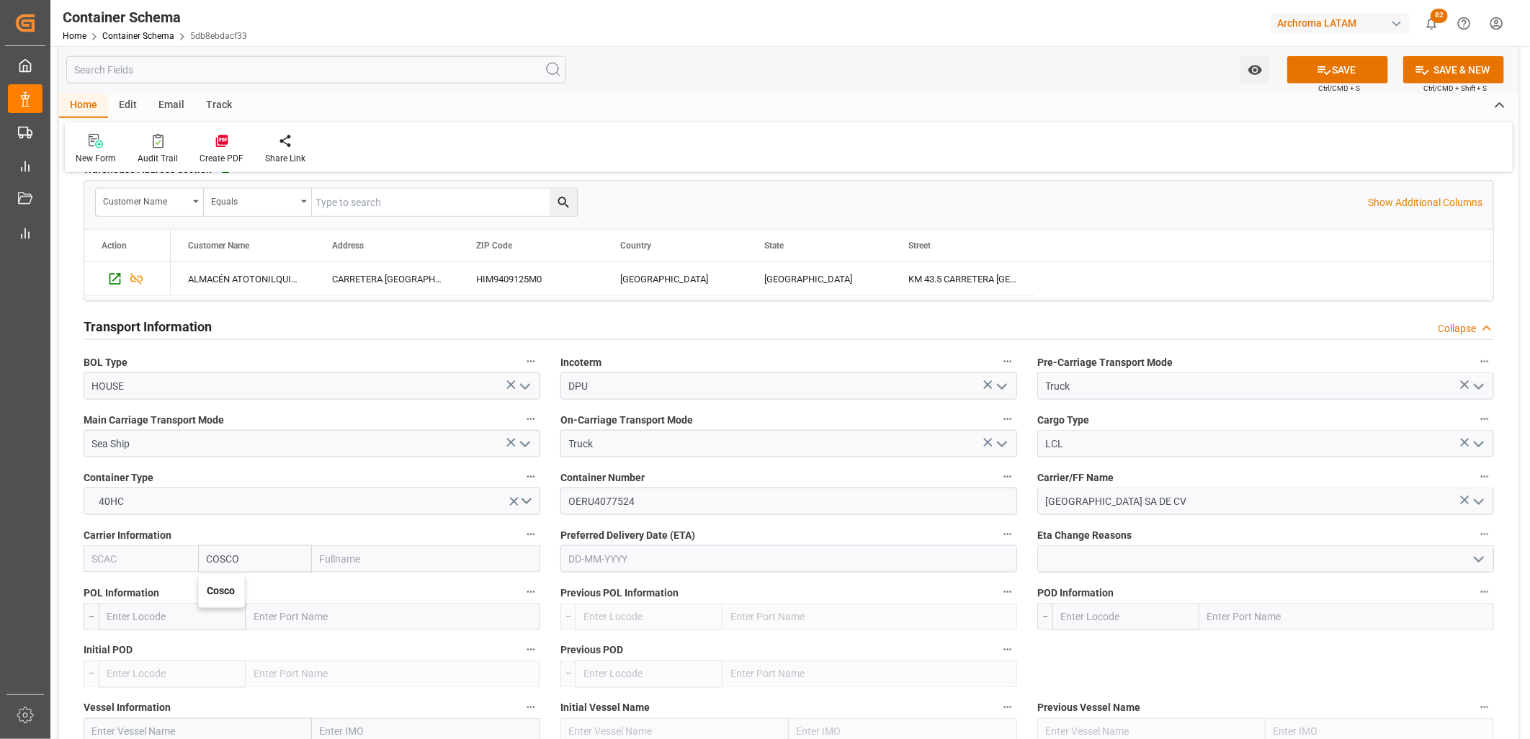
type input "Cosco"
type input "COSCO Shipping Co. Ltd."
type input "Cosco"
click at [601, 489] on input "text" at bounding box center [788, 558] width 457 height 27
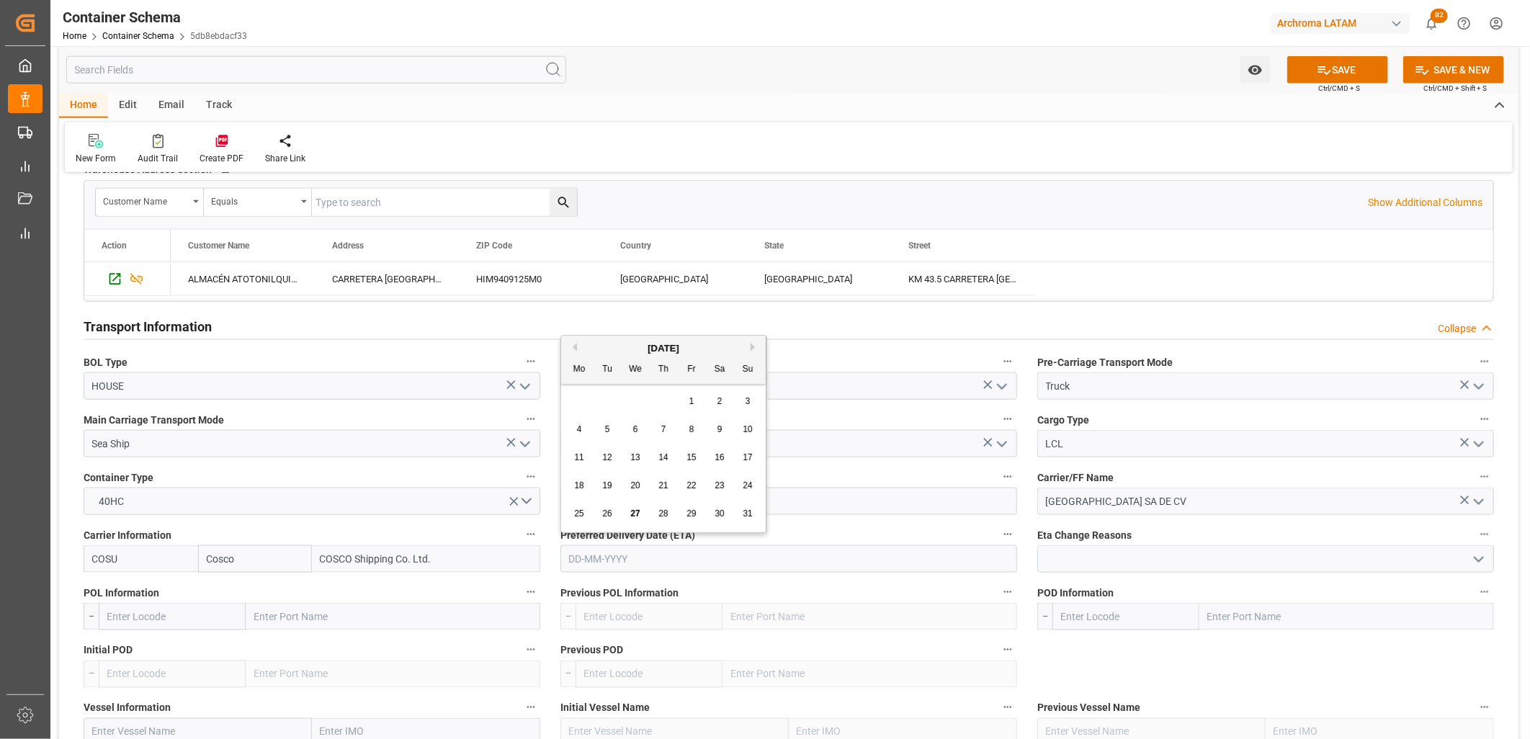
click at [753, 344] on button "Next Month" at bounding box center [755, 347] width 9 height 9
click at [630, 426] on span "10" at bounding box center [634, 429] width 9 height 10
type input "[DATE]"
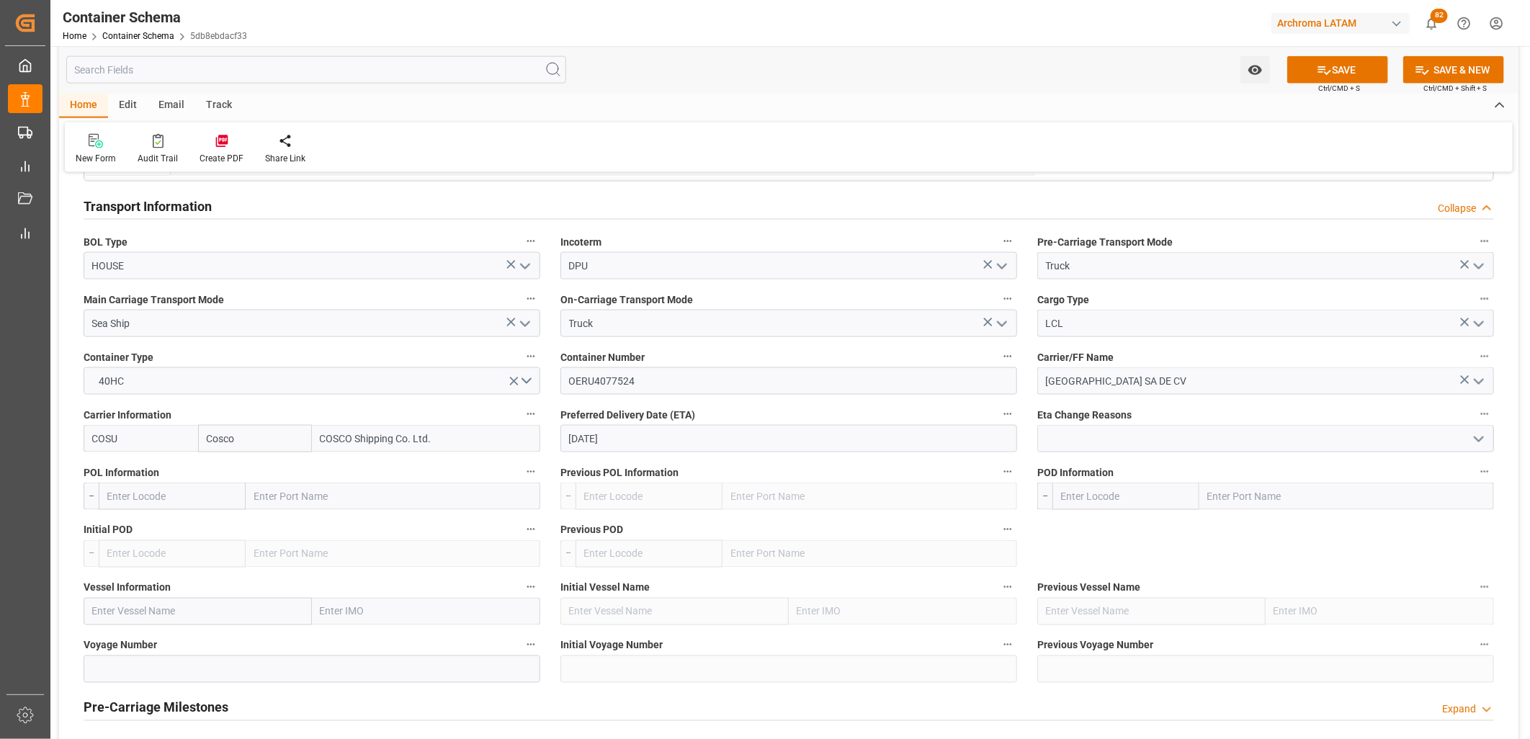
scroll to position [1280, 0]
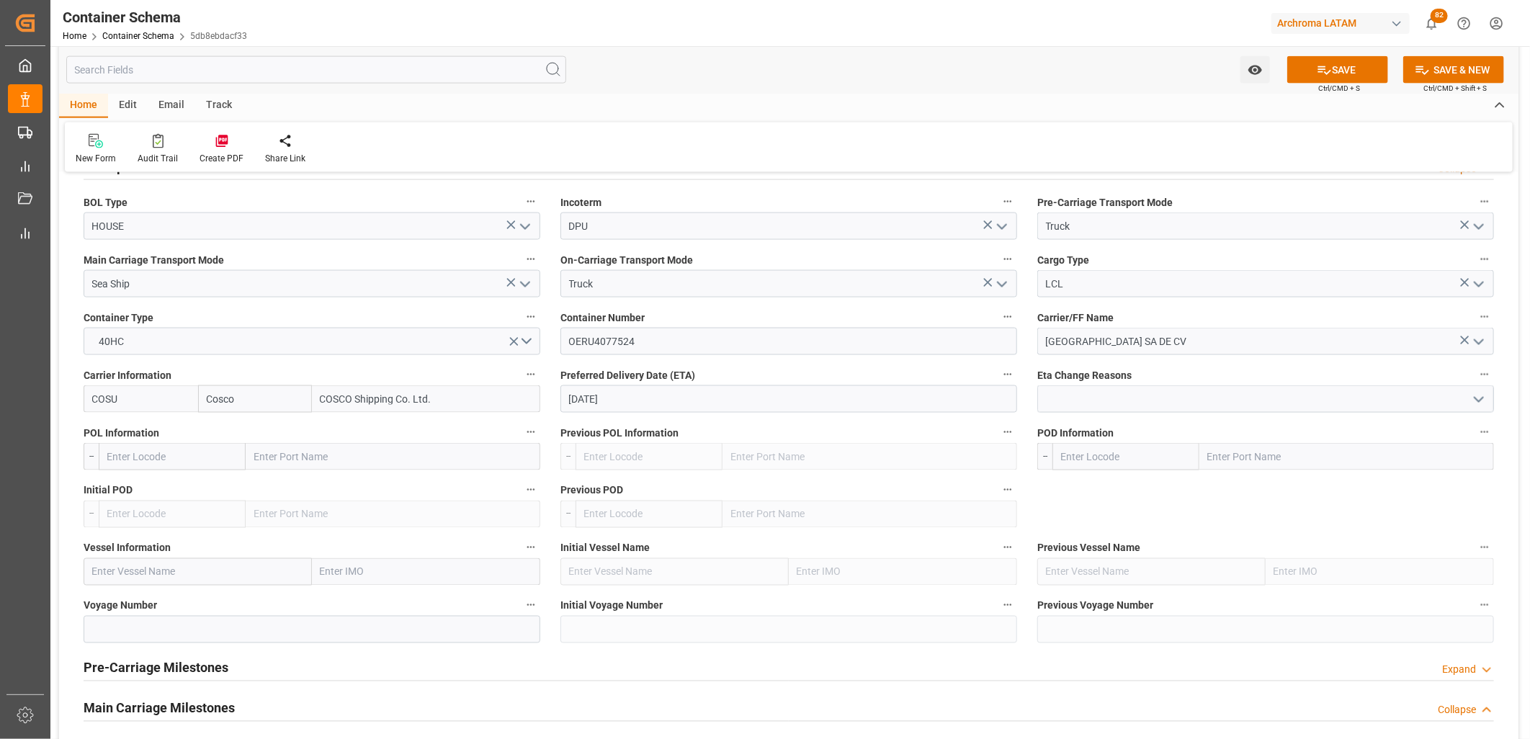
click at [275, 449] on input "text" at bounding box center [393, 456] width 295 height 27
type input "SHAN"
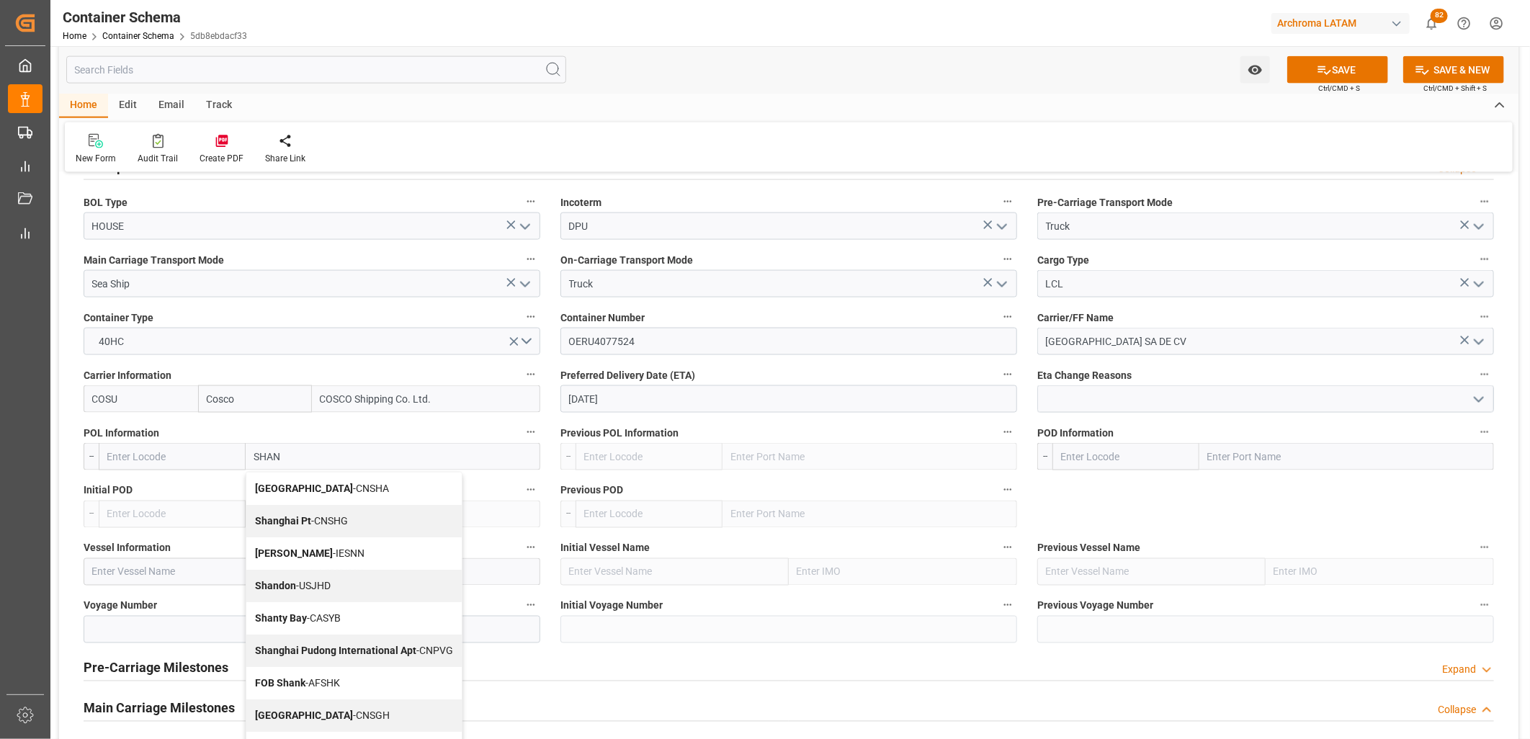
click at [279, 489] on b "Shanghai Pt" at bounding box center [283, 521] width 56 height 12
type input "CNSHG"
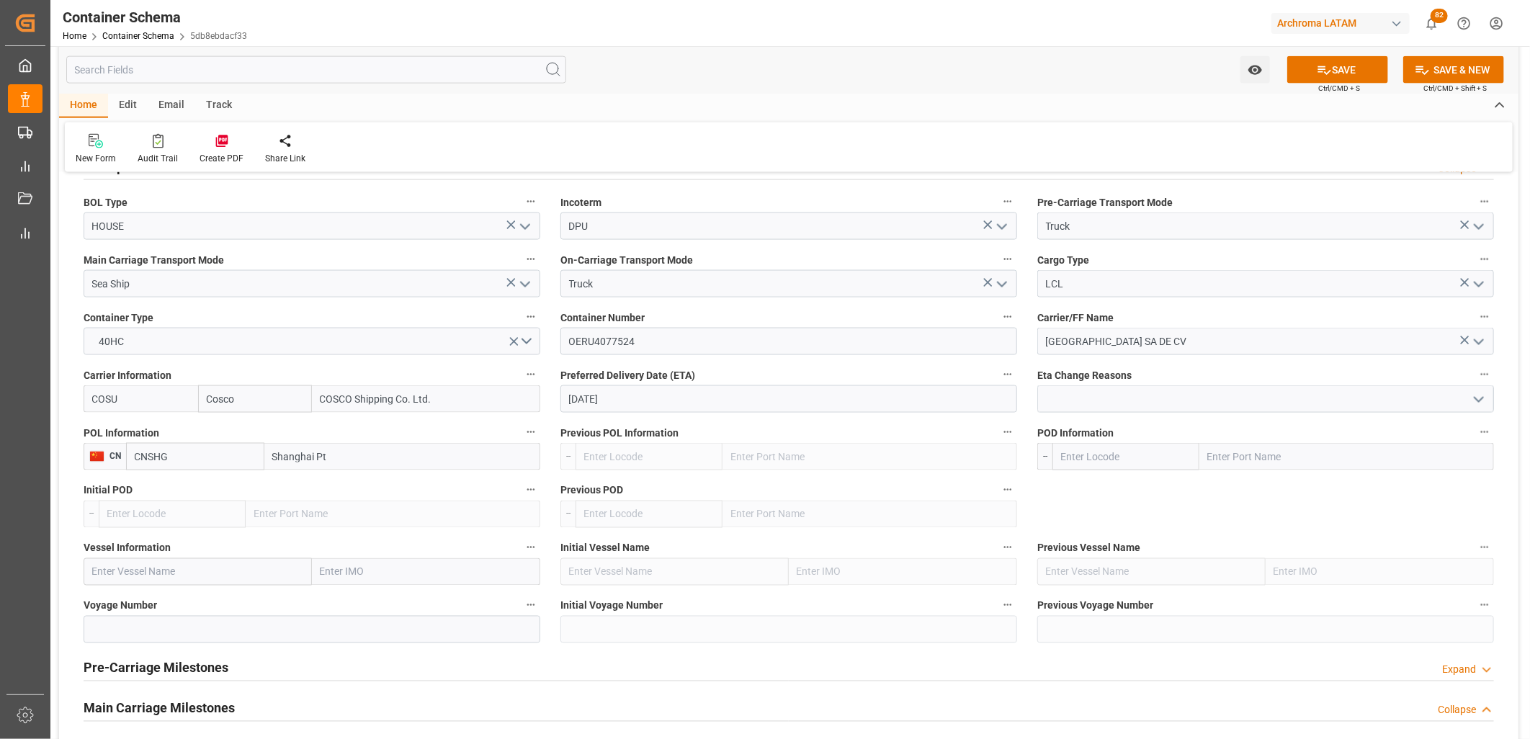
type input "Shanghai Pt"
click at [1085, 447] on input "text" at bounding box center [1346, 456] width 295 height 27
type input "MANZA"
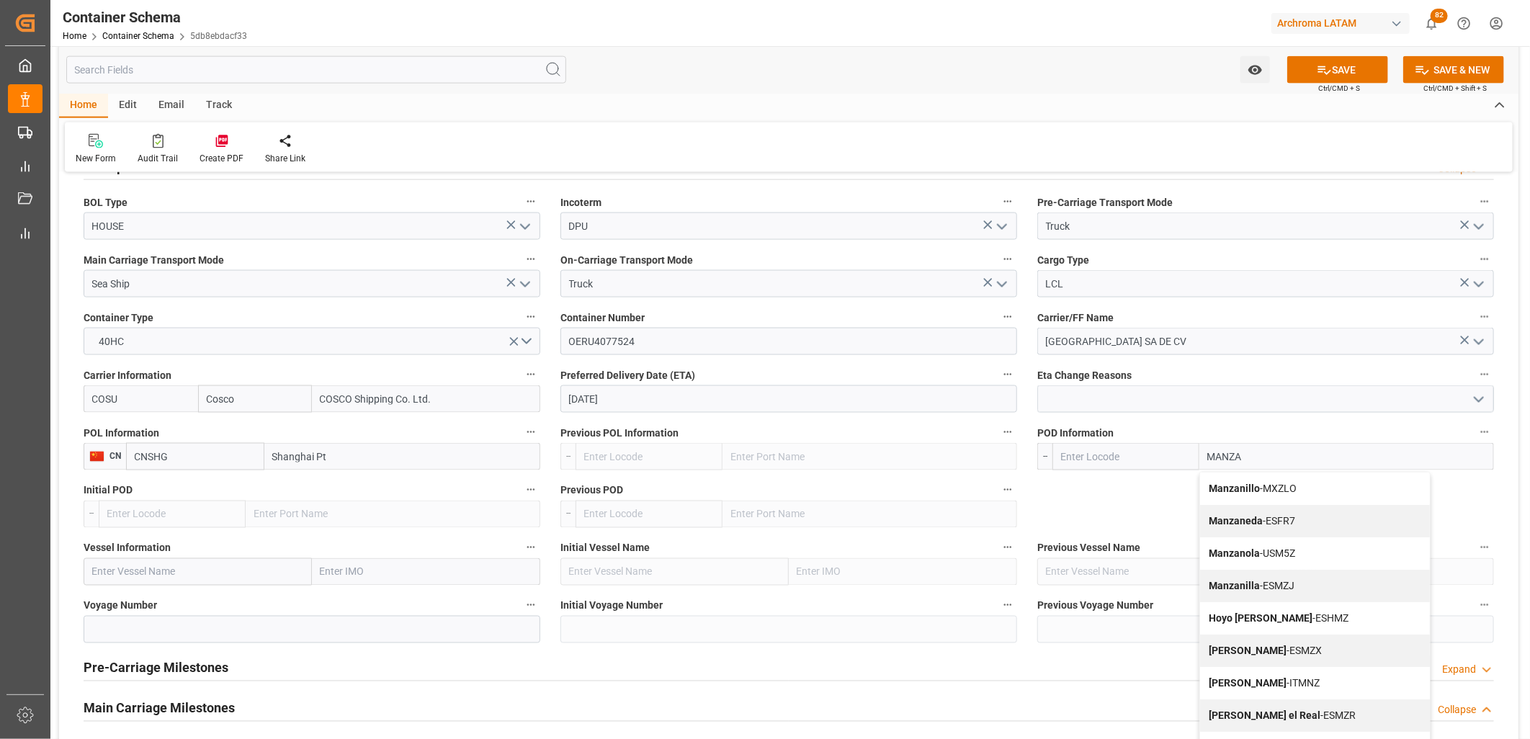
click at [1085, 484] on b "Manzanillo" at bounding box center [1234, 489] width 51 height 12
type input "MXZLO"
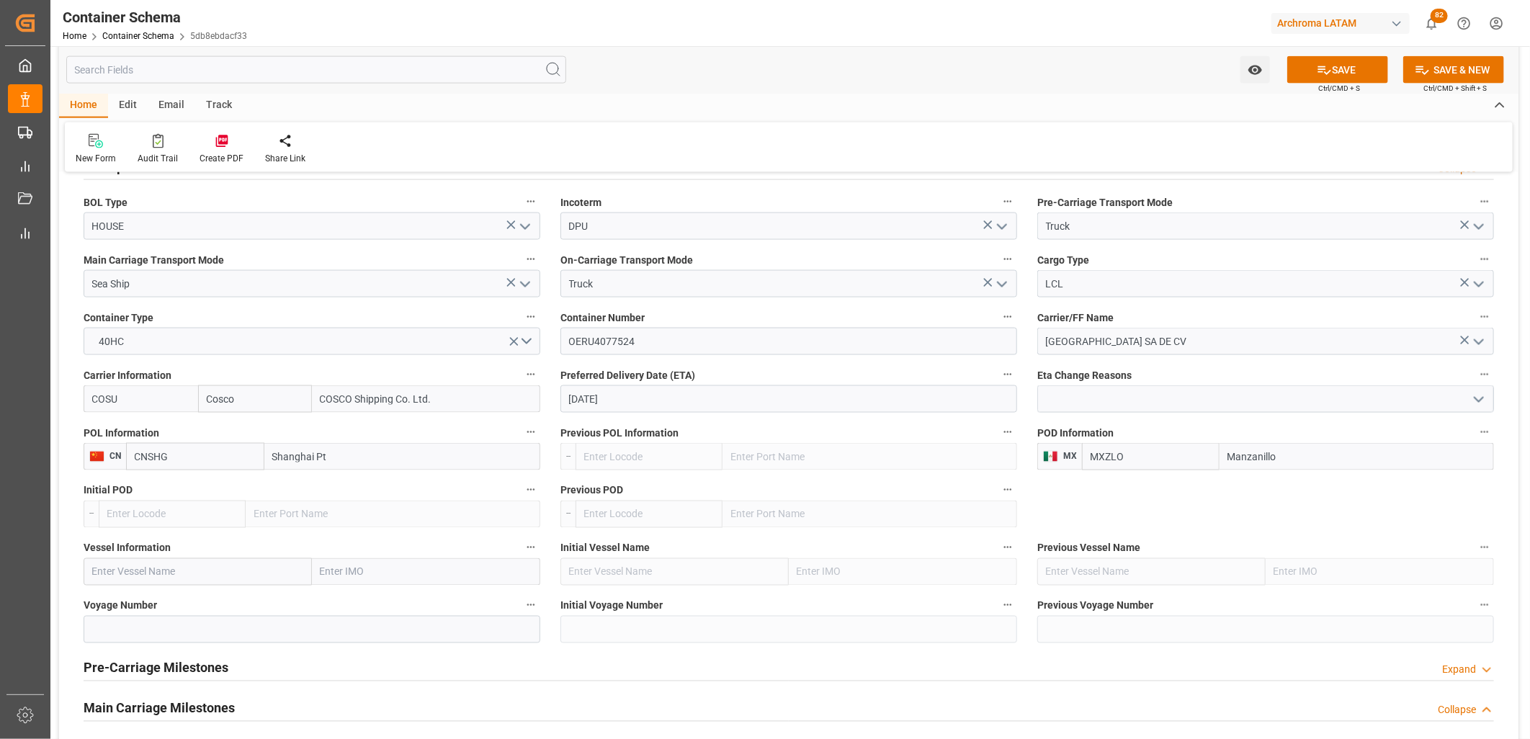
type input "Manzanillo"
click at [131, 489] on div "Vessel Information" at bounding box center [311, 562] width 477 height 58
click at [131, 489] on input "text" at bounding box center [198, 571] width 228 height 27
paste input "XIN [GEOGRAPHIC_DATA]"
type input "XIN [GEOGRAPHIC_DATA]"
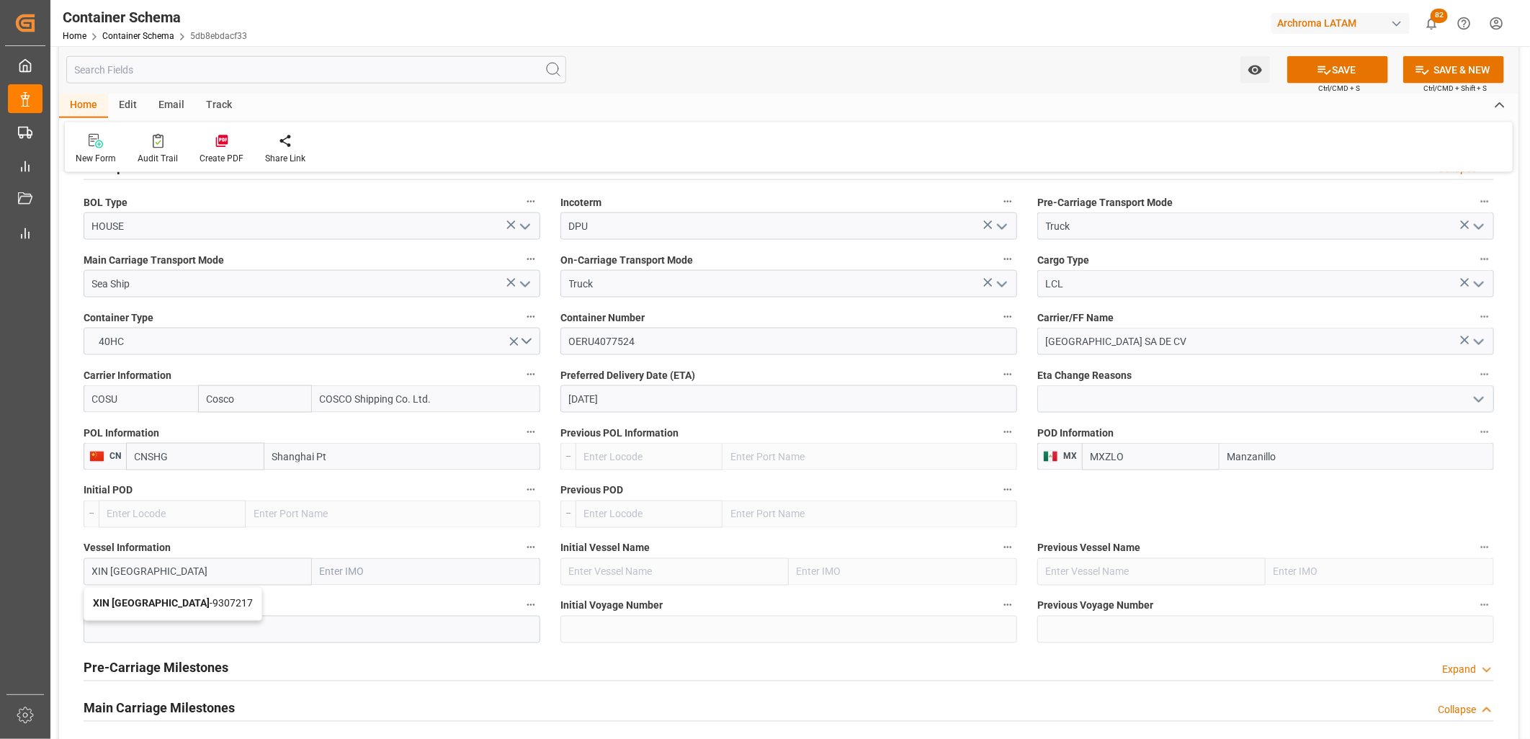
click at [133, 489] on div "XIN LOS ANGELES - 9307217" at bounding box center [172, 604] width 177 height 32
type input "9307217"
type input "XIN [GEOGRAPHIC_DATA]"
click at [156, 489] on input at bounding box center [312, 629] width 457 height 27
paste input "175E"
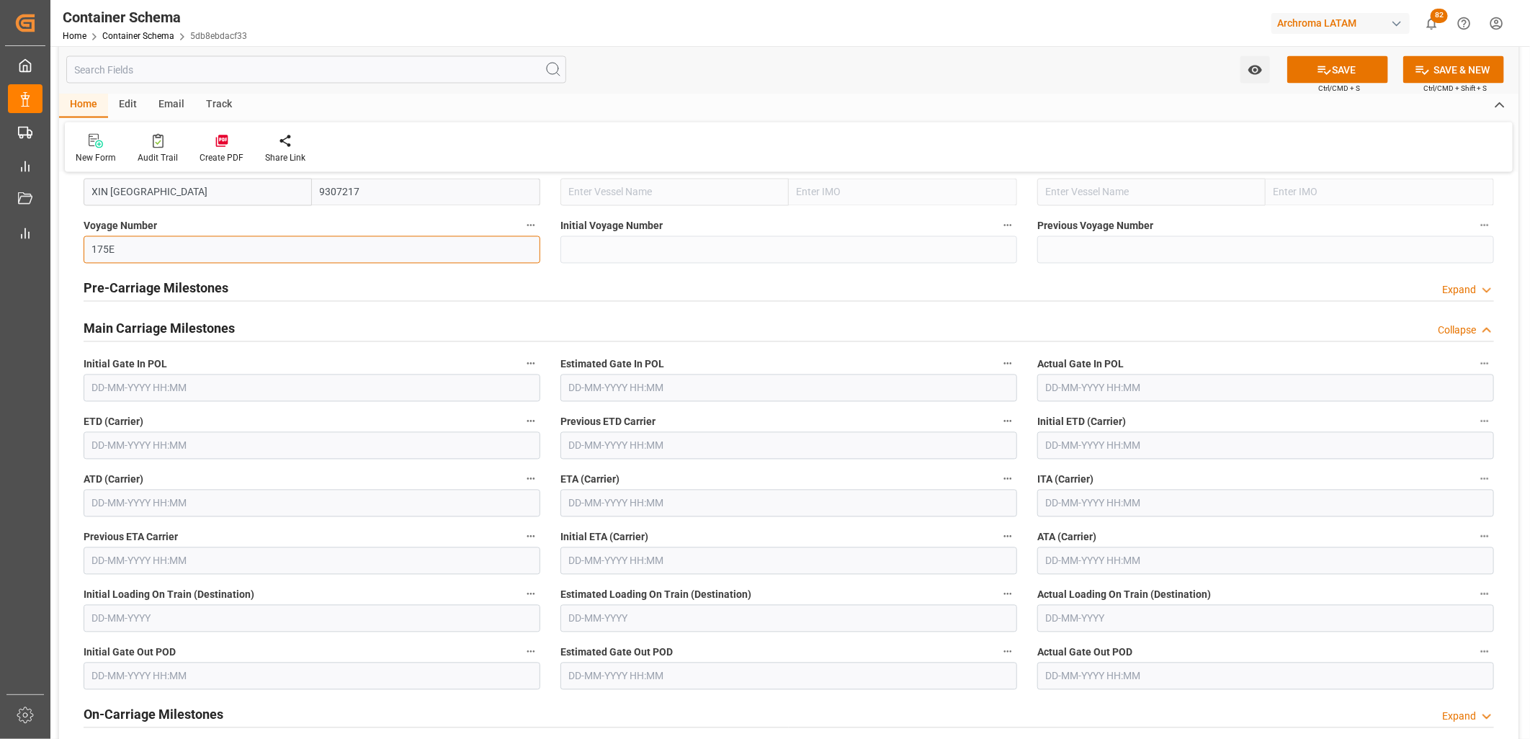
scroll to position [1680, 0]
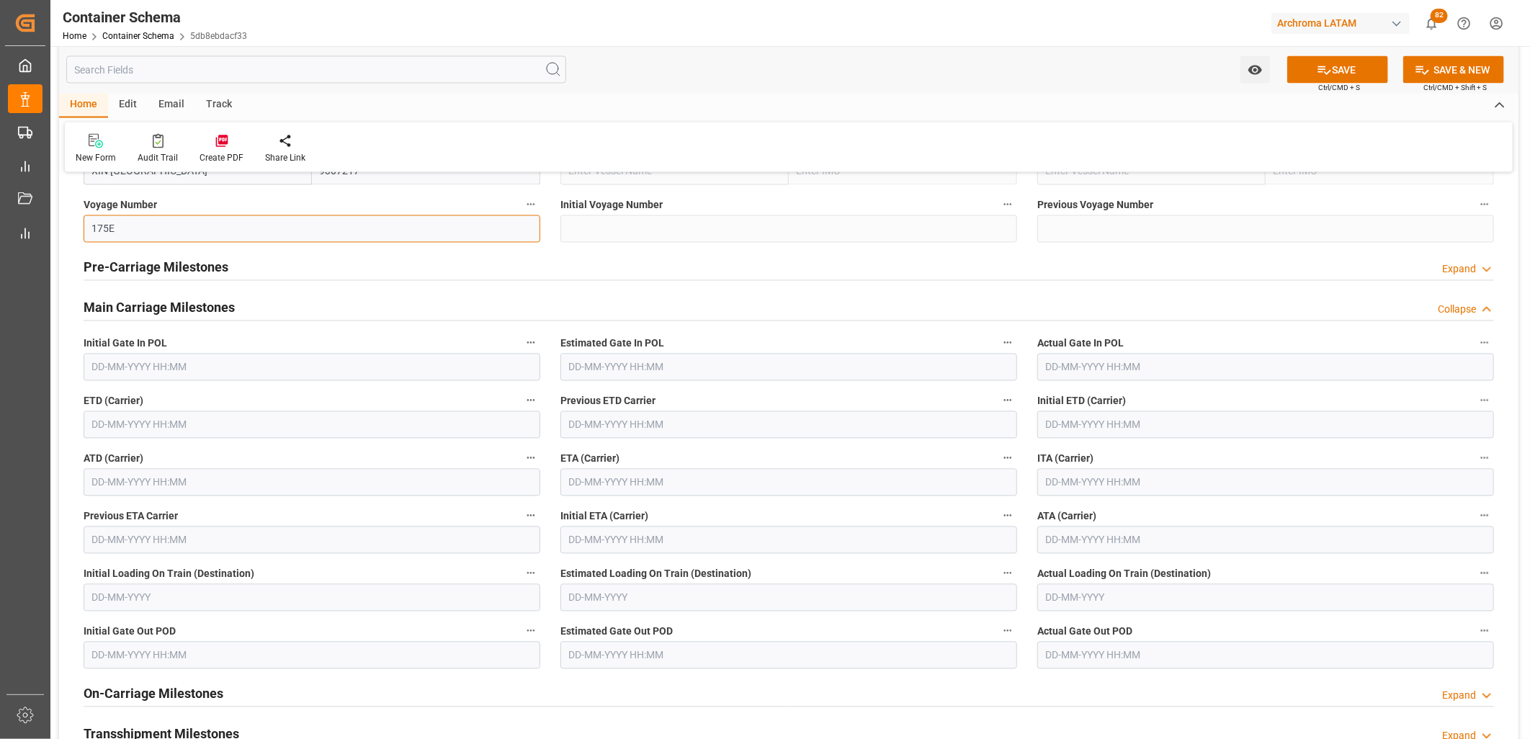
type input "175E"
click at [627, 485] on input "text" at bounding box center [788, 482] width 457 height 27
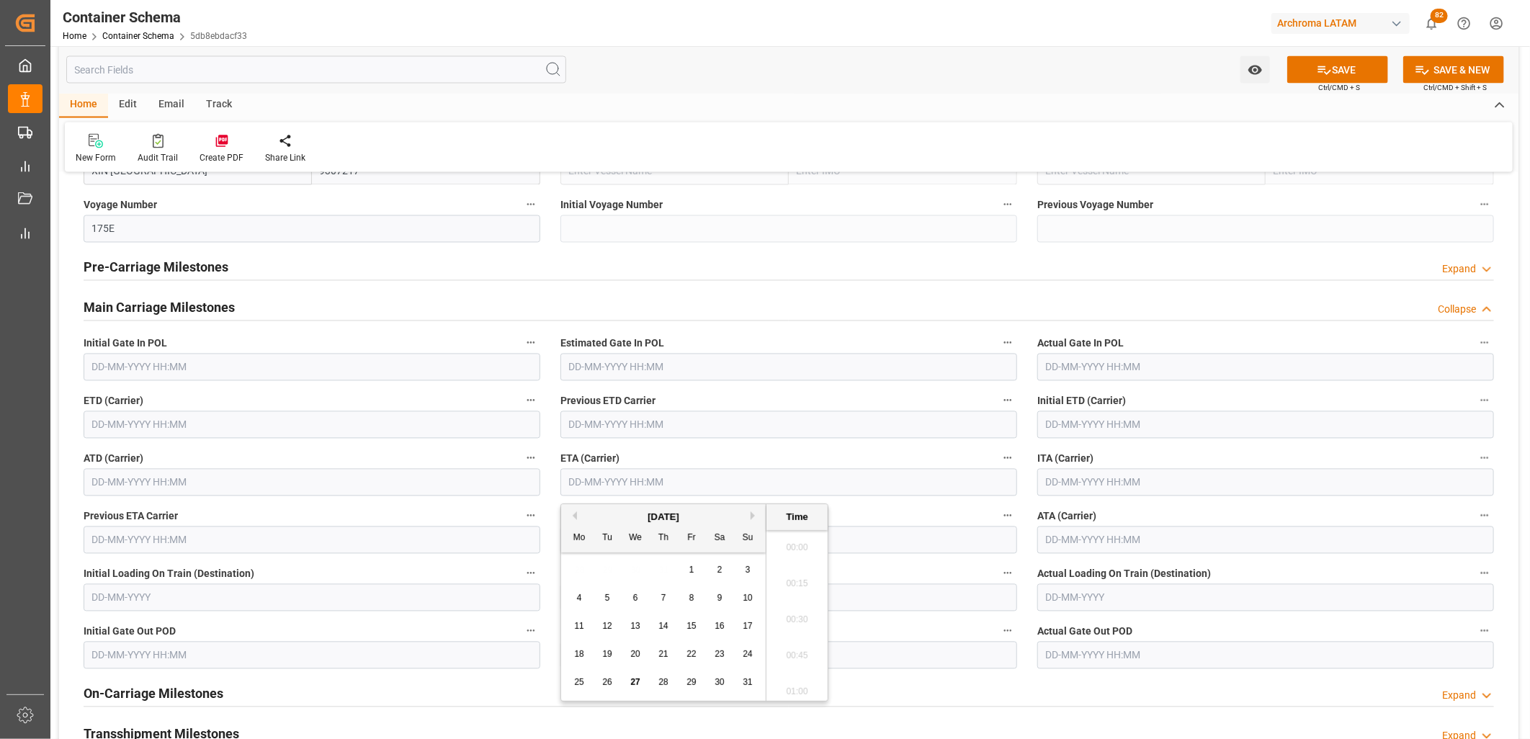
scroll to position [1301, 0]
click at [753, 489] on button "Next Month" at bounding box center [755, 515] width 9 height 9
click at [638, 489] on span "10" at bounding box center [634, 598] width 9 height 10
click at [802, 489] on li "09:15" at bounding box center [796, 580] width 61 height 36
type input "[DATE] 09:15"
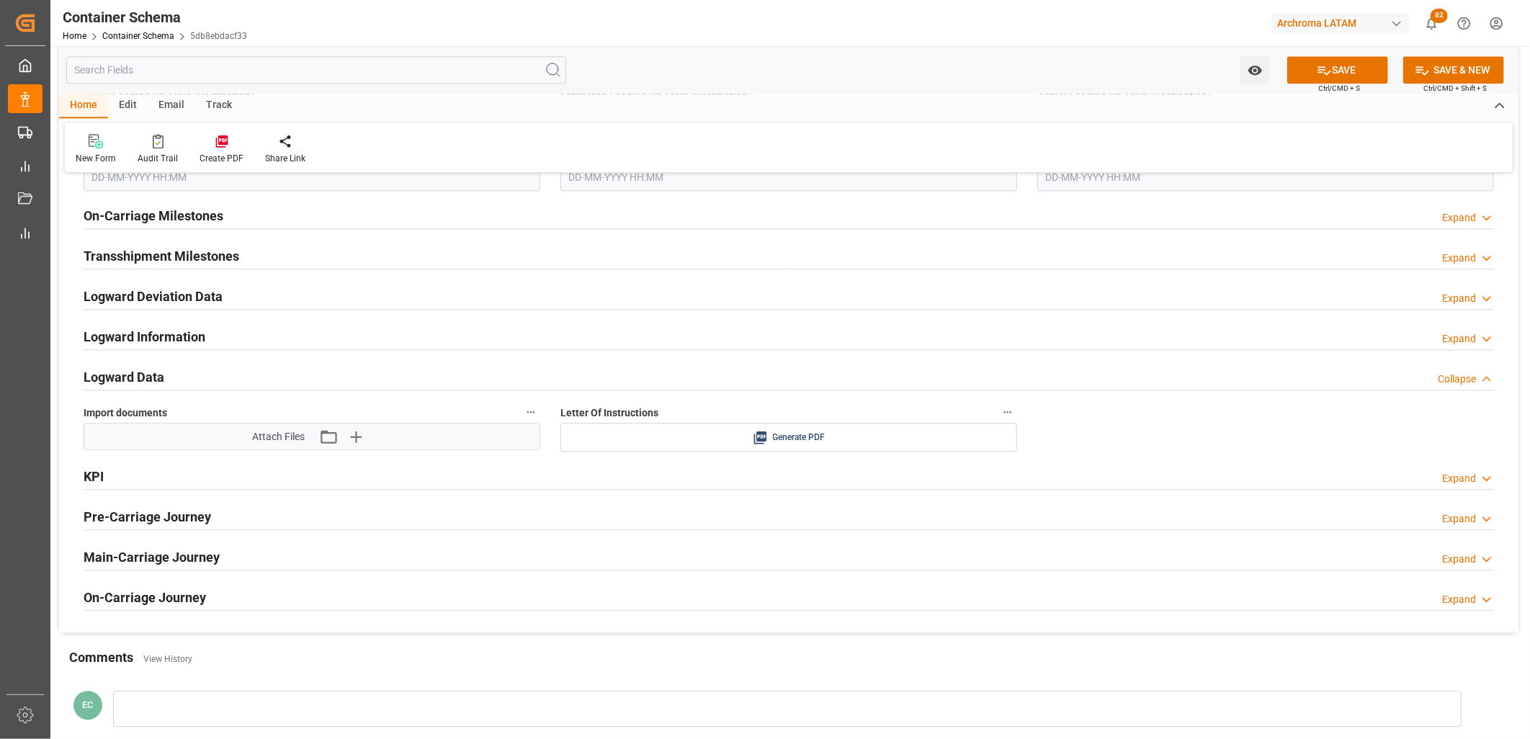
scroll to position [2161, 0]
click at [325, 437] on icon "button" at bounding box center [328, 434] width 23 height 23
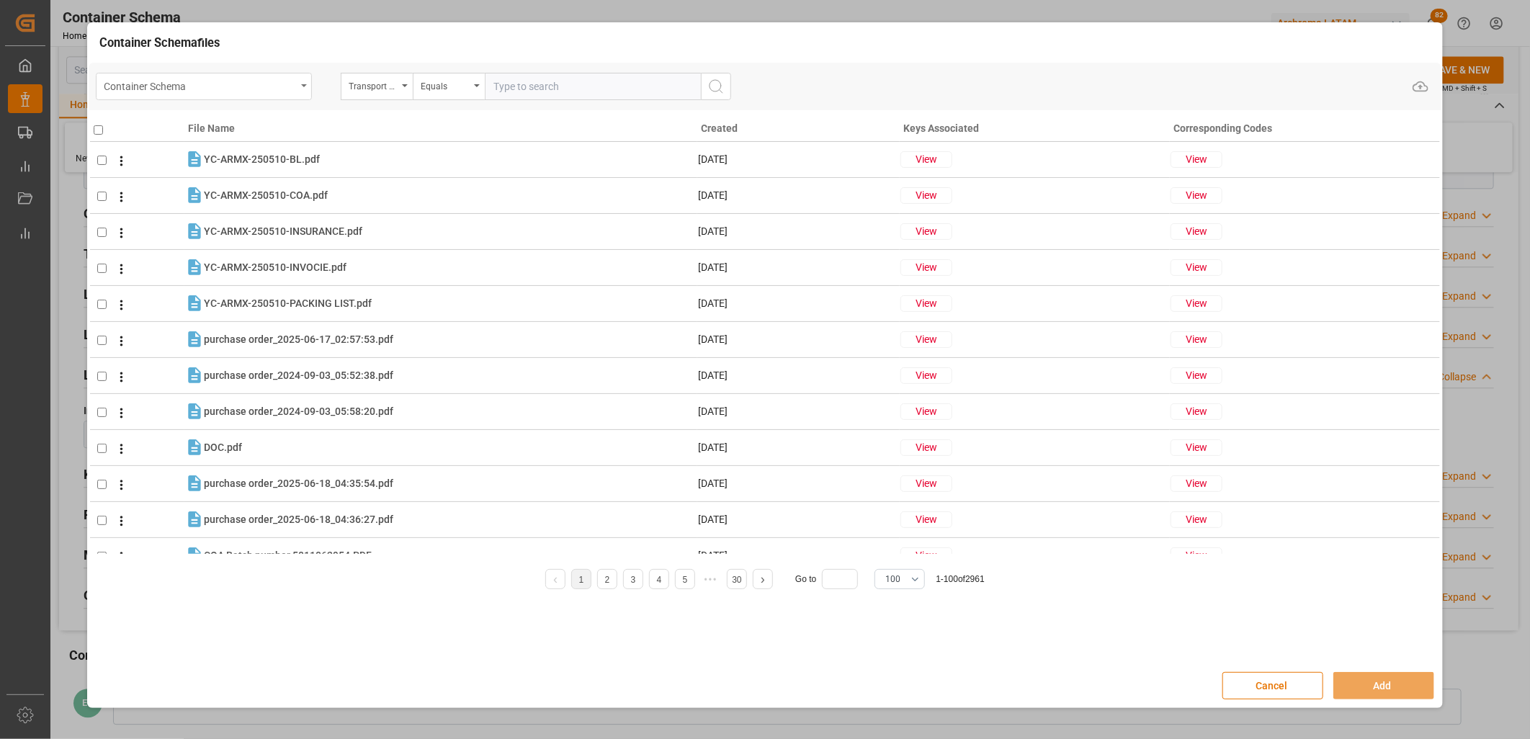
click at [300, 82] on div "Container Schema" at bounding box center [204, 86] width 216 height 27
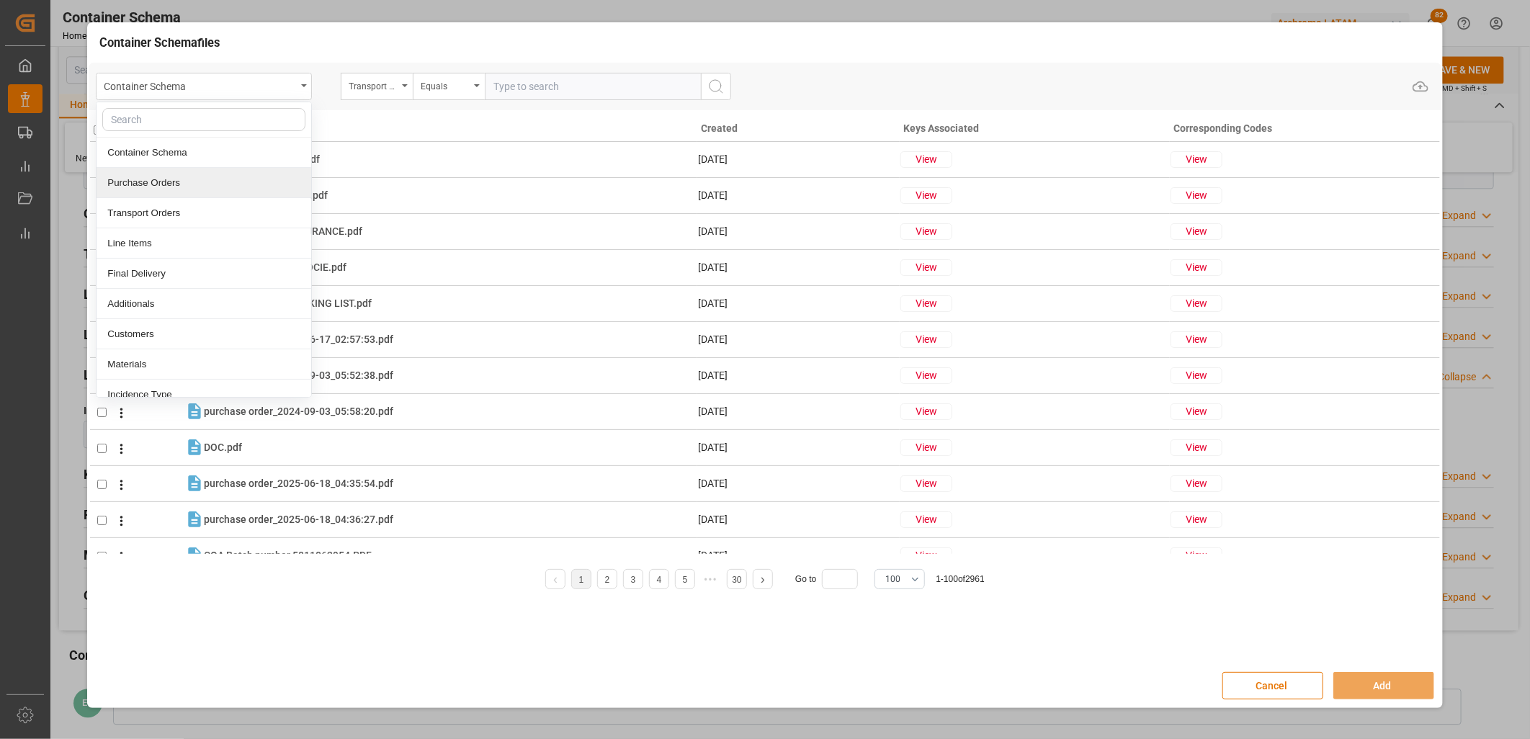
click at [247, 185] on div "Purchase Orders" at bounding box center [204, 183] width 215 height 30
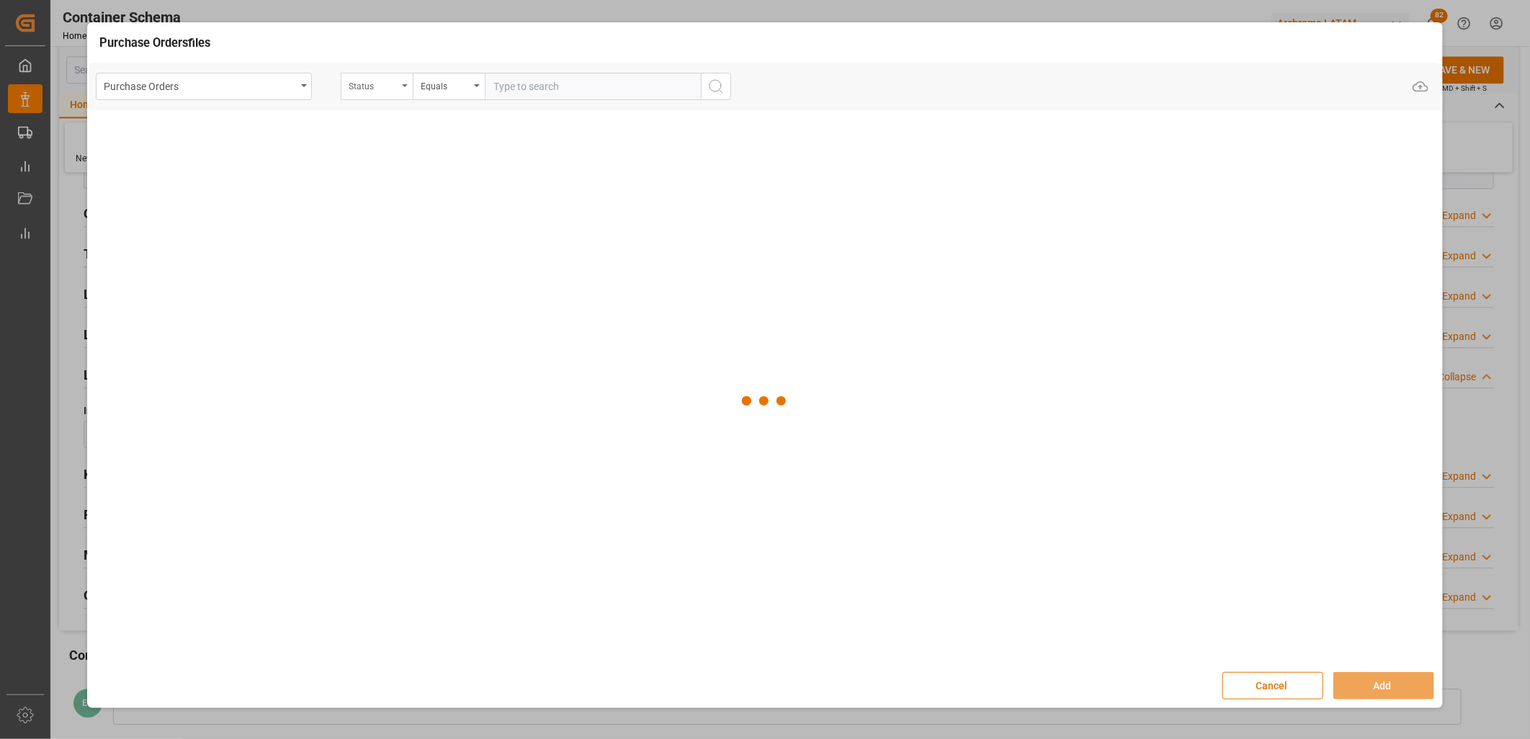
click at [360, 90] on div "Status" at bounding box center [373, 84] width 49 height 17
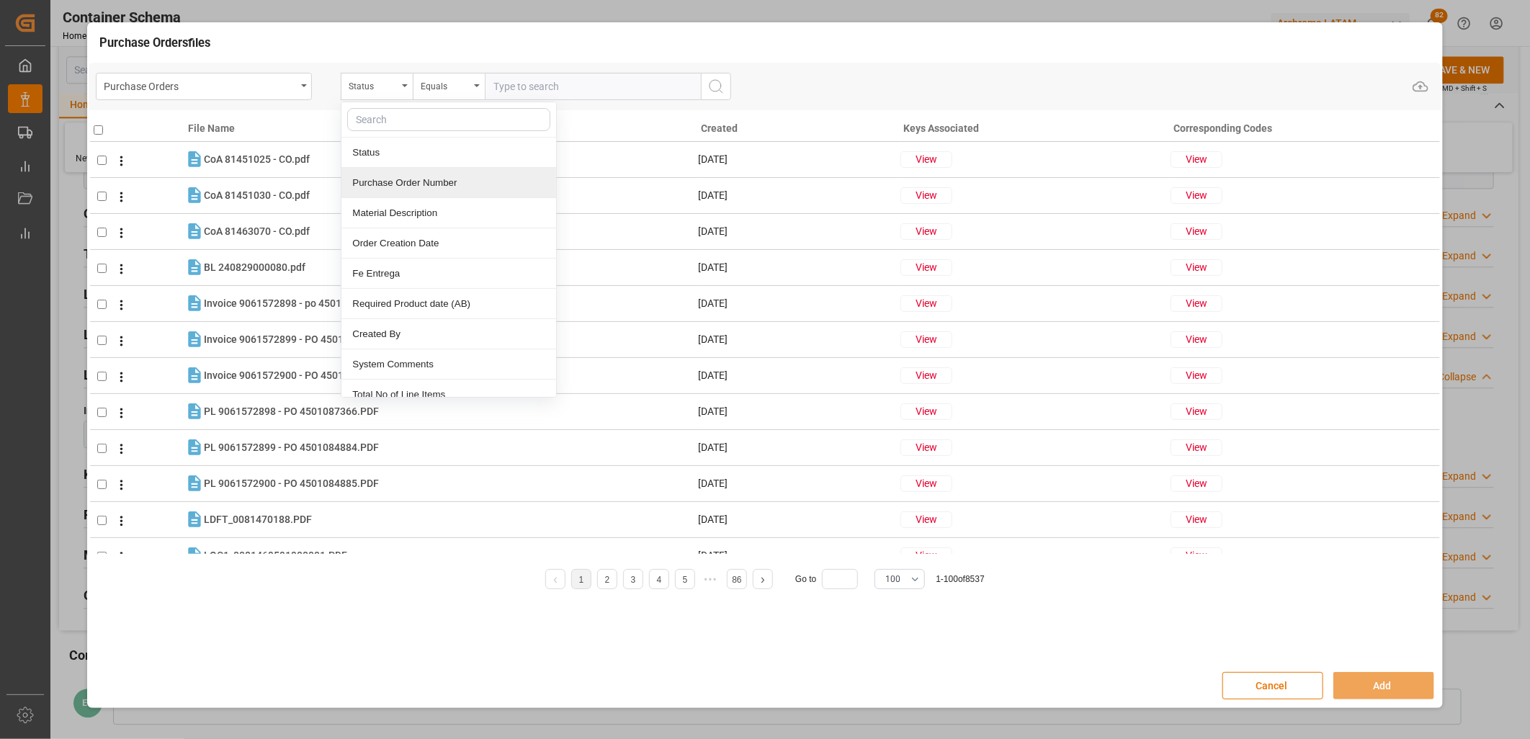
click at [364, 182] on div "Purchase Order Number" at bounding box center [448, 183] width 215 height 30
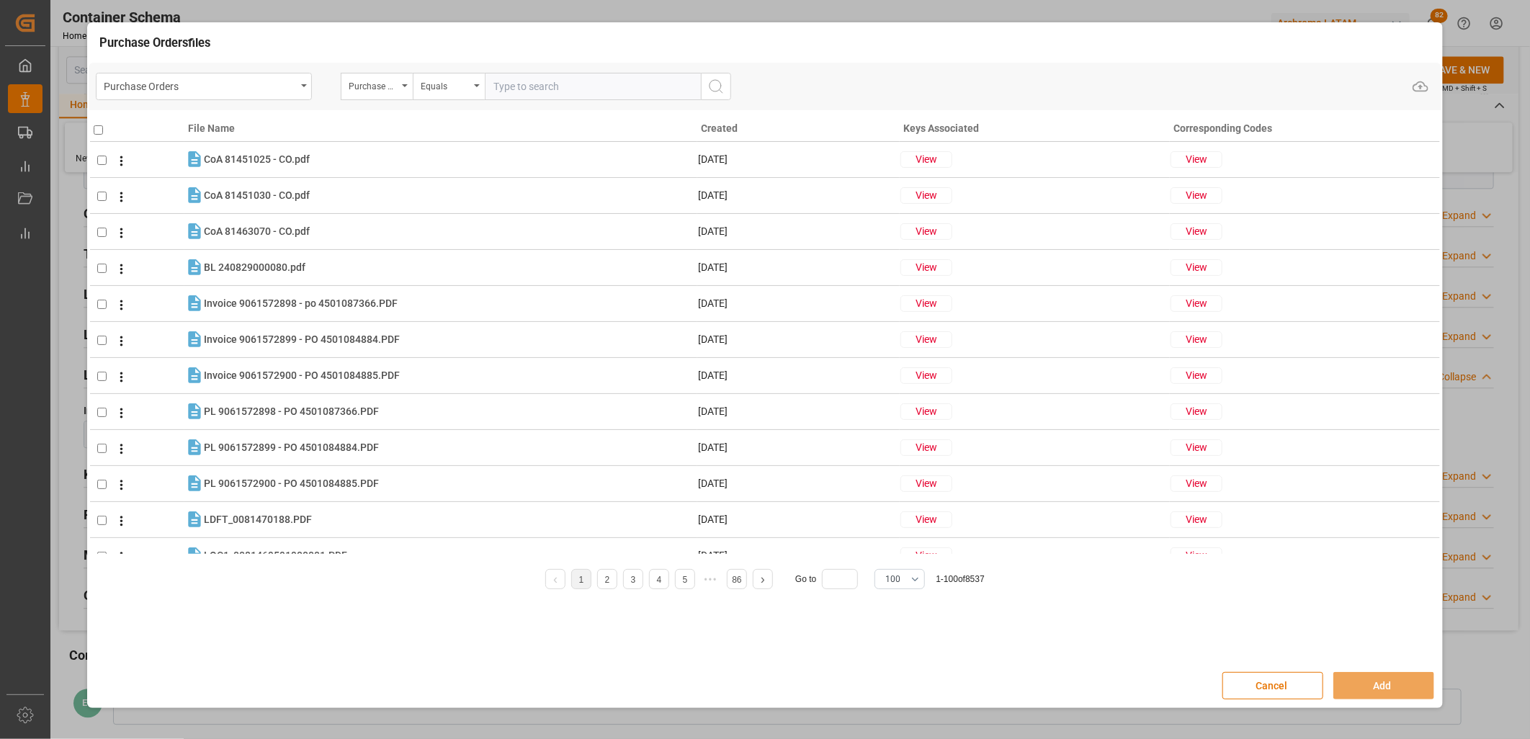
click at [503, 85] on input "text" at bounding box center [593, 86] width 216 height 27
paste input "4504650454"
type input "4504650454"
click at [716, 92] on icon "search button" at bounding box center [715, 86] width 17 height 17
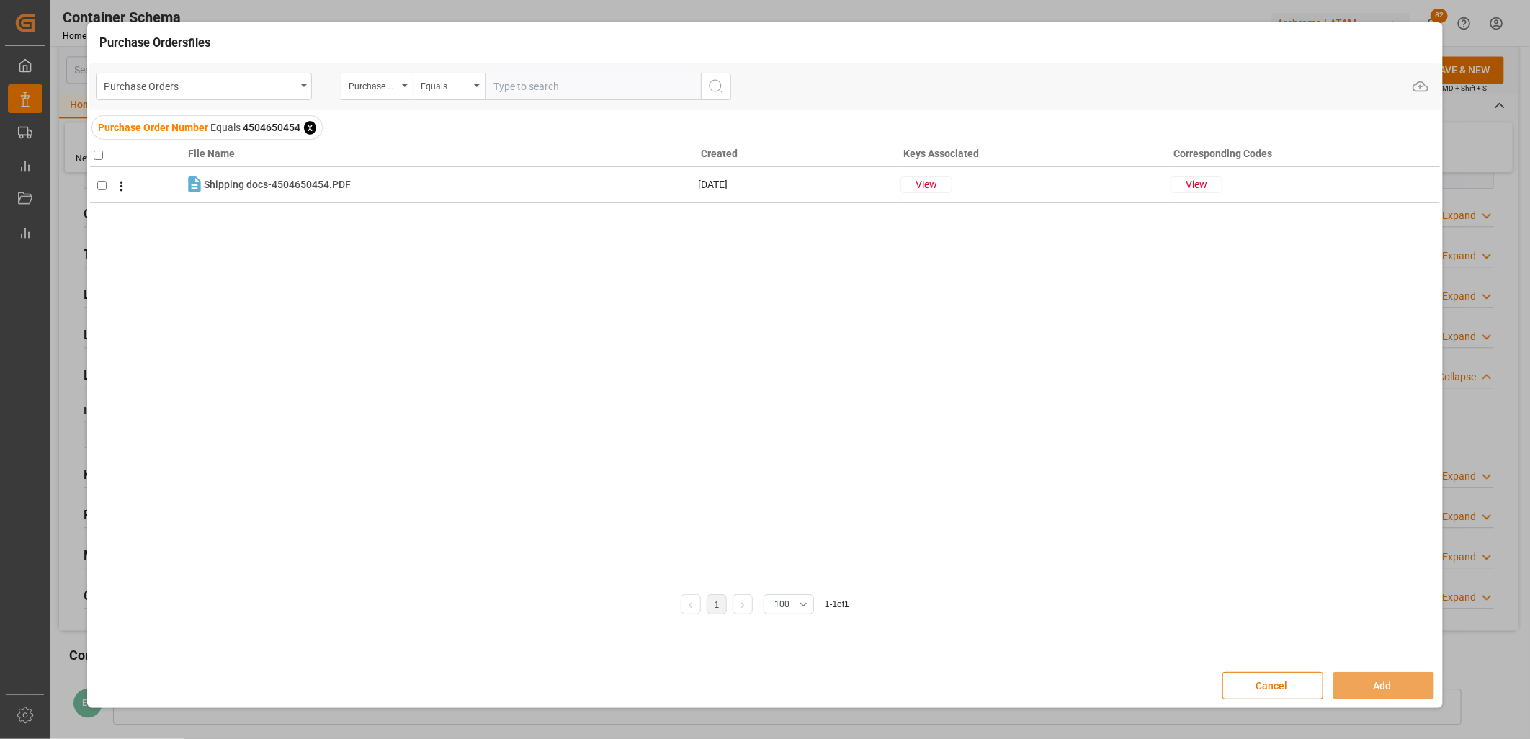
click at [102, 158] on input "checkbox" at bounding box center [98, 155] width 9 height 9
checkbox input "true"
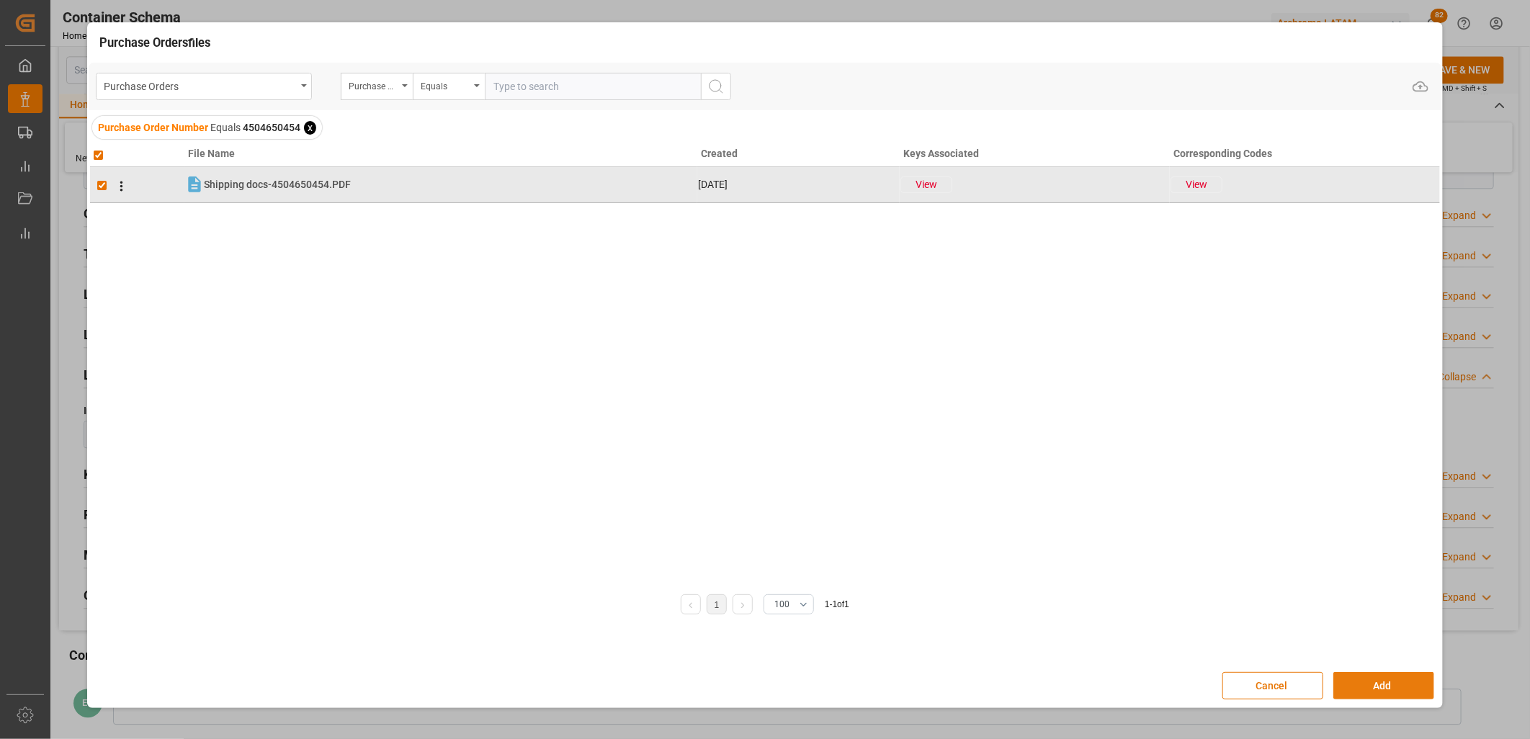
click at [1085, 489] on button "Add" at bounding box center [1383, 685] width 101 height 27
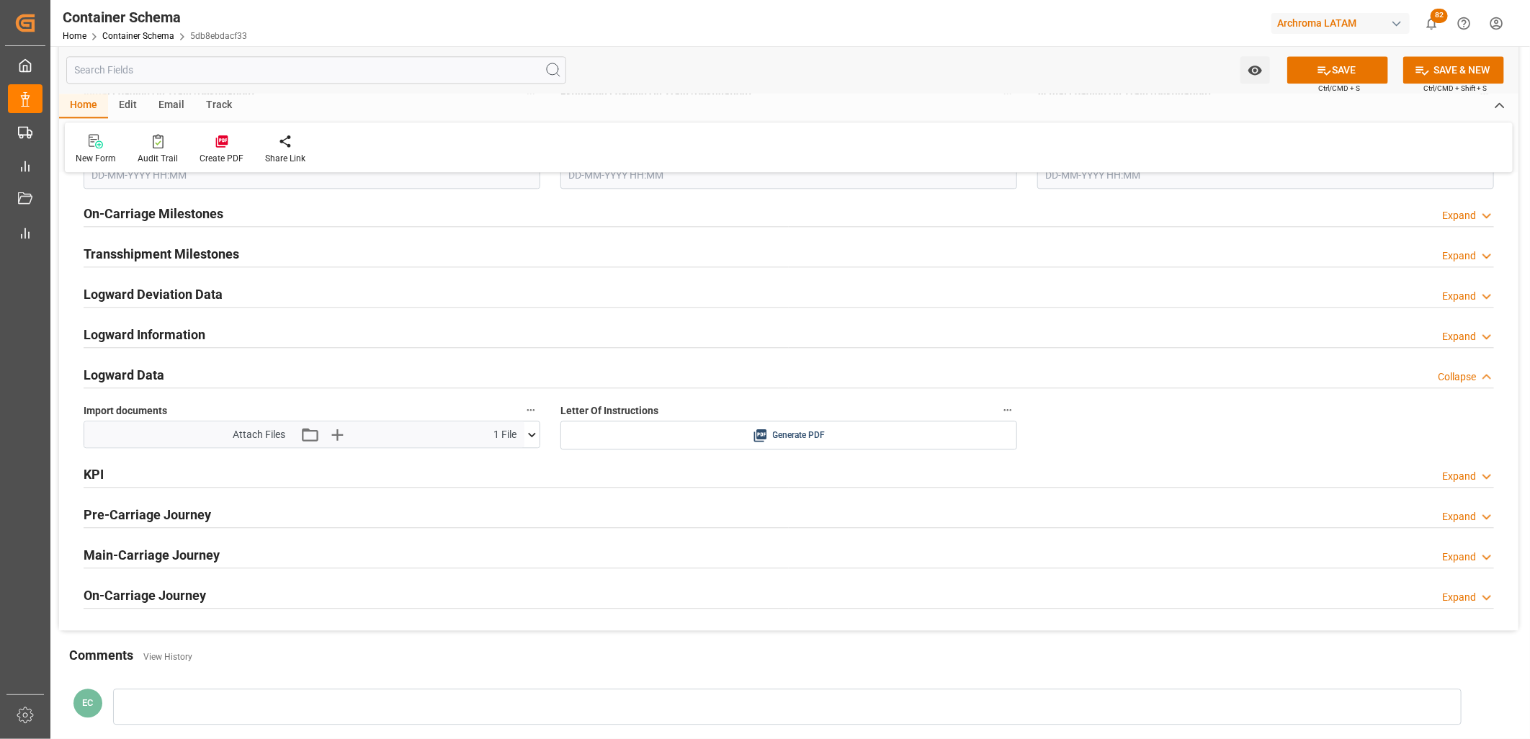
click at [1085, 87] on span "Ctrl/CMD + S" at bounding box center [1339, 88] width 42 height 11
drag, startPoint x: 1332, startPoint y: 74, endPoint x: 12, endPoint y: 369, distance: 1353.5
click at [1085, 74] on button "SAVE" at bounding box center [1337, 69] width 101 height 27
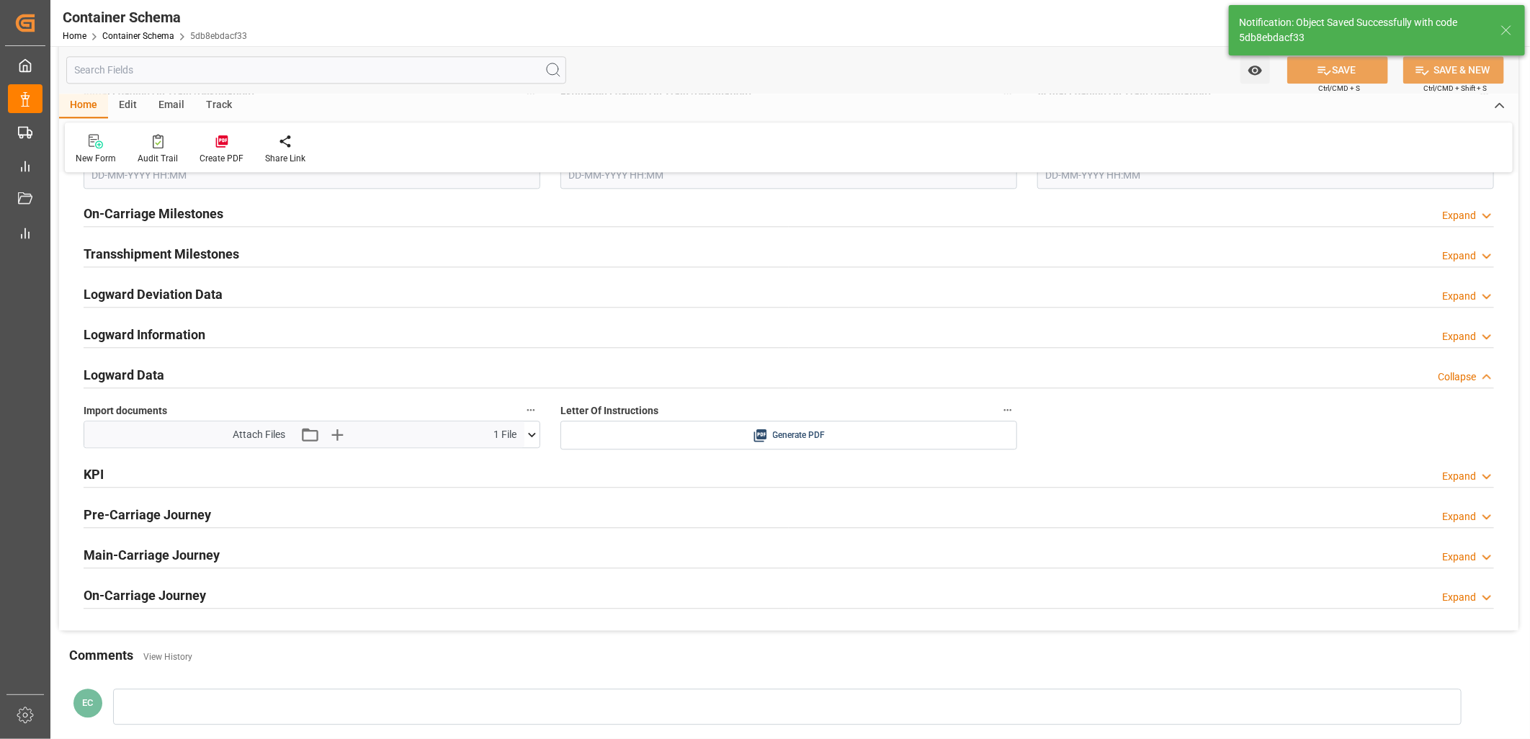
type input "Document Sent"
type input "MXZLO"
type input "Manzanillo"
type input "XIN [GEOGRAPHIC_DATA]"
type input "9307217"
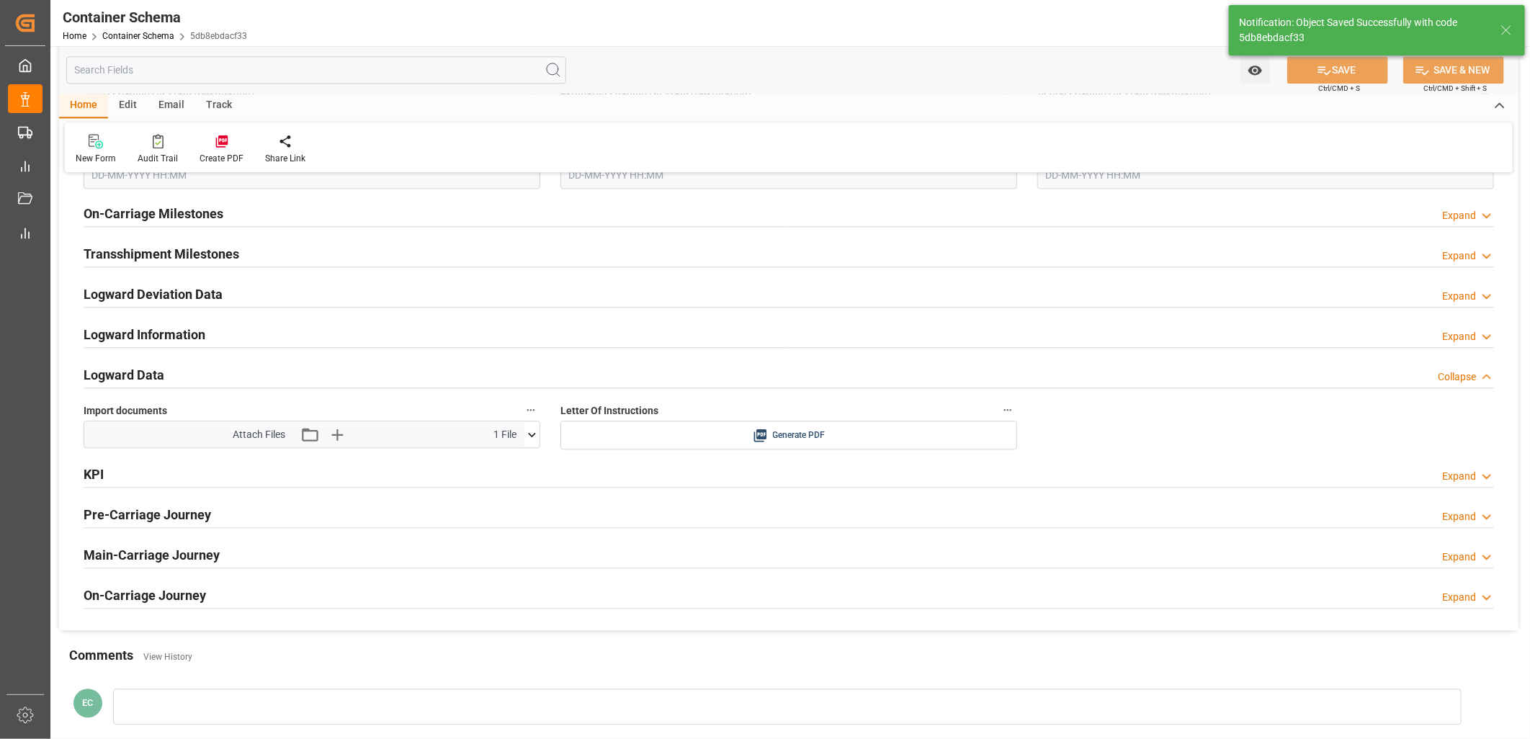
type input "175E"
type input "[DATE] 09:15"
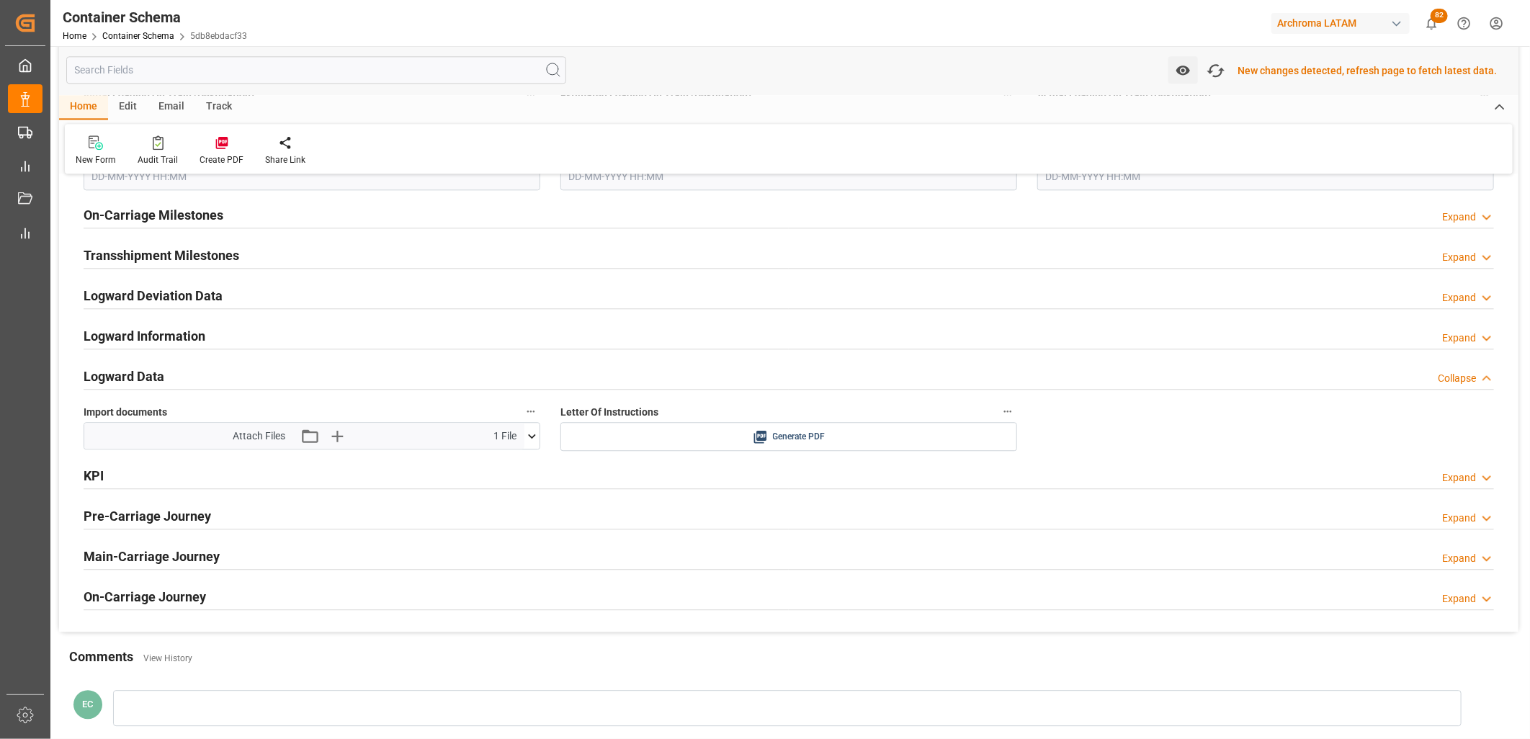
scroll to position [2162, 0]
click at [1085, 71] on icon "button" at bounding box center [1215, 70] width 23 height 23
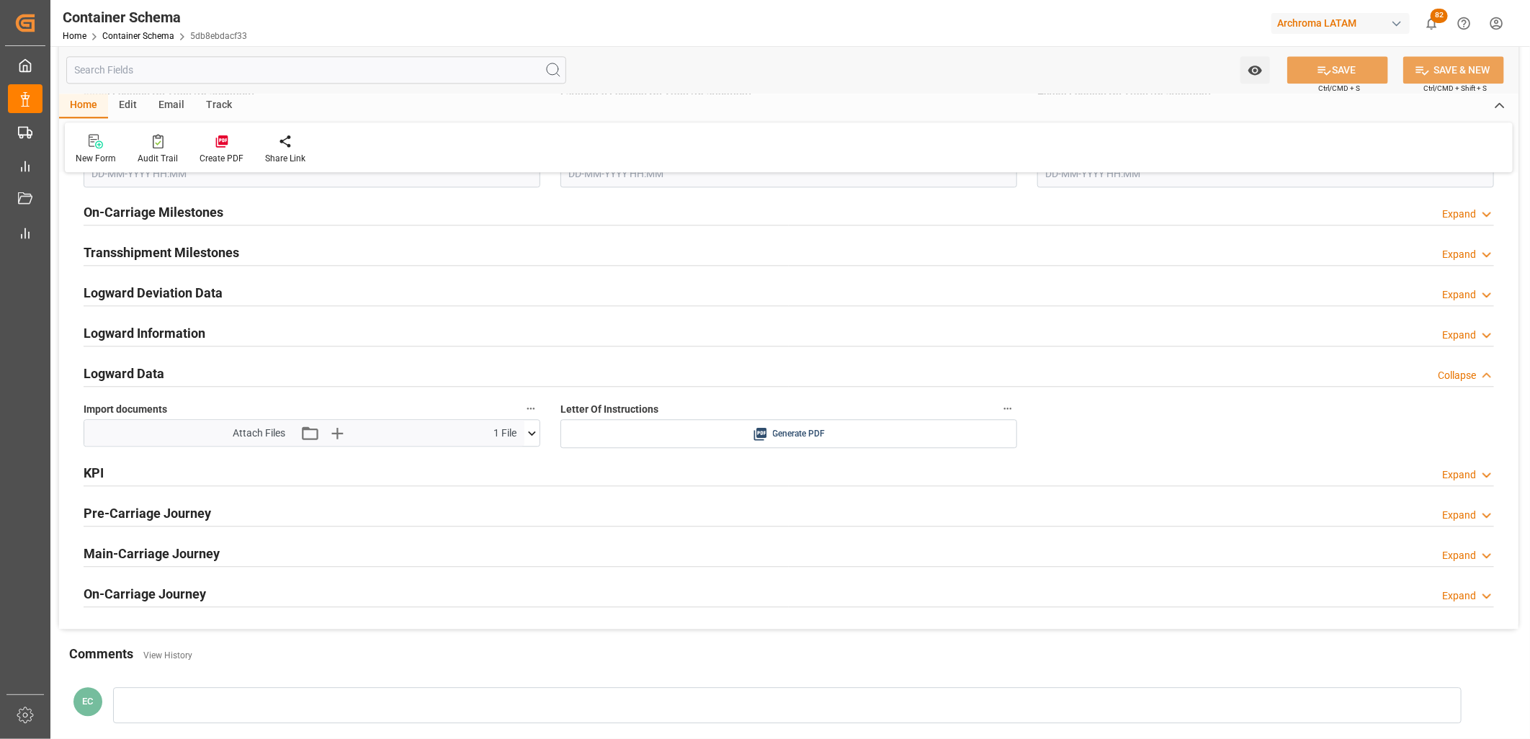
scroll to position [2161, 0]
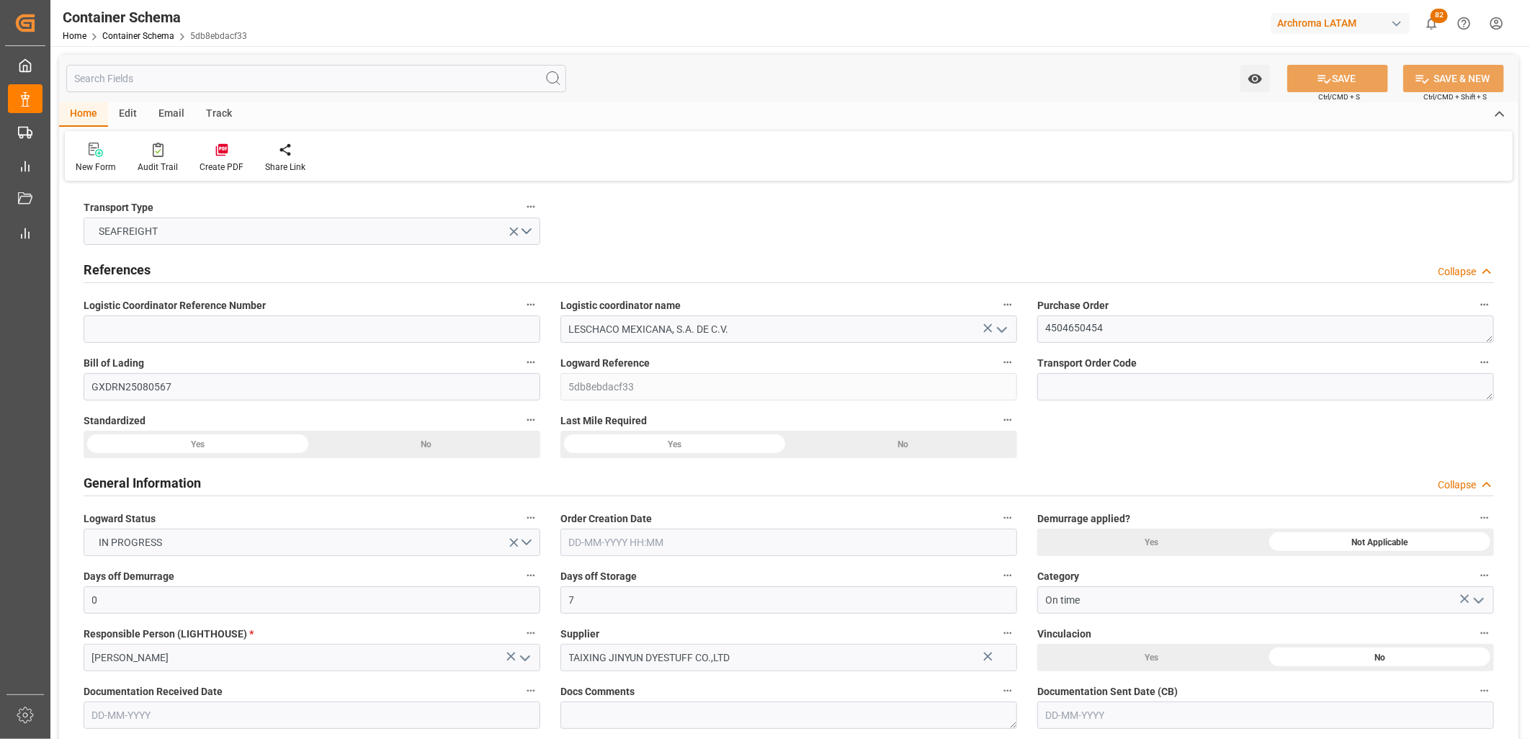
type input "0"
type input "7"
type input "1"
type input "36"
type input "900"
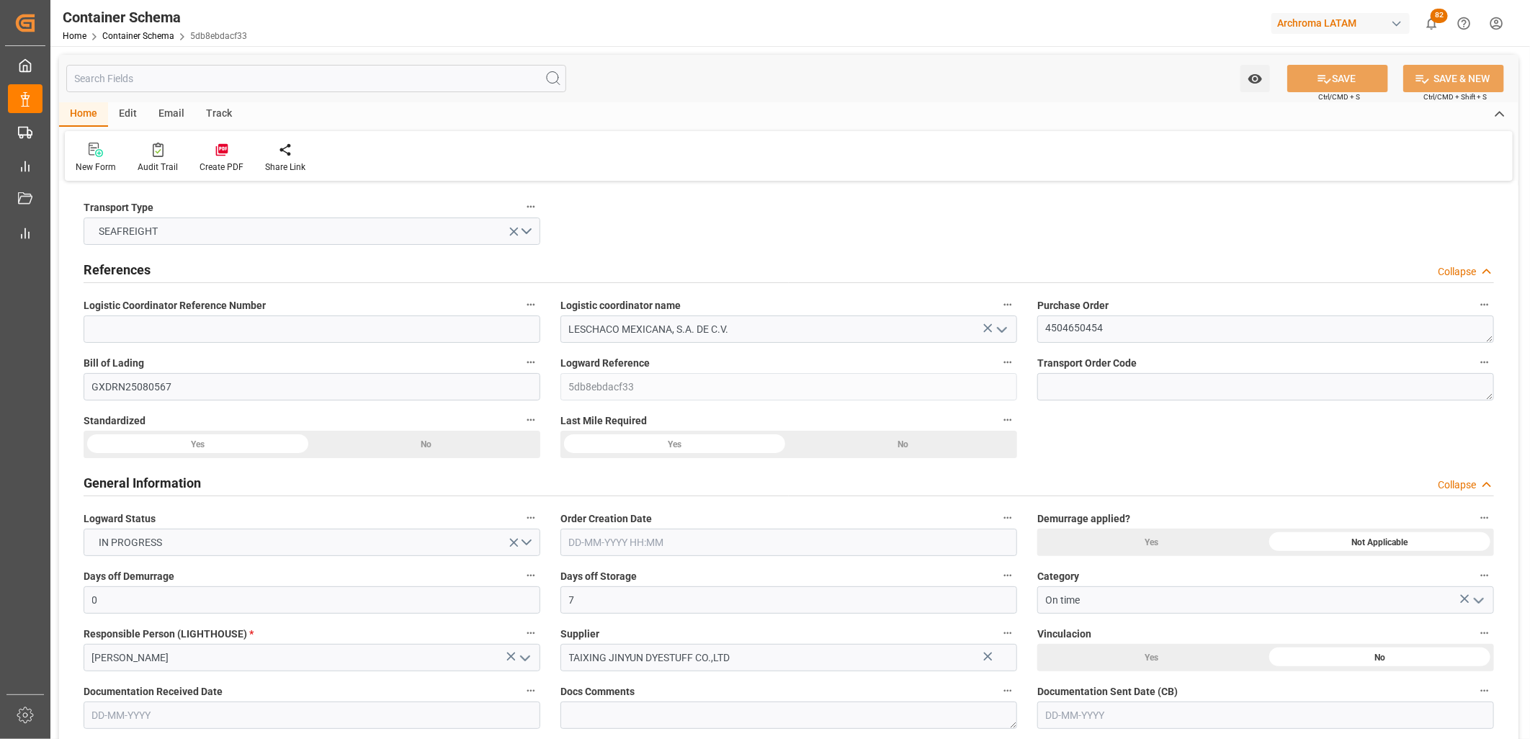
type input "957.6"
type input "Cosco"
type input "COSCO Shipping Co. Ltd."
type input "CNSHG"
type input "MXZLO"
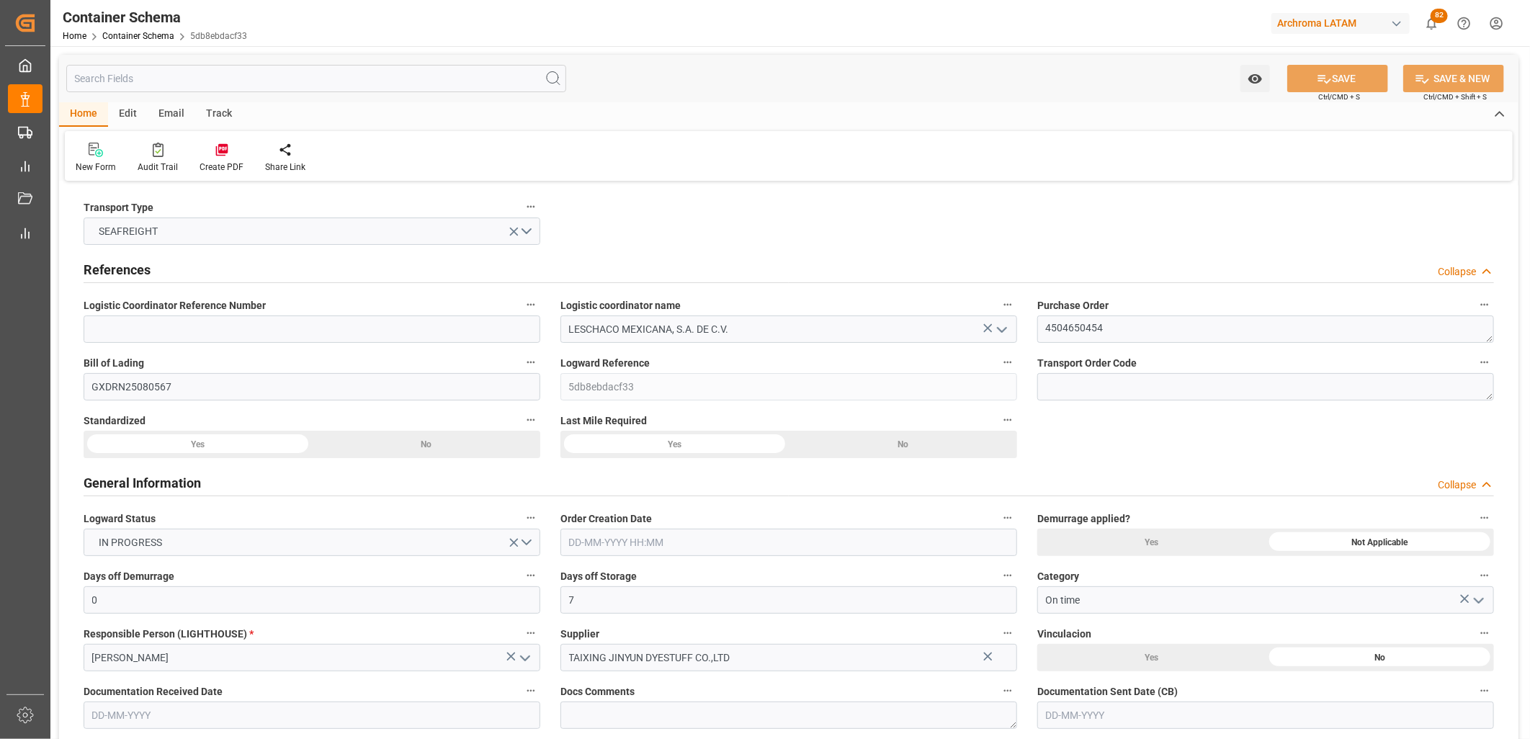
type input "MXZLO"
type input "9307217"
type input "[DATE] 09:00"
type input "[DATE]"
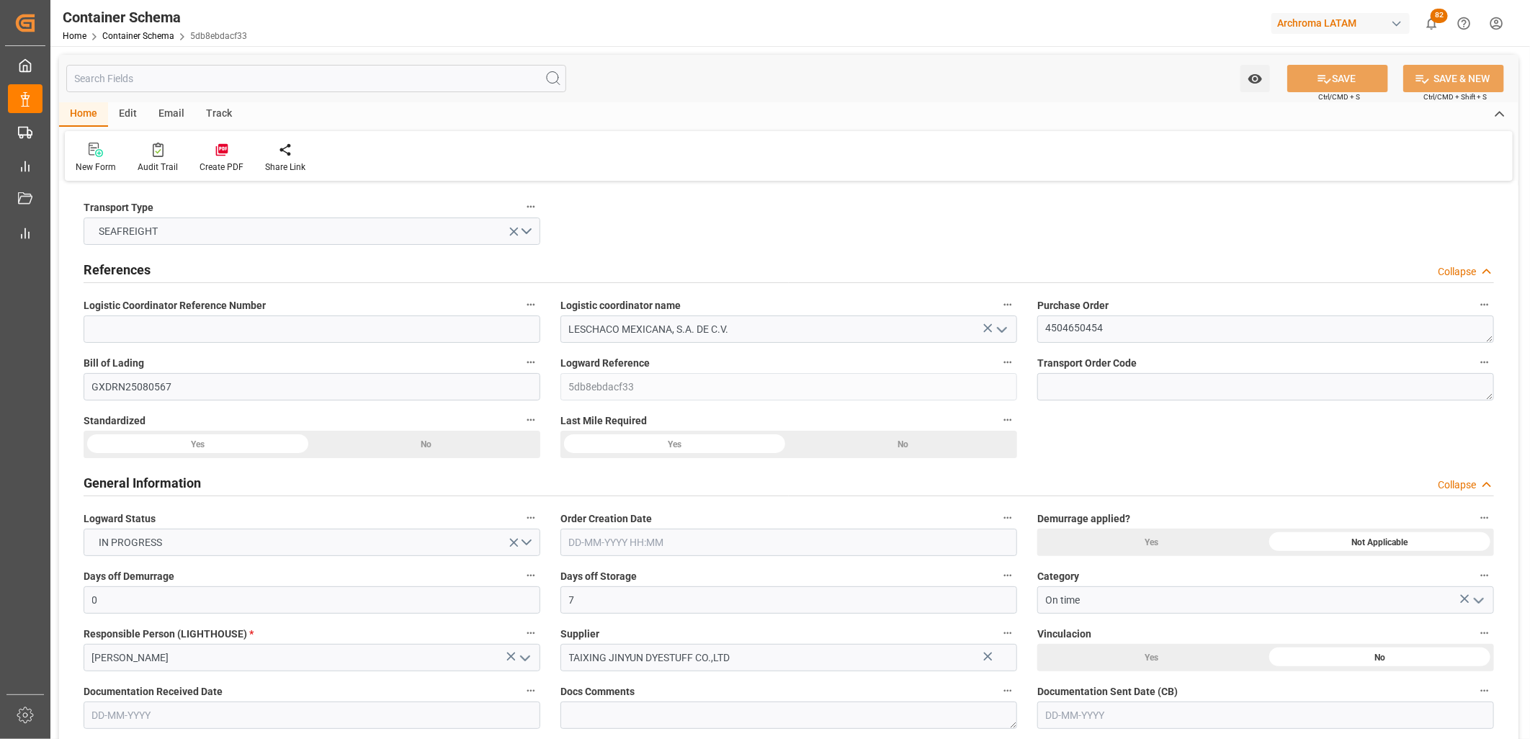
type input "[DATE]"
type input "[DATE] 09:15"
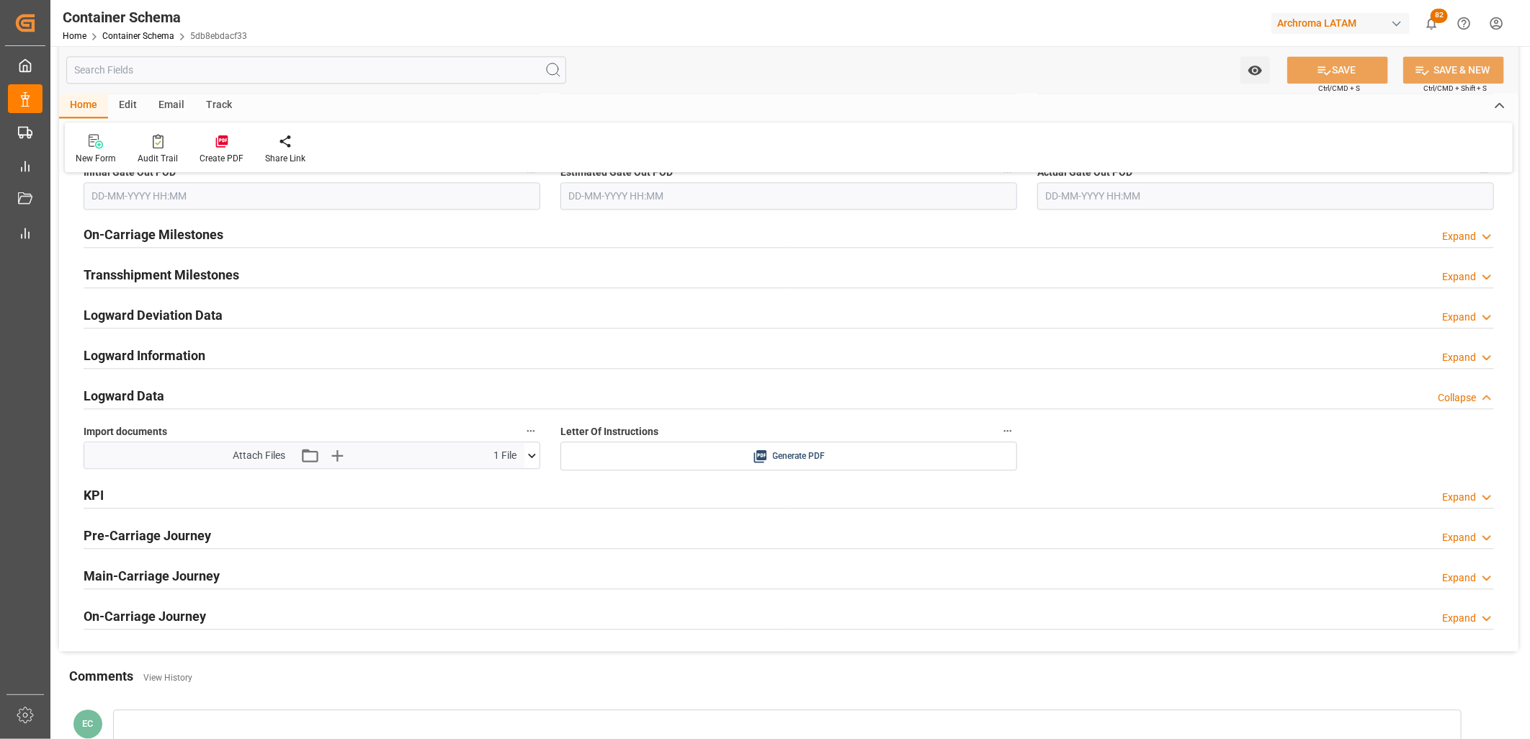
scroll to position [2342, 0]
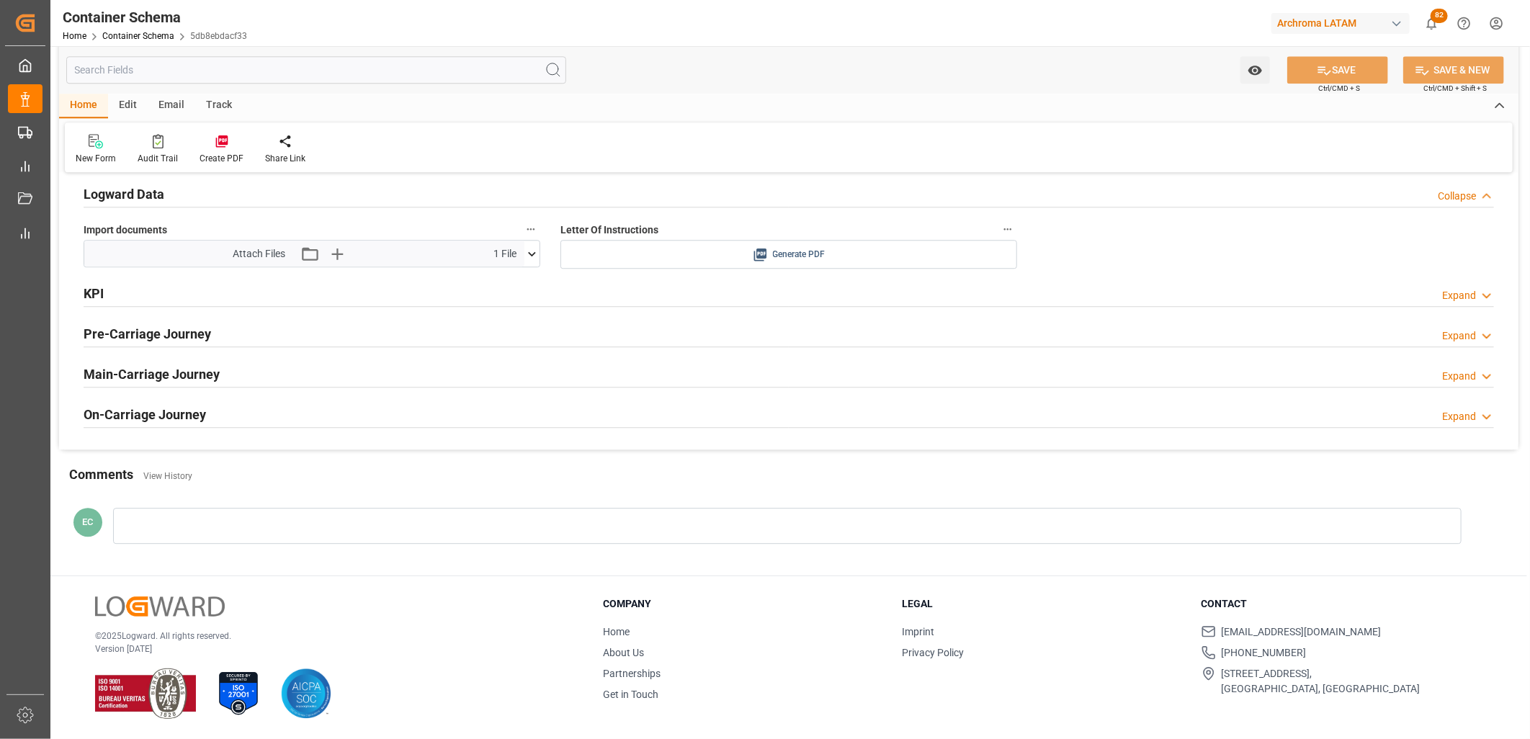
click at [759, 256] on icon at bounding box center [759, 254] width 13 height 13
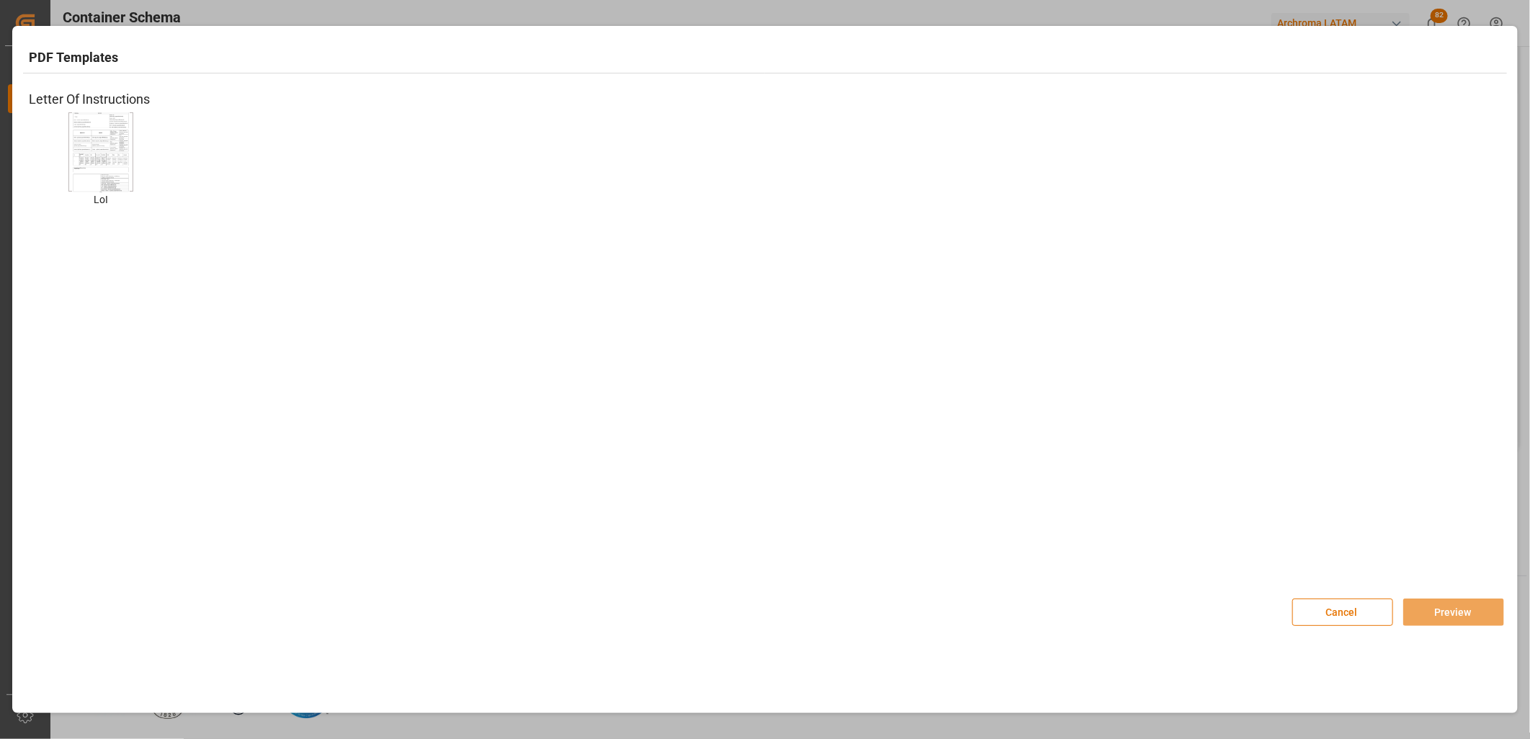
click at [90, 151] on img at bounding box center [101, 152] width 58 height 81
click at [1449, 611] on button "Preview" at bounding box center [1453, 612] width 101 height 27
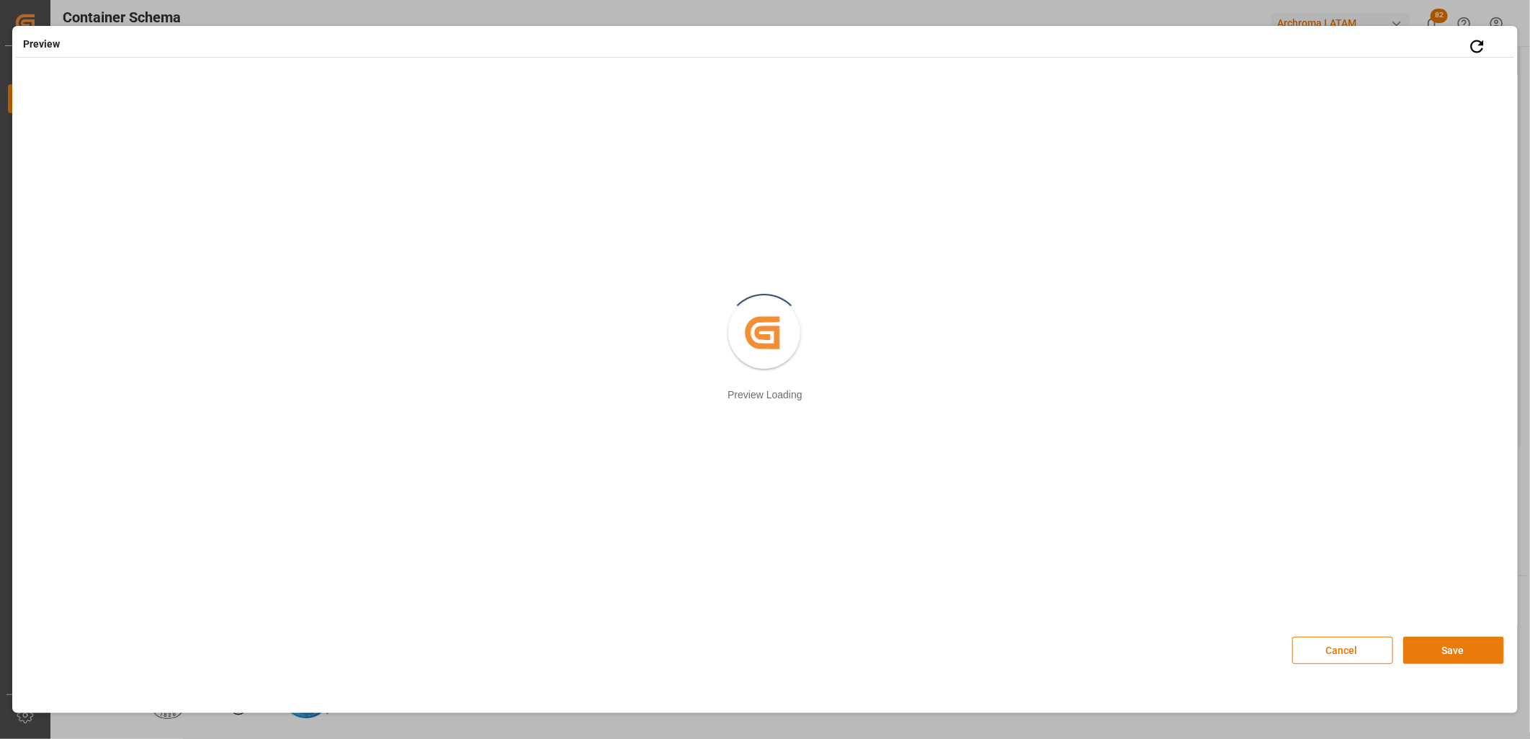
click at [1435, 645] on button "Save" at bounding box center [1453, 650] width 101 height 27
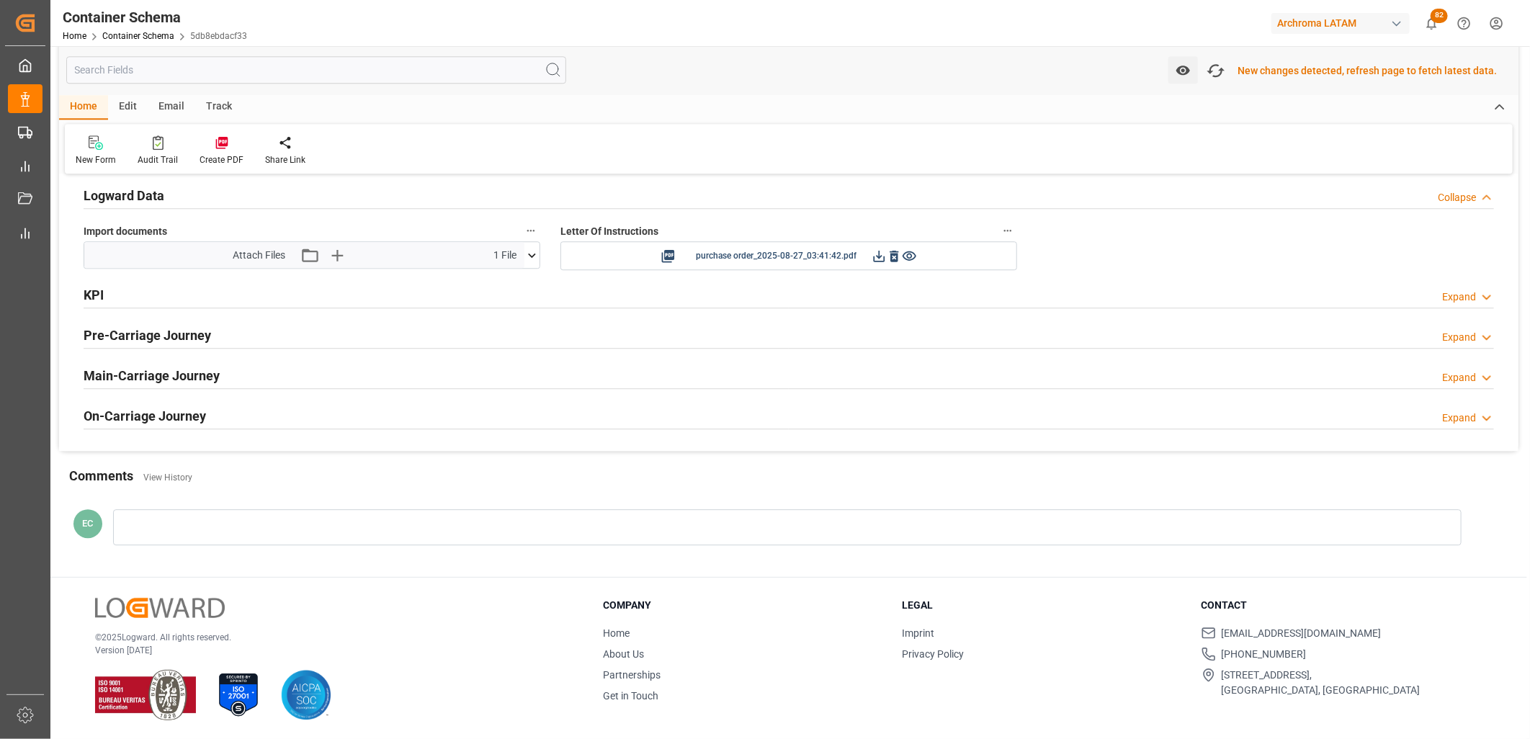
scroll to position [2343, 0]
click at [1222, 75] on icon "button" at bounding box center [1215, 70] width 23 height 23
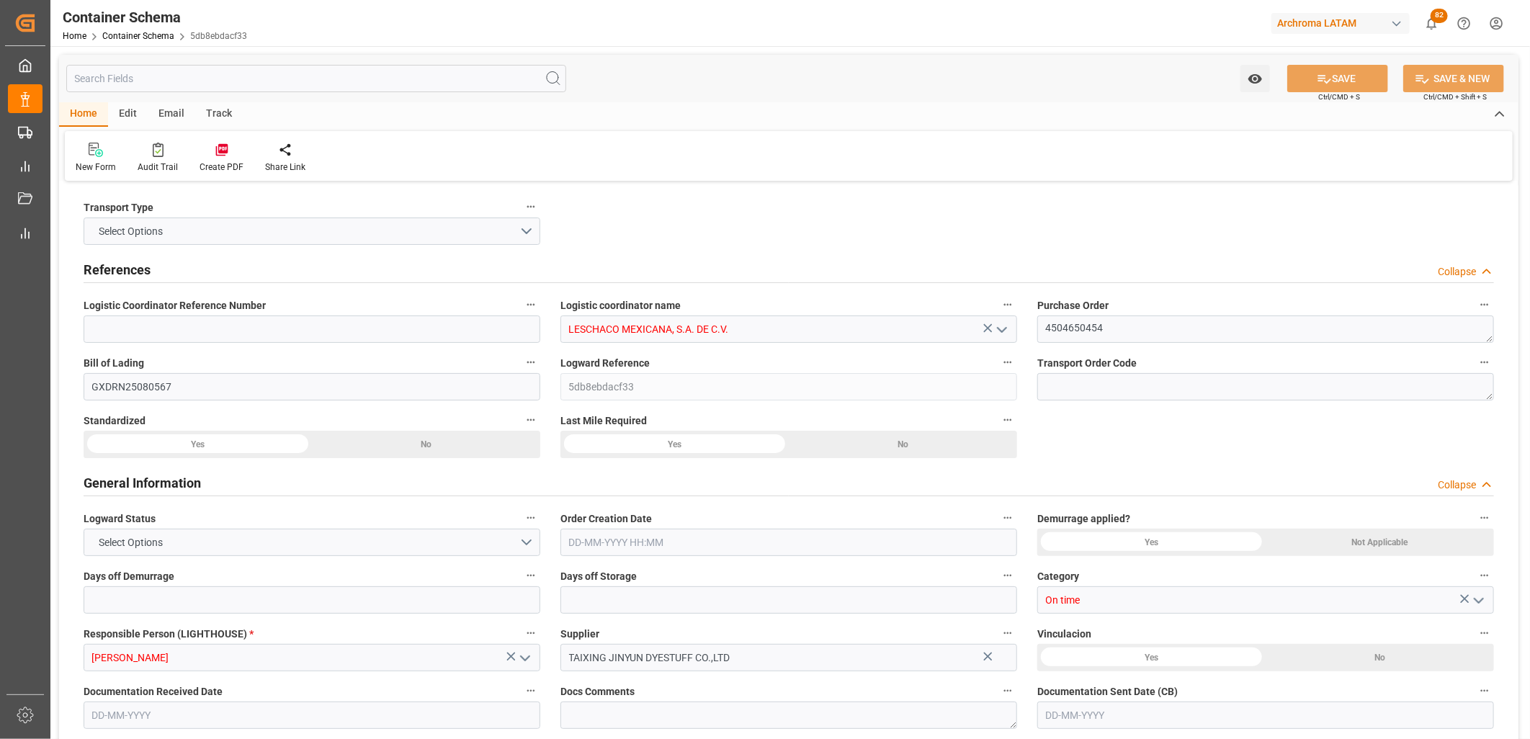
type input "0"
type input "7"
type input "1"
type input "36"
type input "900"
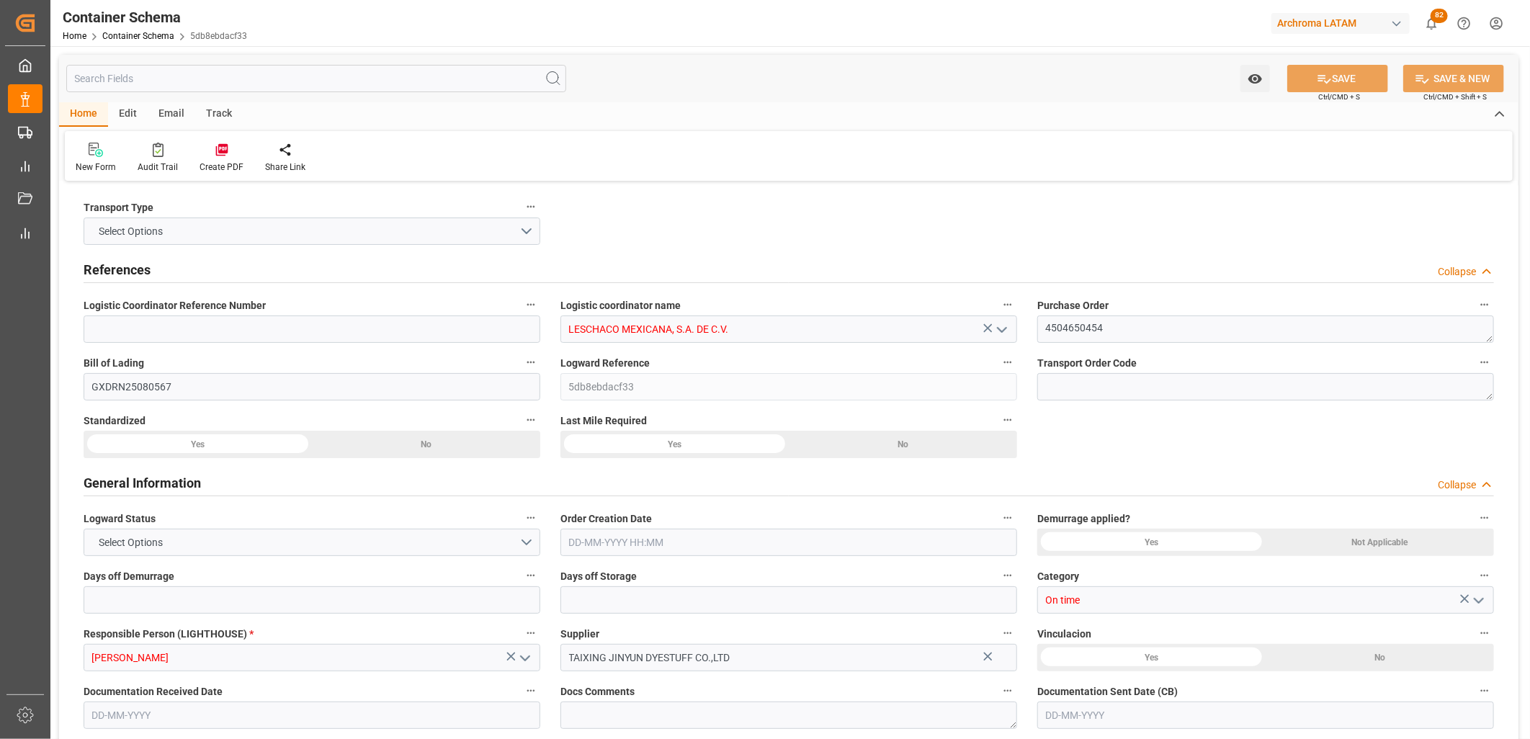
type input "957.6"
type input "Cosco"
type input "COSCO Shipping Co. Ltd."
type input "CNSHG"
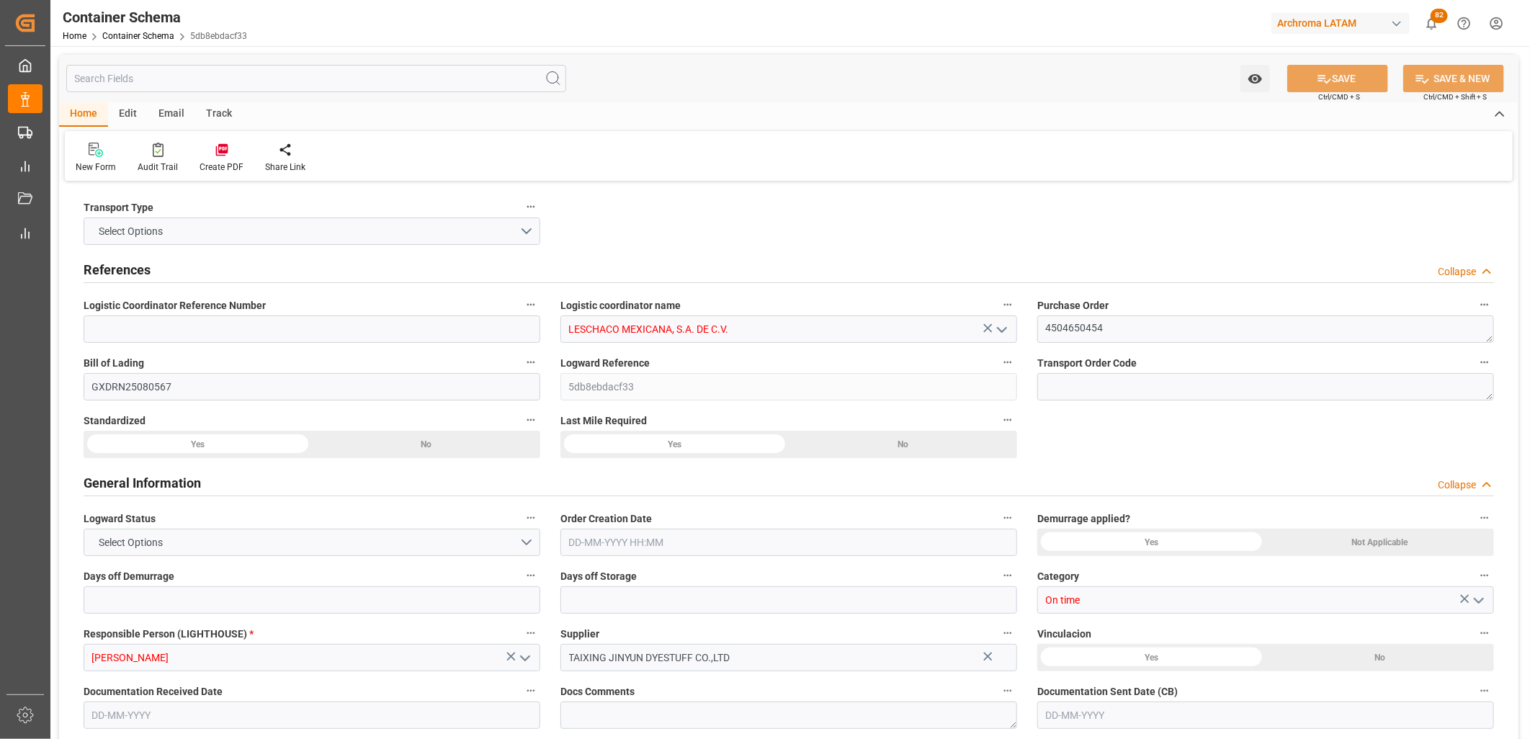
type input "MXZLO"
type input "9307217"
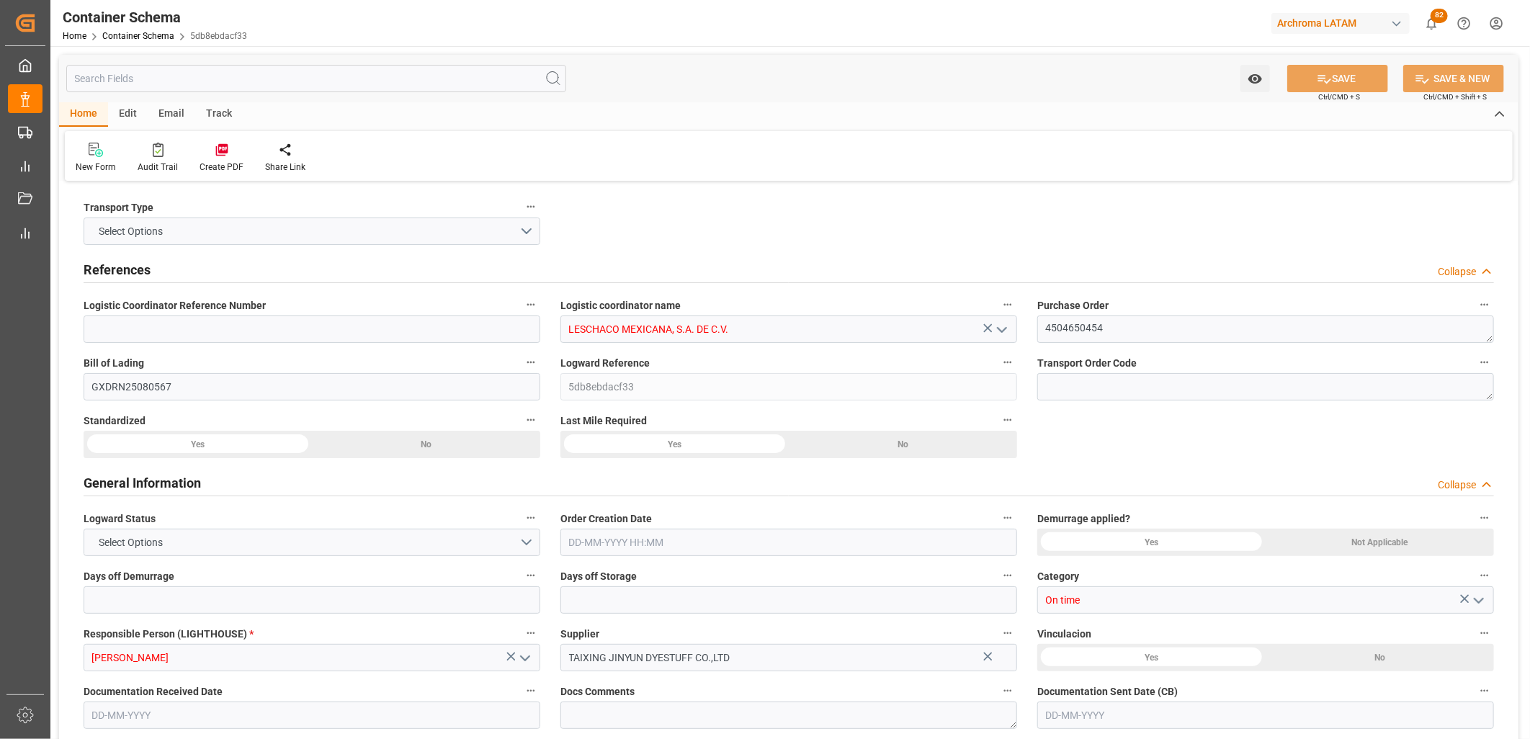
type input "9307217"
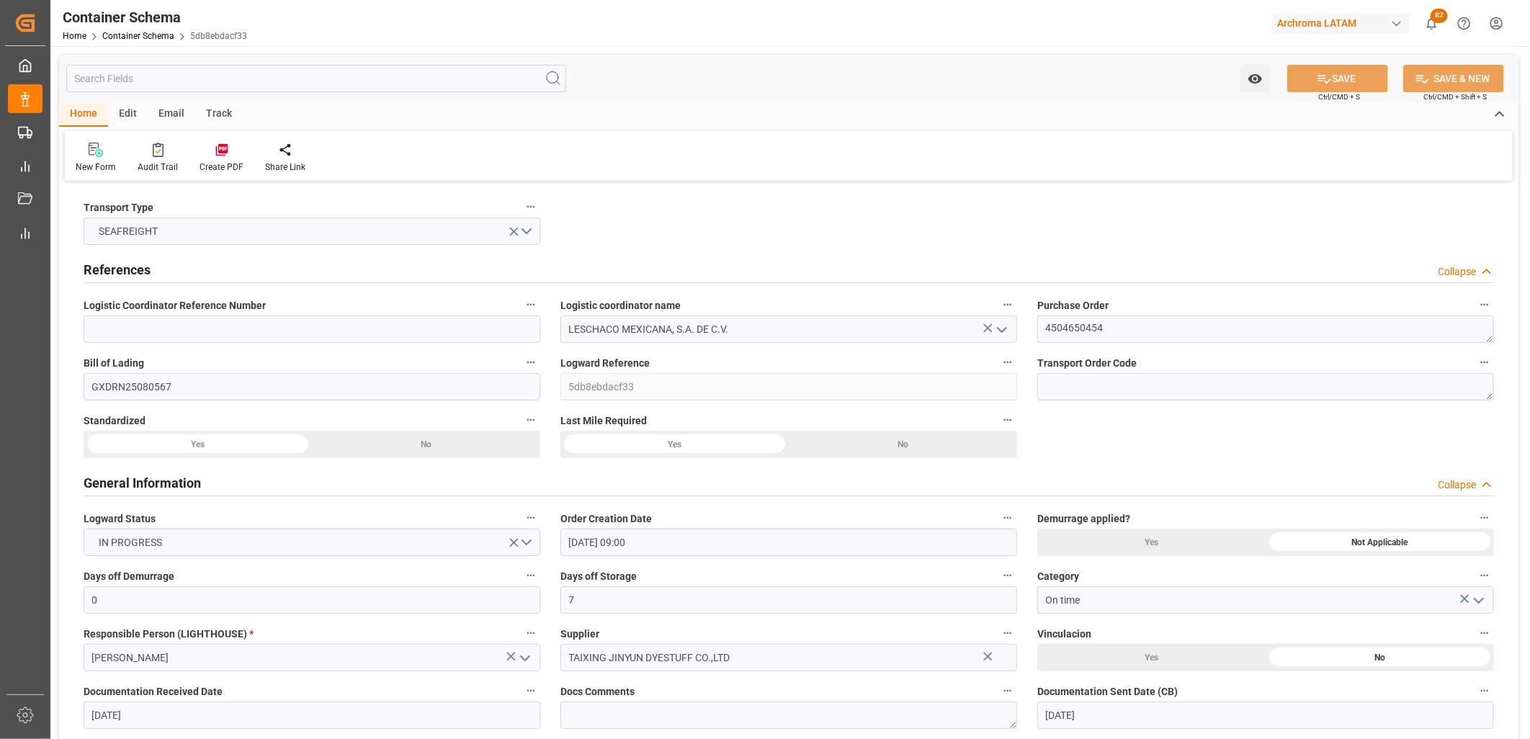
type input "[DATE] 09:00"
type input "[DATE]"
type input "[DATE] 09:15"
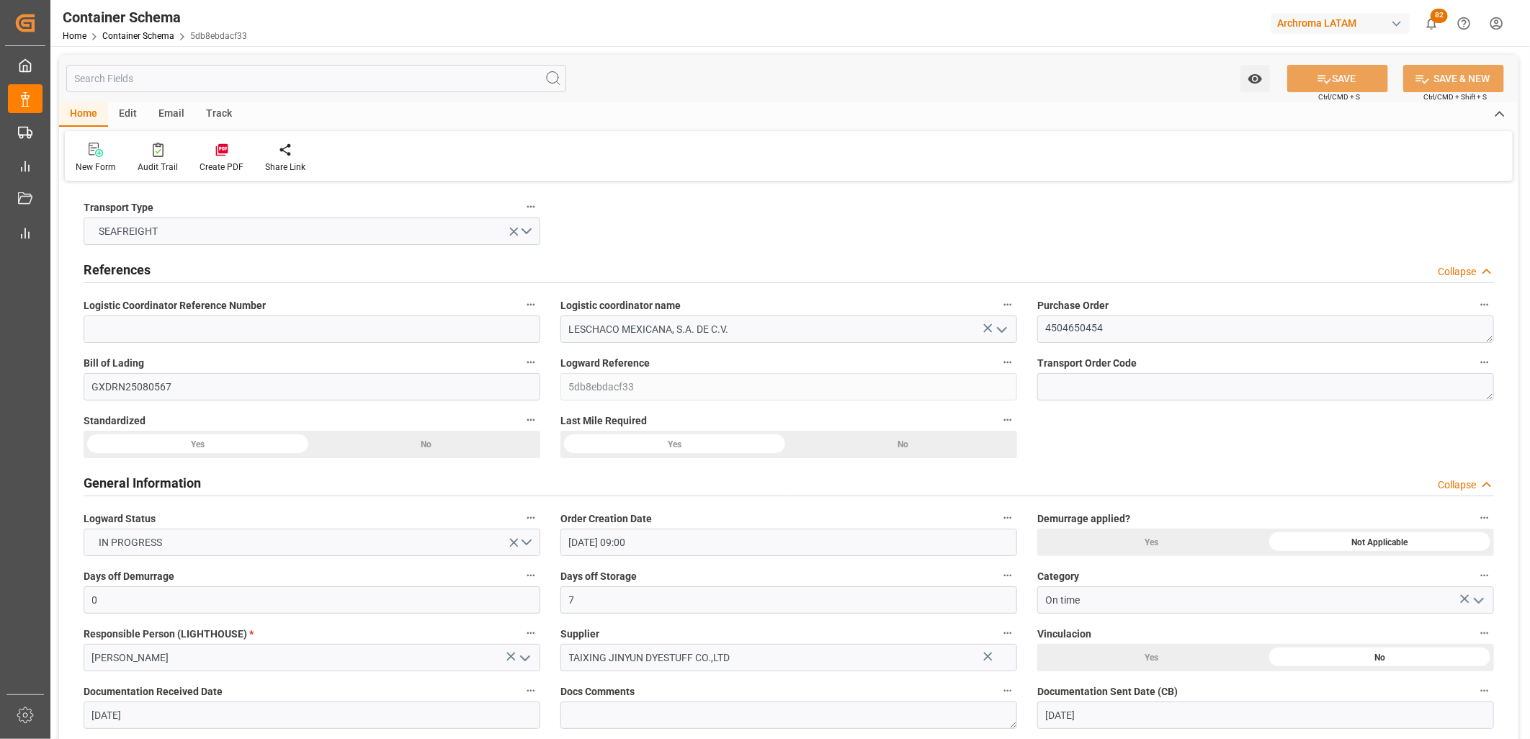
type input "[DATE] 09:15"
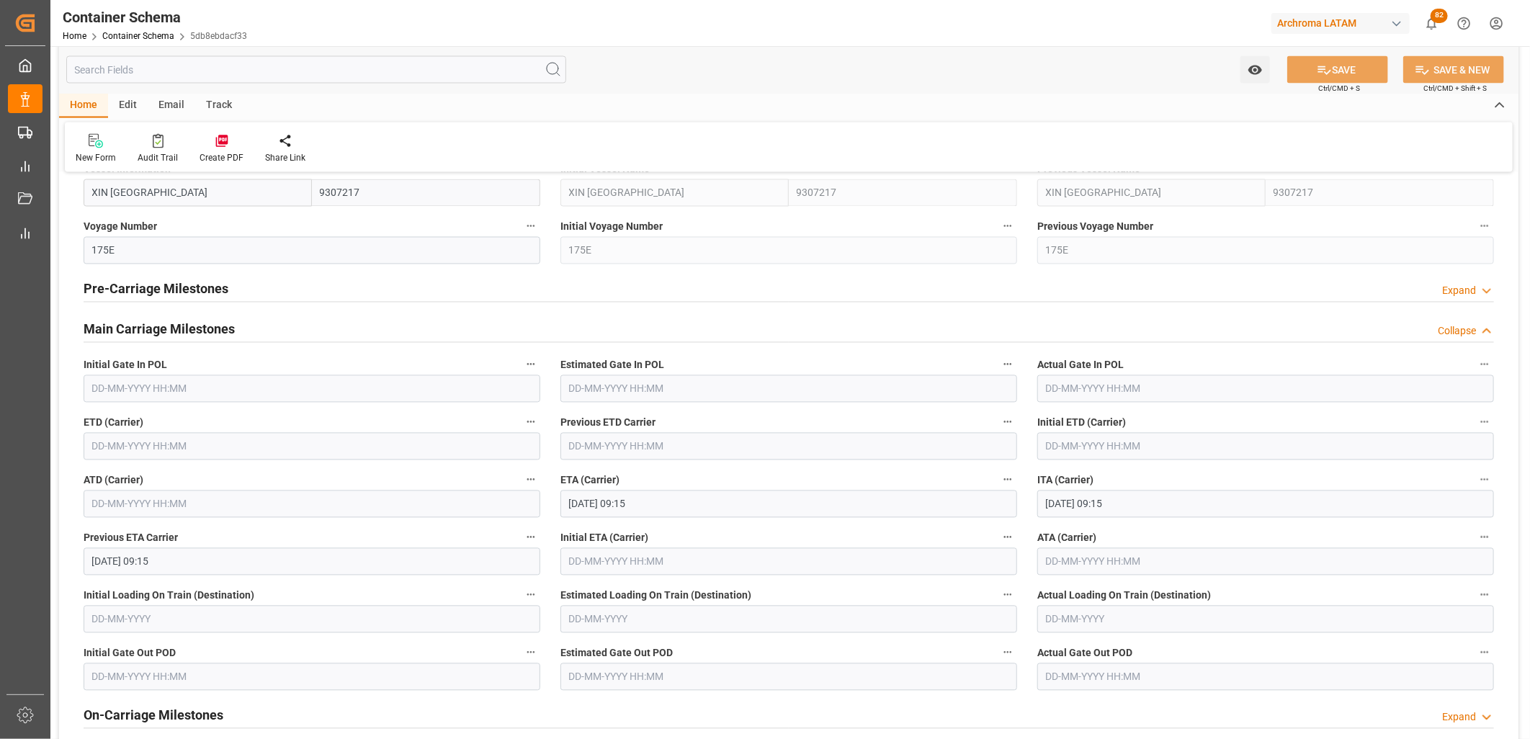
scroll to position [1680, 0]
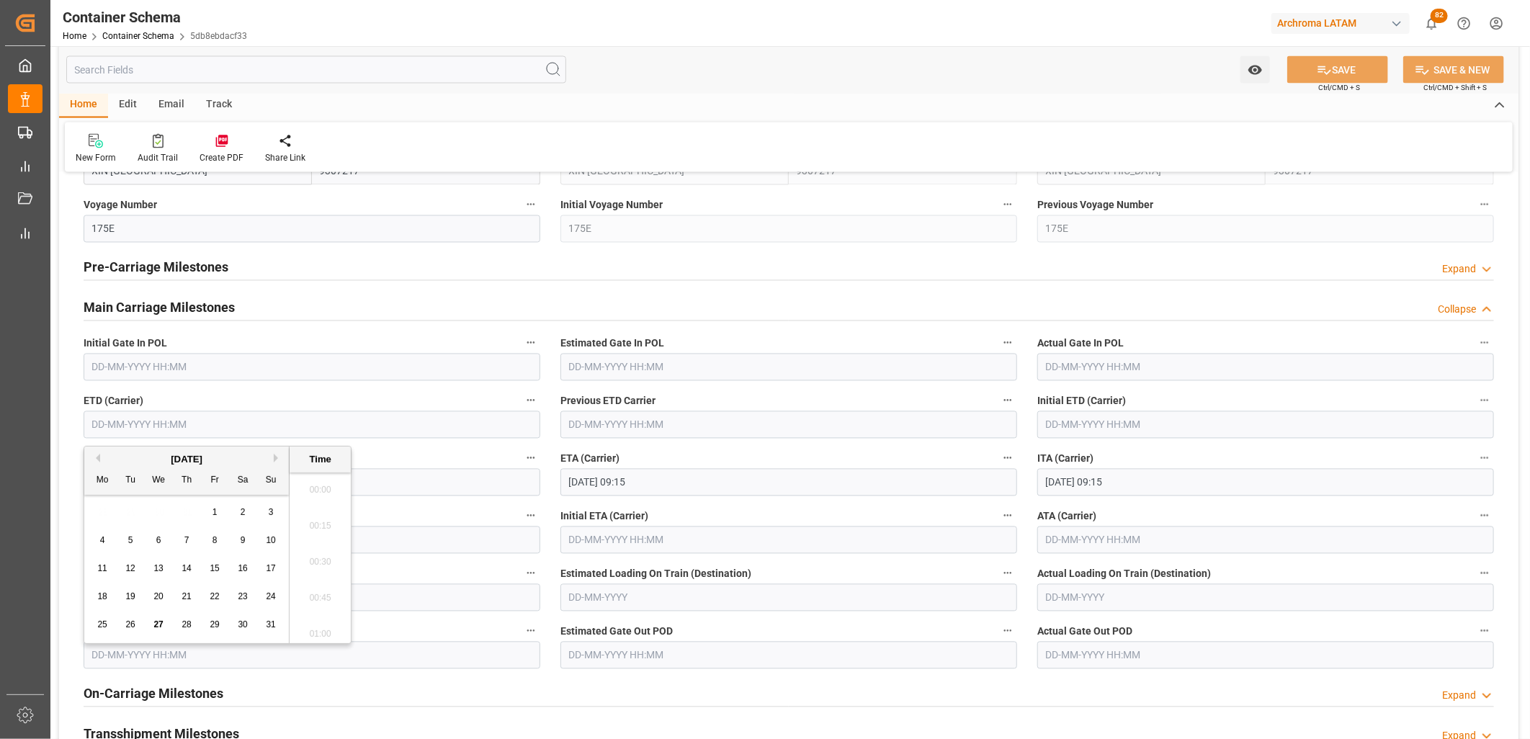
click at [123, 431] on input "text" at bounding box center [312, 424] width 457 height 27
click at [101, 624] on span "25" at bounding box center [101, 624] width 9 height 10
click at [315, 573] on li "09:30" at bounding box center [320, 558] width 61 height 36
type input "[DATE] 09:30"
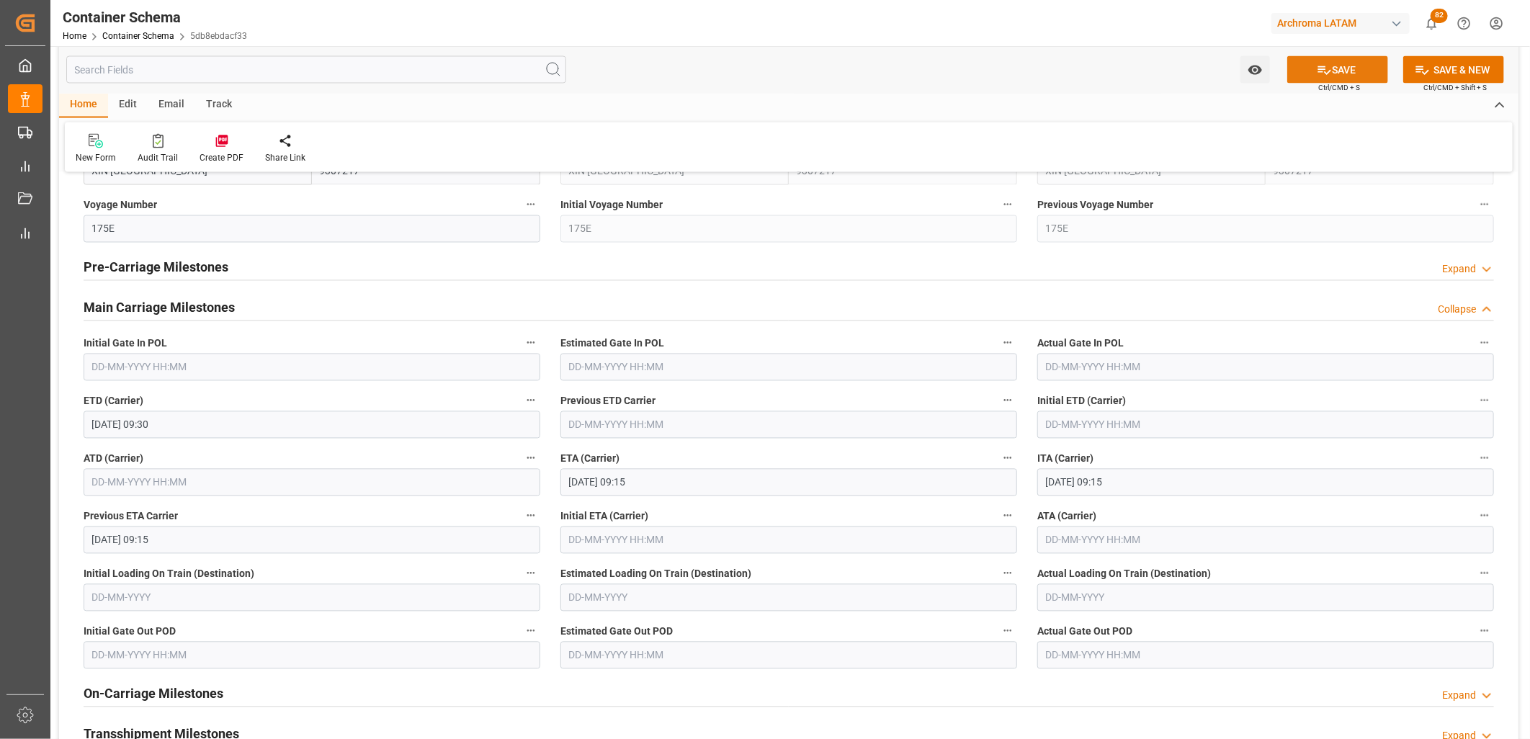
click at [1320, 70] on icon at bounding box center [1324, 70] width 15 height 15
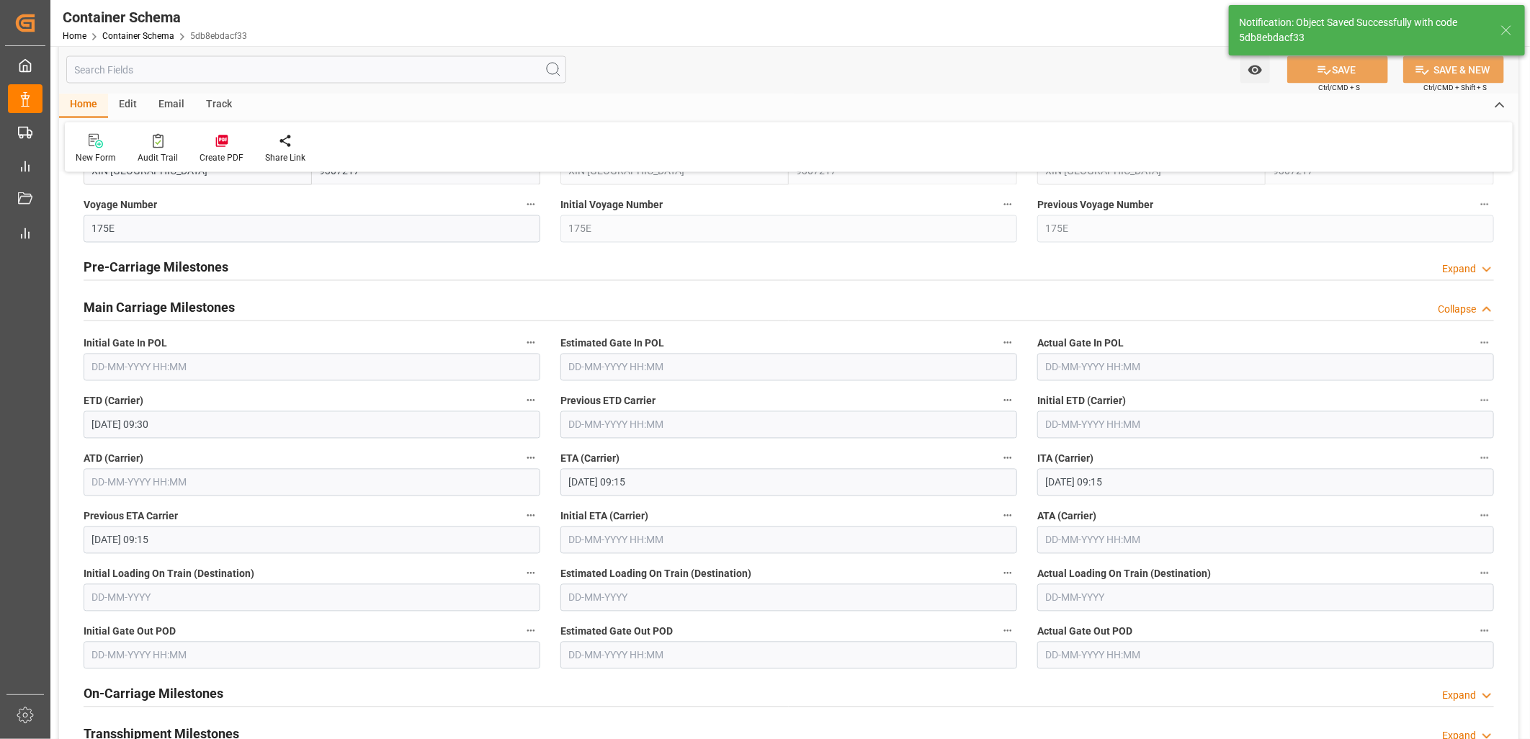
type input "[DATE] 00:00"
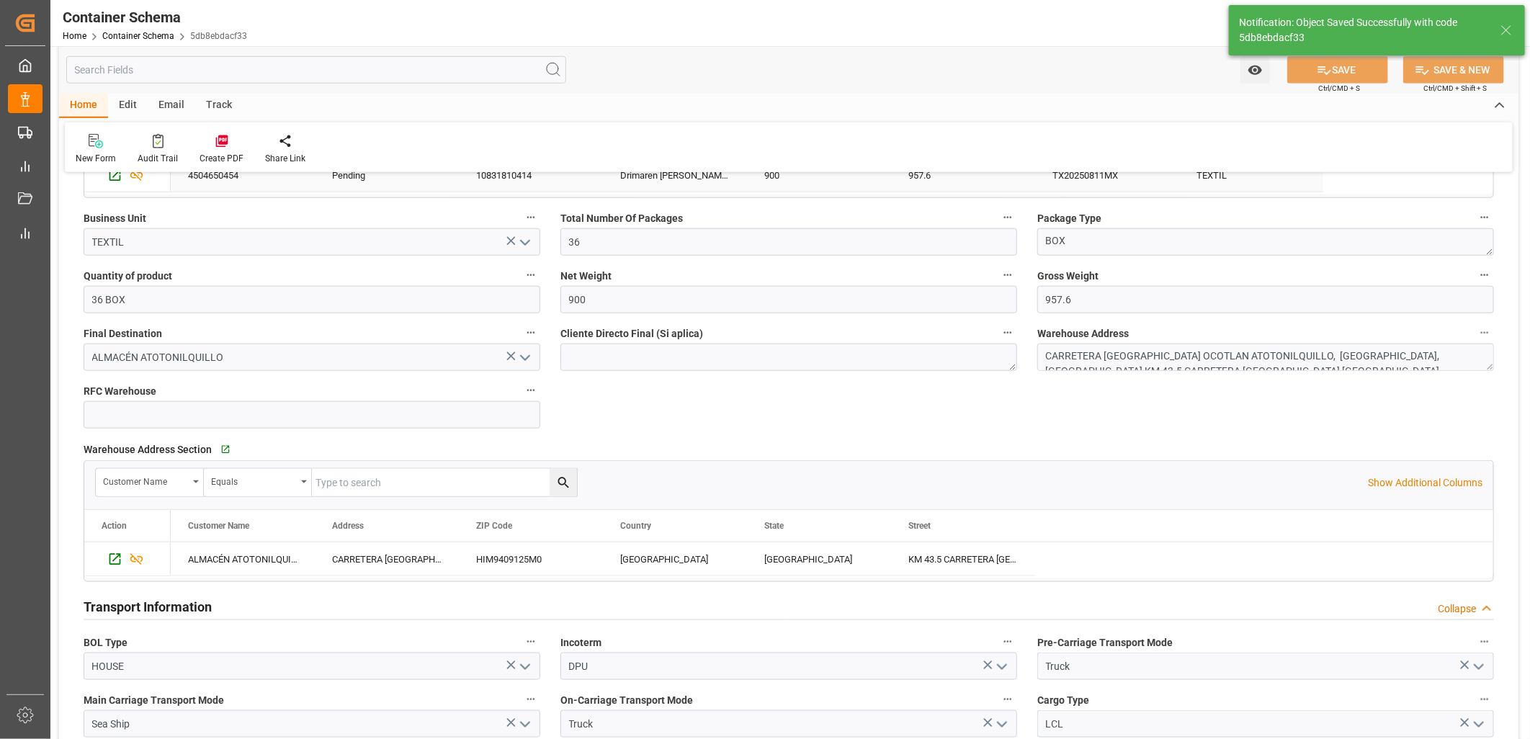
scroll to position [720, 0]
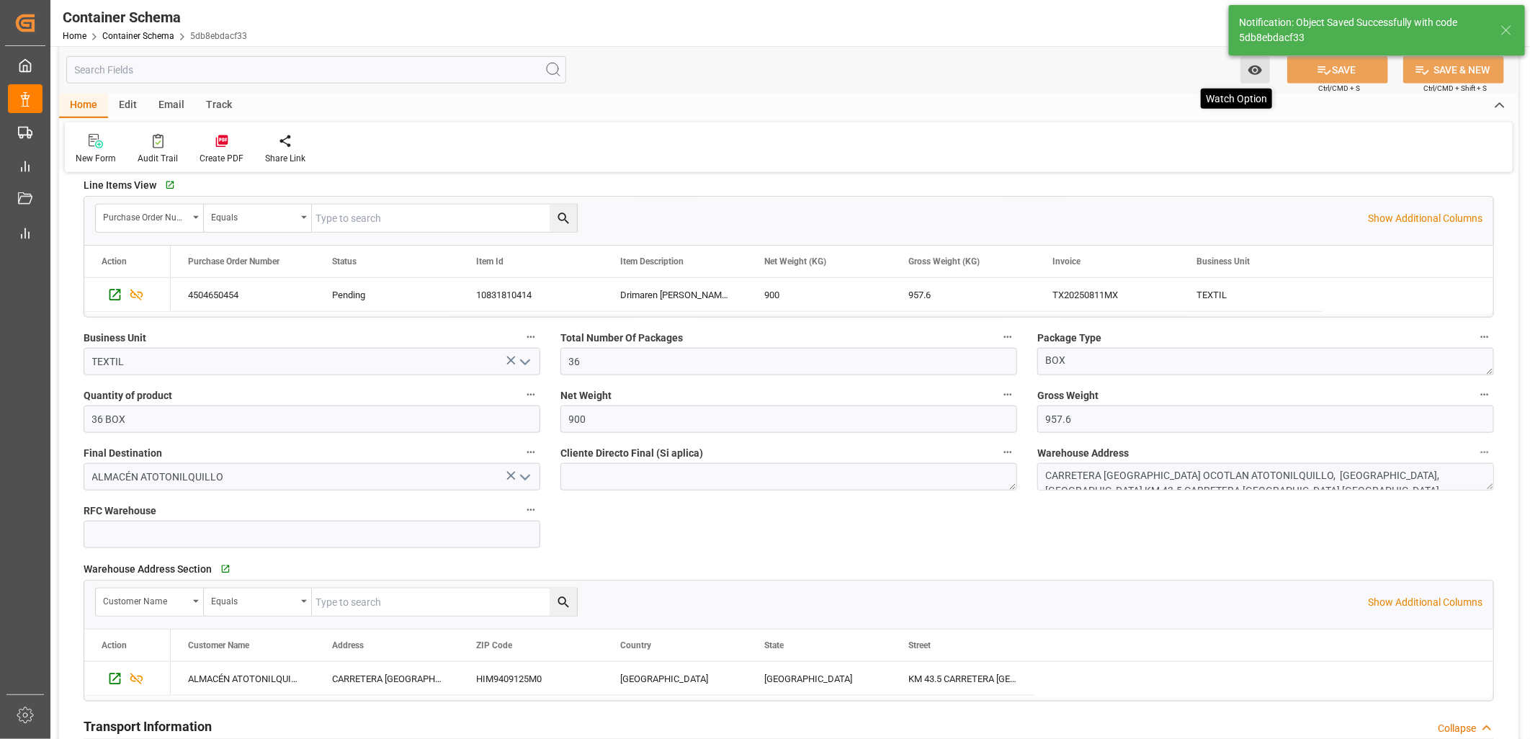
click at [1253, 75] on icon "open menu" at bounding box center [1254, 70] width 15 height 15
click at [1169, 104] on span "Start Watching" at bounding box center [1194, 101] width 131 height 15
